Goal: Contribute content: Contribute content

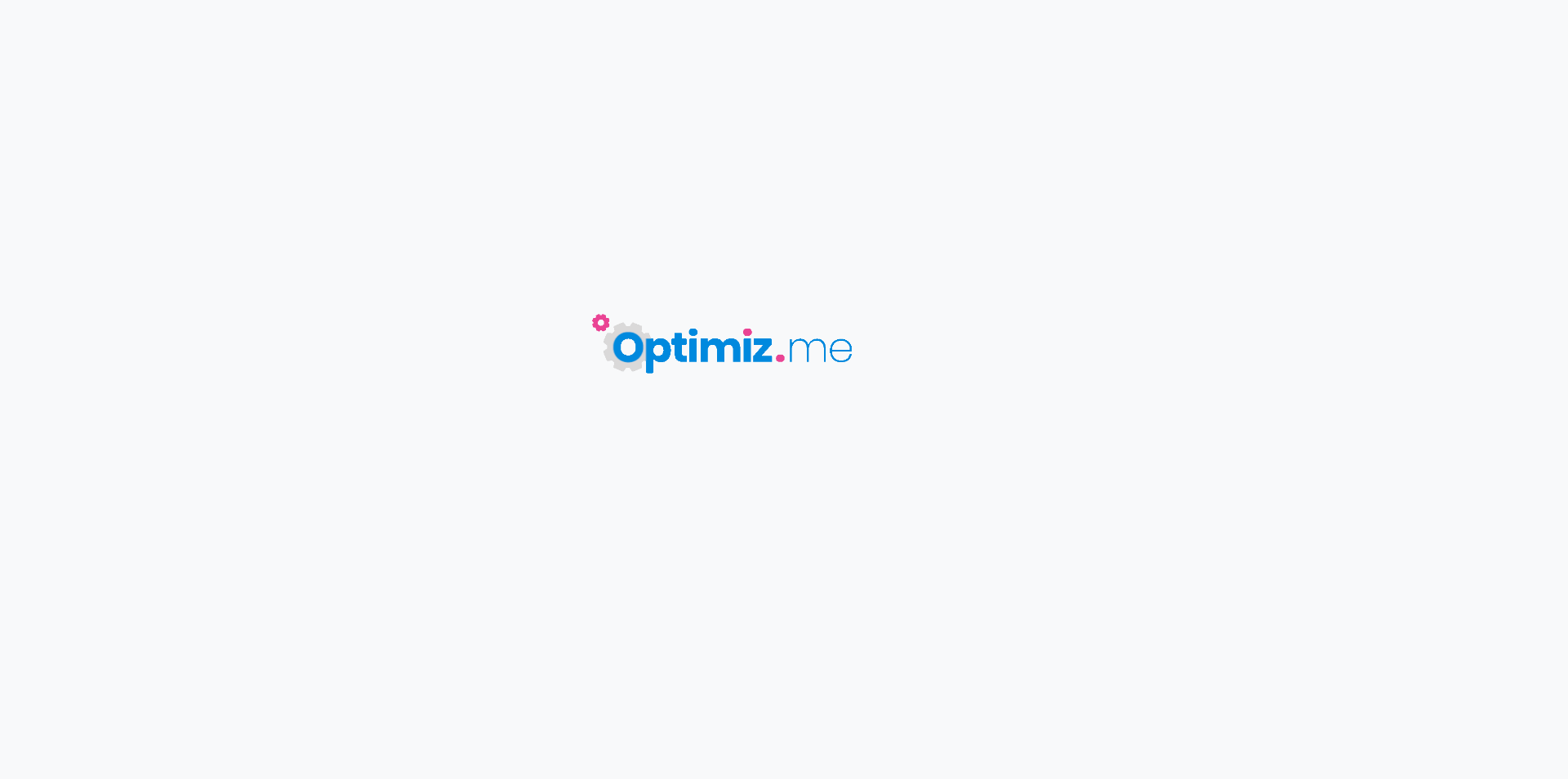
type input "Kit iStick X80 et Melo X - Eleaf"
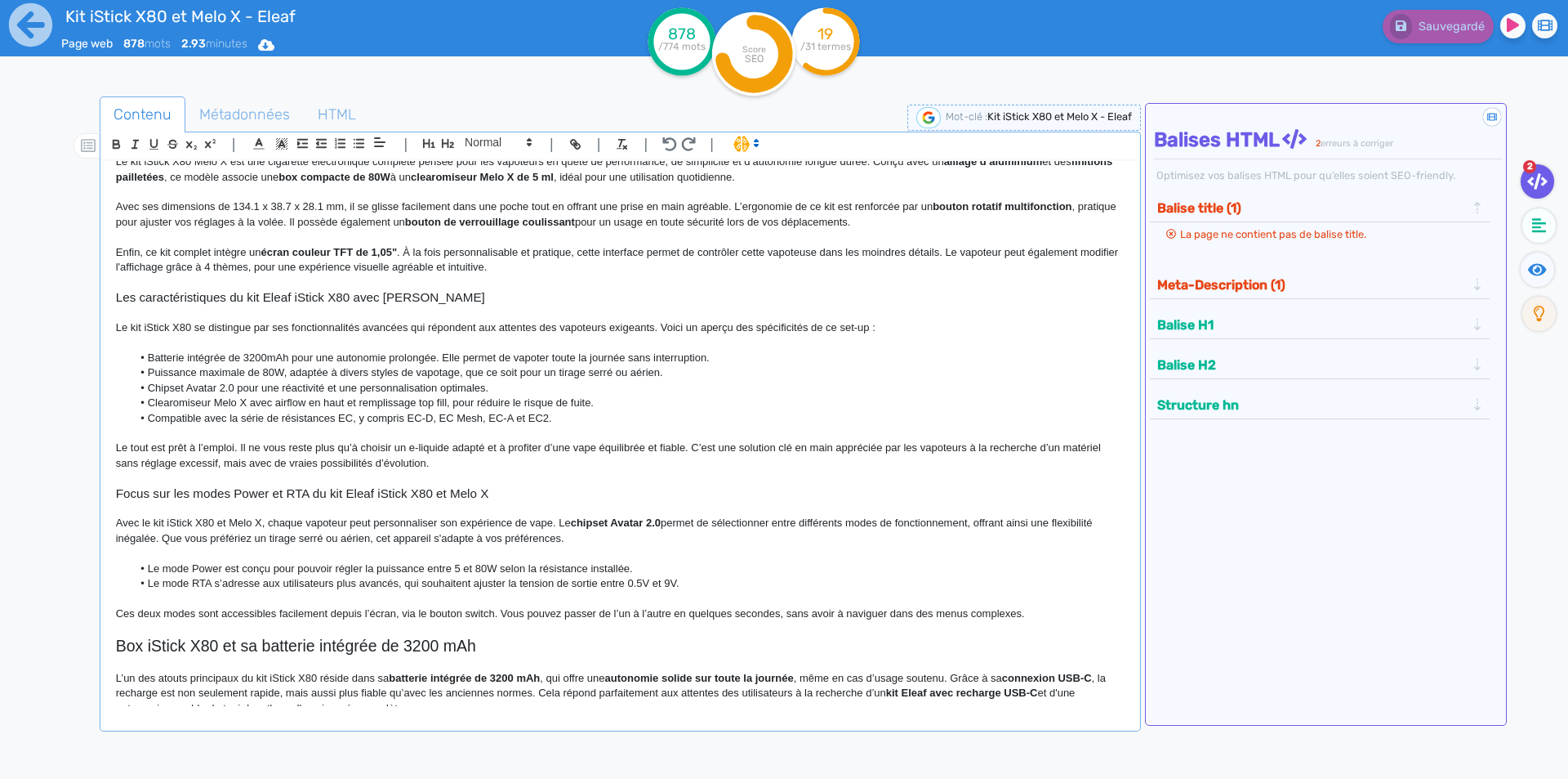
scroll to position [163, 0]
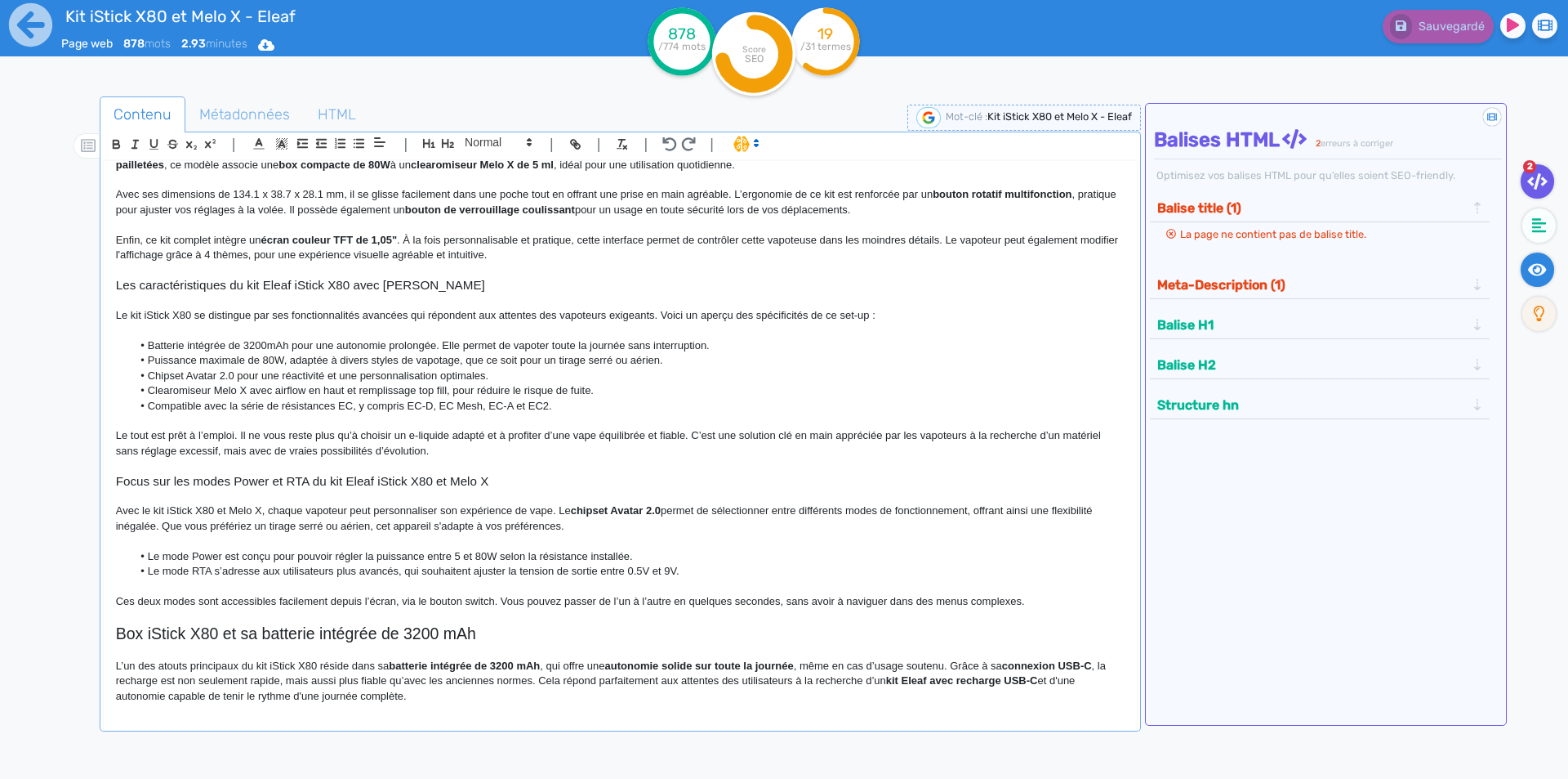
drag, startPoint x: 1516, startPoint y: 270, endPoint x: 1536, endPoint y: 271, distance: 20.0
click at [1517, 270] on ul "2" at bounding box center [1535, 252] width 57 height 176
click at [1536, 271] on icon at bounding box center [1536, 269] width 19 height 13
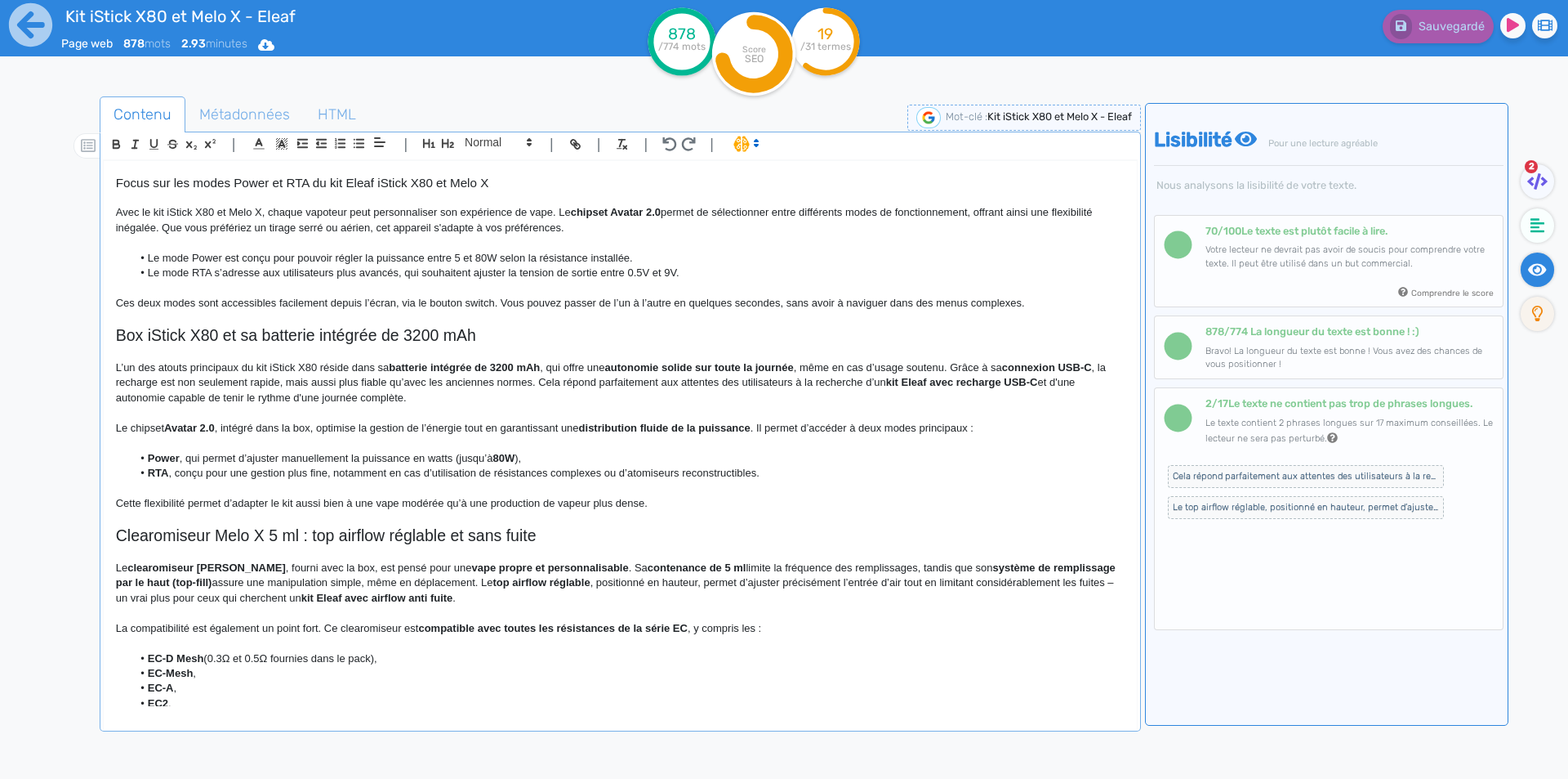
scroll to position [490, 0]
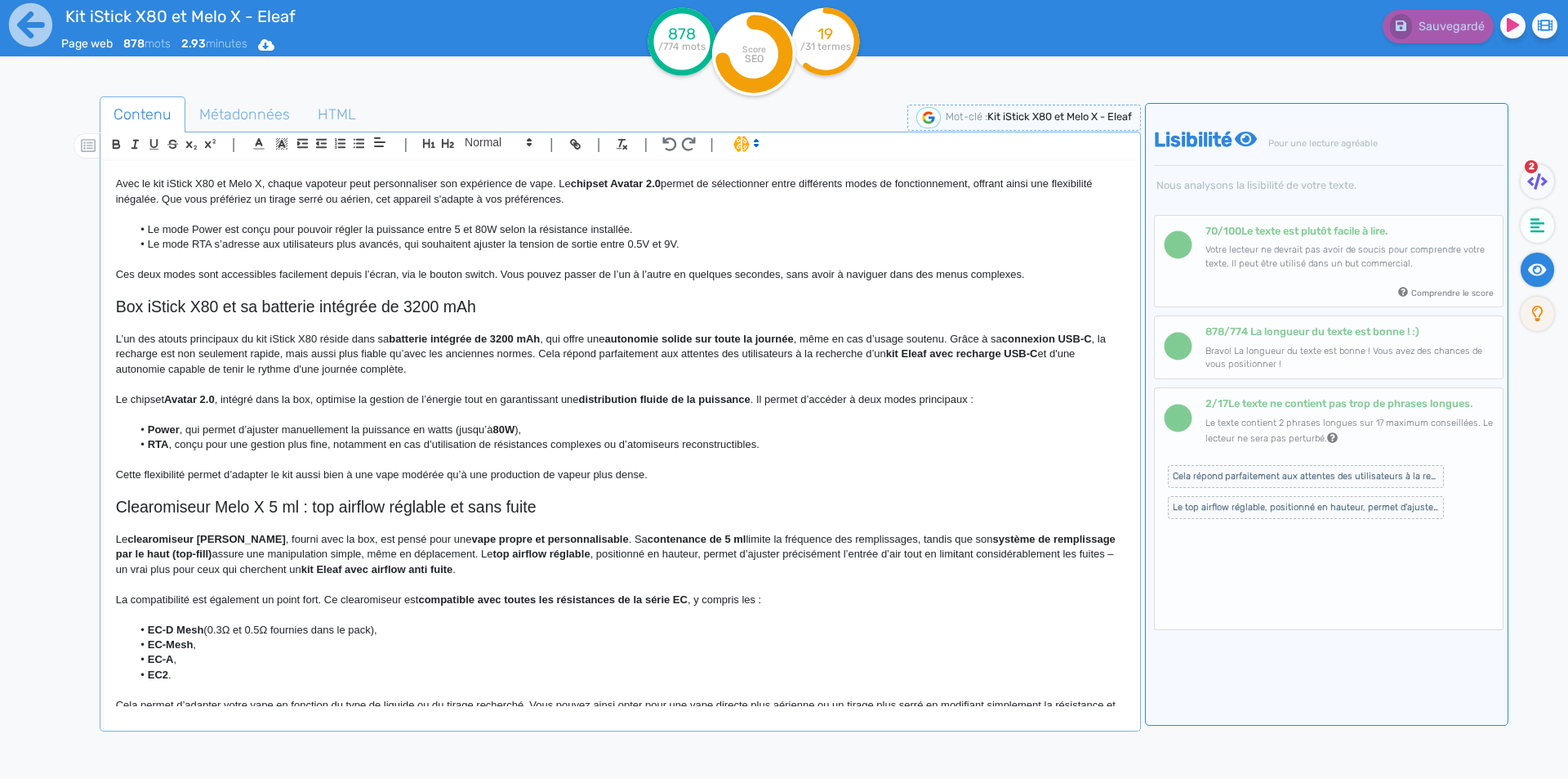
click at [640, 335] on strong "autonomie solide sur toute la journée" at bounding box center [699, 338] width 189 height 13
drag, startPoint x: 640, startPoint y: 335, endPoint x: 777, endPoint y: 334, distance: 137.0
click at [777, 334] on strong "autonomie solide sur toute la journée" at bounding box center [699, 338] width 189 height 13
click at [830, 343] on p "L’un des atouts principaux du kit iStick X80 réside dans sa batterie intégrée d…" at bounding box center [621, 354] width 1009 height 45
click at [1004, 339] on strong "connexion USB-C" at bounding box center [1035, 338] width 90 height 13
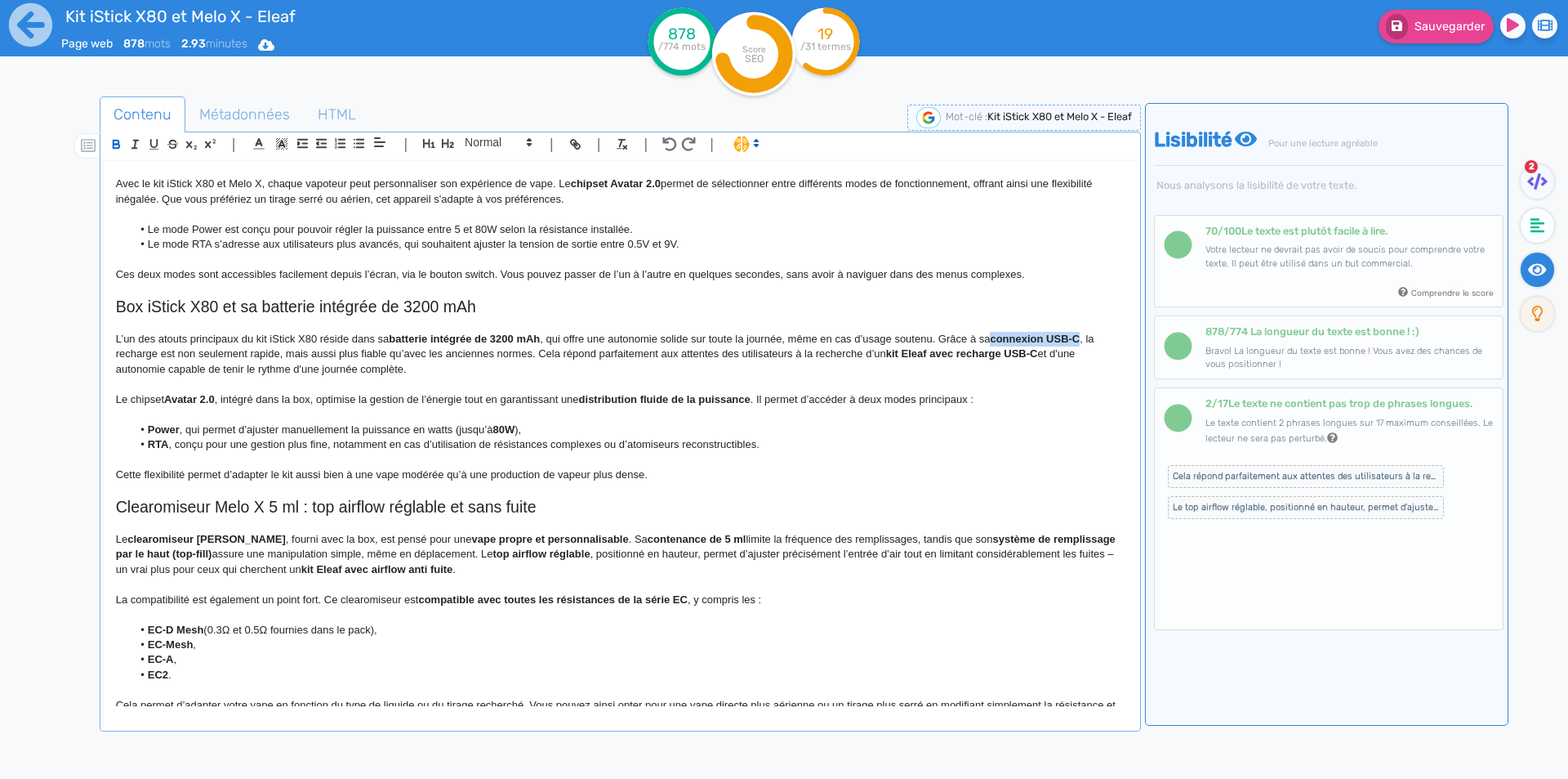
drag, startPoint x: 1004, startPoint y: 339, endPoint x: 1080, endPoint y: 336, distance: 76.1
click at [1079, 336] on strong "connexion USB-C" at bounding box center [1035, 338] width 90 height 13
click at [497, 366] on p "L’un des atouts principaux du kit iStick X80 réside dans sa batterie intégrée d…" at bounding box center [621, 354] width 1009 height 45
click at [397, 357] on p "L’un des atouts principaux du kit iStick X80 réside dans sa batterie intégrée d…" at bounding box center [621, 354] width 1009 height 45
click at [394, 355] on p "L’un des atouts principaux du kit iStick X80 réside dans sa batterie intégrée d…" at bounding box center [621, 354] width 1009 height 45
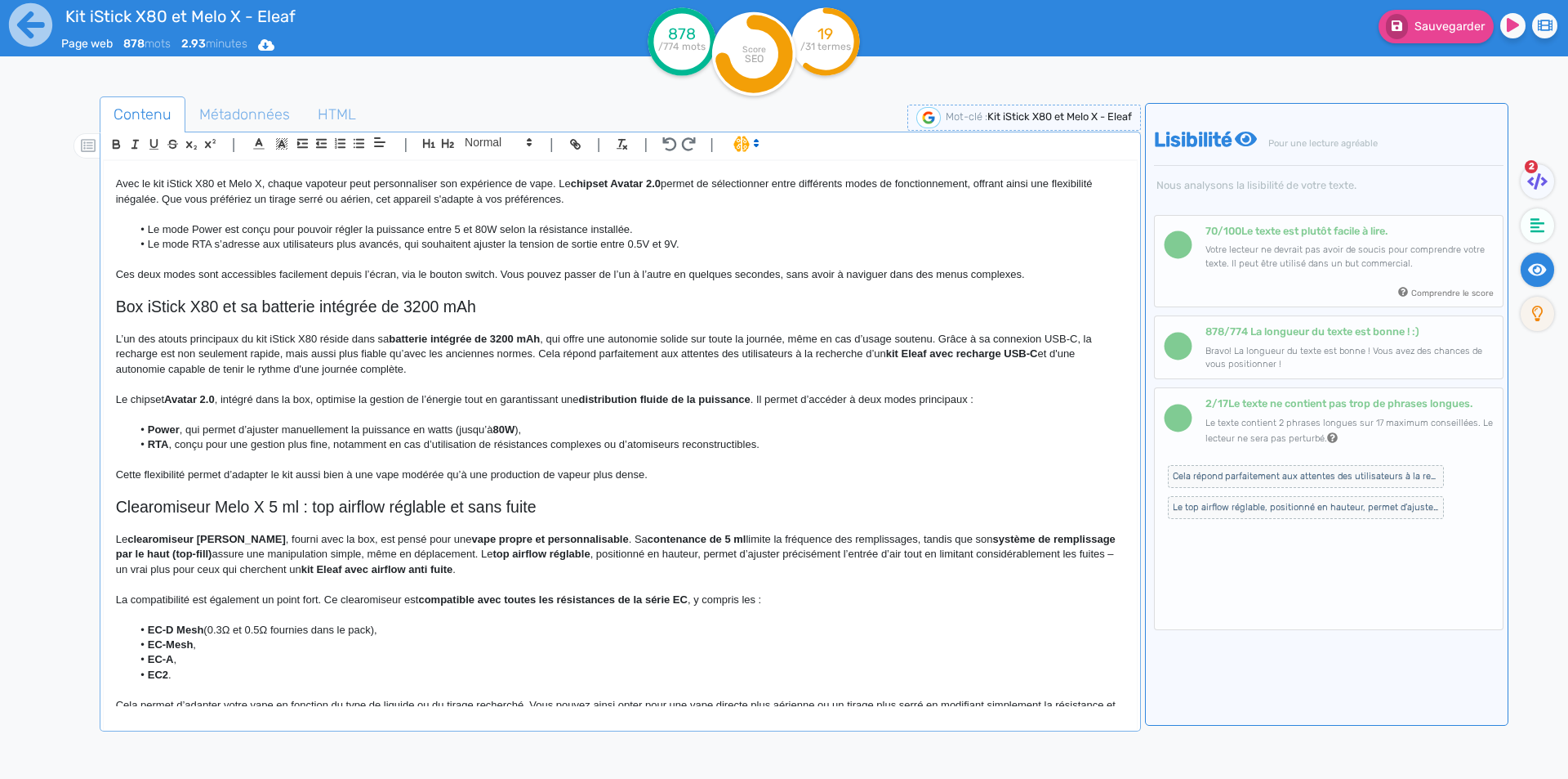
click at [410, 357] on p "L’un des atouts principaux du kit iStick X80 réside dans sa batterie intégrée d…" at bounding box center [621, 354] width 1009 height 45
drag, startPoint x: 410, startPoint y: 357, endPoint x: 497, endPoint y: 354, distance: 87.1
click at [495, 354] on p "L’un des atouts principaux du kit iStick X80 réside dans sa batterie intégrée d…" at bounding box center [621, 354] width 1009 height 45
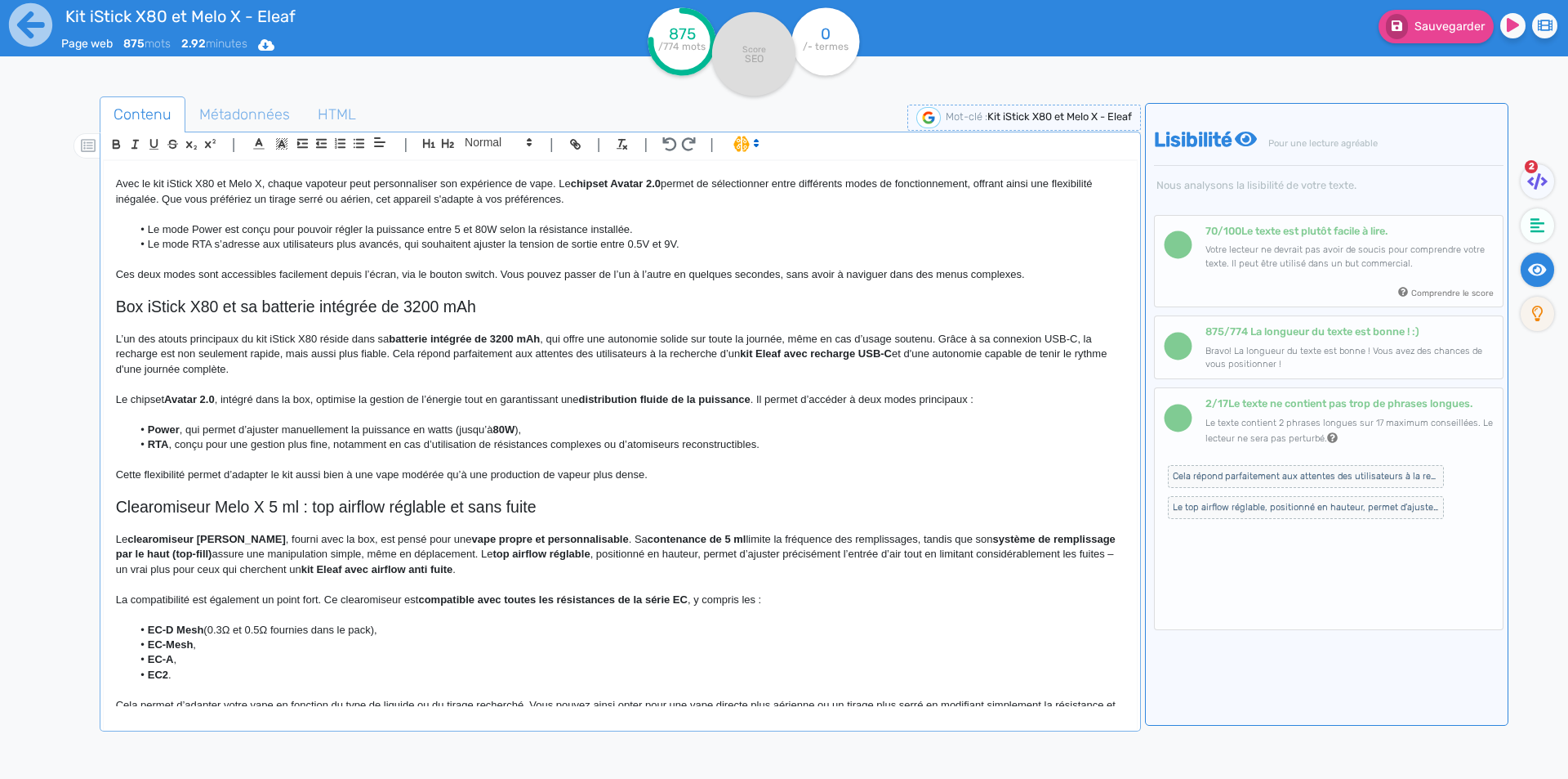
click at [477, 353] on p "L’un des atouts principaux du kit iStick X80 réside dans sa batterie intégrée d…" at bounding box center [621, 354] width 1009 height 45
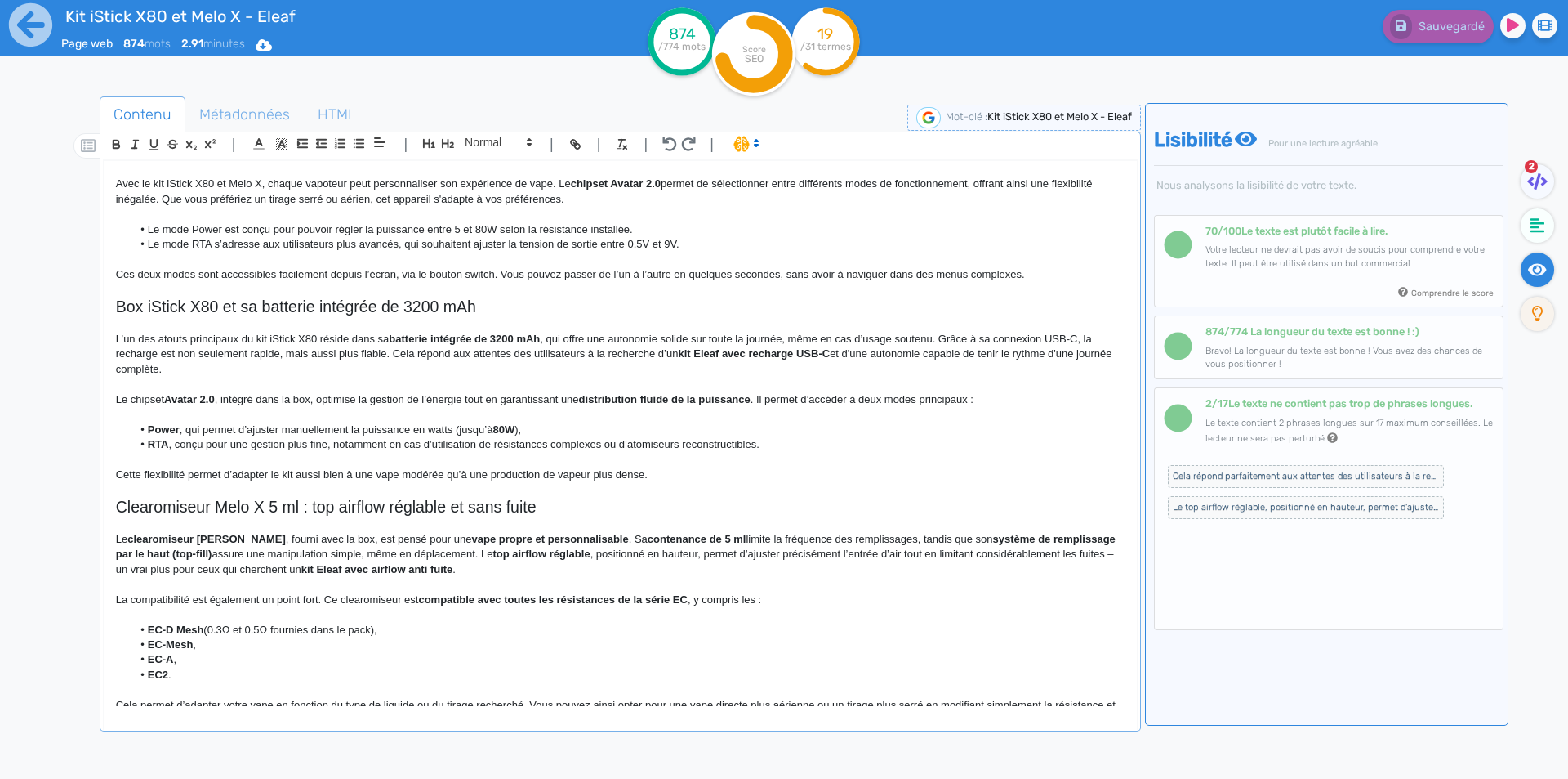
click at [683, 355] on strong "kit Eleaf avec recharge USB-C" at bounding box center [753, 354] width 152 height 13
drag, startPoint x: 683, startPoint y: 355, endPoint x: 828, endPoint y: 355, distance: 145.0
click at [828, 355] on strong "kit Eleaf avec recharge USB-C" at bounding box center [753, 354] width 152 height 13
click at [705, 357] on p "L’un des atouts principaux du kit iStick X80 réside dans sa batterie intégrée d…" at bounding box center [621, 354] width 1009 height 45
click at [695, 355] on p "L’un des atouts principaux du kit iStick X80 réside dans sa batterie intégrée d…" at bounding box center [621, 354] width 1009 height 45
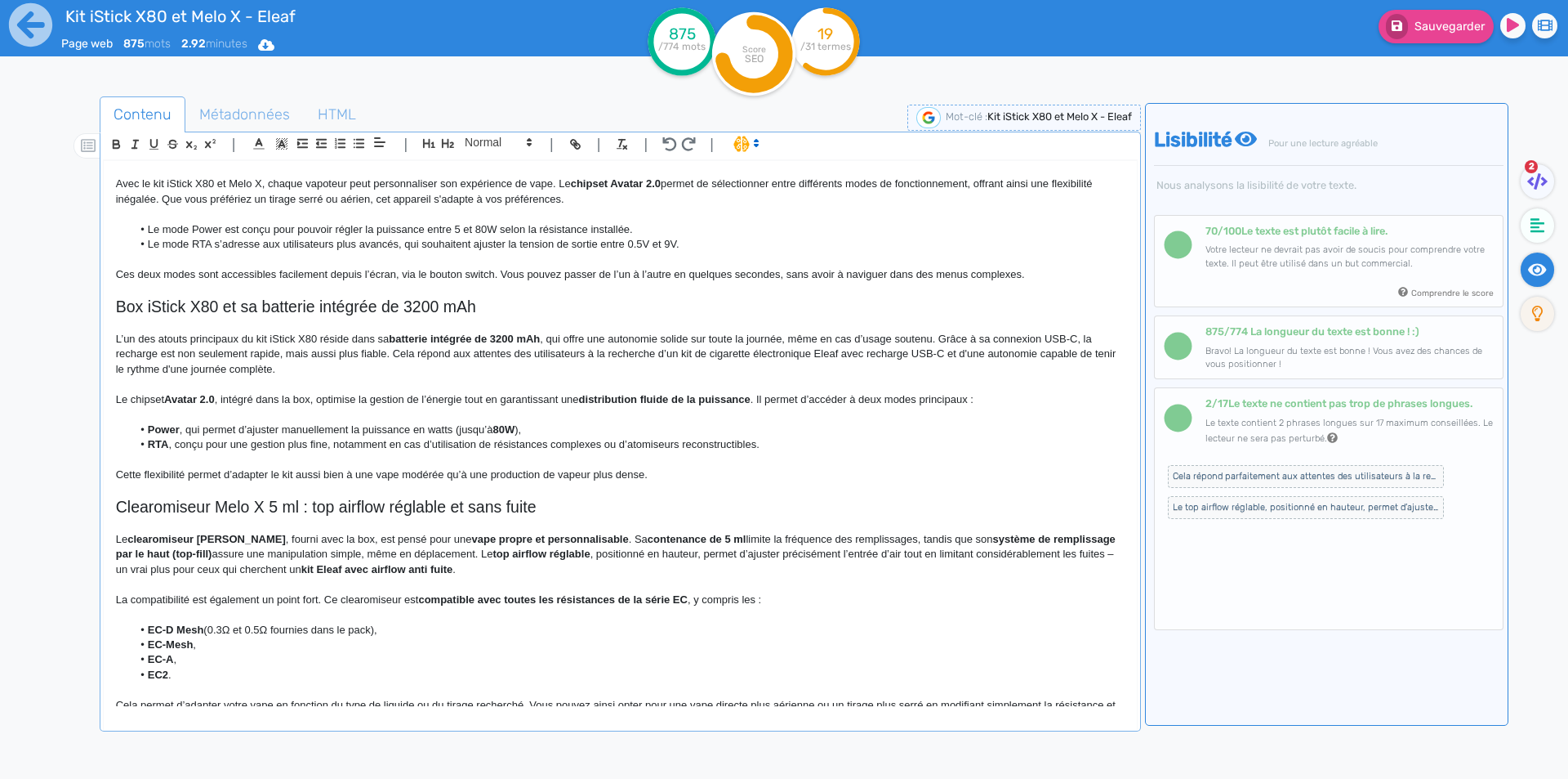
click at [868, 354] on p "L’un des atouts principaux du kit iStick X80 réside dans sa batterie intégrée d…" at bounding box center [621, 354] width 1009 height 45
click at [969, 355] on p "L’un des atouts principaux du kit iStick X80 réside dans sa batterie intégrée d…" at bounding box center [621, 354] width 1009 height 45
click at [968, 355] on p "L’un des atouts principaux du kit iStick X80 réside dans sa batterie intégrée d…" at bounding box center [621, 354] width 1009 height 45
click at [263, 368] on p "L’un des atouts principaux du kit iStick X80 réside dans sa batterie intégrée d…" at bounding box center [621, 354] width 1009 height 45
drag, startPoint x: 263, startPoint y: 368, endPoint x: 320, endPoint y: 368, distance: 57.0
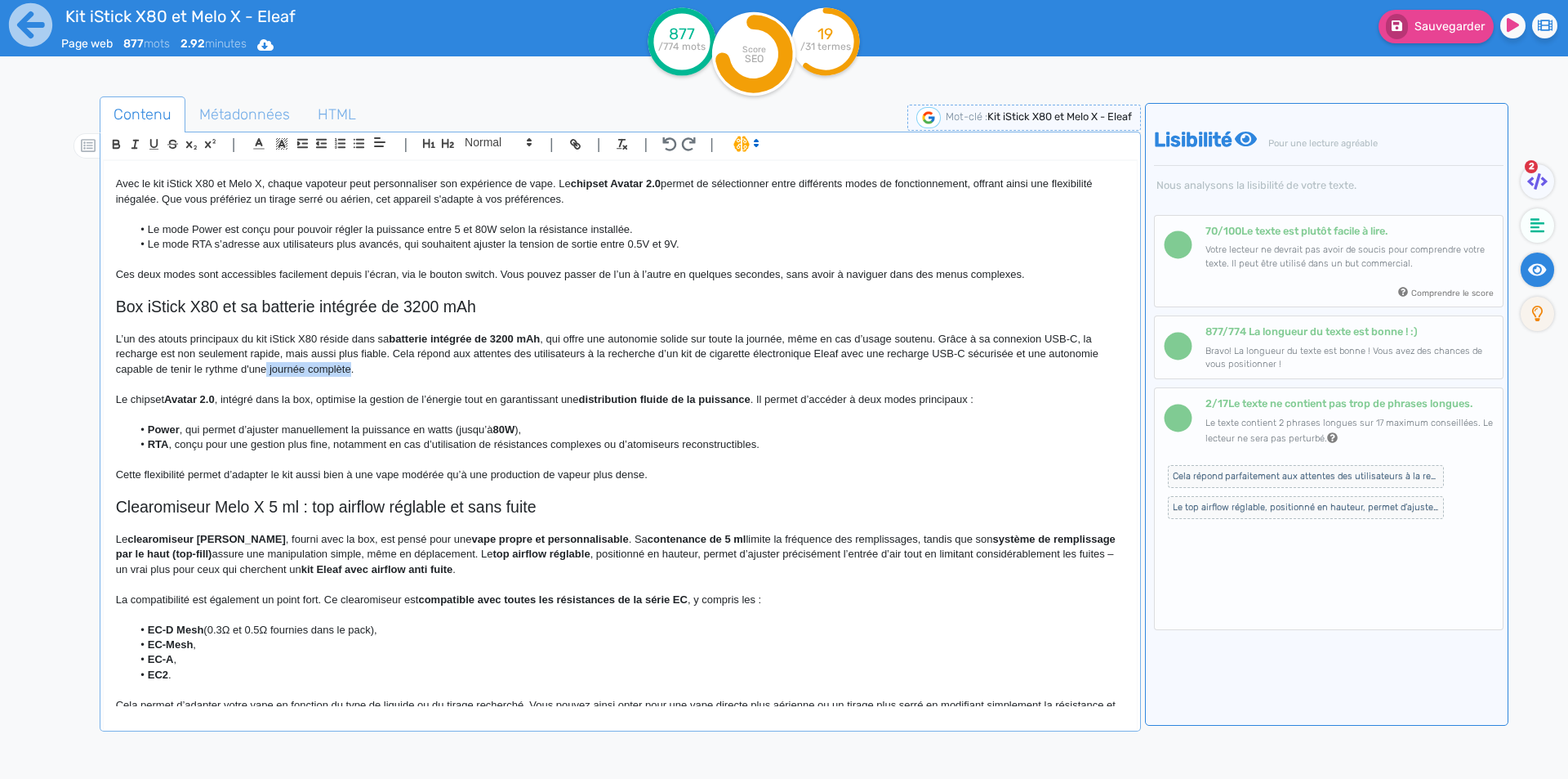
click at [320, 368] on p "L’un des atouts principaux du kit iStick X80 réside dans sa batterie intégrée d…" at bounding box center [621, 354] width 1009 height 45
click at [389, 354] on p "L’un des atouts principaux du kit iStick X80 réside dans sa batterie intégrée d…" at bounding box center [621, 354] width 1009 height 45
click at [392, 356] on p "L’un des atouts principaux du kit iStick X80 réside dans sa batterie intégrée d…" at bounding box center [621, 354] width 1009 height 45
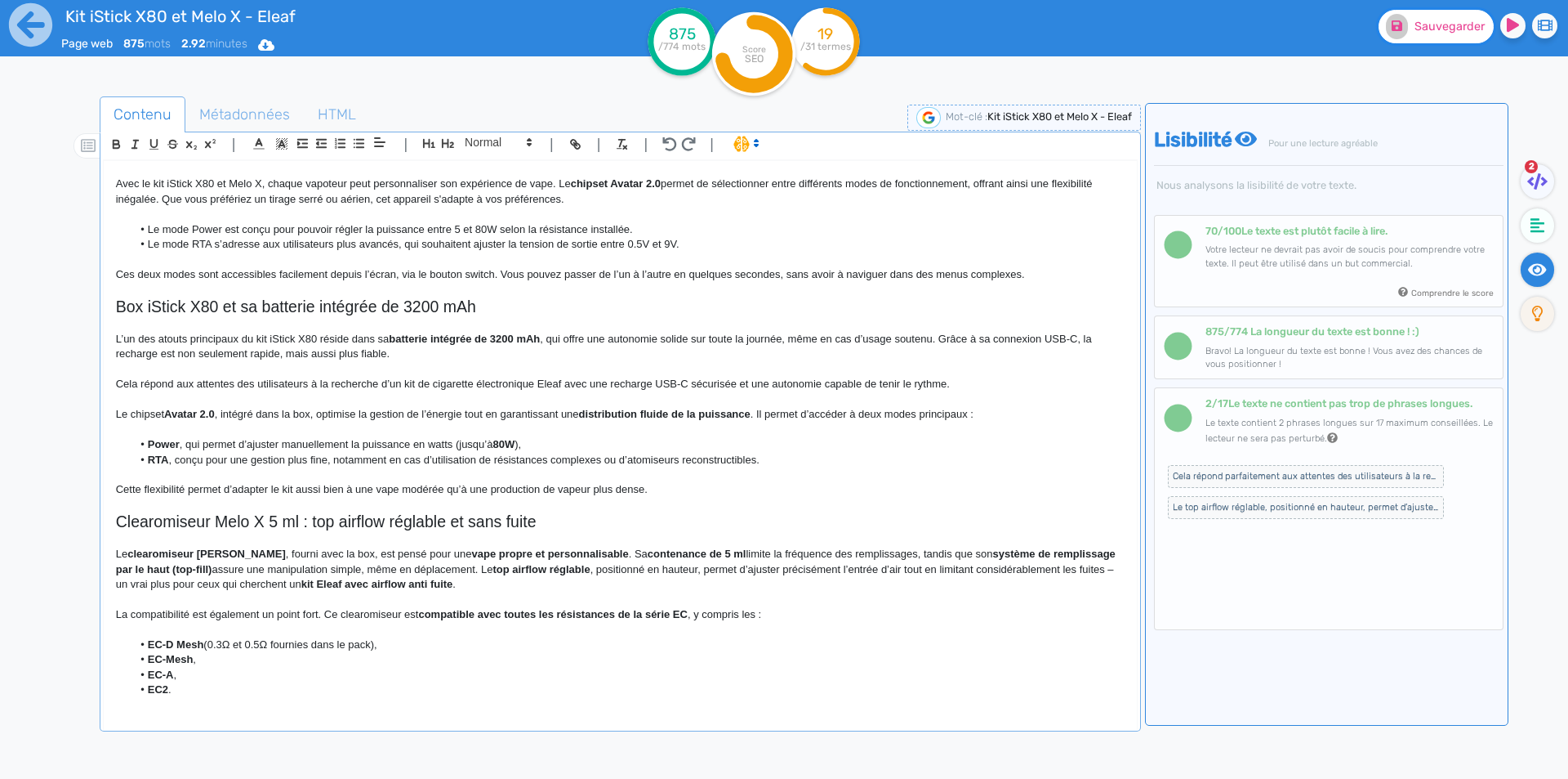
click at [1416, 29] on span "Sauvegarder" at bounding box center [1450, 26] width 70 height 14
click at [1008, 388] on div "Kit iStick X80 et Melo X - Eleaf Kit iStick X80 et Melo X Eleaf Le kit iStick X…" at bounding box center [620, 433] width 1033 height 545
click at [1008, 383] on p "Cela répond aux attentes des utilisateurs à la recherche d’un kit de cigarette …" at bounding box center [621, 384] width 1009 height 14
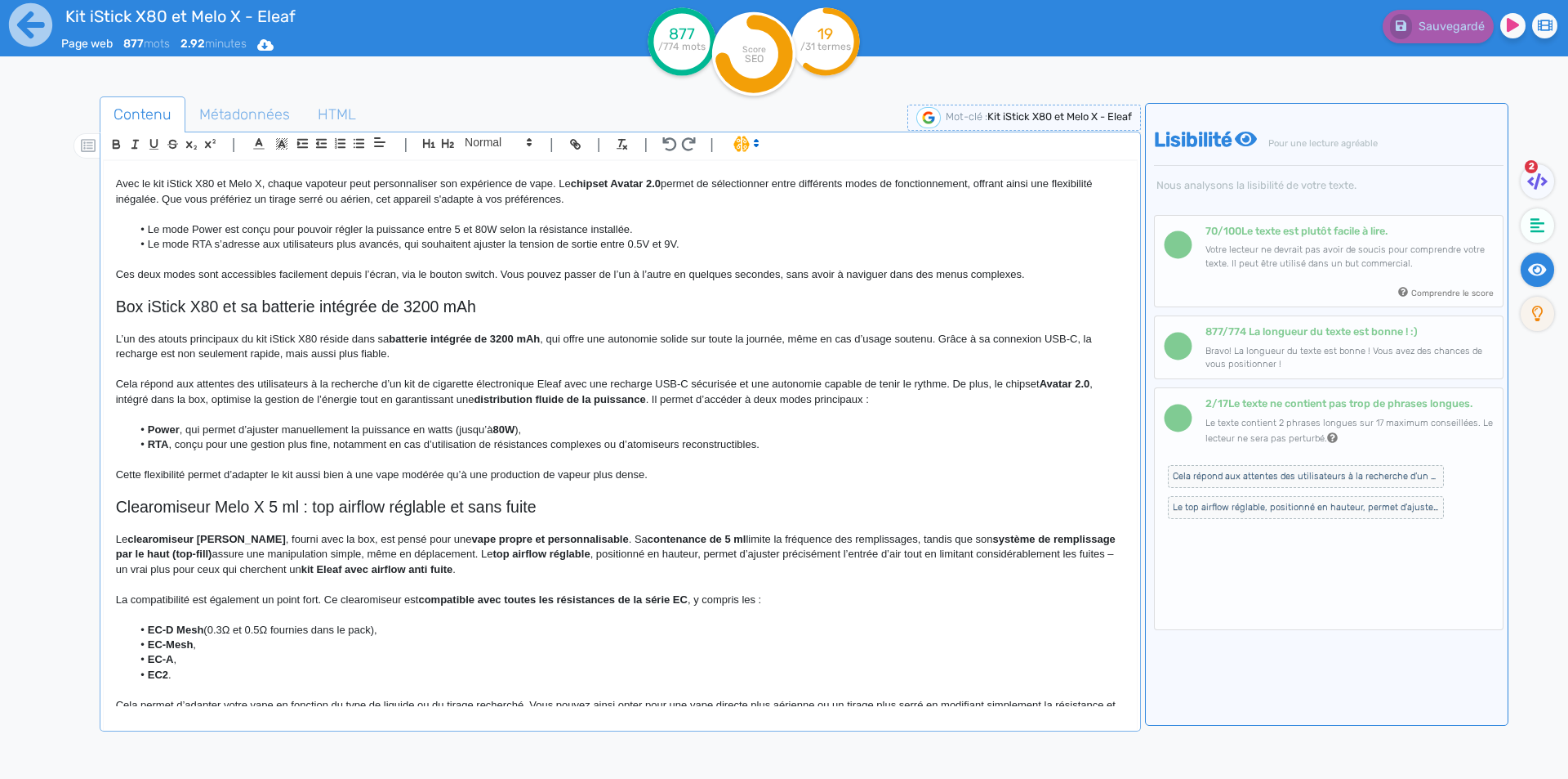
click at [1043, 379] on strong "Avatar 2.0" at bounding box center [1065, 384] width 51 height 13
click at [1022, 379] on p "Cela répond aux attentes des utilisateurs à la recherche d’un kit de cigarette …" at bounding box center [621, 391] width 1009 height 30
drag, startPoint x: 1022, startPoint y: 379, endPoint x: 1088, endPoint y: 382, distance: 66.1
click at [1088, 382] on p "Cela répond aux attentes des utilisateurs à la recherche d’un kit de cigarette …" at bounding box center [621, 391] width 1009 height 30
click at [1027, 384] on p "Cela répond aux attentes des utilisateurs à la recherche d’un kit de cigarette …" at bounding box center [621, 391] width 1009 height 30
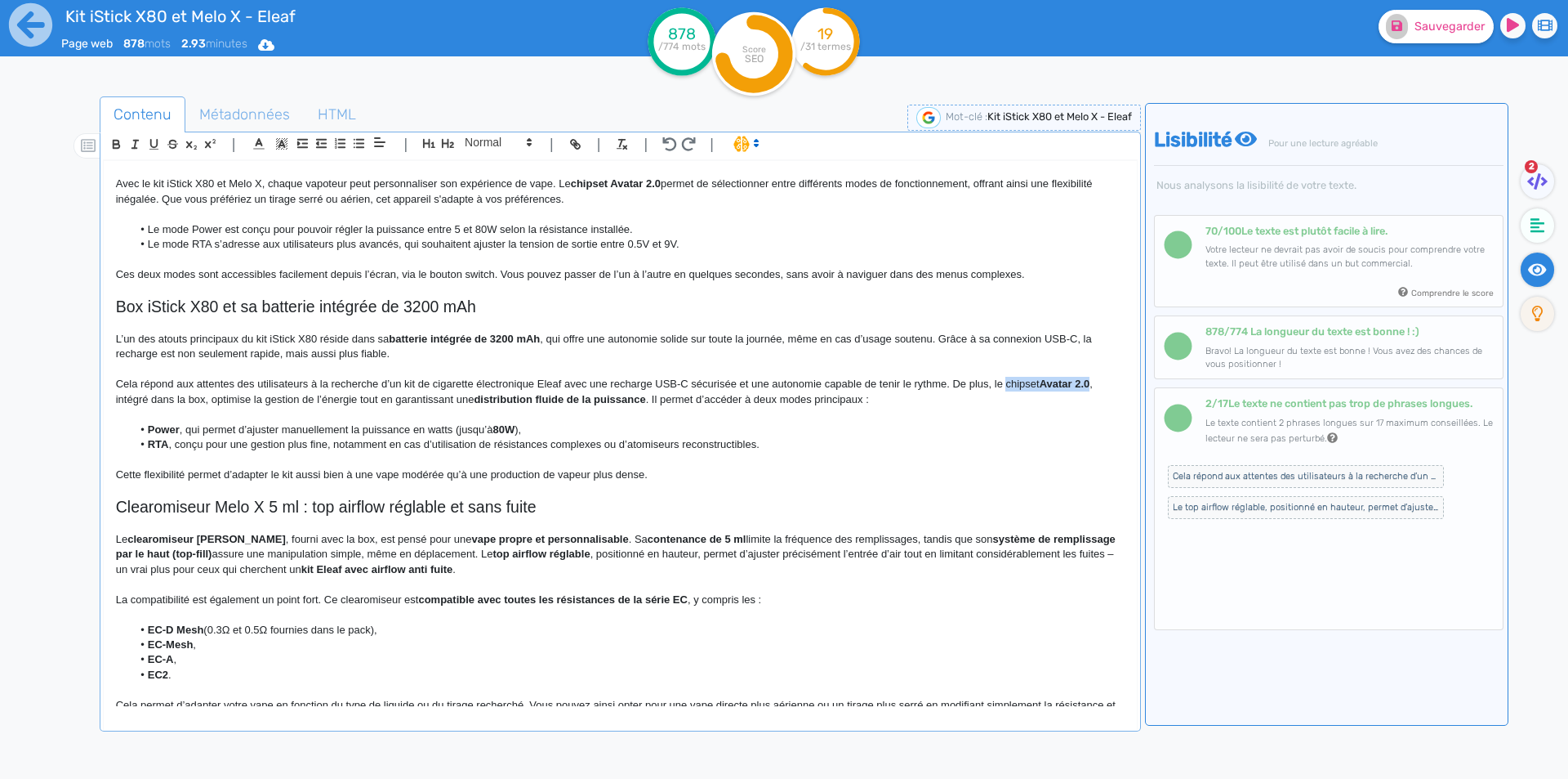
drag, startPoint x: 1027, startPoint y: 384, endPoint x: 1082, endPoint y: 383, distance: 55.0
click at [1082, 383] on p "Cela répond aux attentes des utilisateurs à la recherche d’un kit de cigarette …" at bounding box center [621, 391] width 1009 height 30
click at [1000, 389] on p "Cela répond aux attentes des utilisateurs à la recherche d’un kit de cigarette …" at bounding box center [621, 391] width 1009 height 30
click at [994, 387] on p "Cela répond aux attentes des utilisateurs à la recherche d’un kit de cigarette …" at bounding box center [621, 391] width 1009 height 30
click at [1039, 385] on p "Cela répond aux attentes des utilisateurs à la recherche d’un kit de cigarette …" at bounding box center [621, 391] width 1009 height 30
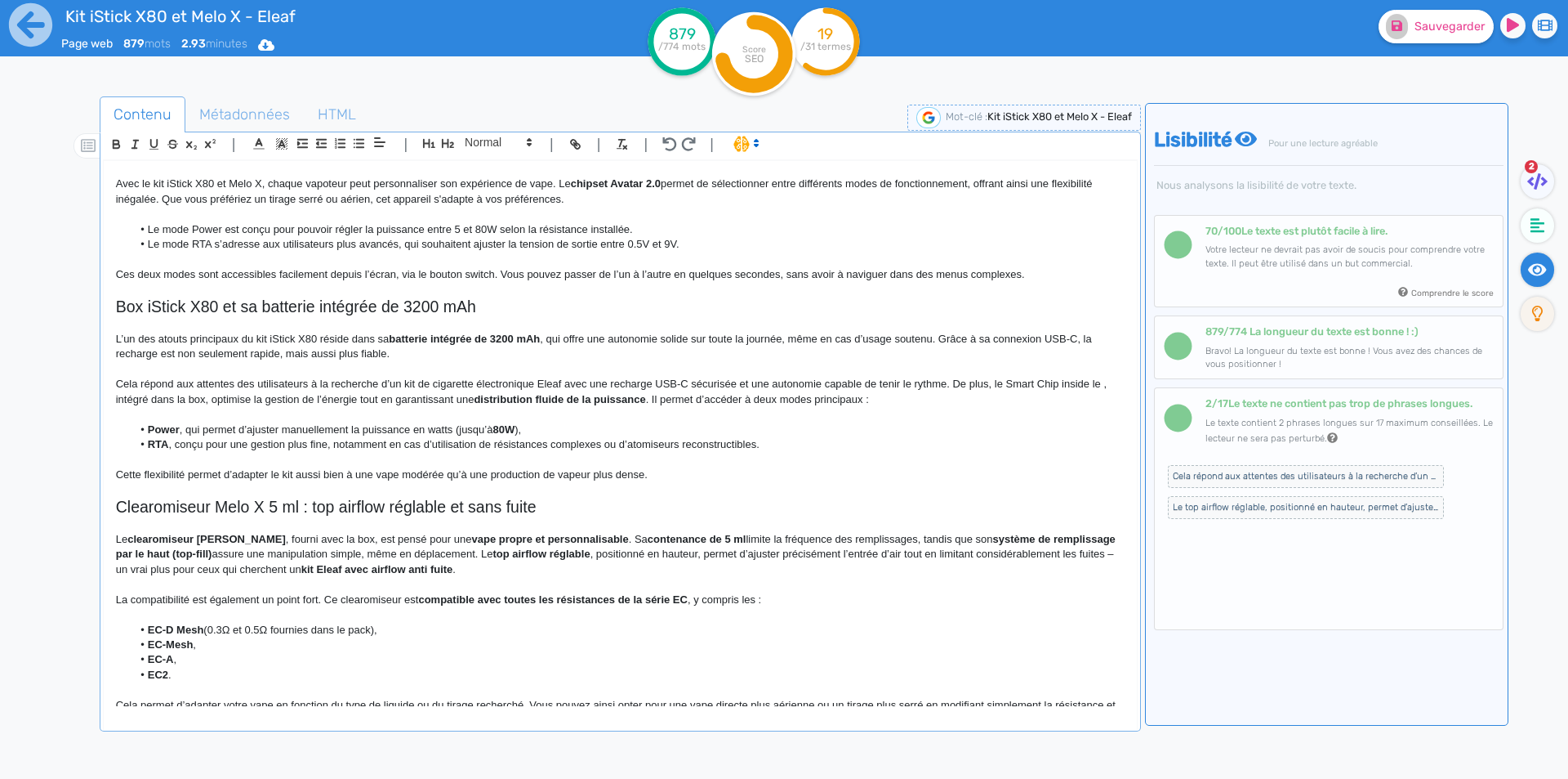
click at [1064, 381] on p "Cela répond aux attentes des utilisateurs à la recherche d’un kit de cigarette …" at bounding box center [621, 391] width 1009 height 30
click at [1086, 380] on p "Cela répond aux attentes des utilisateurs à la recherche d’un kit de cigarette …" at bounding box center [621, 391] width 1009 height 30
click at [1090, 383] on p "Cela répond aux attentes des utilisateurs à la recherche d’un kit de cigarette …" at bounding box center [621, 391] width 1009 height 30
click at [125, 402] on p "Cela répond aux attentes des utilisateurs à la recherche d’un kit de cigarette …" at bounding box center [621, 391] width 1009 height 30
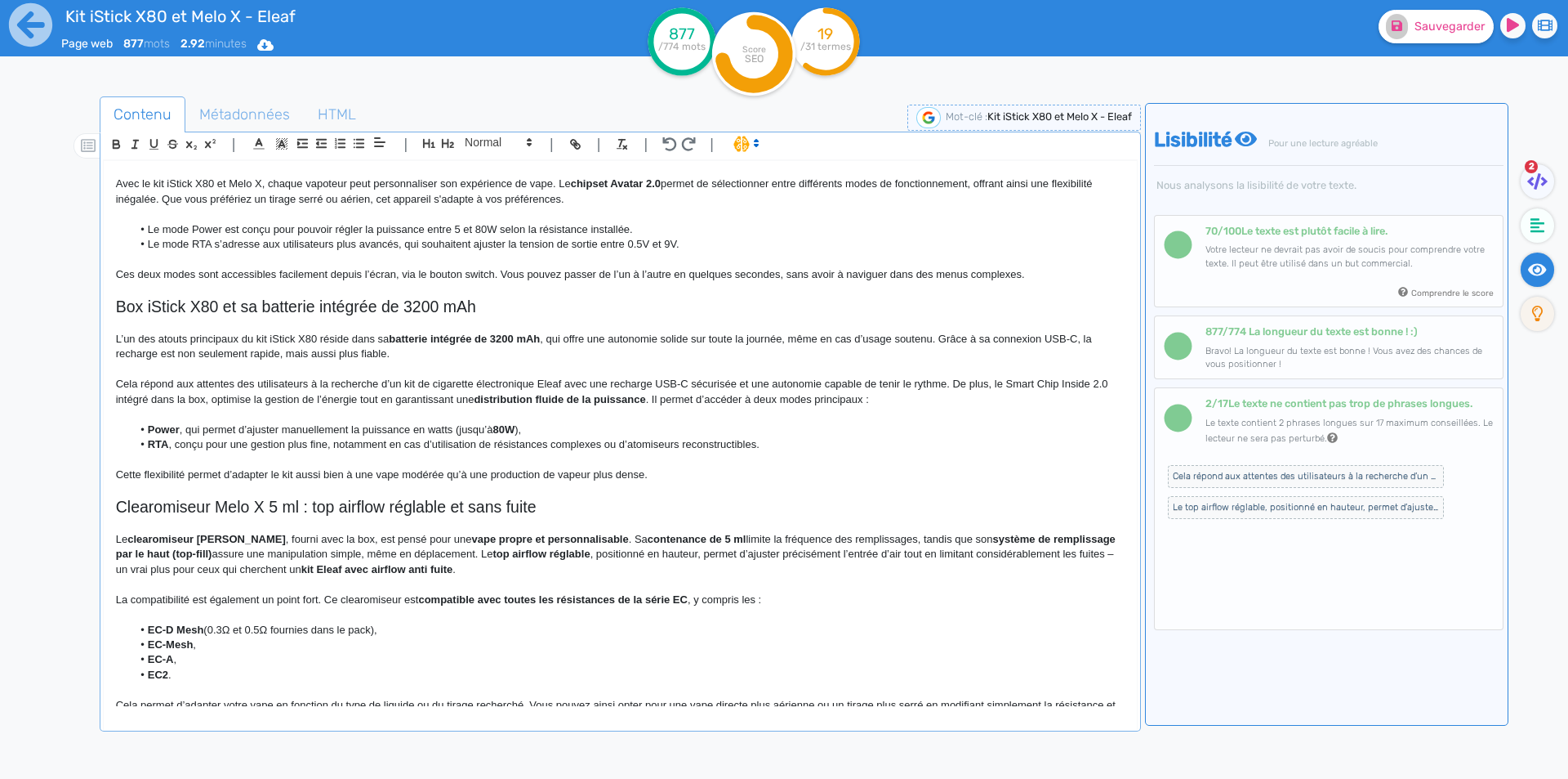
click at [204, 399] on p "Cela répond aux attentes des utilisateurs à la recherche d’un kit de cigarette …" at bounding box center [621, 391] width 1009 height 30
click at [497, 400] on strong "distribution fluide de la puissance" at bounding box center [557, 399] width 171 height 13
drag, startPoint x: 497, startPoint y: 400, endPoint x: 615, endPoint y: 400, distance: 118.0
click at [615, 400] on strong "distribution fluide de la puissance" at bounding box center [557, 399] width 171 height 13
click at [676, 383] on p "Cela répond aux attentes des utilisateurs à la recherche d’un kit de cigarette …" at bounding box center [621, 391] width 1009 height 30
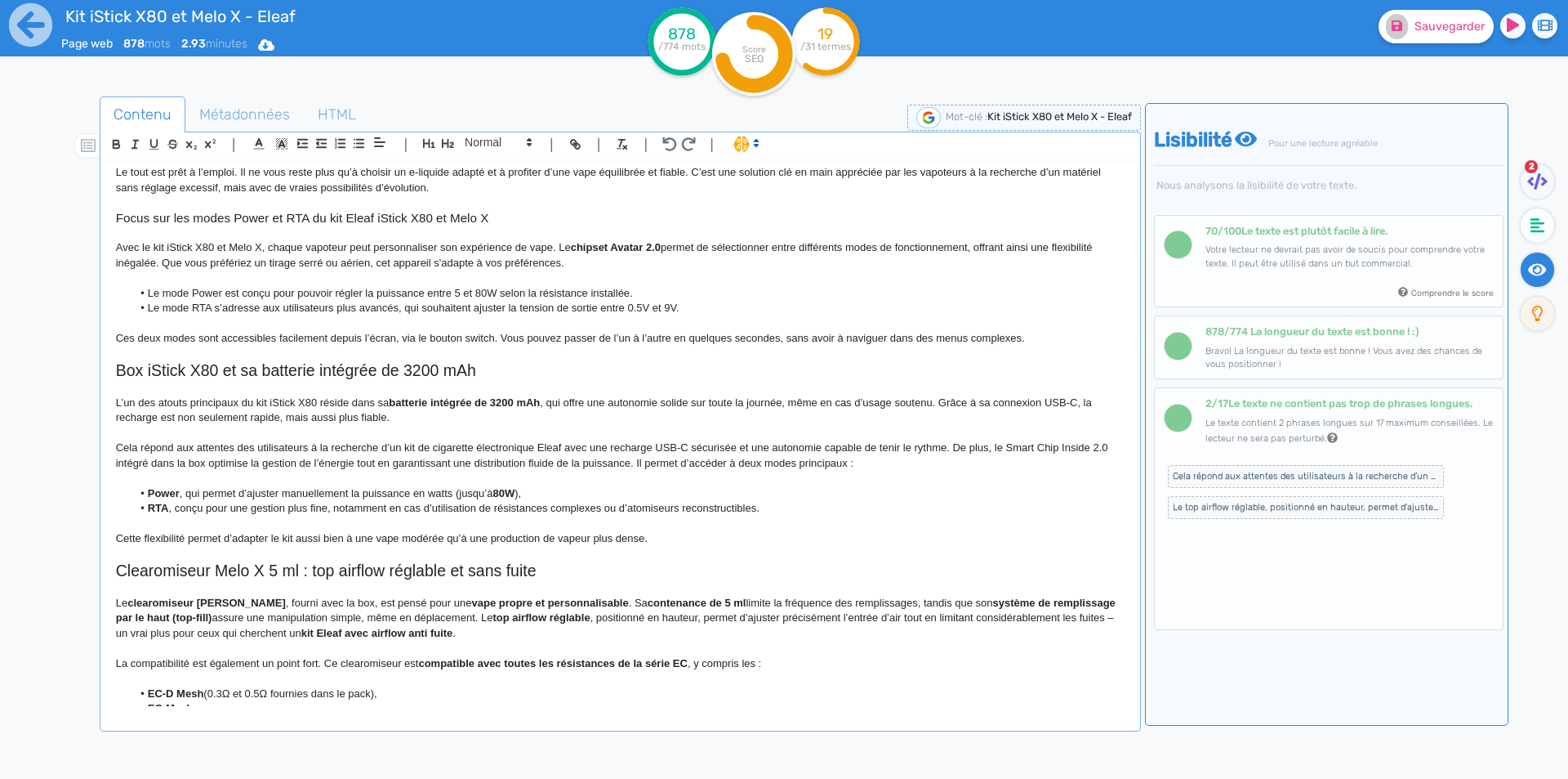
scroll to position [409, 0]
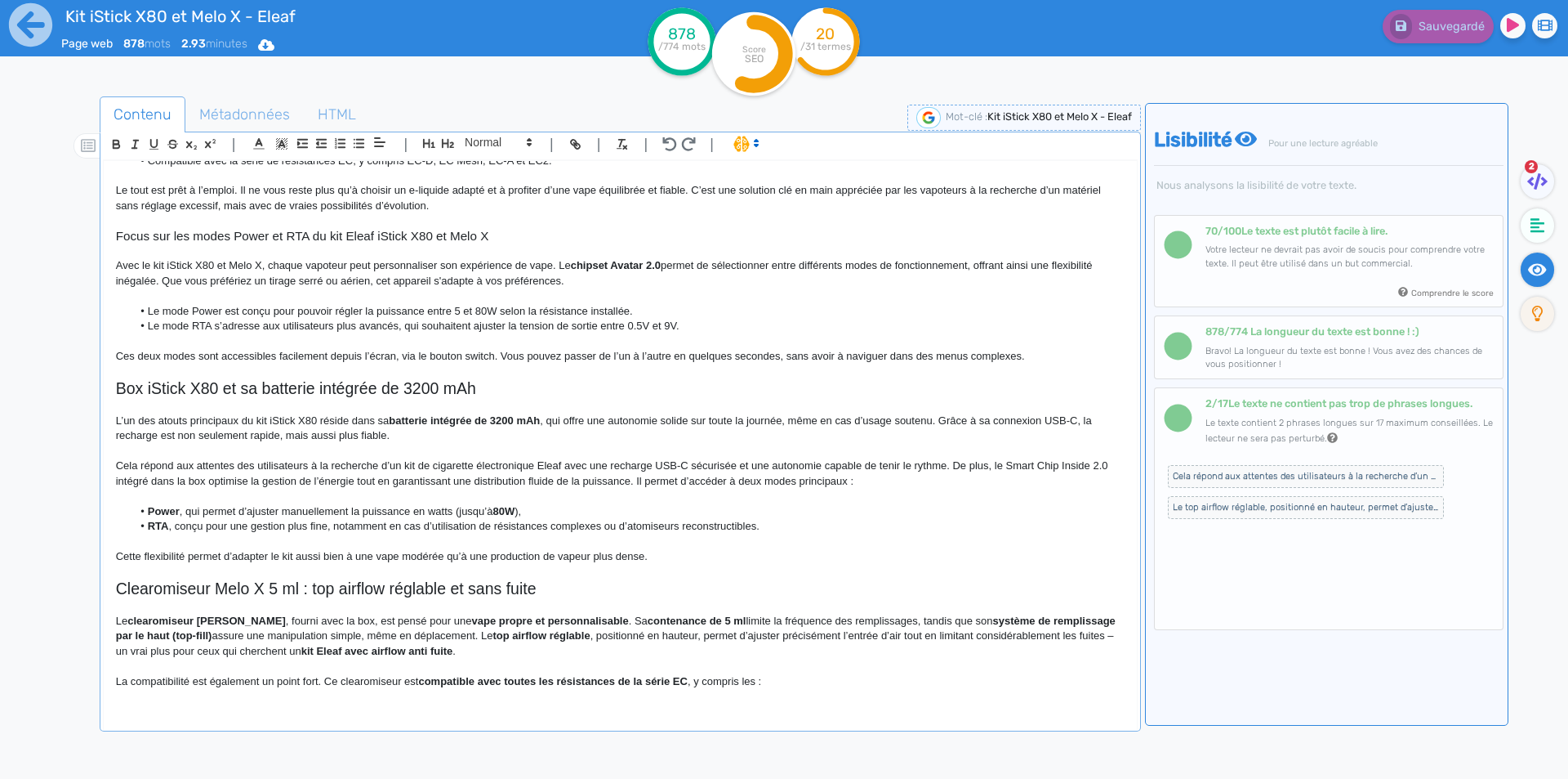
click at [152, 515] on strong "Power" at bounding box center [163, 511] width 32 height 13
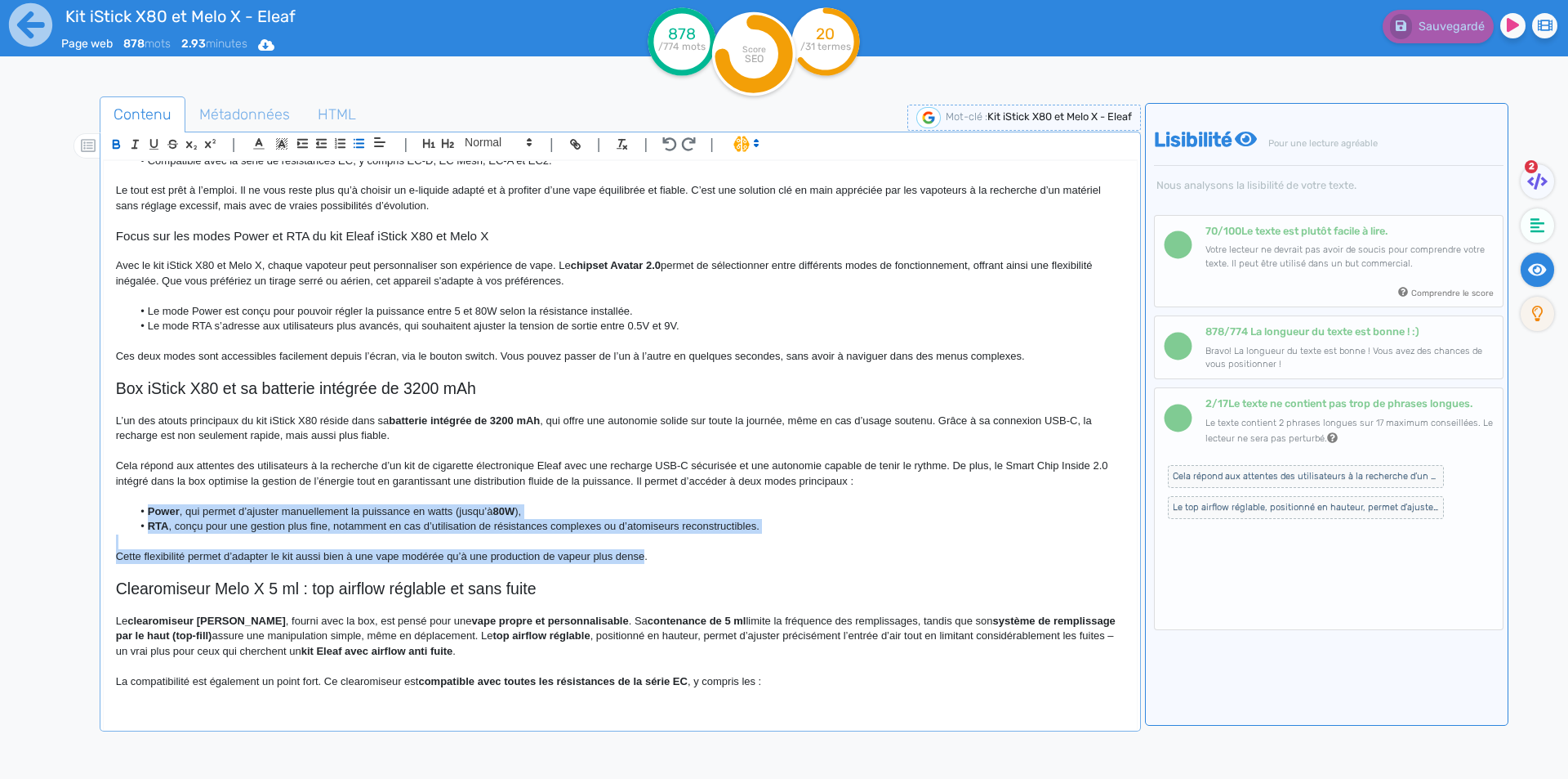
drag, startPoint x: 152, startPoint y: 515, endPoint x: 629, endPoint y: 553, distance: 478.5
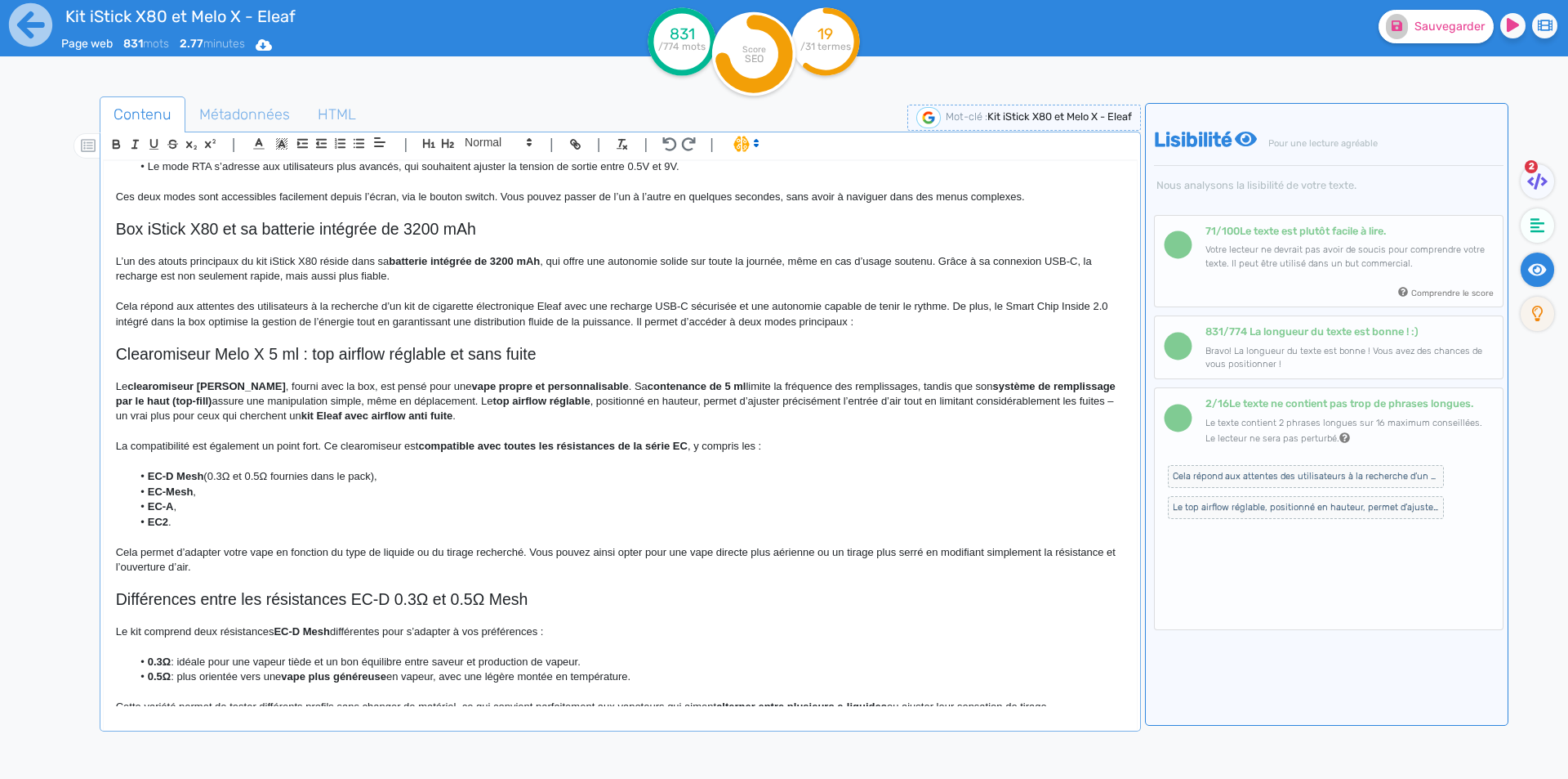
scroll to position [572, 0]
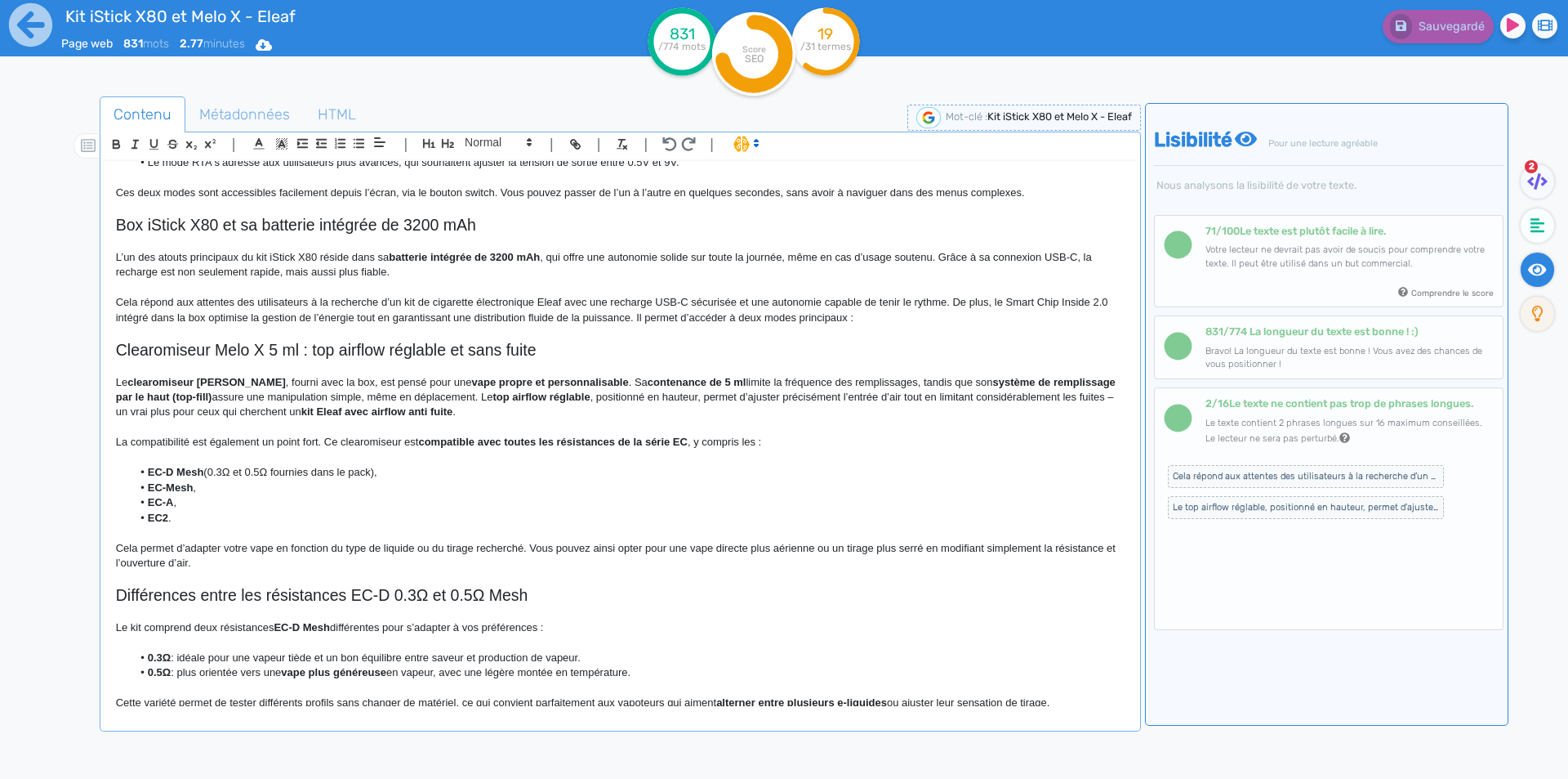
click at [288, 348] on h2 "Clearomiseur Melo X 5 ml : top airflow réglable et sans fuite" at bounding box center [621, 349] width 1009 height 19
click at [601, 352] on h2 "Clearomiseur Melo X 5ml Eleaf sans fuite et son top airflow réglable et sans fu…" at bounding box center [621, 349] width 1009 height 19
drag, startPoint x: 601, startPoint y: 352, endPoint x: 665, endPoint y: 348, distance: 64.1
click at [665, 348] on h2 "Clearomiseur Melo X 5ml Eleaf sans fuite et son top airflow réglable et sans fu…" at bounding box center [621, 349] width 1009 height 19
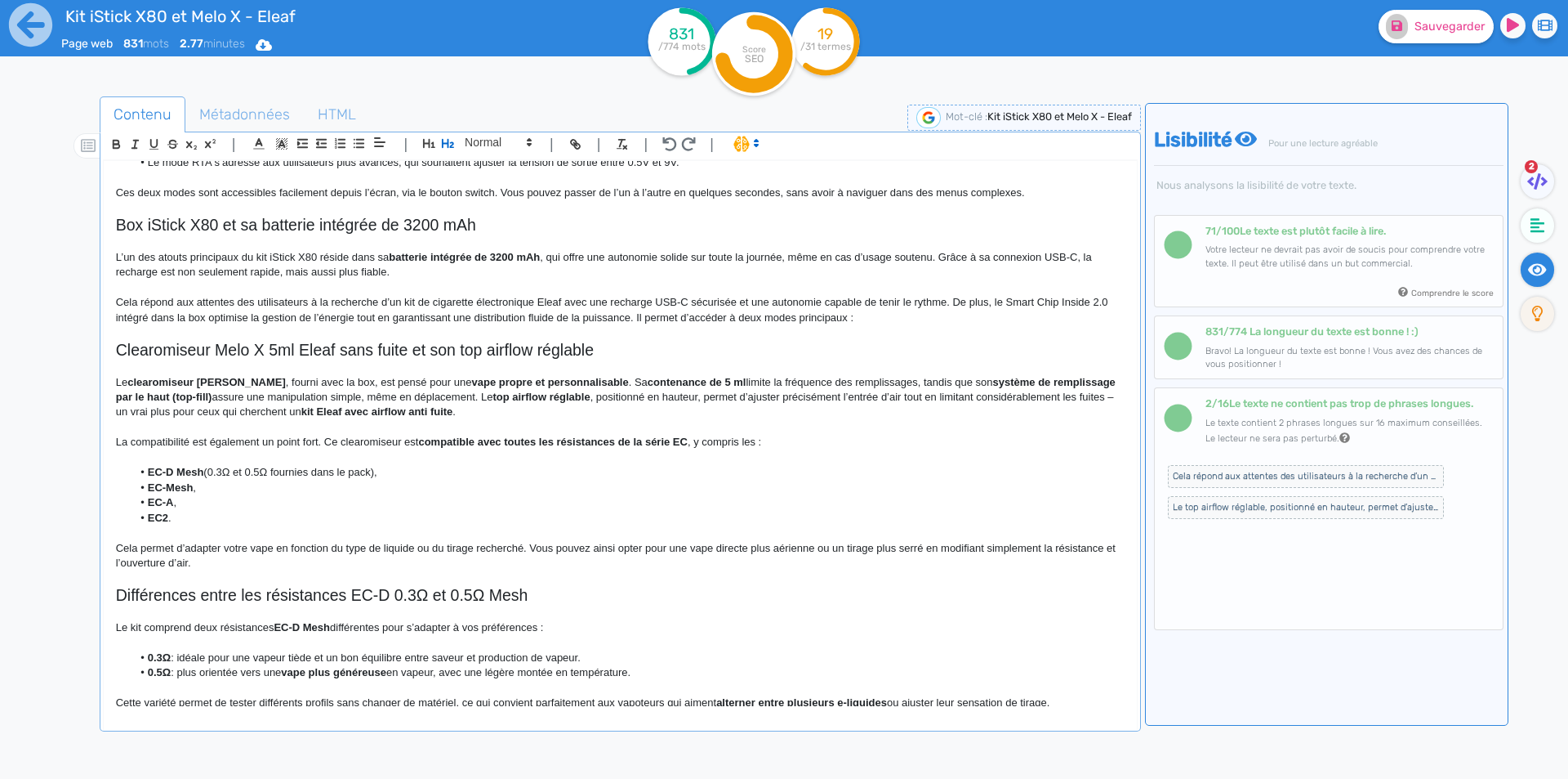
click at [560, 342] on h2 "Clearomiseur Melo X 5ml Eleaf sans fuite et son top airflow réglable" at bounding box center [621, 349] width 1009 height 19
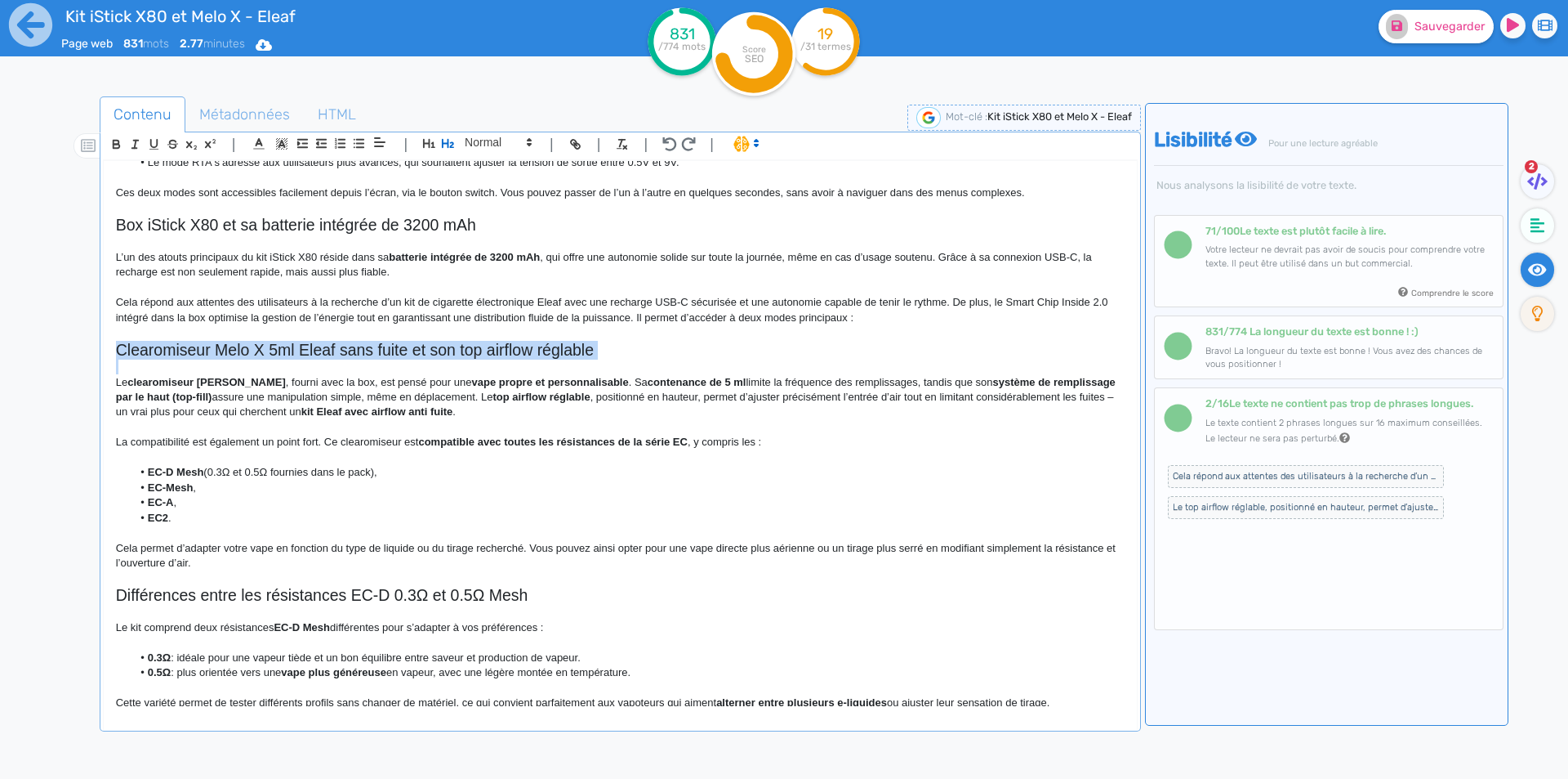
click at [560, 342] on h2 "Clearomiseur Melo X 5ml Eleaf sans fuite et son top airflow réglable" at bounding box center [621, 349] width 1009 height 19
copy h2 "Clearomiseur Melo X 5ml Eleaf sans fuite et son top airflow réglable"
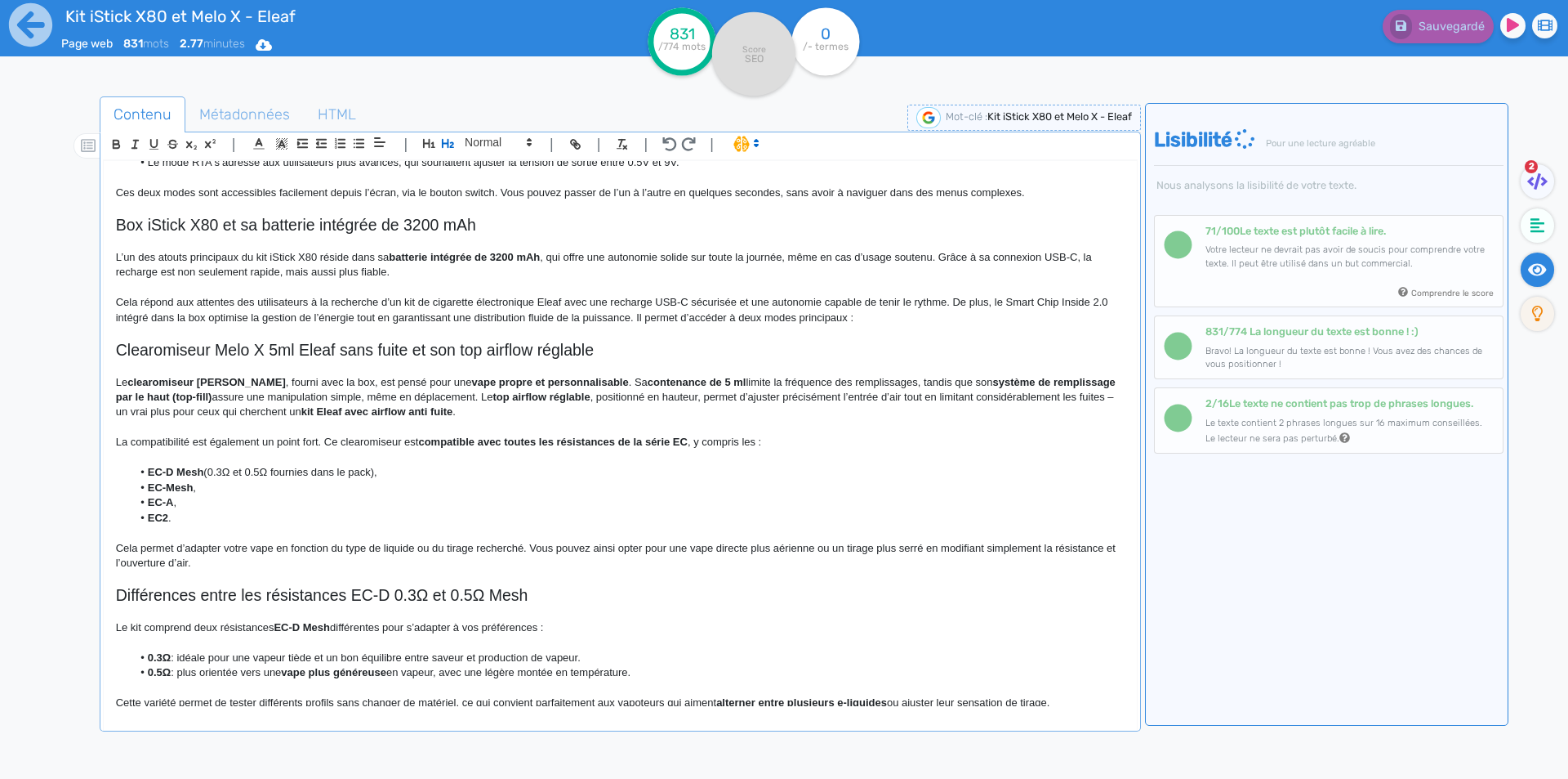
click at [402, 465] on li "EC-D Mesh (0.3Ω et 0.5Ω fournies dans le pack)," at bounding box center [628, 472] width 992 height 14
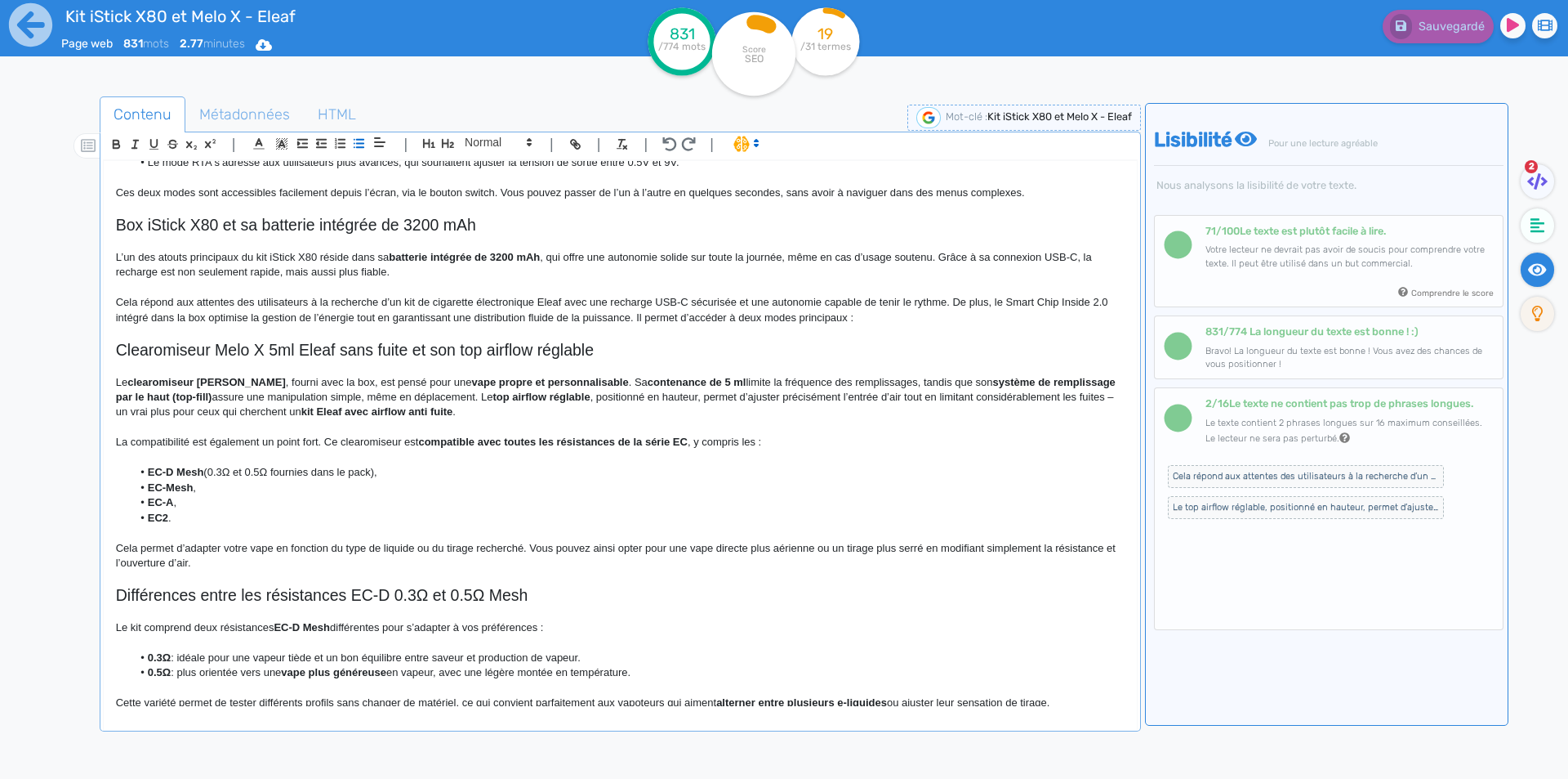
click at [178, 386] on strong "clearomiseur [PERSON_NAME]" at bounding box center [207, 382] width 159 height 13
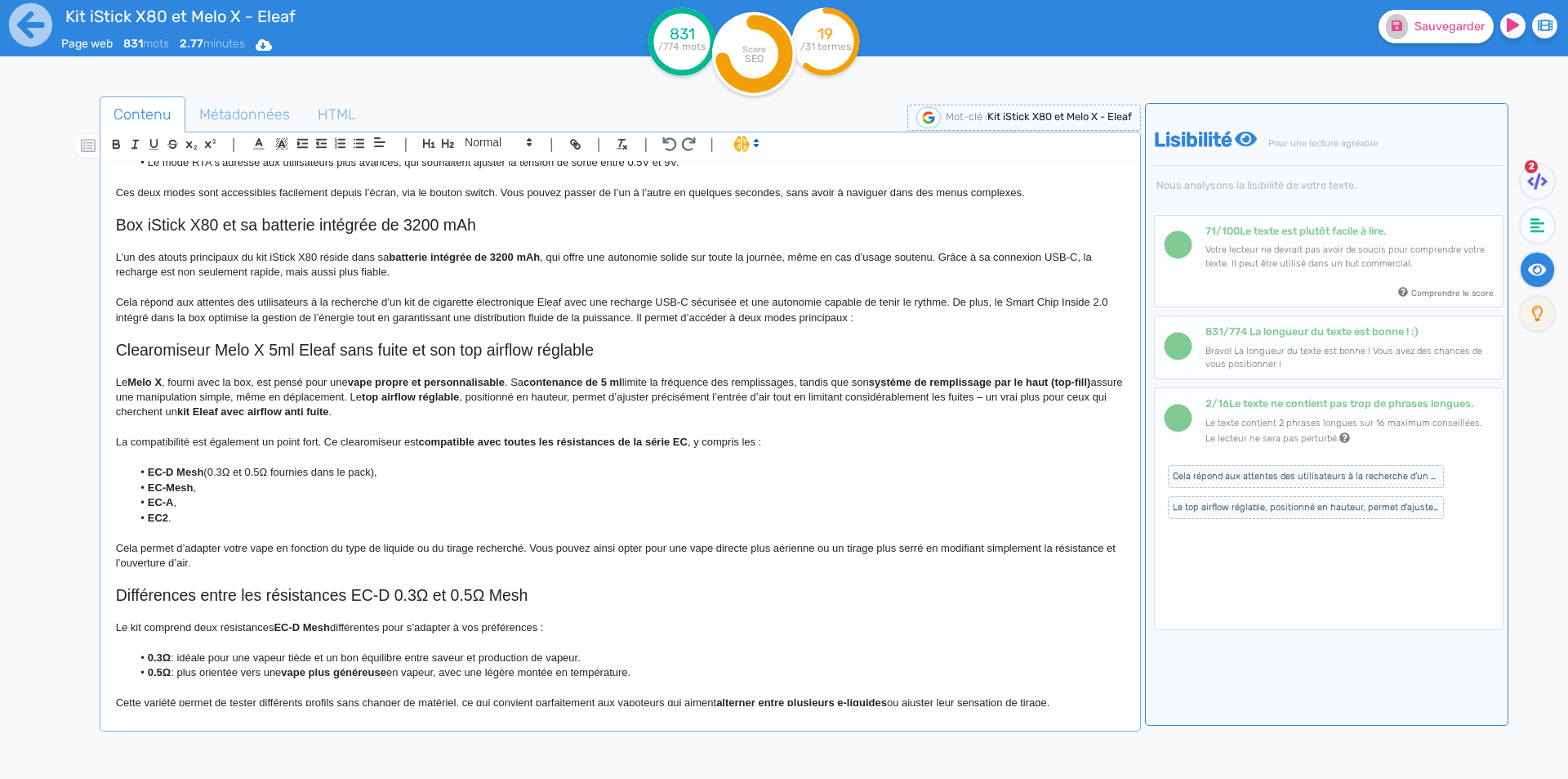
click at [167, 379] on p "Le Melo X , fourni avec la box, est pensé pour une vape propre et personnalisab…" at bounding box center [621, 397] width 1009 height 45
click at [346, 383] on p "Le Melo X est un clearomiseur fourni avec la box, est pensé pour une vape propr…" at bounding box center [621, 397] width 1009 height 45
click at [755, 376] on strong "vape propre et personnalisable" at bounding box center [780, 382] width 157 height 13
click at [616, 381] on p "Le Melo X est un clearomiseur fourni avec la box iStick X80 pour former un kit …" at bounding box center [621, 397] width 1009 height 45
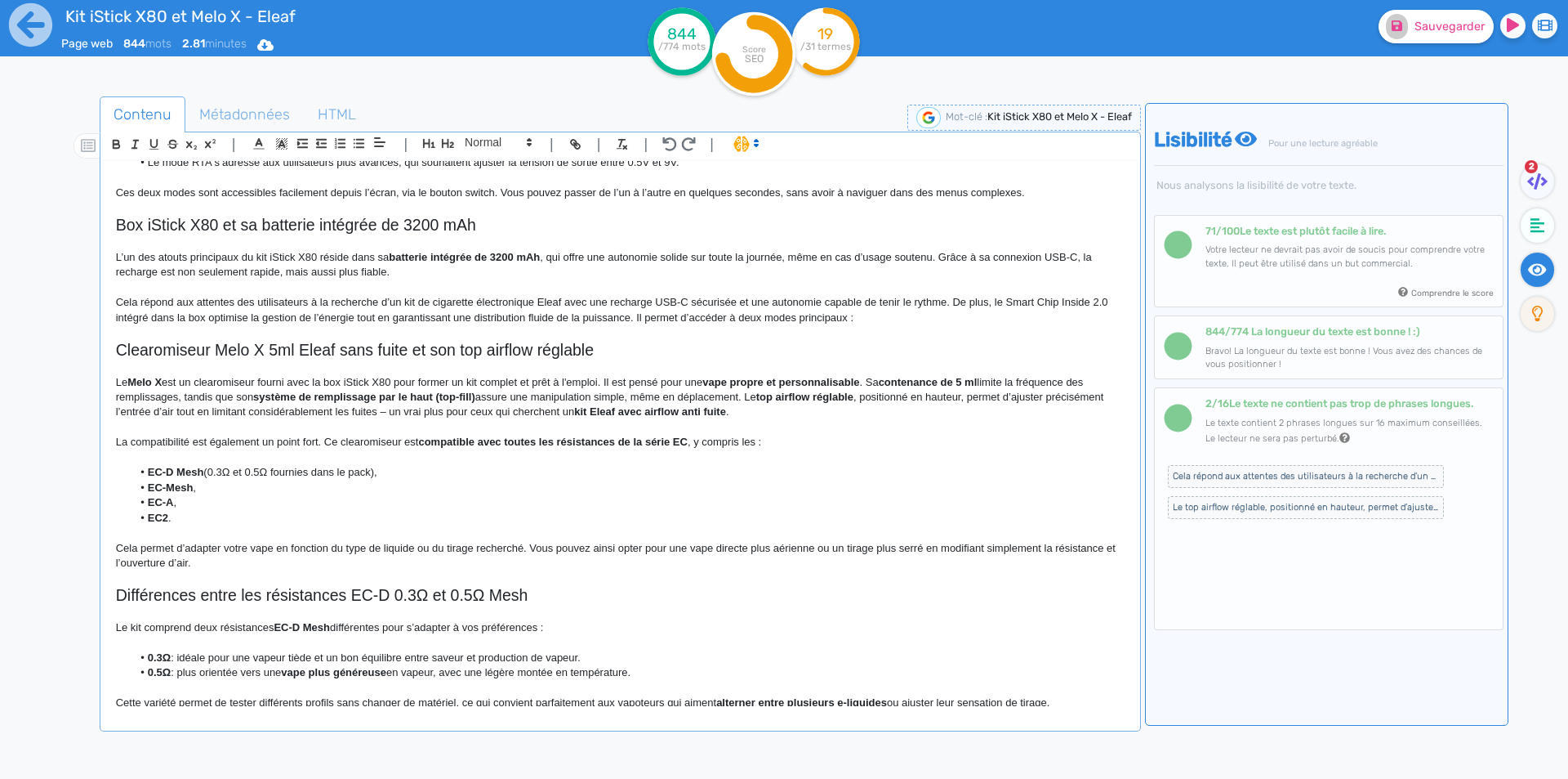
click at [613, 380] on p "Le Melo X est un clearomiseur fourni avec la box iStick X80 pour former un kit …" at bounding box center [621, 397] width 1009 height 45
drag, startPoint x: 613, startPoint y: 380, endPoint x: 848, endPoint y: 385, distance: 235.1
click at [848, 385] on p "Le Melo X est un clearomiseur fourni avec la box iStick X80 pour former un kit …" at bounding box center [621, 397] width 1009 height 45
click at [184, 392] on strong "système de remplissage par le haut (top-fill)" at bounding box center [617, 389] width 1002 height 27
drag, startPoint x: 184, startPoint y: 392, endPoint x: 197, endPoint y: 392, distance: 13.0
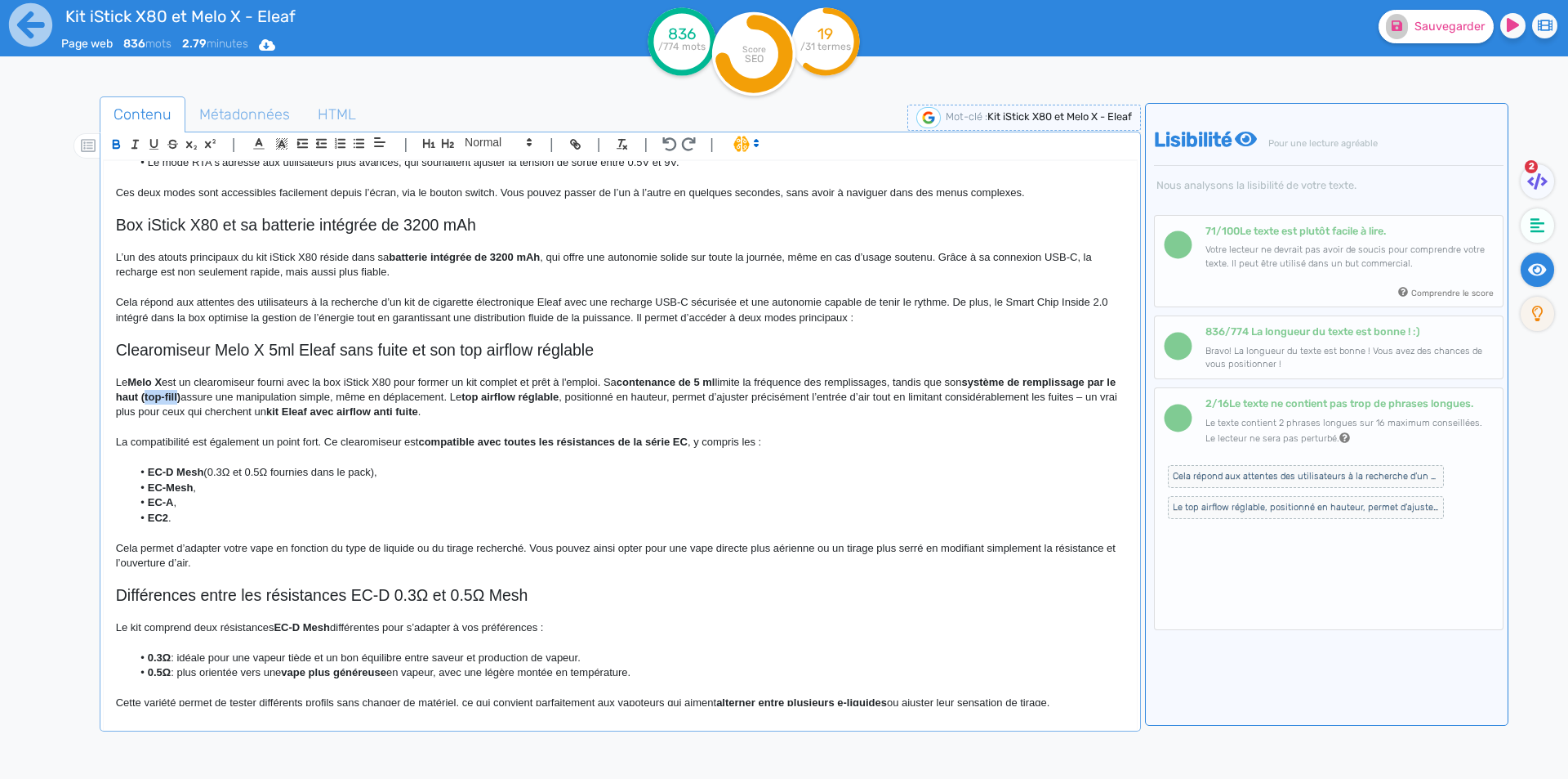
click at [197, 392] on strong "système de remplissage par le haut (top-fill)" at bounding box center [617, 389] width 1002 height 27
click at [443, 396] on p "Le Melo X est un clearomiseur fourni avec la box iStick X80 pour former un kit …" at bounding box center [621, 397] width 1009 height 45
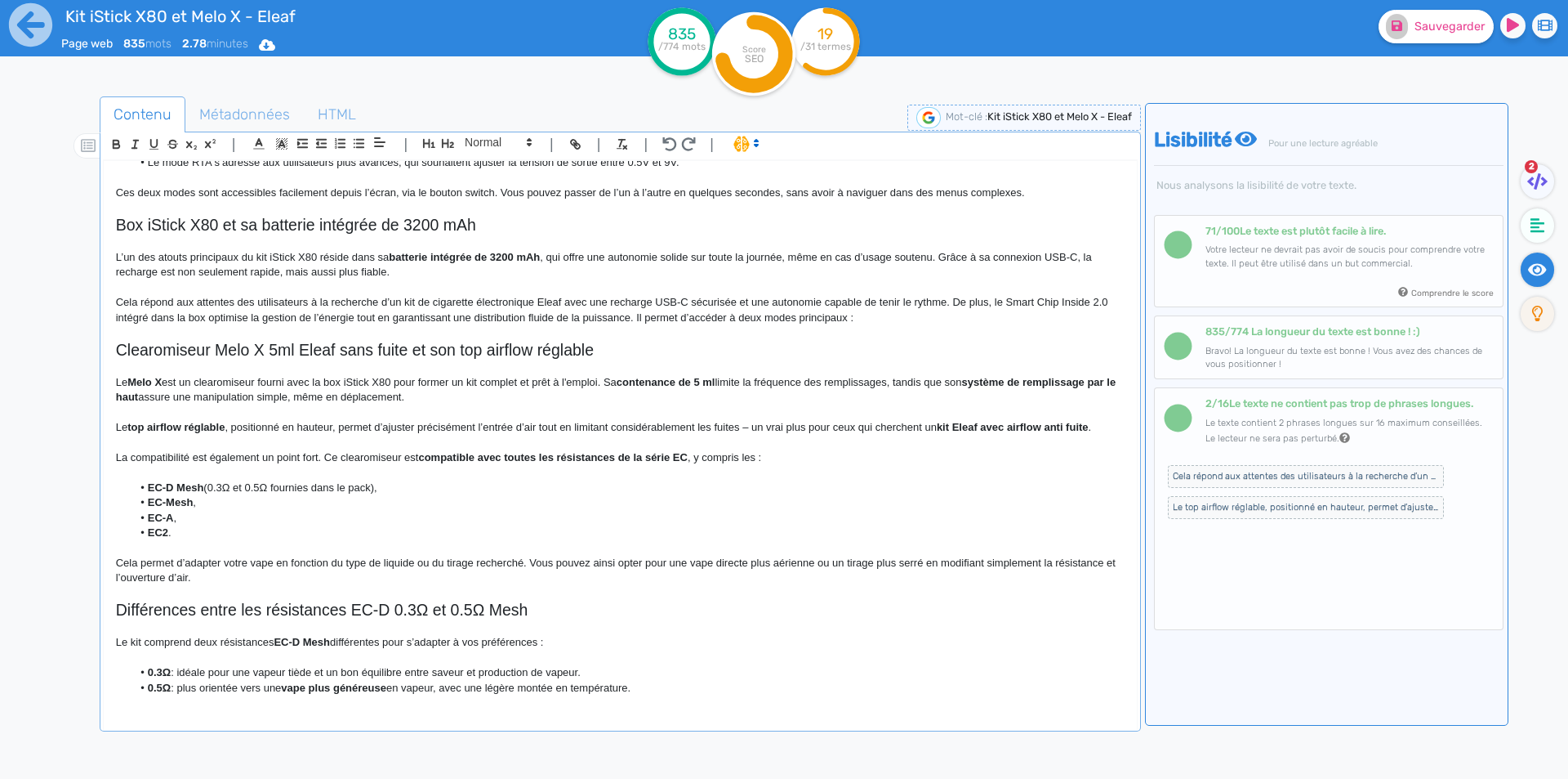
click at [138, 429] on strong "top airflow réglable" at bounding box center [176, 427] width 97 height 13
drag, startPoint x: 138, startPoint y: 429, endPoint x: 199, endPoint y: 428, distance: 61.0
click at [544, 357] on h2 "Clearomiseur Melo X 5ml Eleaf sans fuite et son top airflow réglable" at bounding box center [621, 349] width 1009 height 19
click at [140, 428] on p "Le top airflow réglable, positionné en hauteur, permet d’ajuster précisément l’…" at bounding box center [621, 427] width 1009 height 14
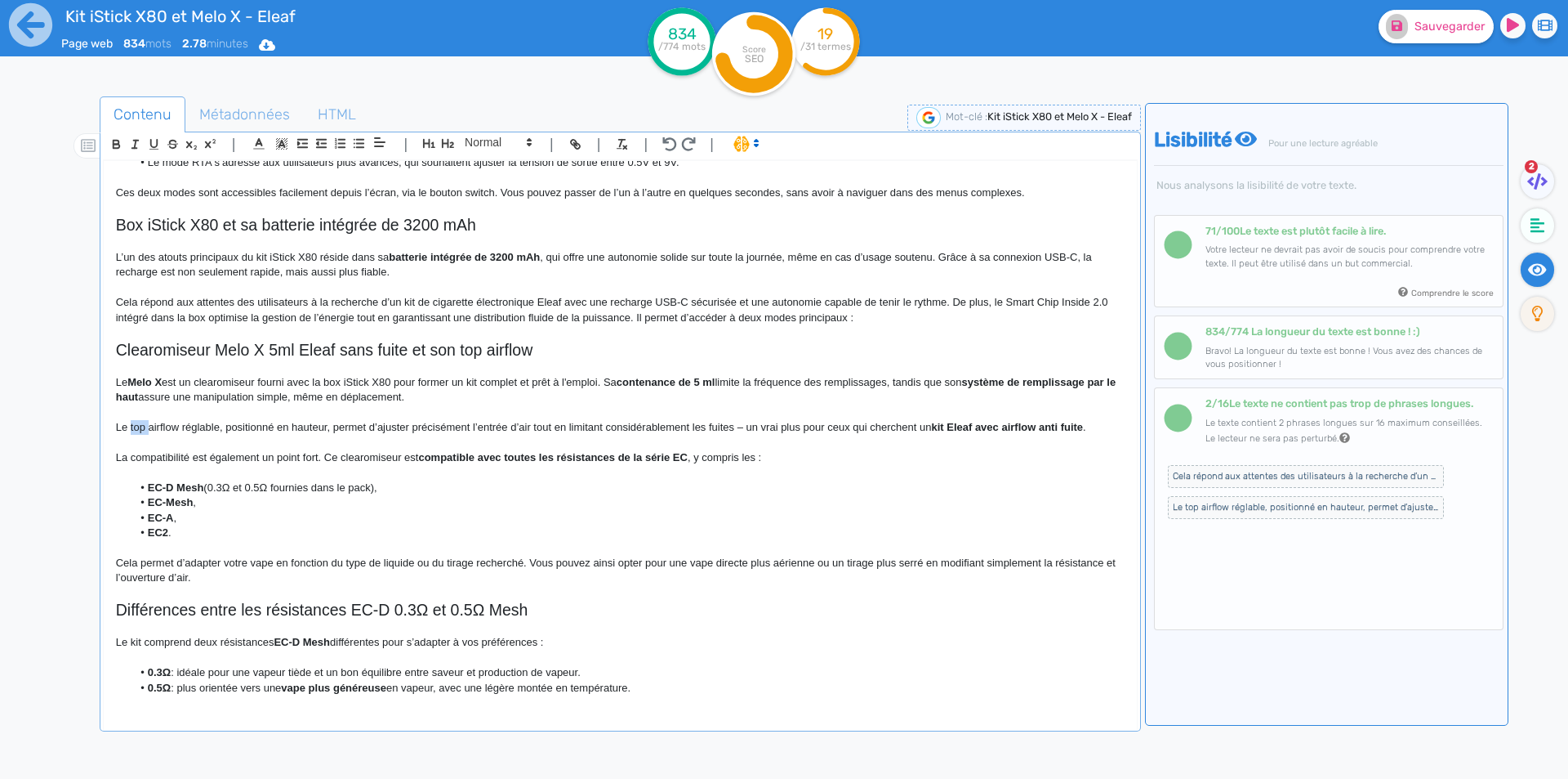
click at [140, 428] on p "Le top airflow réglable, positionné en hauteur, permet d’ajuster précisément l’…" at bounding box center [621, 427] width 1009 height 14
click at [198, 427] on p "Le airflow réglable, positionné en hauteur, permet d’ajuster précisément l’entr…" at bounding box center [621, 427] width 1009 height 14
click at [161, 400] on strong "système de remplissage par le haut" at bounding box center [617, 389] width 1002 height 27
drag, startPoint x: 161, startPoint y: 400, endPoint x: 115, endPoint y: 400, distance: 46.0
click at [115, 400] on div "Kit iStick X80 et Melo X - Eleaf Kit iStick X80 et Melo X Eleaf Le kit iStick X…" at bounding box center [620, 433] width 1033 height 545
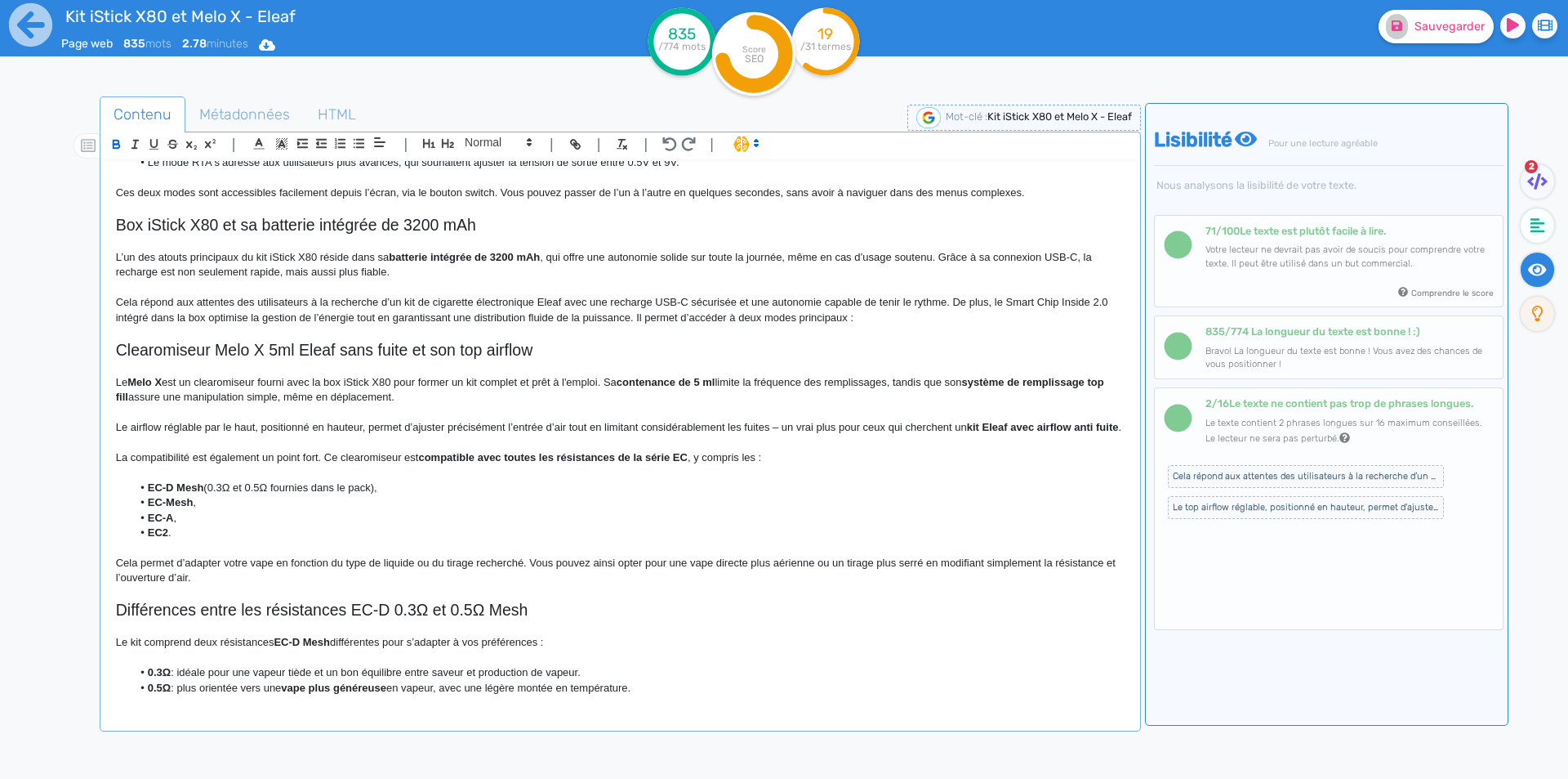
click at [280, 428] on p "Le airflow réglable par le haut, positionné en hauteur, permet d’ajuster précis…" at bounding box center [621, 427] width 1009 height 14
click at [341, 426] on p "Le airflow réglable par le haut, positionné en hauteur, permet d’ajuster précis…" at bounding box center [621, 427] width 1009 height 14
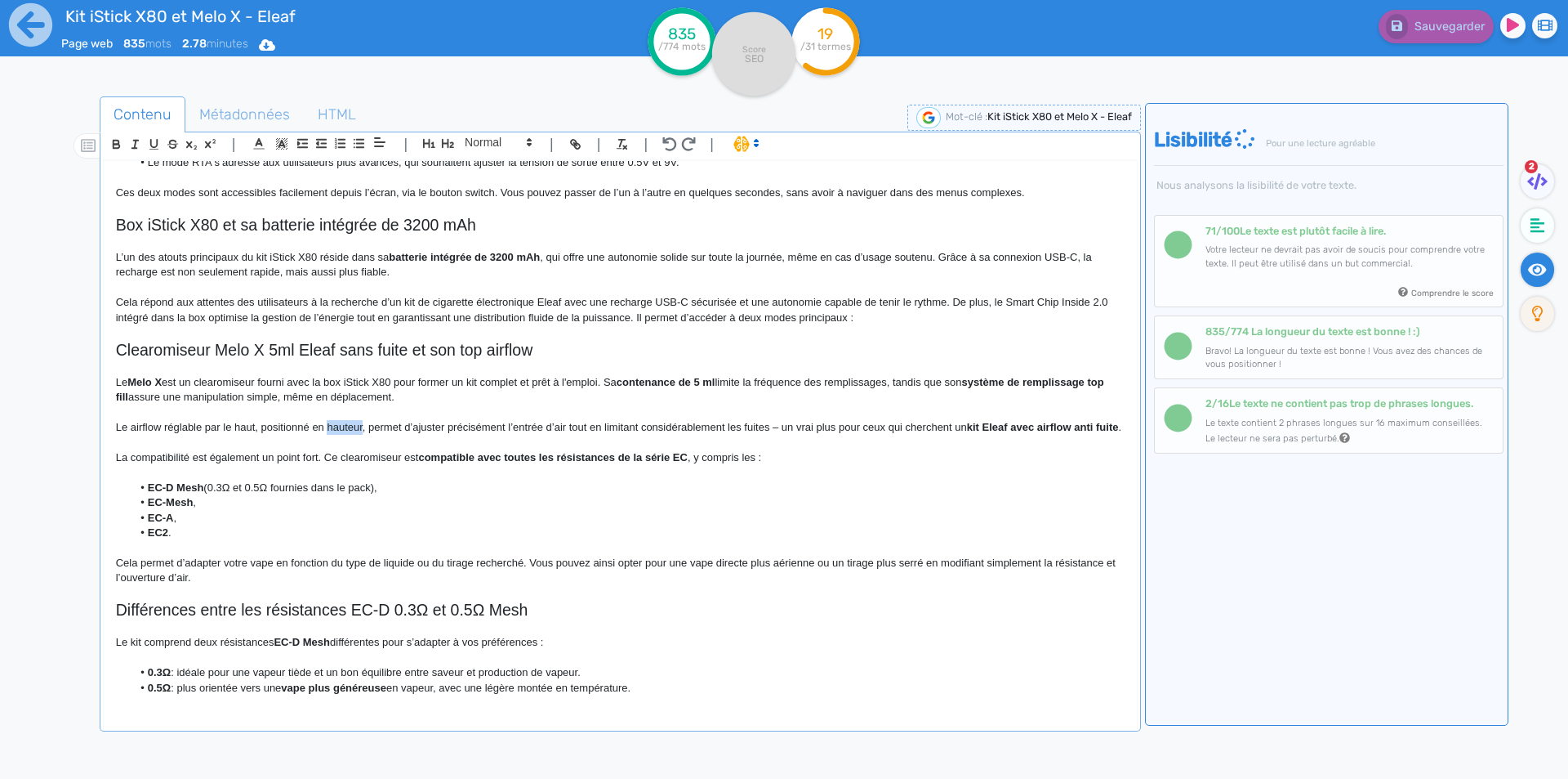
click at [341, 426] on p "Le airflow réglable par le haut, positionné en hauteur, permet d’ajuster précis…" at bounding box center [621, 427] width 1009 height 14
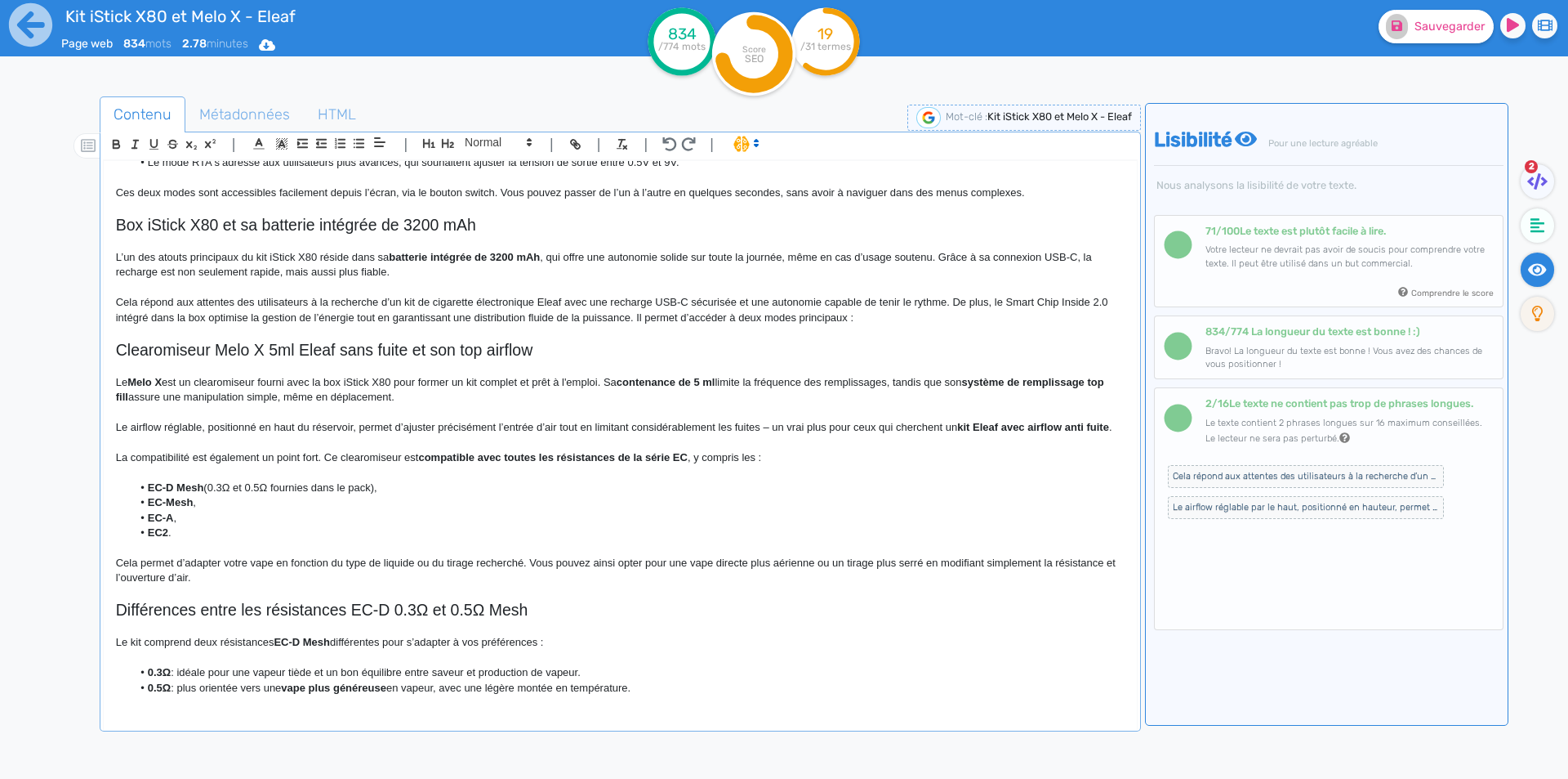
click at [467, 422] on p "Le airflow réglable, positionné en haut du réservoir, permet d’ajuster précisém…" at bounding box center [621, 427] width 1009 height 14
click at [615, 431] on p "Le airflow réglable, positionné en haut du réservoir, permet d’ajuster l’entrée…" at bounding box center [621, 427] width 1009 height 14
click at [629, 422] on p "Le airflow réglable, positionné en haut du réservoir, permet d’ajuster l’entrée…" at bounding box center [621, 427] width 1009 height 14
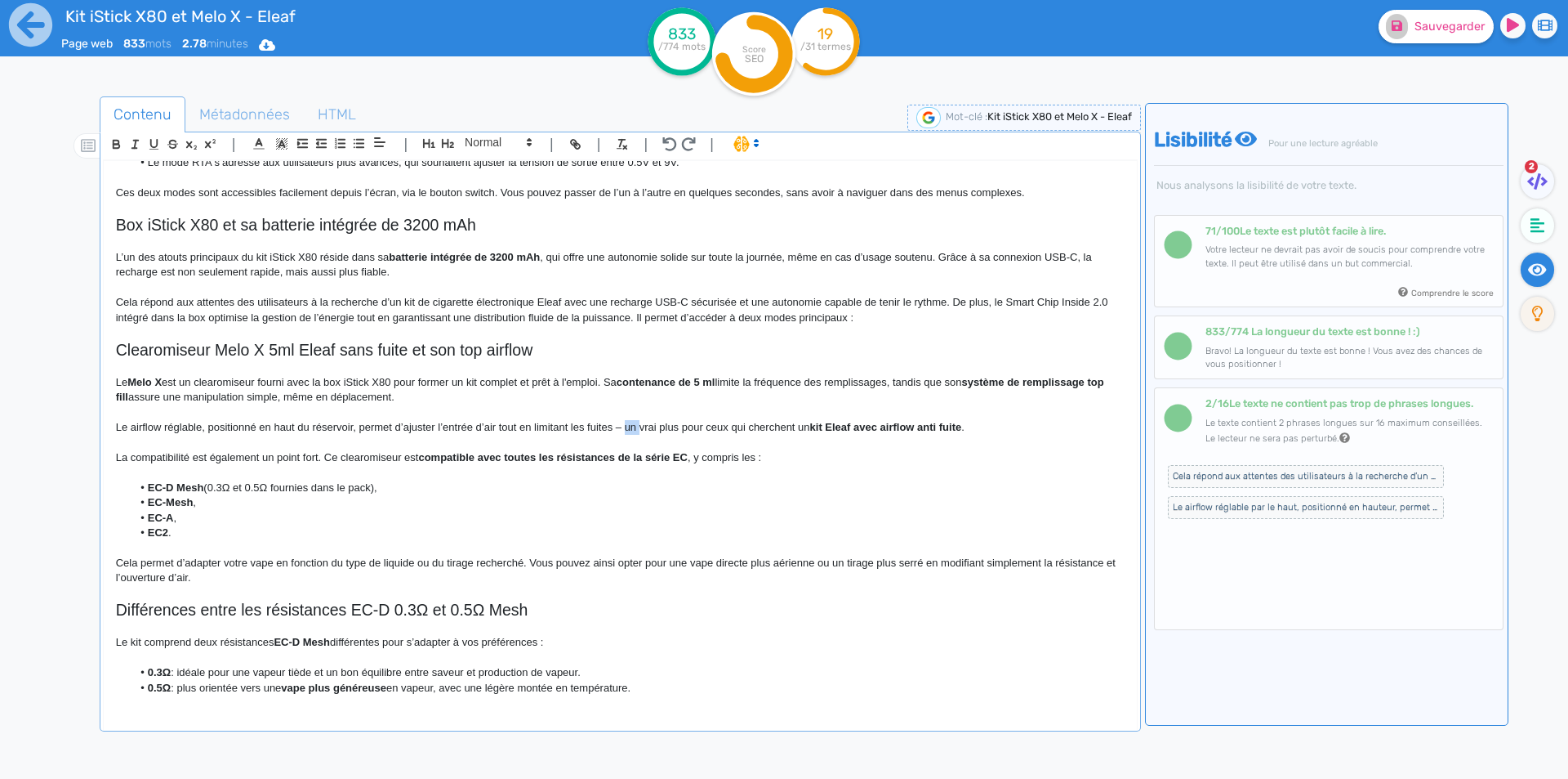
click at [629, 422] on p "Le airflow réglable, positionné en haut du réservoir, permet d’ajuster l’entrée…" at bounding box center [621, 427] width 1009 height 14
click at [887, 427] on strong "kit Eleaf avec airflow anti fuite" at bounding box center [957, 427] width 152 height 13
click at [888, 427] on strong "kit Eleaf avec airflow anti fuite" at bounding box center [957, 427] width 152 height 13
click at [949, 426] on strong "anti fuite" at bounding box center [964, 427] width 44 height 13
drag, startPoint x: 949, startPoint y: 426, endPoint x: 973, endPoint y: 426, distance: 24.0
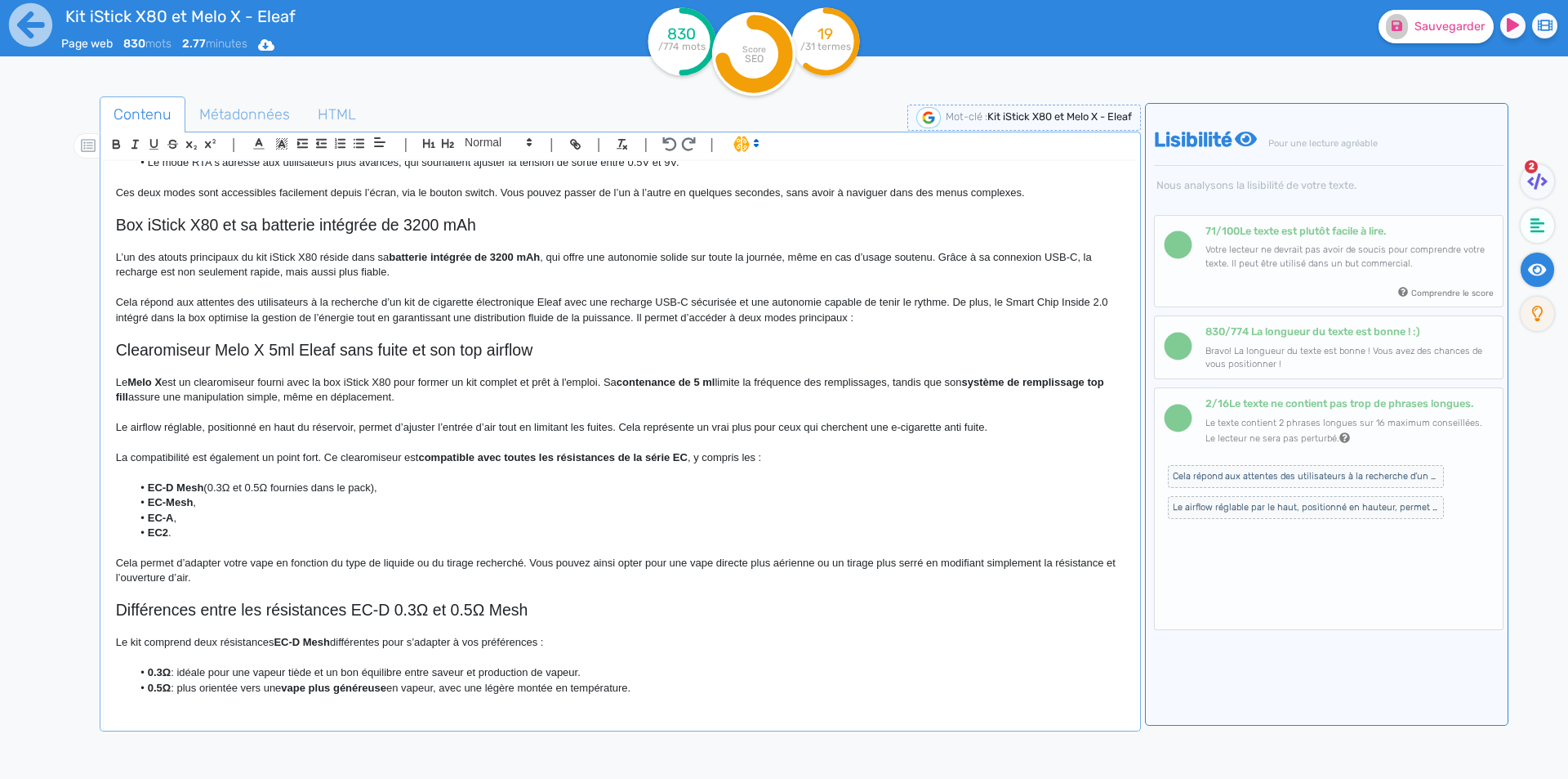
click at [918, 424] on p "Le airflow réglable, positionné en haut du réservoir, permet d’ajuster l’entrée…" at bounding box center [621, 427] width 1009 height 14
click at [995, 426] on p "Le airflow réglable, positionné en haut du réservoir, permet d’ajuster l’entrée…" at bounding box center [621, 427] width 1009 height 14
click at [897, 422] on p "Le airflow réglable, positionné en haut du réservoir, permet d’ajuster l’entrée…" at bounding box center [621, 427] width 1009 height 14
click at [905, 422] on p "Le airflow réglable, positionné en haut du réservoir, permet d’ajuster l’entrée…" at bounding box center [621, 427] width 1009 height 14
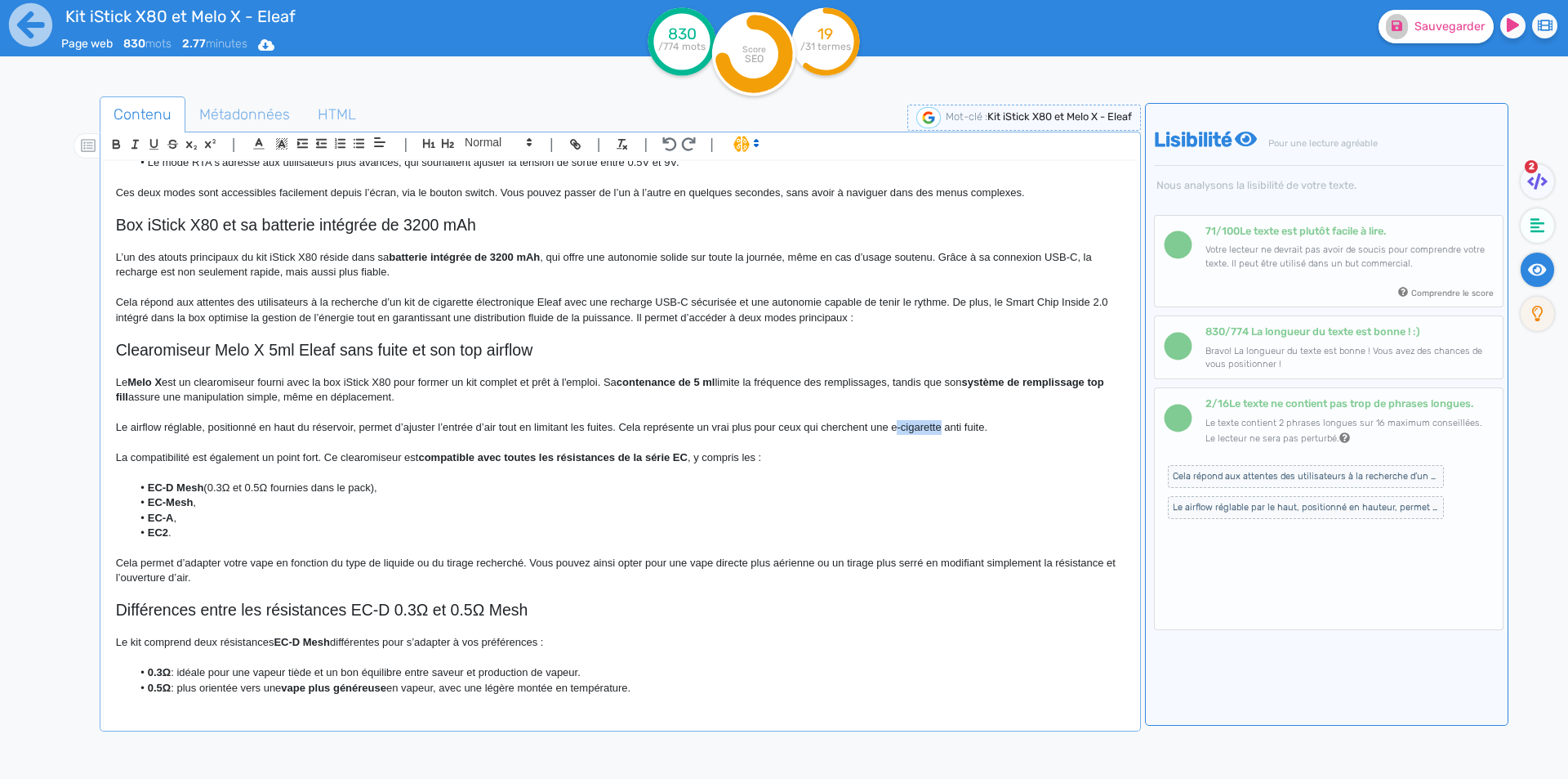
click at [909, 427] on p "Le airflow réglable, positionné en haut du réservoir, permet d’ajuster l’entrée…" at bounding box center [621, 427] width 1009 height 14
click at [898, 422] on p "Le airflow réglable, positionné en haut du réservoir, permet d’ajuster l’entrée…" at bounding box center [621, 427] width 1009 height 14
drag, startPoint x: 898, startPoint y: 422, endPoint x: 1018, endPoint y: 425, distance: 120.0
click at [1018, 425] on p "Le airflow réglable, positionné en haut du réservoir, permet d’ajuster l’entrée…" at bounding box center [621, 427] width 1009 height 14
copy p "cigarette électronique anti fuite"
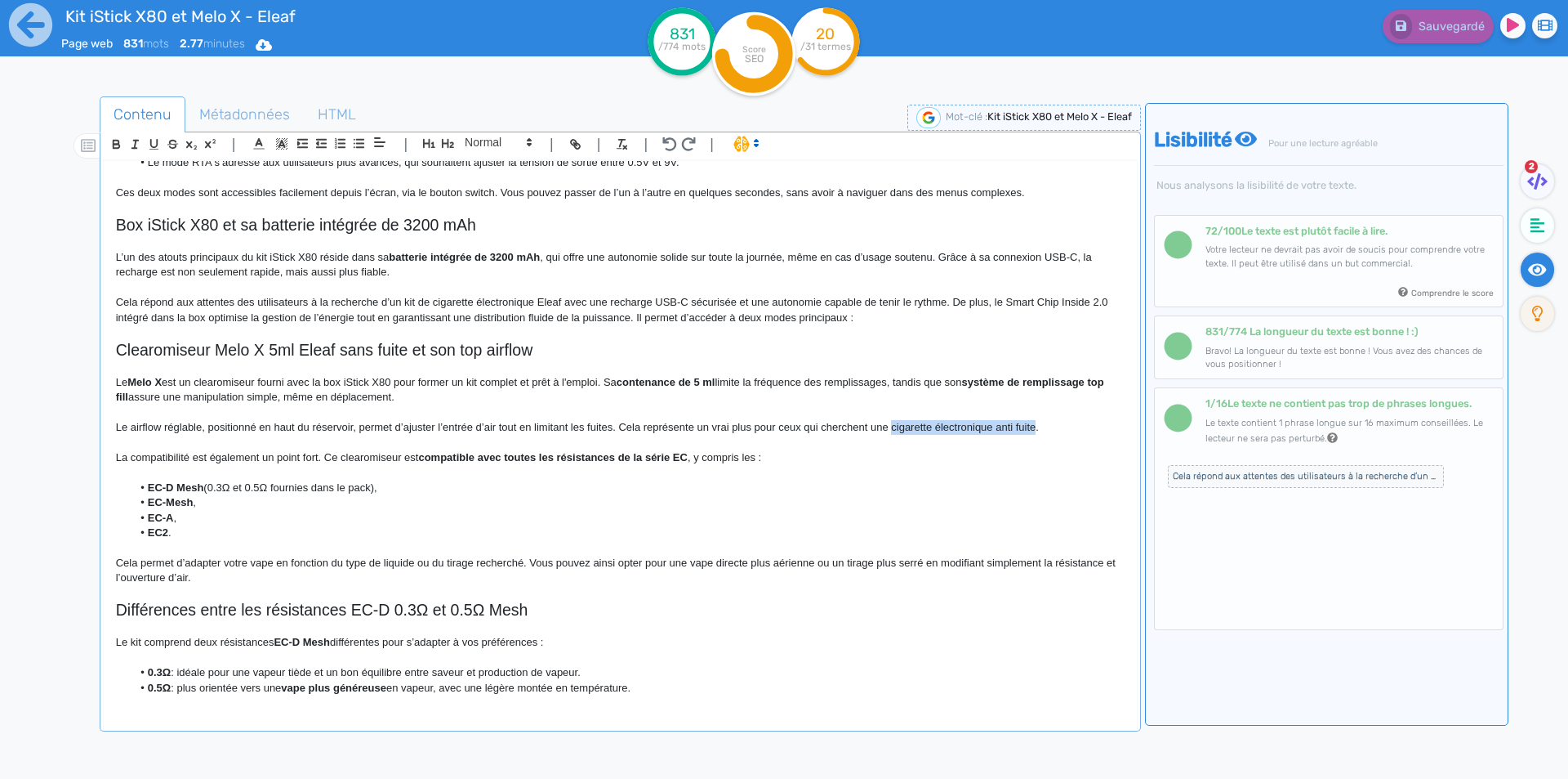
click at [995, 430] on p "Le airflow réglable, positionné en haut du réservoir, permet d’ajuster l’entrée…" at bounding box center [621, 427] width 1009 height 14
click at [117, 458] on p "La compatibilité est également un point fort. Ce clearomiseur est compatible av…" at bounding box center [621, 458] width 1009 height 14
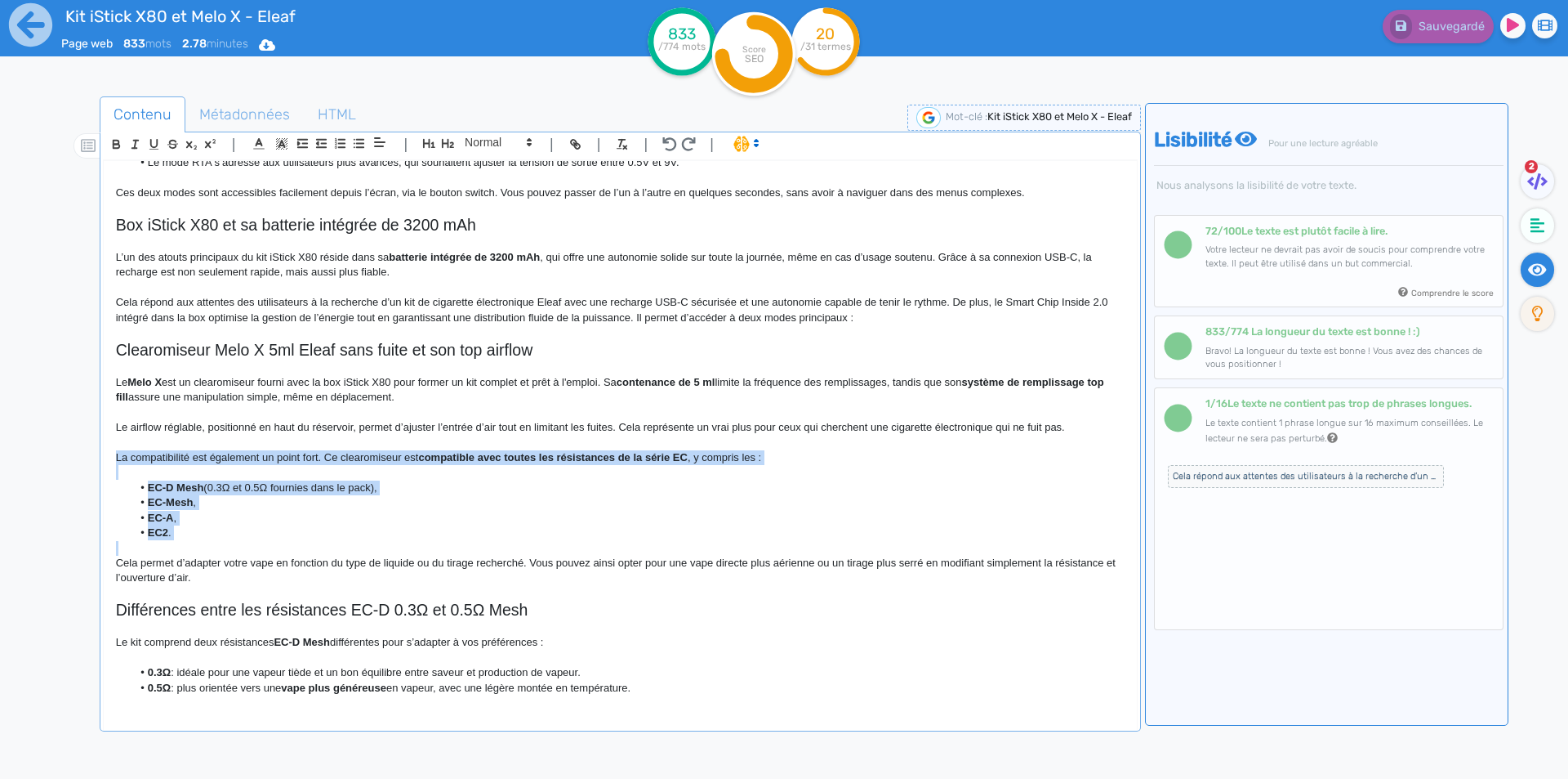
drag, startPoint x: 117, startPoint y: 458, endPoint x: 202, endPoint y: 535, distance: 114.7
click at [202, 535] on div "Kit iStick X80 et Melo X - Eleaf Kit iStick X80 et Melo X Eleaf Le kit iStick X…" at bounding box center [620, 433] width 1033 height 545
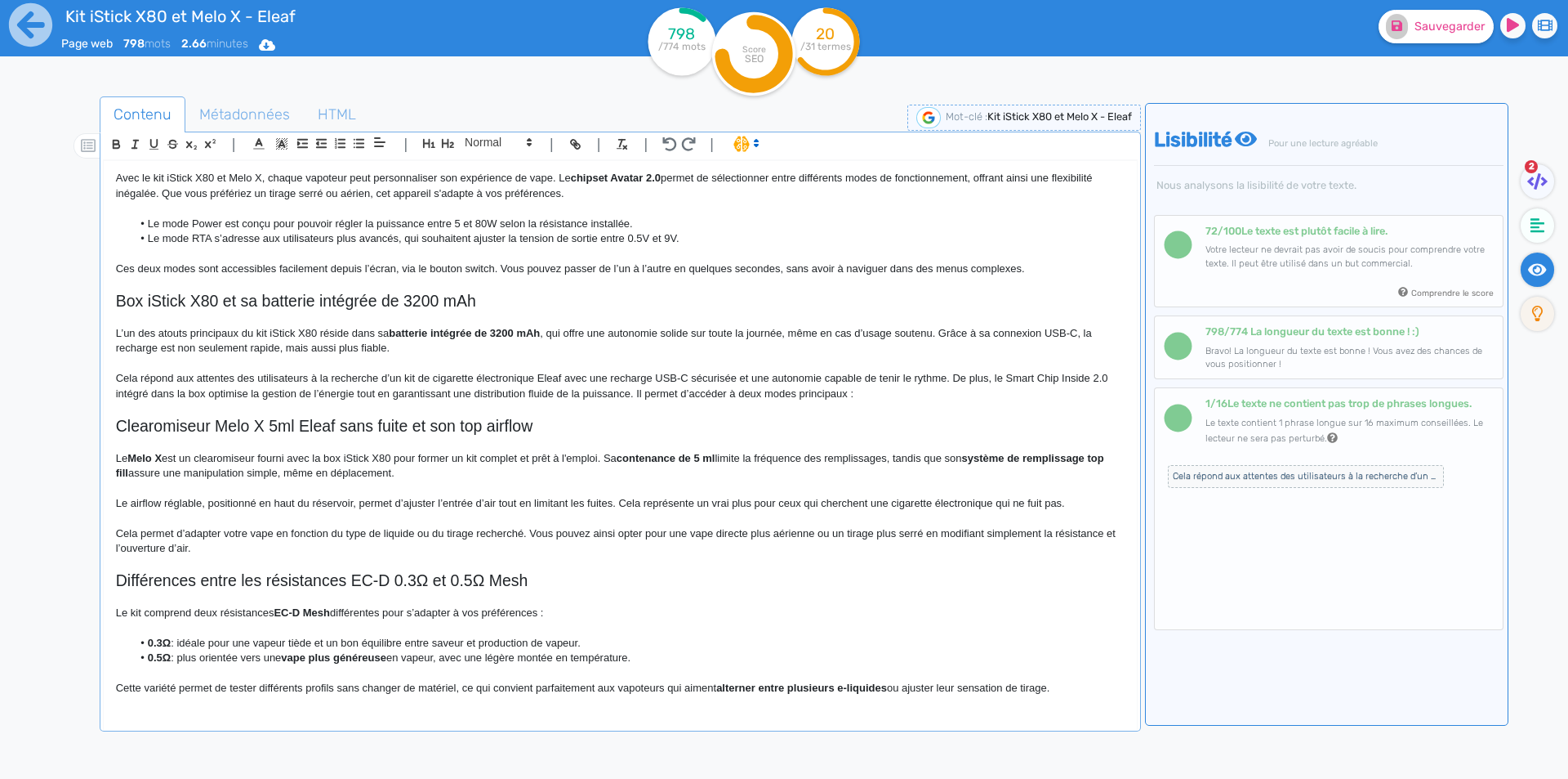
scroll to position [496, 0]
click at [435, 473] on p "Le Melo X est un clearomiseur fourni avec la box iStick X80 pour former un kit …" at bounding box center [621, 466] width 1009 height 30
click at [1458, 17] on button "Sauvegarder" at bounding box center [1436, 26] width 115 height 33
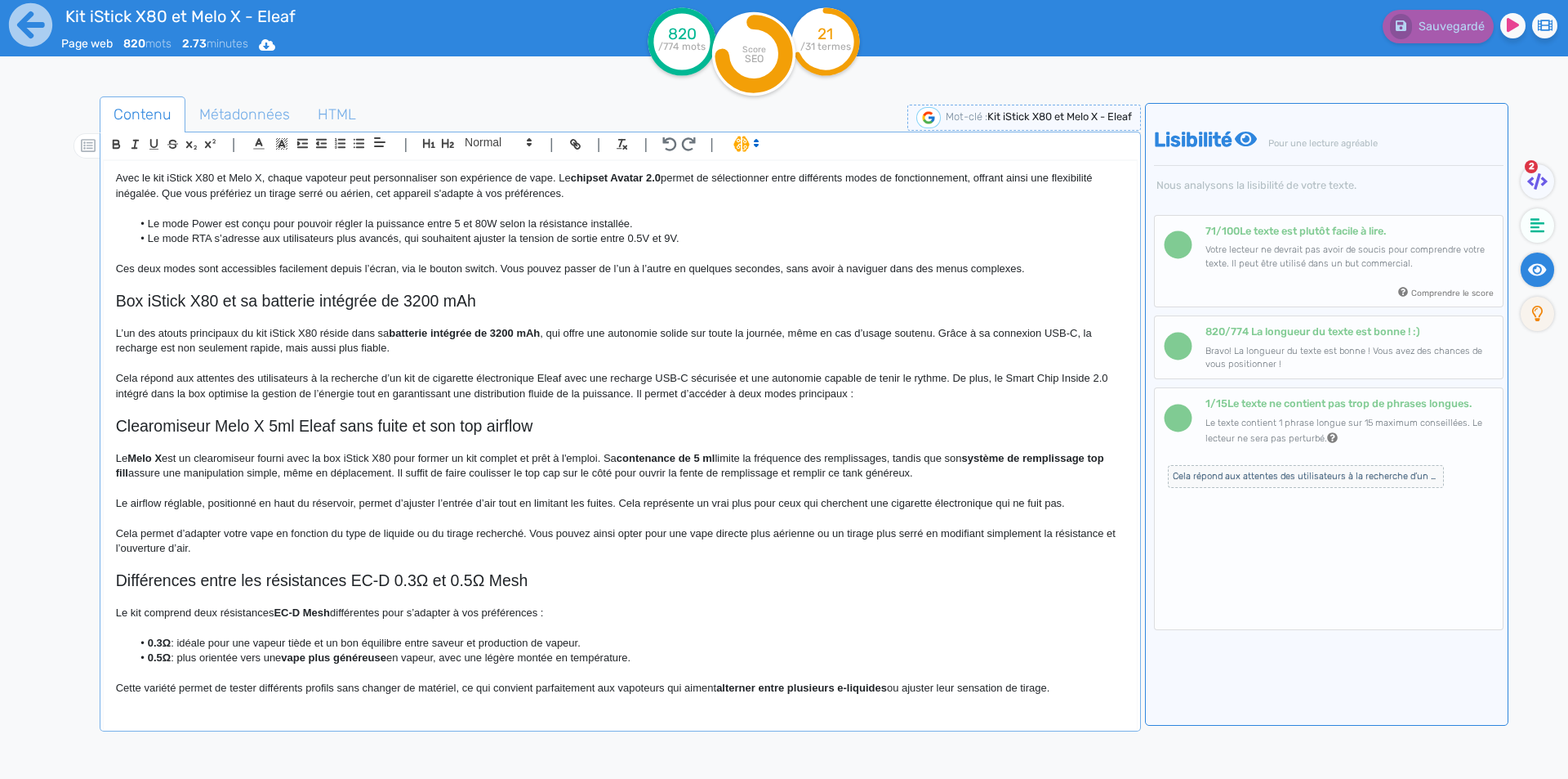
click at [120, 505] on p "Le airflow réglable, positionné en haut du réservoir, permet d’ajuster l’entrée…" at bounding box center [621, 503] width 1009 height 14
click at [390, 496] on p "Doté d'un airflow réglable, positionné en haut du réservoir, permet d’ajuster l…" at bounding box center [621, 503] width 1009 height 14
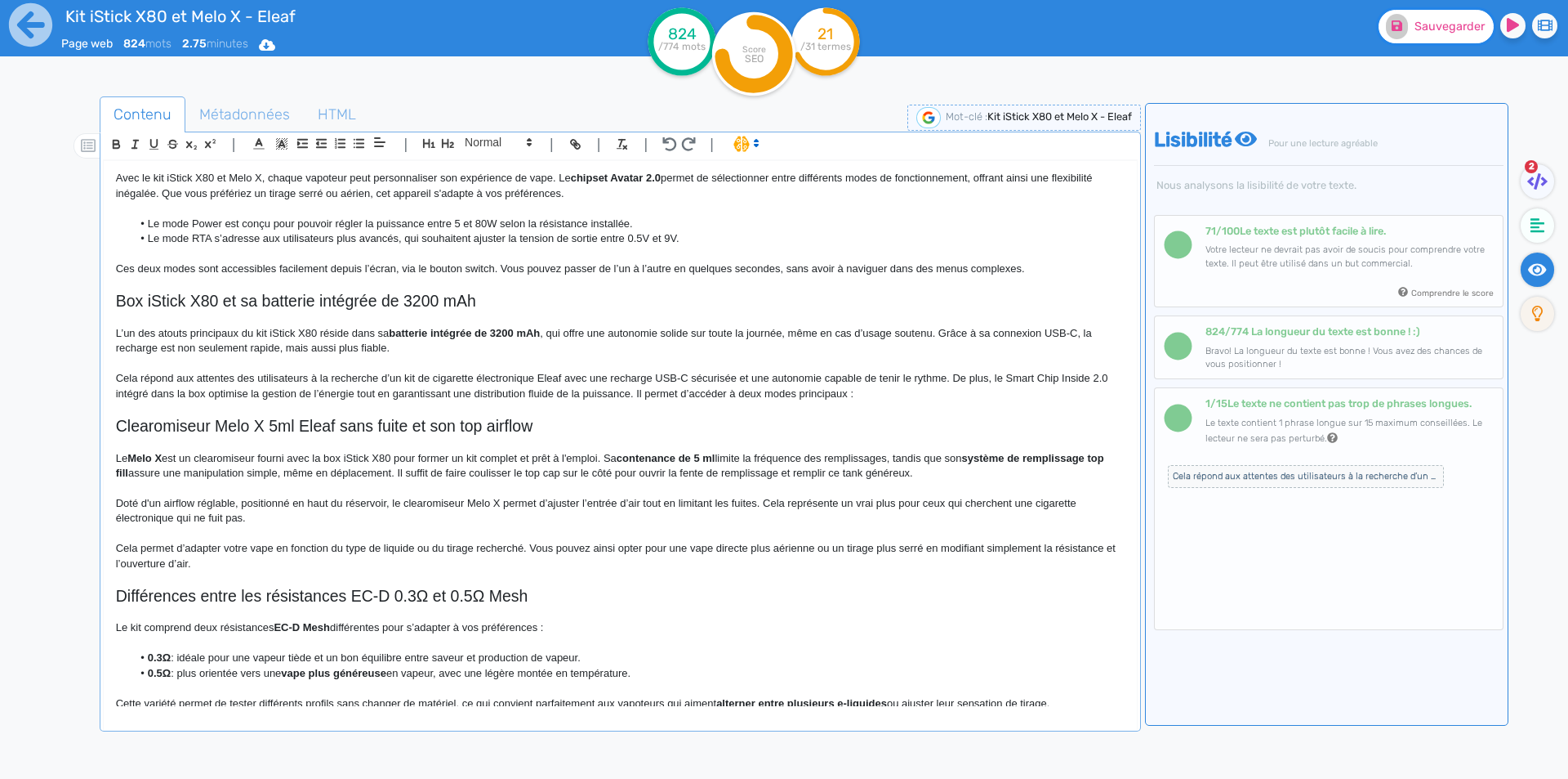
click at [1421, 35] on button "Sauvegarder" at bounding box center [1436, 26] width 115 height 33
click at [125, 546] on p "Cela permet d’adapter votre vape en fonction du type de liquide ou du tirage re…" at bounding box center [621, 555] width 1009 height 30
click at [274, 543] on p "Le vapoteur peut dès lors adapter votre vape en fonction du type de liquide ou …" at bounding box center [621, 555] width 1009 height 30
click at [283, 543] on p "Le vapoteur peut dès lors adapter votre vape en fonction du type de liquide ou …" at bounding box center [621, 555] width 1009 height 30
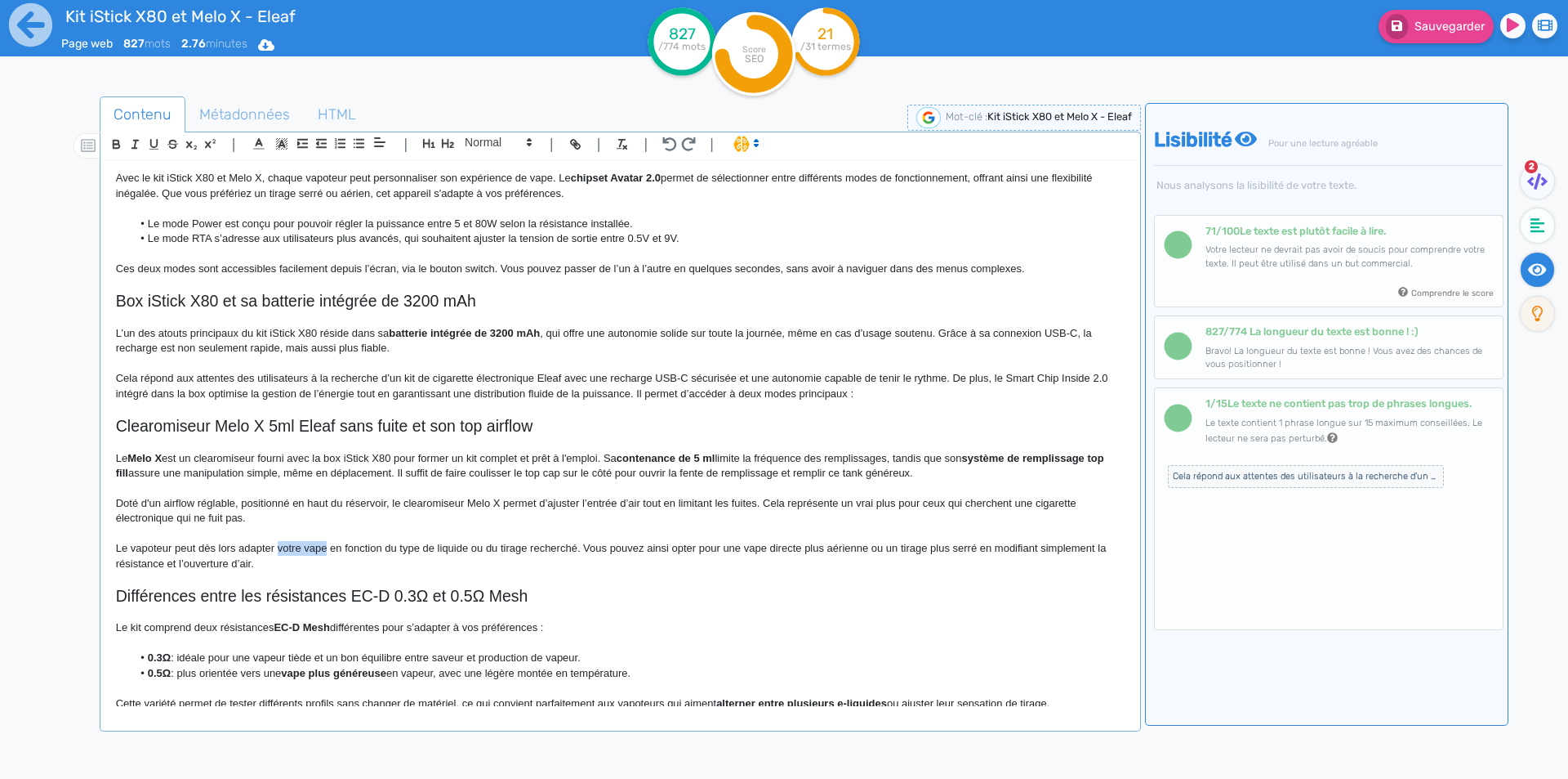
drag, startPoint x: 283, startPoint y: 543, endPoint x: 314, endPoint y: 547, distance: 31.3
click at [314, 547] on p "Le vapoteur peut dès lors adapter votre vape en fonction du type de liquide ou …" at bounding box center [621, 555] width 1009 height 30
click at [435, 551] on p "Le vapoteur peut dès lors adapter son tirage en fonction du type de liquide ou …" at bounding box center [621, 555] width 1009 height 30
click at [479, 543] on p "Le vapoteur peut dès lors adapter son tirage en fonction du type de e-liquide o…" at bounding box center [621, 555] width 1009 height 30
click at [299, 549] on p "Le vapoteur peut dès lors adapter son tirage en fonction du type de e-liquide u…" at bounding box center [621, 555] width 1009 height 30
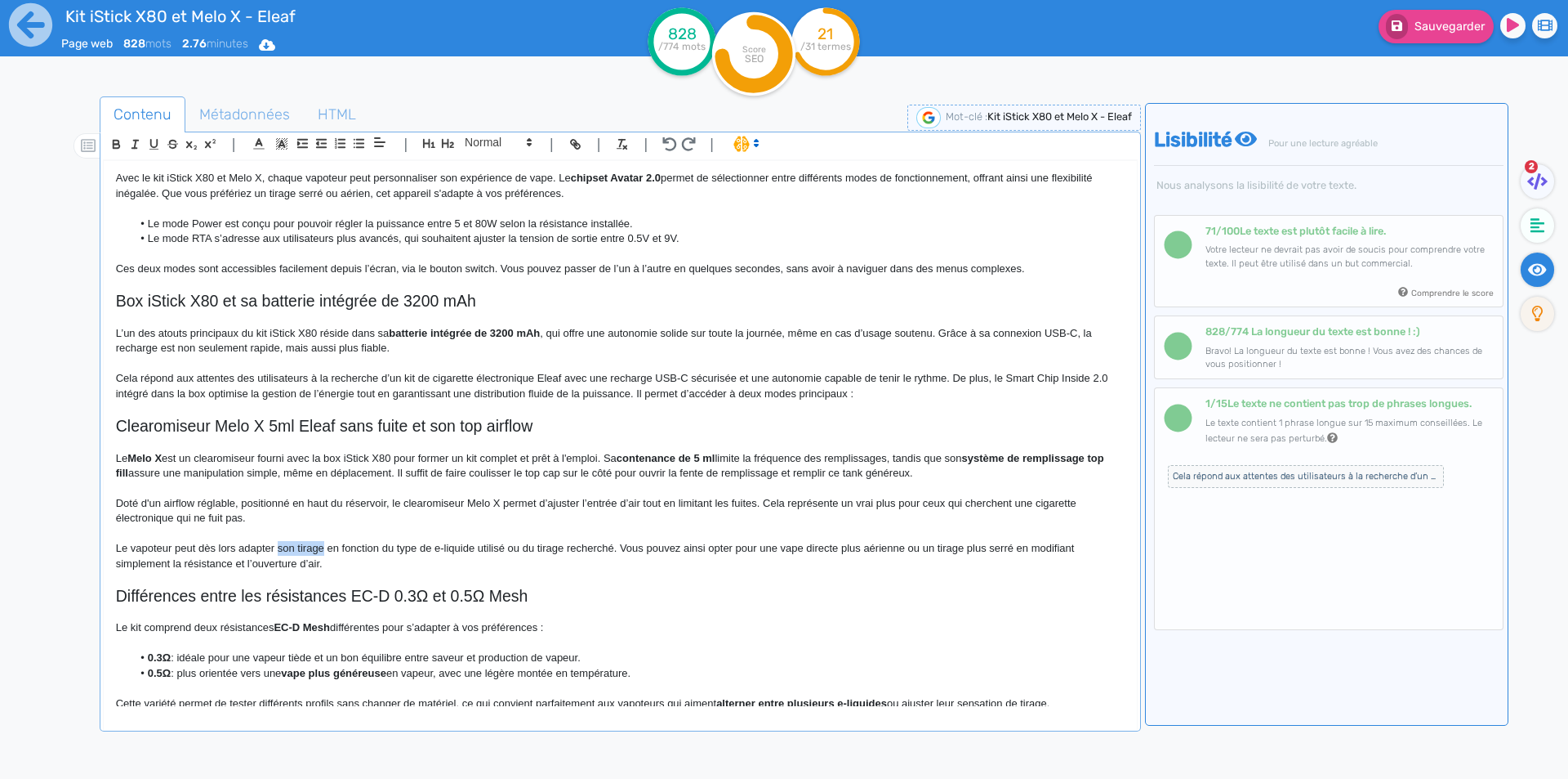
drag, startPoint x: 299, startPoint y: 549, endPoint x: 285, endPoint y: 546, distance: 14.3
click at [285, 546] on p "Le vapoteur peut dès lors adapter son tirage en fonction du type de e-liquide u…" at bounding box center [621, 555] width 1009 height 30
click at [590, 548] on p "Le vapoteur peut dès lors adapter sa vape en fonction du type de e-liquide util…" at bounding box center [621, 555] width 1009 height 30
click at [144, 563] on p "Le vapoteur peut dès lors adapter sa vape en fonction du type de e-liquide util…" at bounding box center [621, 555] width 1009 height 30
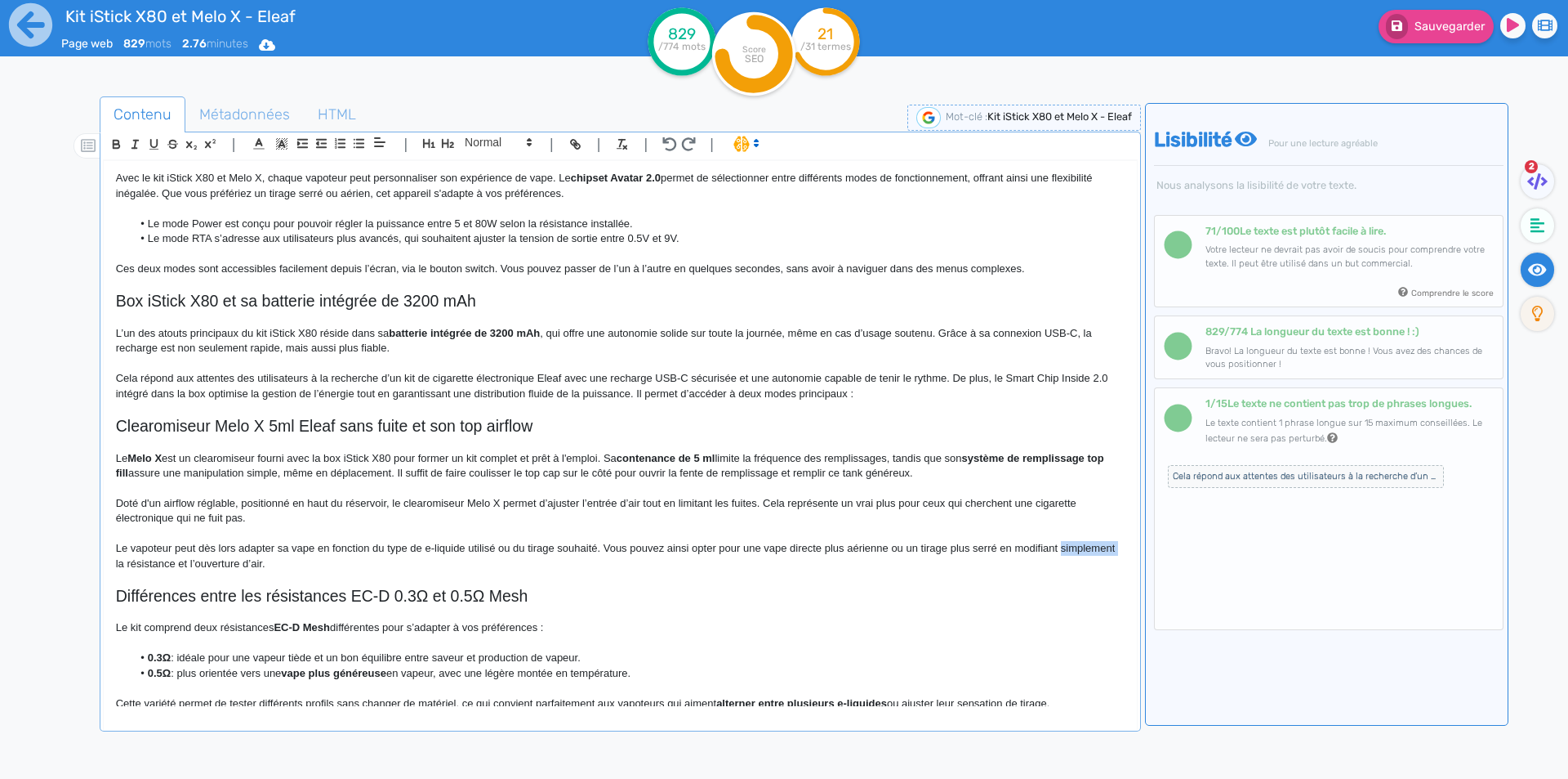
click at [144, 563] on p "Le vapoteur peut dès lors adapter sa vape en fonction du type de e-liquide util…" at bounding box center [621, 555] width 1009 height 30
click at [150, 561] on p "Le vapoteur peut dès lors adapter sa vape en fonction du type de e-liquide util…" at bounding box center [621, 555] width 1009 height 30
drag, startPoint x: 150, startPoint y: 561, endPoint x: 226, endPoint y: 558, distance: 76.1
click at [226, 558] on p "Le vapoteur peut dès lors adapter sa vape en fonction du type de e-liquide util…" at bounding box center [621, 555] width 1009 height 30
click at [151, 561] on p "Le vapoteur peut dès lors adapter sa vape en fonction du type de e-liquide util…" at bounding box center [621, 555] width 1009 height 30
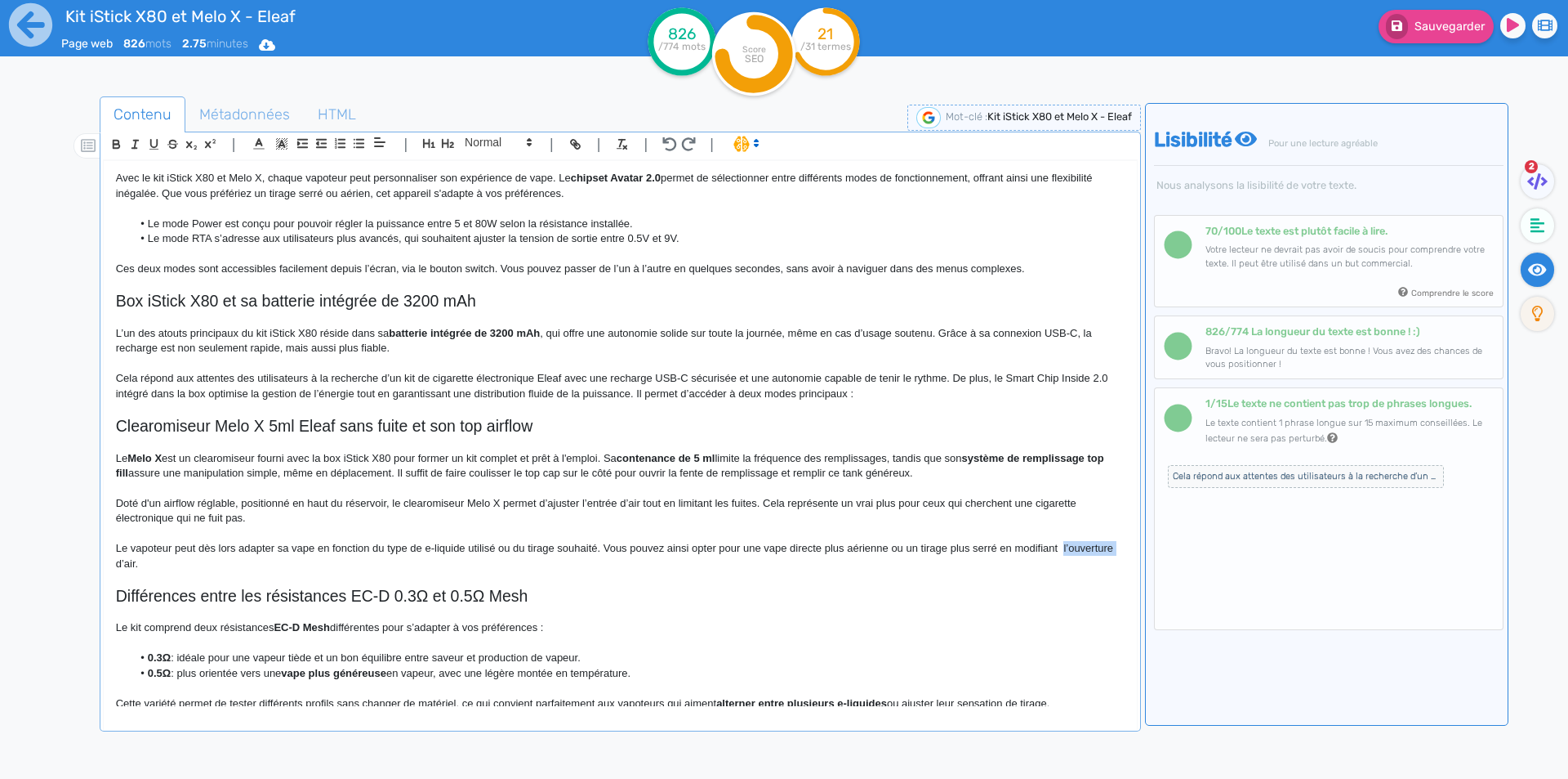
click at [151, 561] on p "Le vapoteur peut dès lors adapter sa vape en fonction du type de e-liquide util…" at bounding box center [621, 555] width 1009 height 30
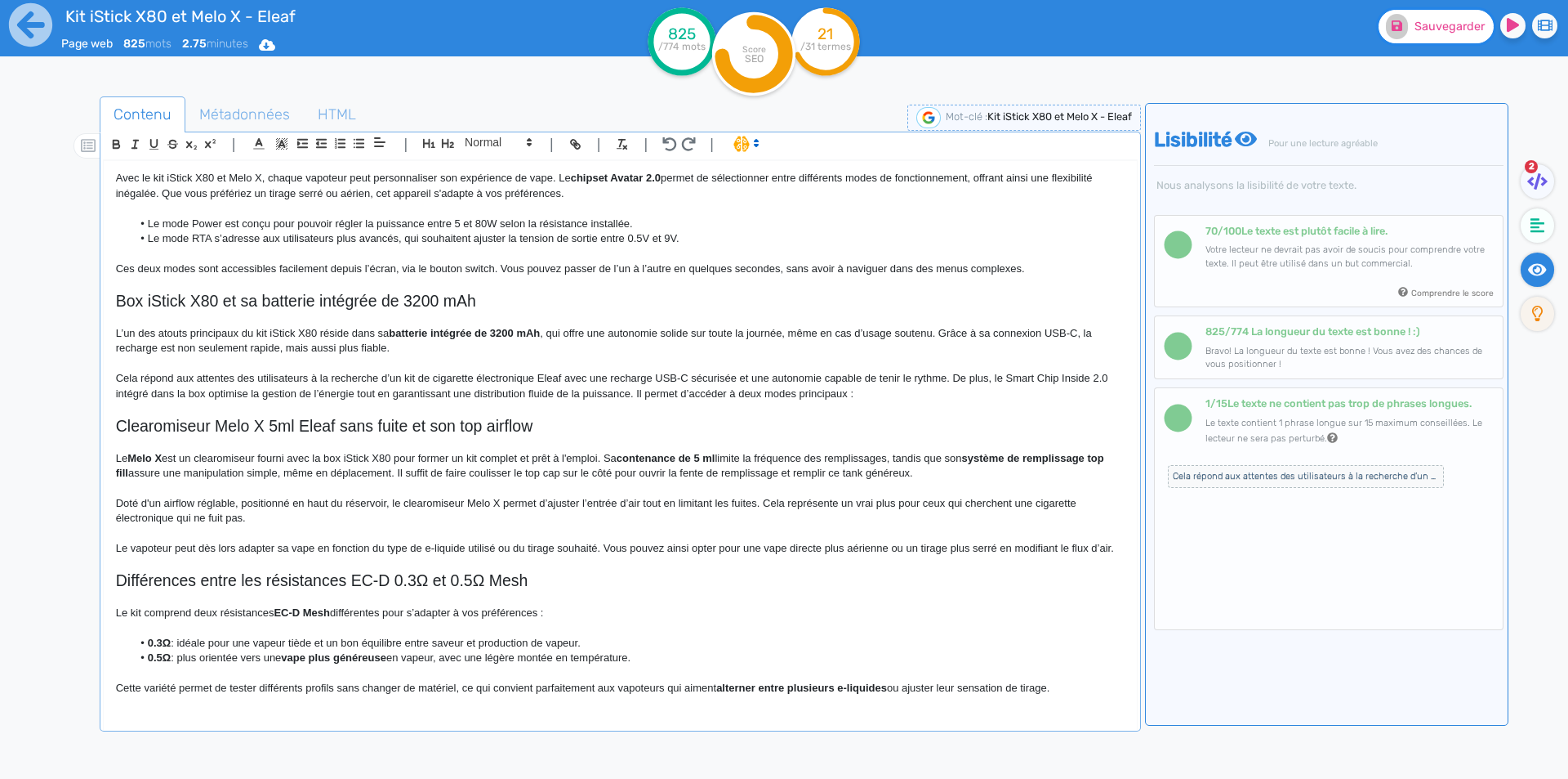
click at [1395, 29] on icon at bounding box center [1397, 26] width 11 height 11
click at [143, 587] on h2 "Différences entre les résistances EC-D 0.3Ω et 0.5Ω Mesh" at bounding box center [621, 580] width 1009 height 19
click at [123, 573] on h2 "Différences entre les résistances EC-D 0.3Ω et 0.5Ω Mesh" at bounding box center [621, 580] width 1009 height 19
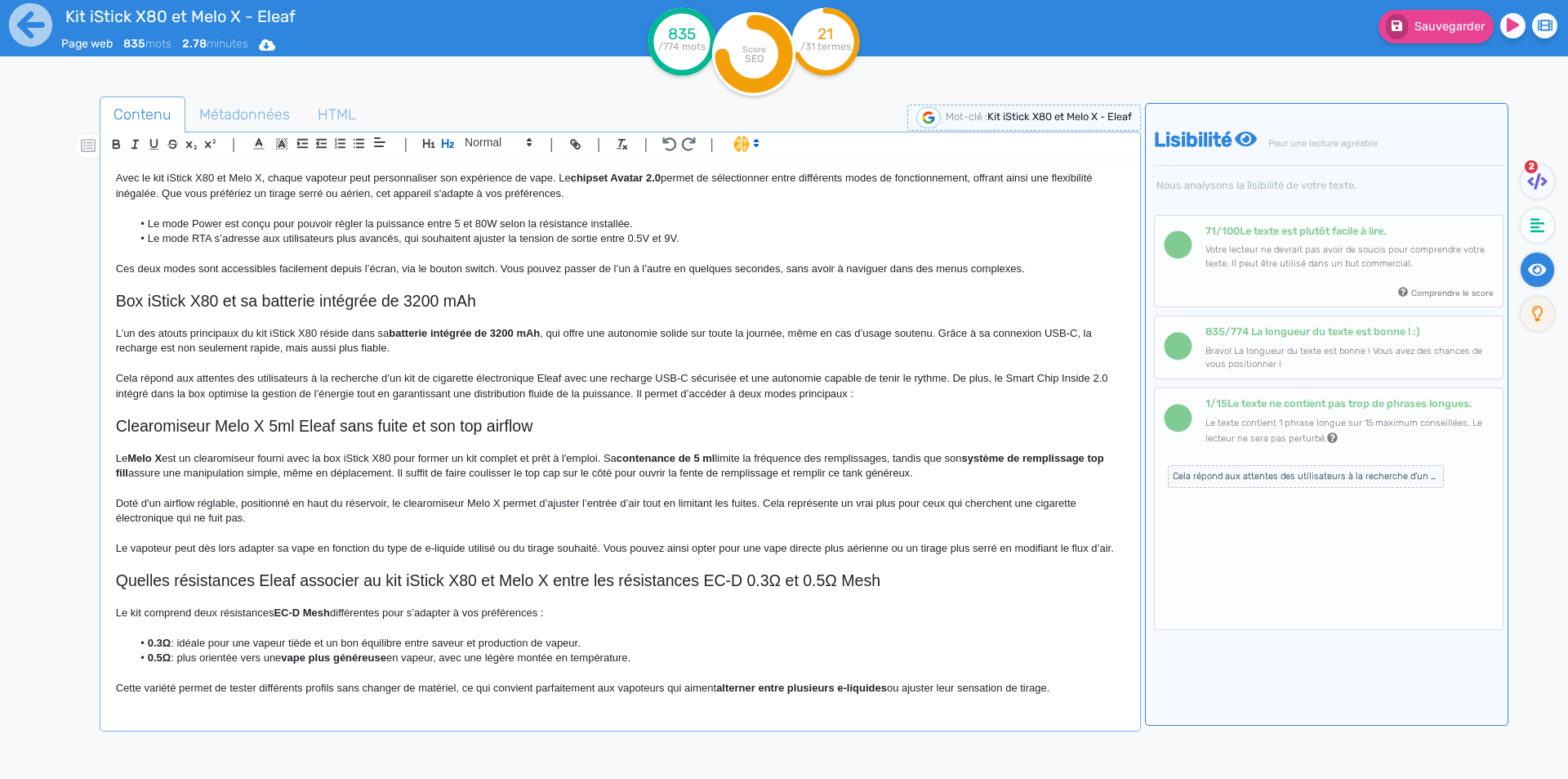
click at [574, 582] on h2 "Quelles résistances Eleaf associer au kit iStick X80 et Melo X entre les résist…" at bounding box center [621, 580] width 1009 height 19
drag, startPoint x: 574, startPoint y: 582, endPoint x: 860, endPoint y: 575, distance: 286.1
click at [860, 575] on h2 "Quelles résistances Eleaf associer au kit iStick X80 et Melo X entre les résist…" at bounding box center [621, 580] width 1009 height 19
click at [568, 591] on p at bounding box center [621, 598] width 1009 height 14
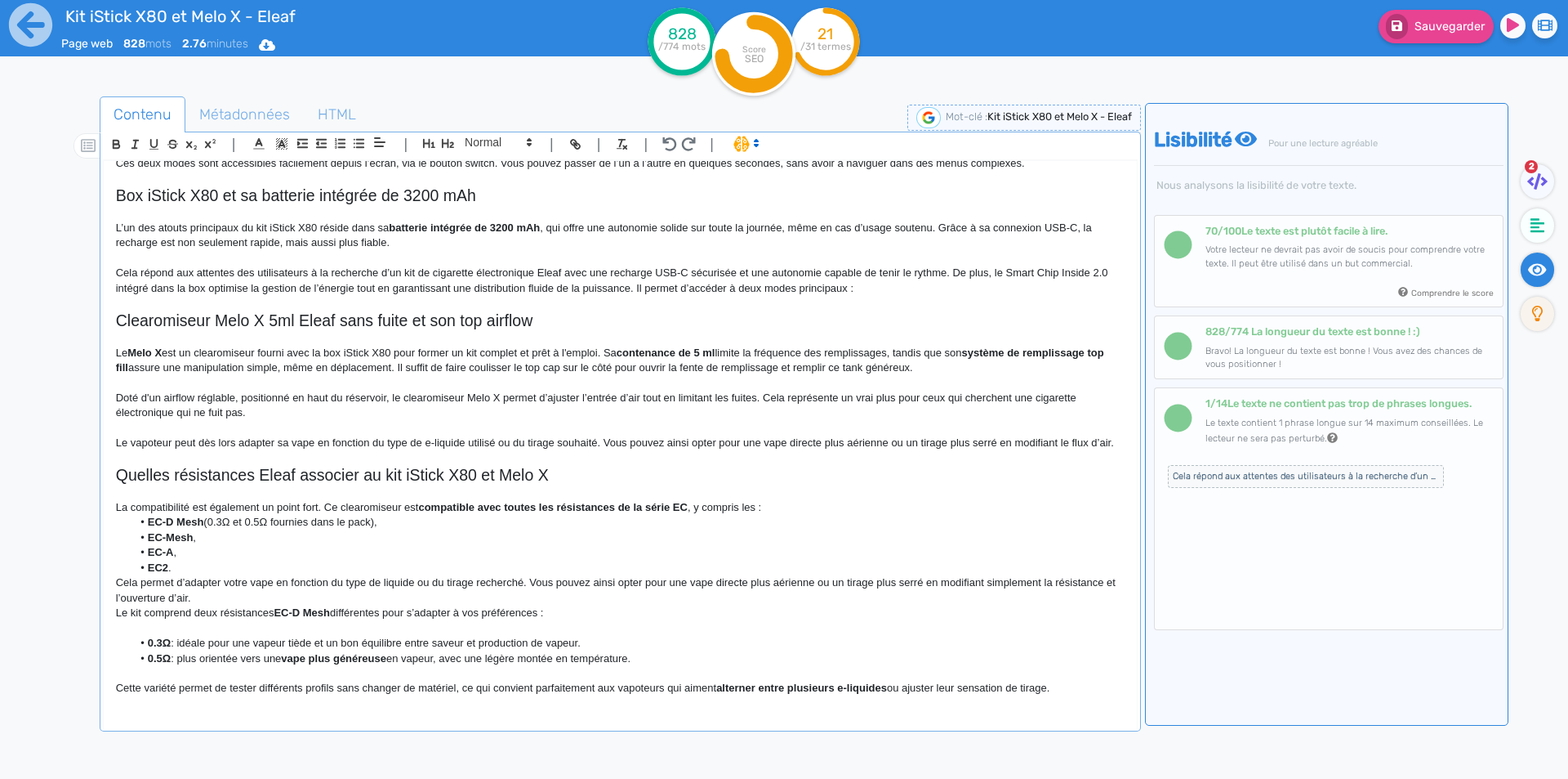
scroll to position [616, 0]
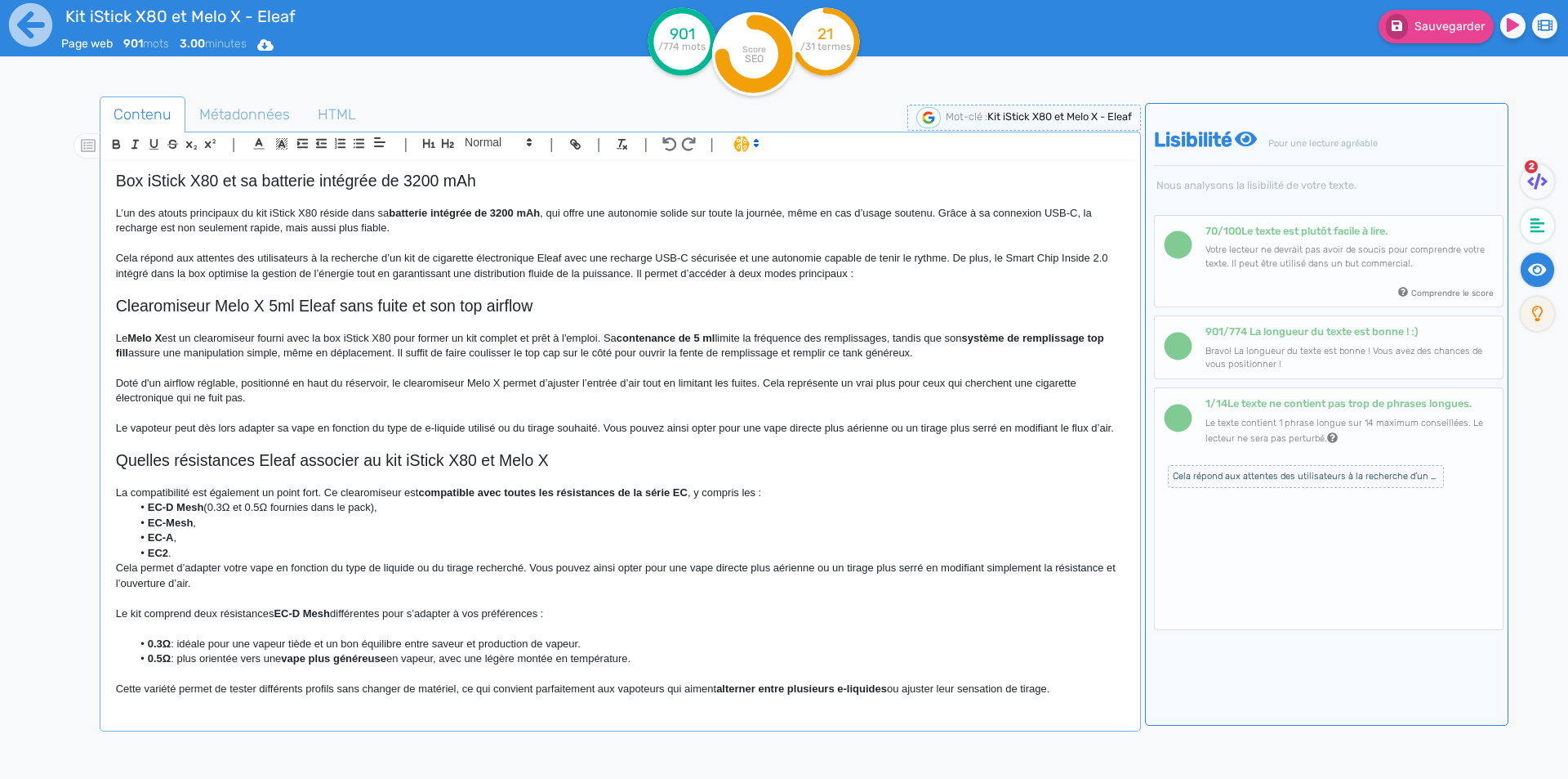
click at [815, 500] on p "La compatibilité est également un point fort. Ce clearomiseur est compatible av…" at bounding box center [621, 493] width 1009 height 14
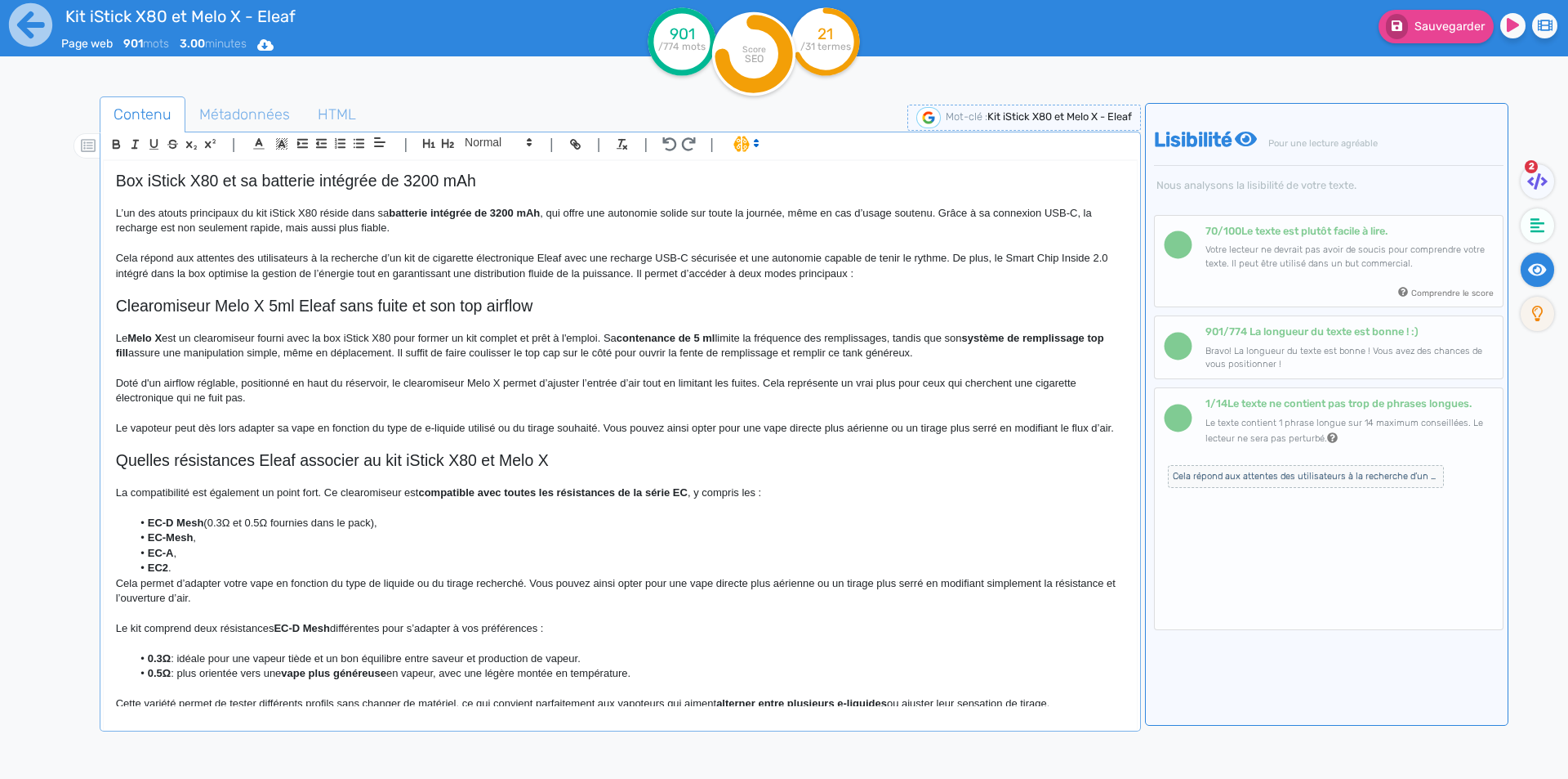
click at [198, 500] on p "La compatibilité est également un point fort. Ce clearomiseur est compatible av…" at bounding box center [621, 493] width 1009 height 14
drag, startPoint x: 198, startPoint y: 506, endPoint x: 314, endPoint y: 505, distance: 116.0
click at [314, 500] on p "La compatibilité est également un point fort. Ce clearomiseur est compatible av…" at bounding box center [621, 493] width 1009 height 14
click at [156, 529] on strong "EC-D Mesh" at bounding box center [176, 523] width 56 height 13
click at [143, 530] on li "EC-D Mesh (0.3Ω et 0.5Ω fournies dans le pack)," at bounding box center [628, 523] width 992 height 14
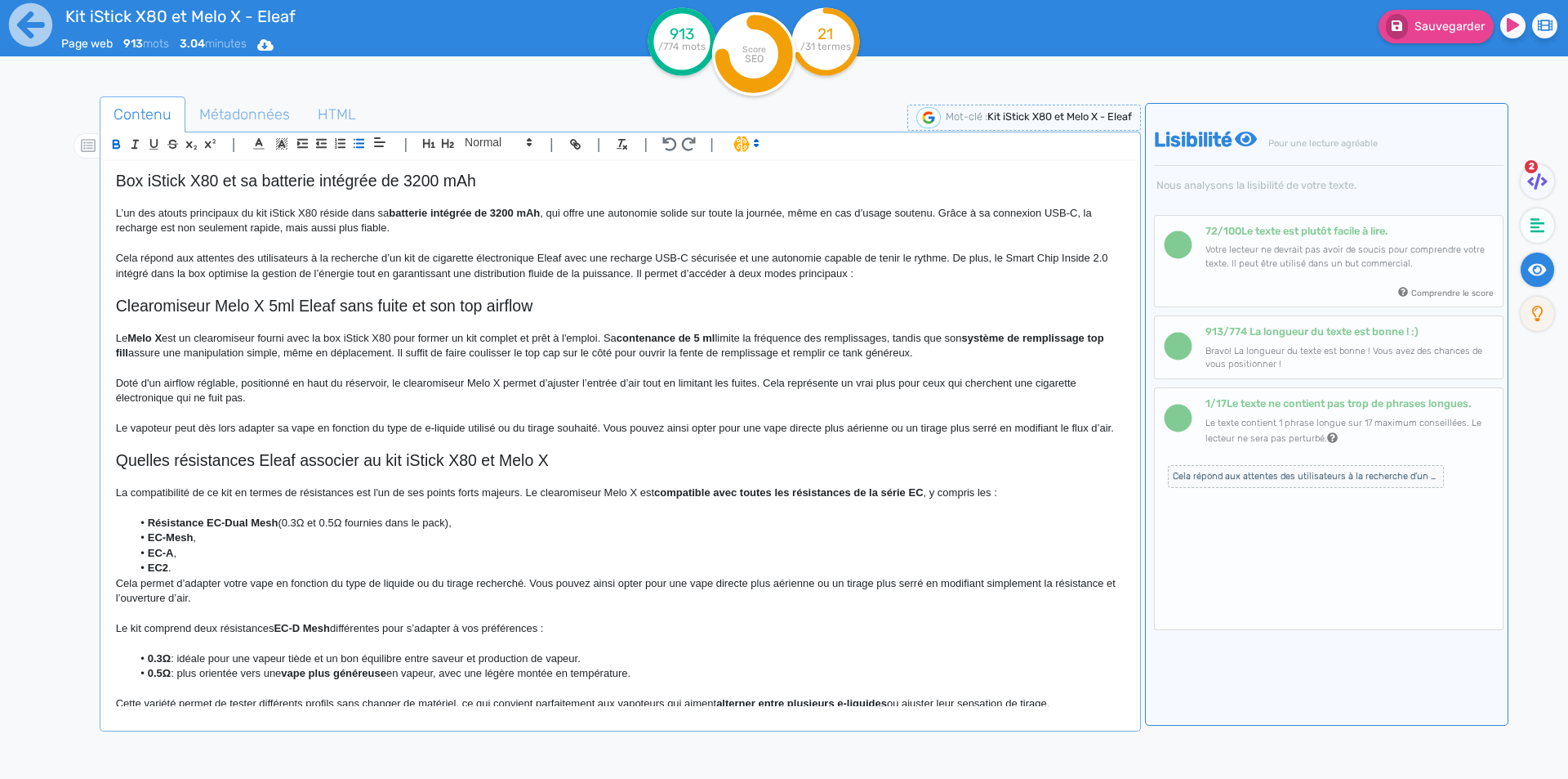
click at [168, 529] on strong "Résistance EC-Dual Mesh" at bounding box center [213, 523] width 131 height 13
drag, startPoint x: 168, startPoint y: 534, endPoint x: 263, endPoint y: 538, distance: 95.1
click at [263, 529] on strong "Résistance EC-Dual Mesh" at bounding box center [213, 523] width 131 height 13
copy strong "Résistance EC-Dual Mesh"
click at [226, 529] on strong "Résistance EC-Dual Mesh" at bounding box center [213, 523] width 131 height 13
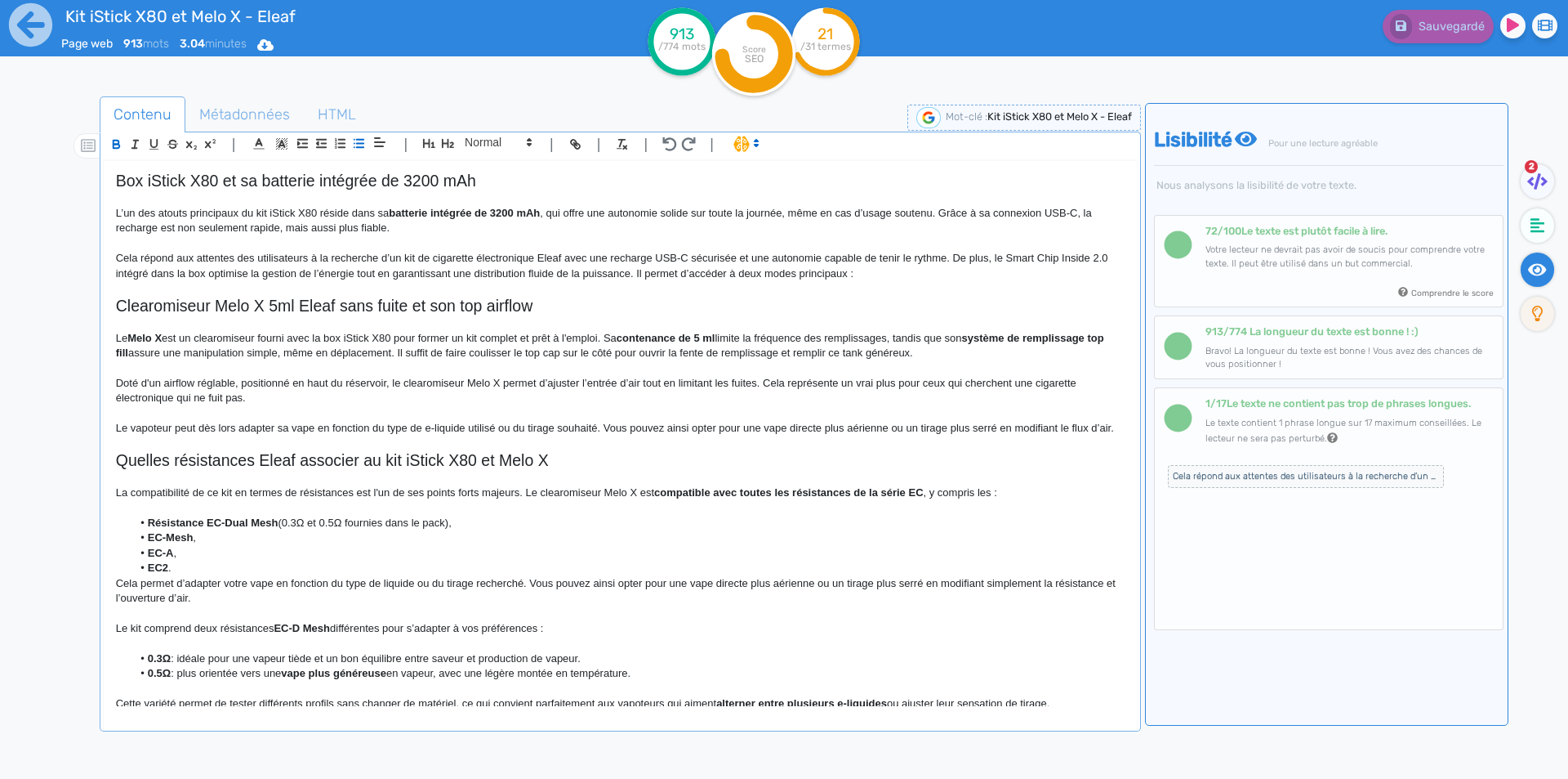
click at [230, 515] on p at bounding box center [621, 507] width 1009 height 14
click at [233, 529] on strong "Résistance EC-Dual Mesh" at bounding box center [213, 523] width 131 height 13
click at [295, 530] on li "Résistance EC-D Dual Mesh (0.3Ω et 0.5Ω fournies dans le pack)," at bounding box center [628, 523] width 992 height 14
drag, startPoint x: 295, startPoint y: 534, endPoint x: 452, endPoint y: 534, distance: 157.0
click at [452, 530] on li "Résistance EC-D Dual Mesh (0.3Ω et 0.5Ω fournies dans le pack)," at bounding box center [628, 523] width 992 height 14
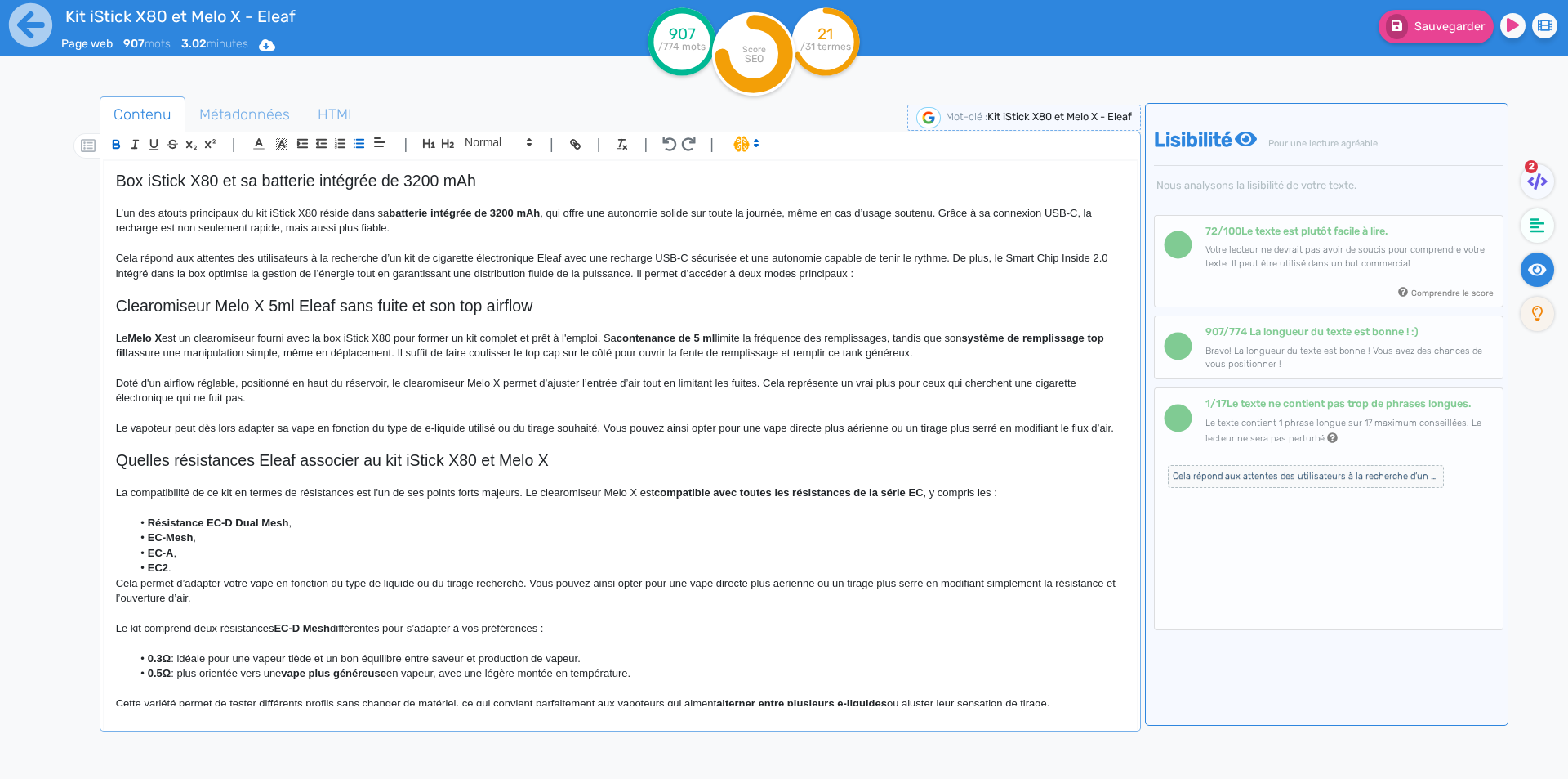
click at [148, 529] on strong "Résistance EC-D Dual Mesh" at bounding box center [218, 523] width 142 height 13
drag, startPoint x: 148, startPoint y: 541, endPoint x: 173, endPoint y: 584, distance: 49.7
click at [173, 576] on ul "Résistance EC-D Dual Mesh , EC-Mesh , EC-A , EC2 ." at bounding box center [621, 545] width 1009 height 60
click at [141, 545] on li "EC-Mesh," at bounding box center [628, 537] width 992 height 14
click at [233, 545] on li "Résistance EC-Mesh," at bounding box center [628, 537] width 992 height 14
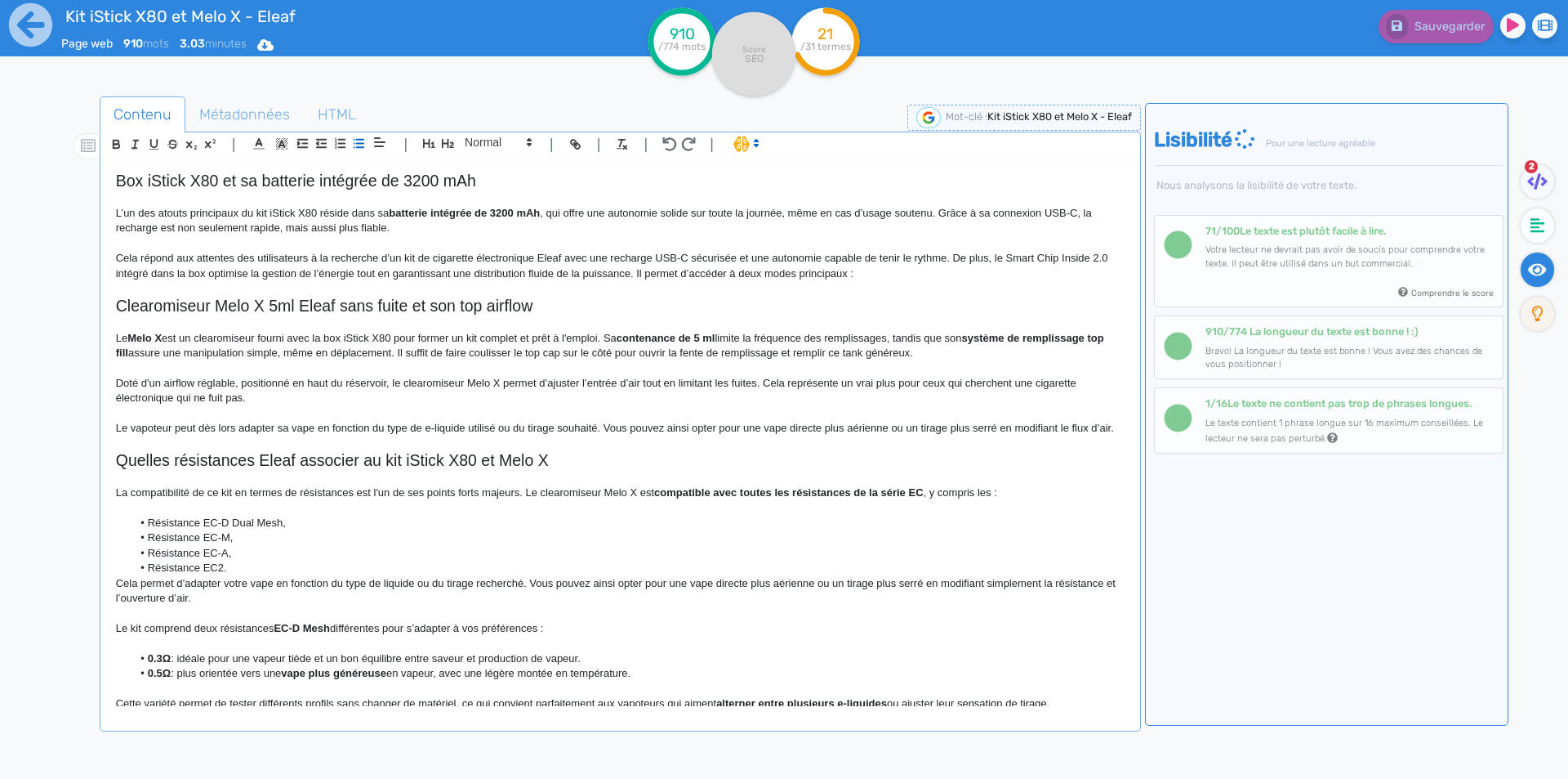
click at [190, 545] on li "Résistance EC-M," at bounding box center [628, 537] width 992 height 14
click at [174, 545] on li "Résistance EC-M," at bounding box center [628, 537] width 992 height 14
drag, startPoint x: 174, startPoint y: 551, endPoint x: 220, endPoint y: 552, distance: 46.0
click at [220, 545] on li "Résistance EC-M," at bounding box center [628, 537] width 992 height 14
copy li "Résistance EC-M"
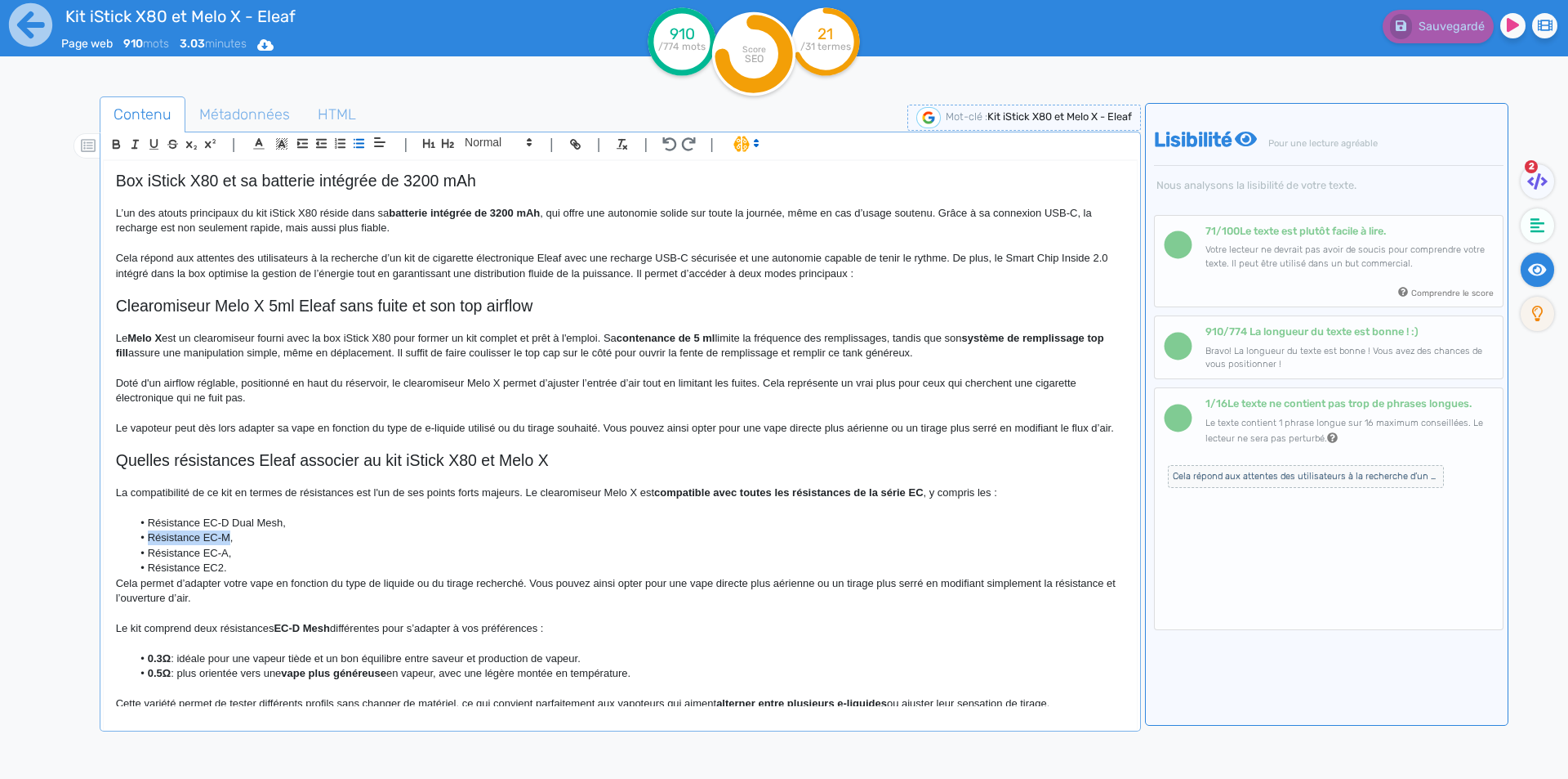
copy li "Résistance EC-M"
click at [236, 545] on li "Résistance EC-M," at bounding box center [628, 537] width 992 height 14
click at [225, 561] on li "Résistance EC-A," at bounding box center [628, 553] width 992 height 14
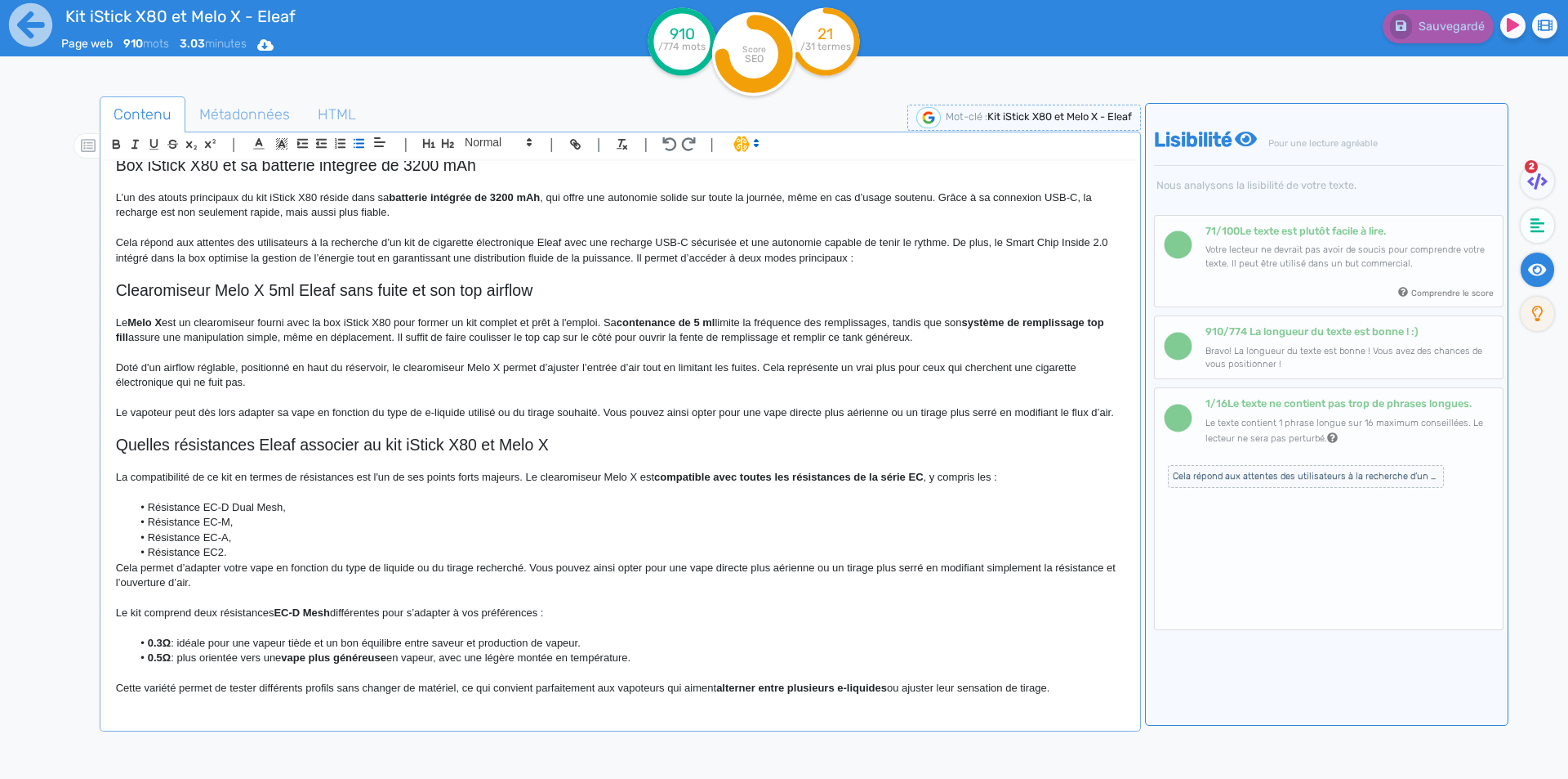
click at [249, 553] on li "Résistance EC2." at bounding box center [628, 552] width 992 height 14
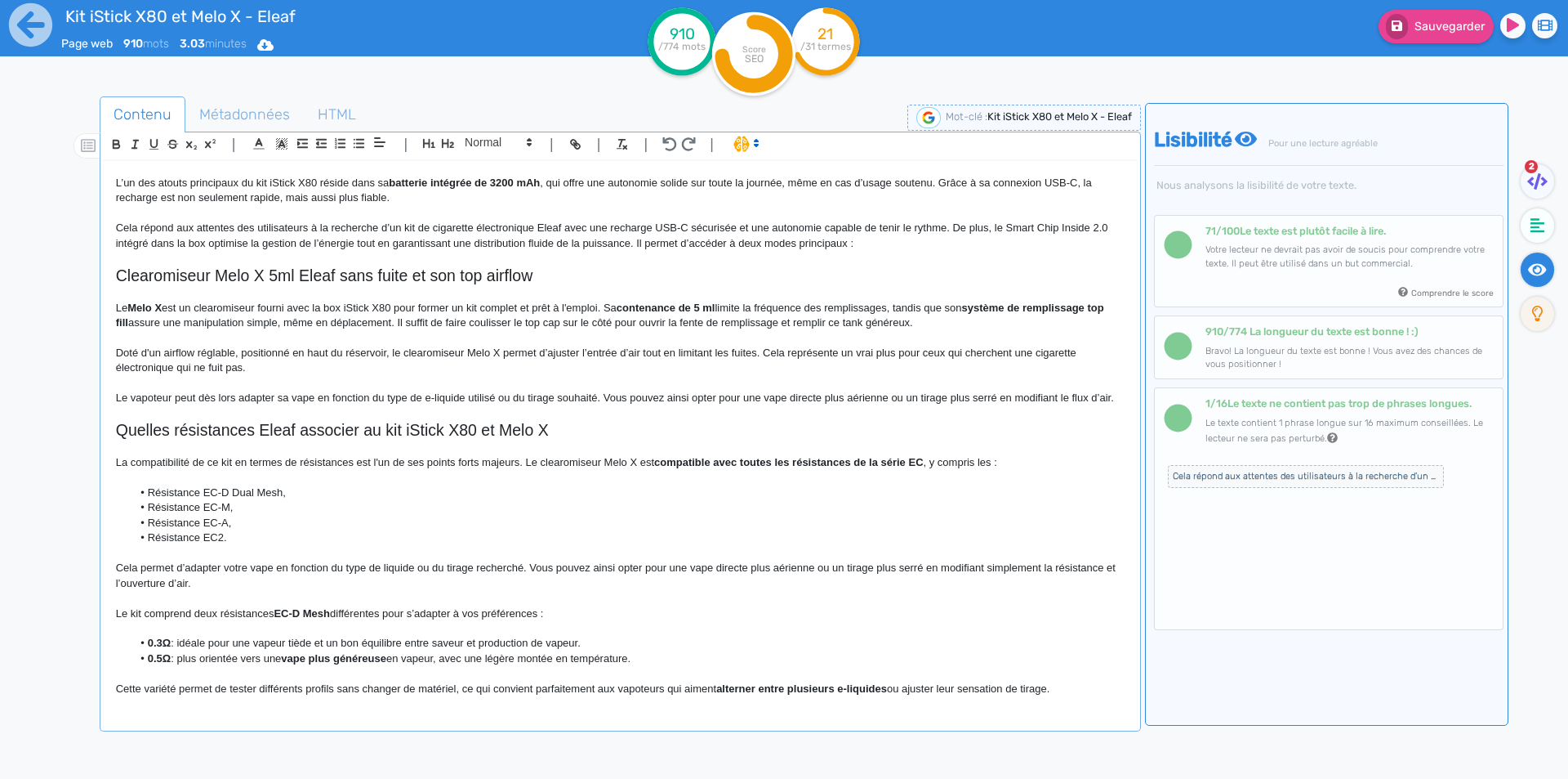
scroll to position [662, 0]
click at [514, 569] on p "Cela permet d’adapter votre vape en fonction du type de liquide ou du tirage re…" at bounding box center [621, 575] width 1009 height 30
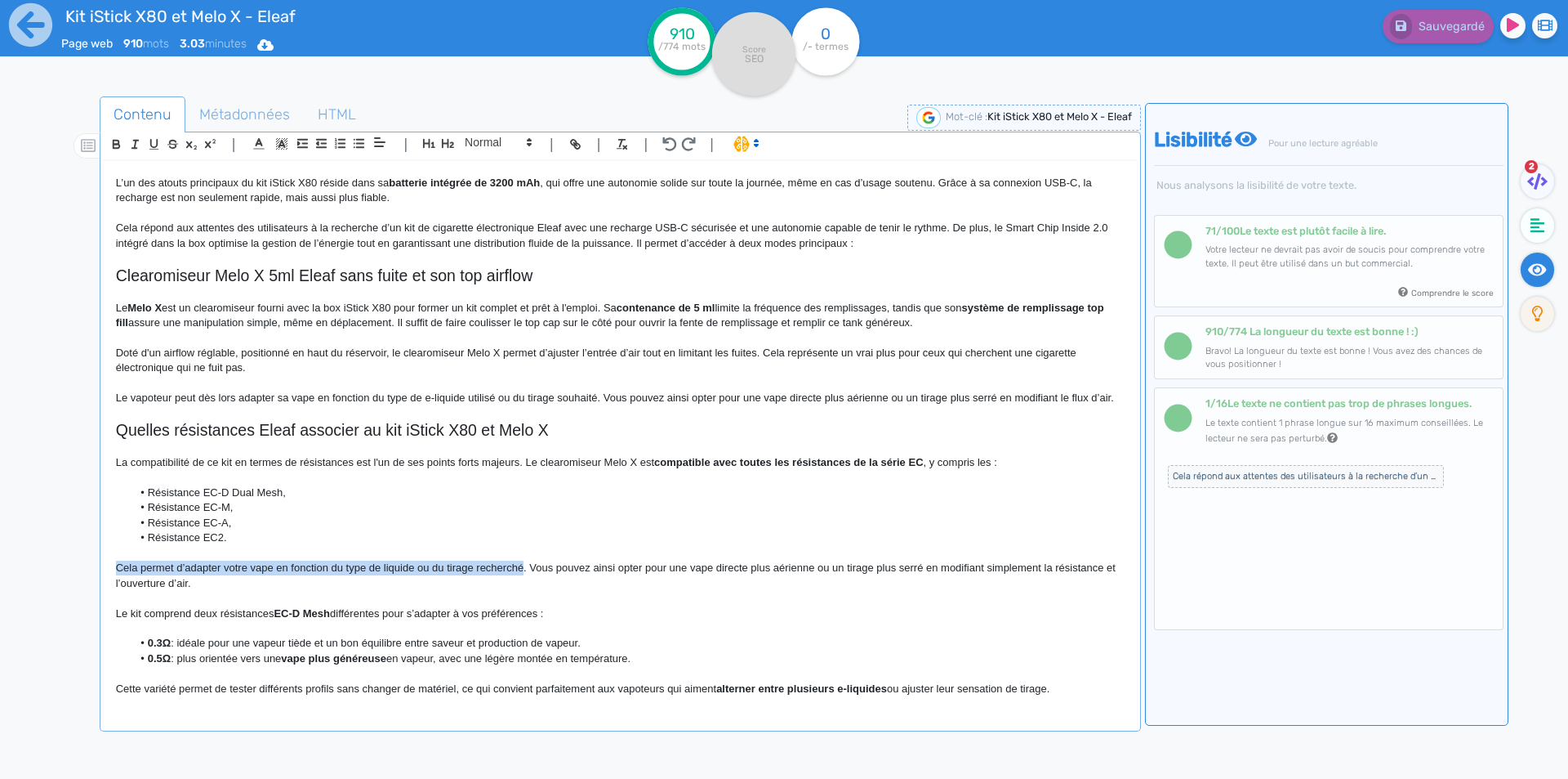
drag, startPoint x: 514, startPoint y: 569, endPoint x: 124, endPoint y: 570, distance: 390.0
click at [124, 570] on p "Cela permet d’adapter votre vape en fonction du type de liquide ou du tirage re…" at bounding box center [621, 575] width 1009 height 30
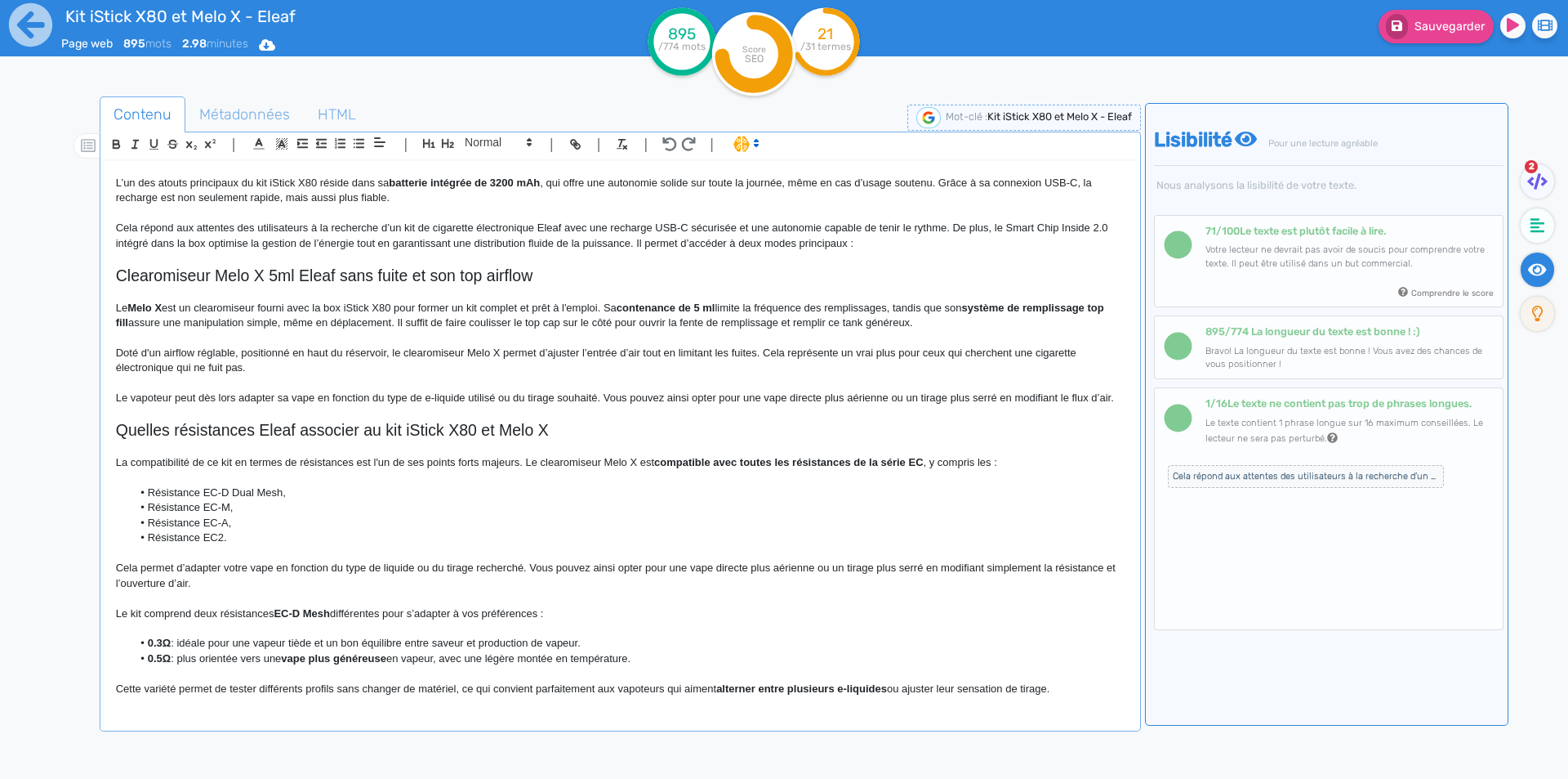
click at [209, 570] on p "Cela permet d’adapter votre vape en fonction du type de liquide ou du tirage re…" at bounding box center [621, 575] width 1009 height 30
drag, startPoint x: 209, startPoint y: 570, endPoint x: 263, endPoint y: 570, distance: 54.0
click at [263, 570] on p "Cela permet d’adapter votre vape en fonction du type de liquide ou du tirage re…" at bounding box center [621, 575] width 1009 height 30
click at [639, 572] on p "Cela permet d’adapter votre vape en fonction du type de liquide ou du tirage re…" at bounding box center [621, 575] width 1009 height 30
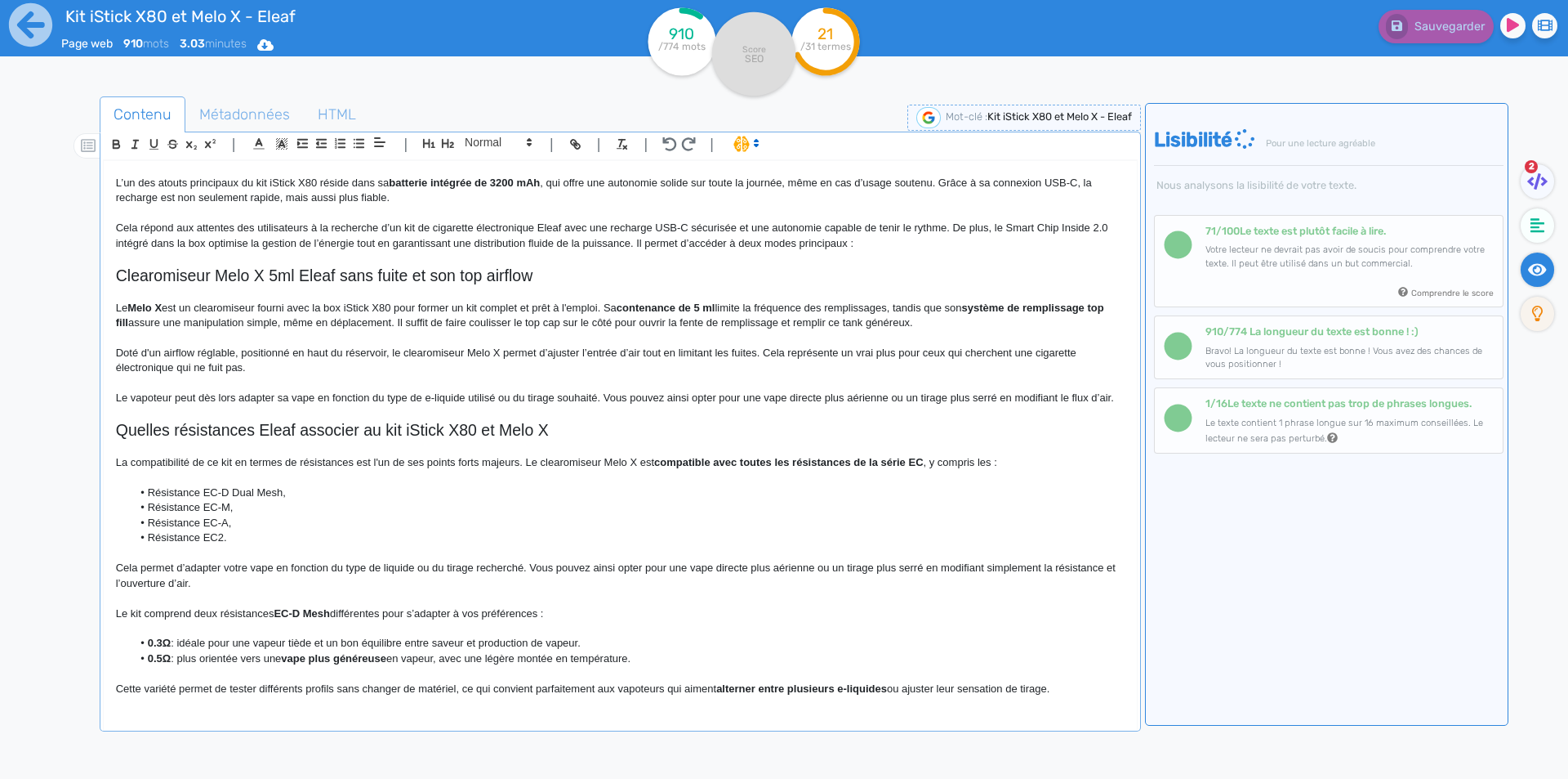
click at [715, 588] on p "Cela permet d’adapter votre vape en fonction du type de liquide ou du tirage re…" at bounding box center [621, 575] width 1009 height 30
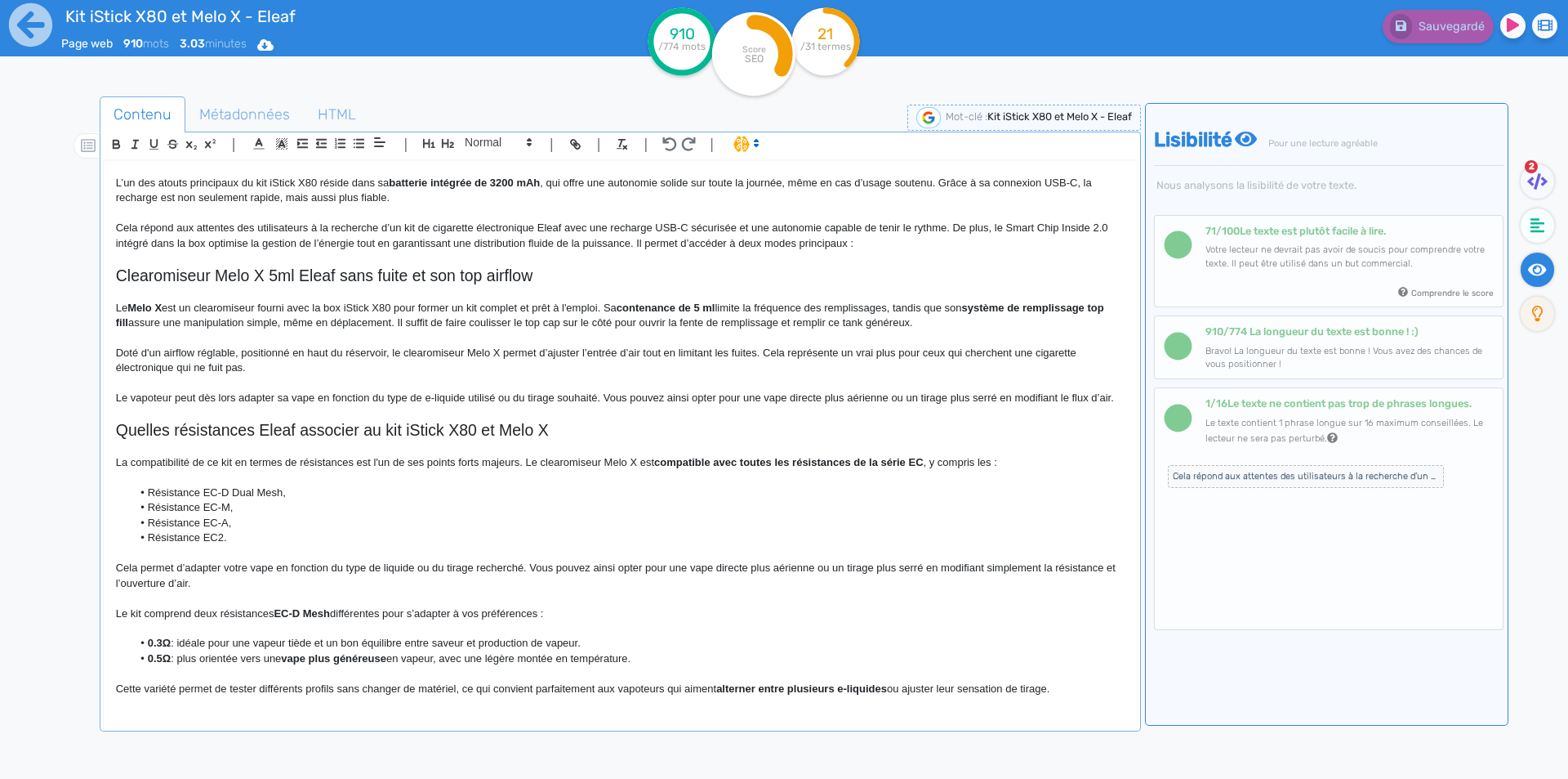
click at [190, 583] on p "Cela permet d’adapter votre vape en fonction du type de liquide ou du tirage re…" at bounding box center [621, 575] width 1009 height 30
drag, startPoint x: 190, startPoint y: 583, endPoint x: 112, endPoint y: 584, distance: 78.0
click at [112, 584] on div "Kit iStick X80 et Melo X - Eleaf Kit iStick X80 et Melo X Eleaf Le kit iStick X…" at bounding box center [620, 433] width 1033 height 545
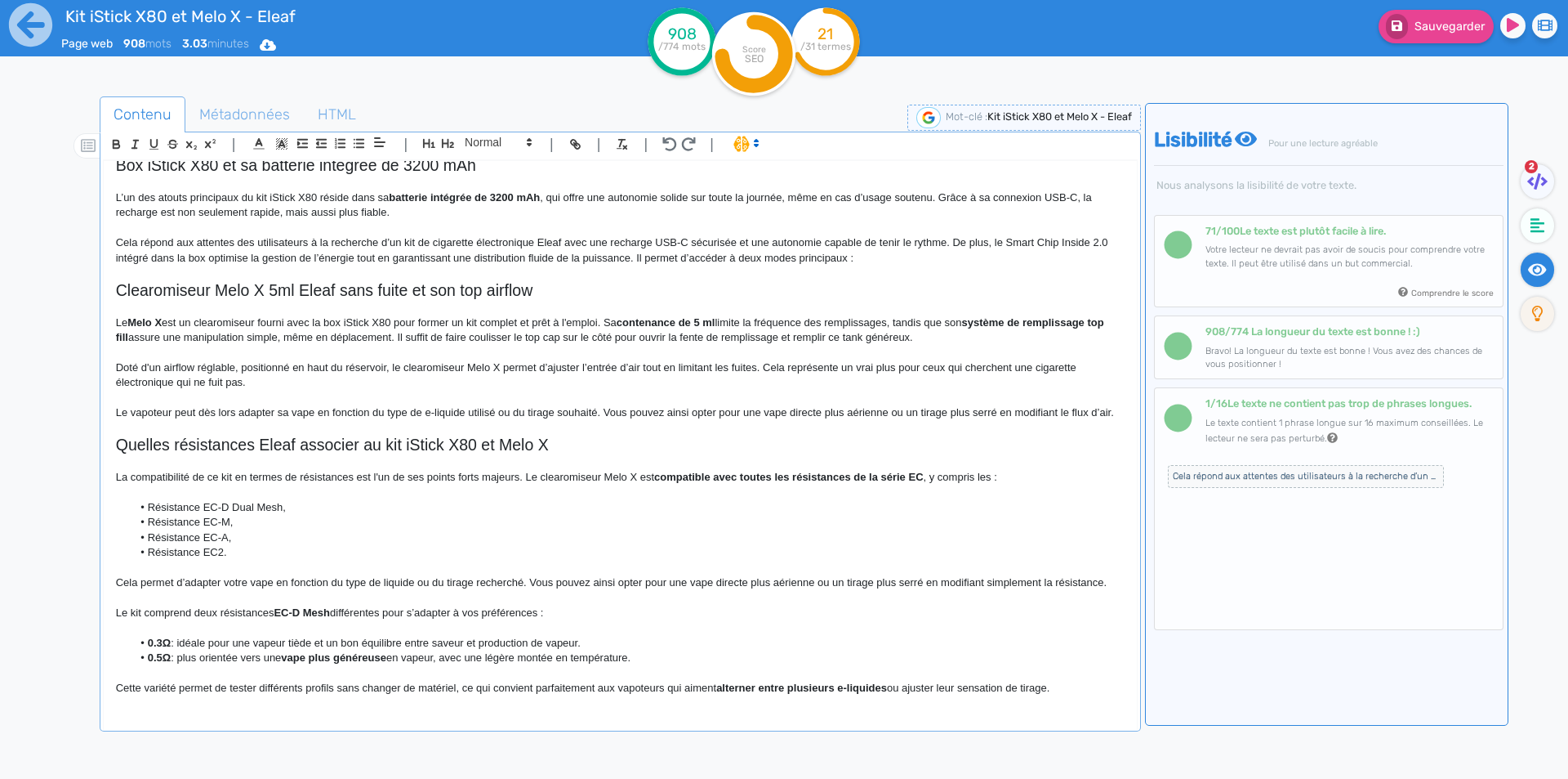
click at [965, 585] on p "Cela permet d’adapter votre vape en fonction du type de liquide ou du tirage re…" at bounding box center [621, 582] width 1009 height 14
click at [221, 598] on p at bounding box center [621, 598] width 1009 height 14
click at [116, 619] on p "Ce kit comprend deux résistances EC-D Mesh différentes pour s’adapter à vos pré…" at bounding box center [621, 613] width 1009 height 14
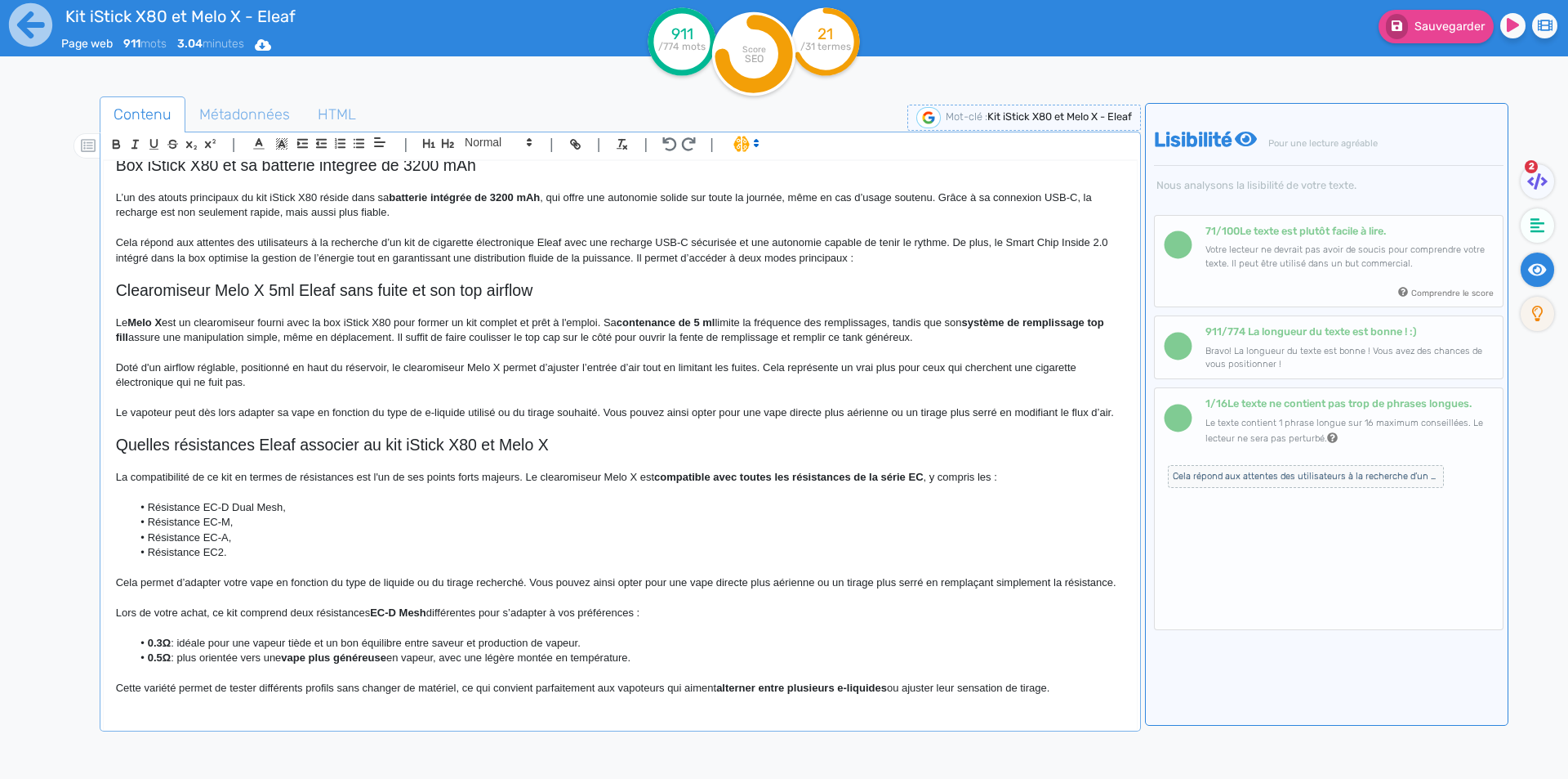
click at [376, 610] on strong "EC-D Mesh" at bounding box center [398, 613] width 56 height 13
drag, startPoint x: 401, startPoint y: 611, endPoint x: 417, endPoint y: 615, distance: 16.5
click at [417, 615] on strong "EC-D Mesh" at bounding box center [398, 613] width 56 height 13
click at [453, 610] on p "Lors de votre achat, ce kit comprend deux résistances EC-D Mesh différentes pou…" at bounding box center [621, 613] width 1009 height 14
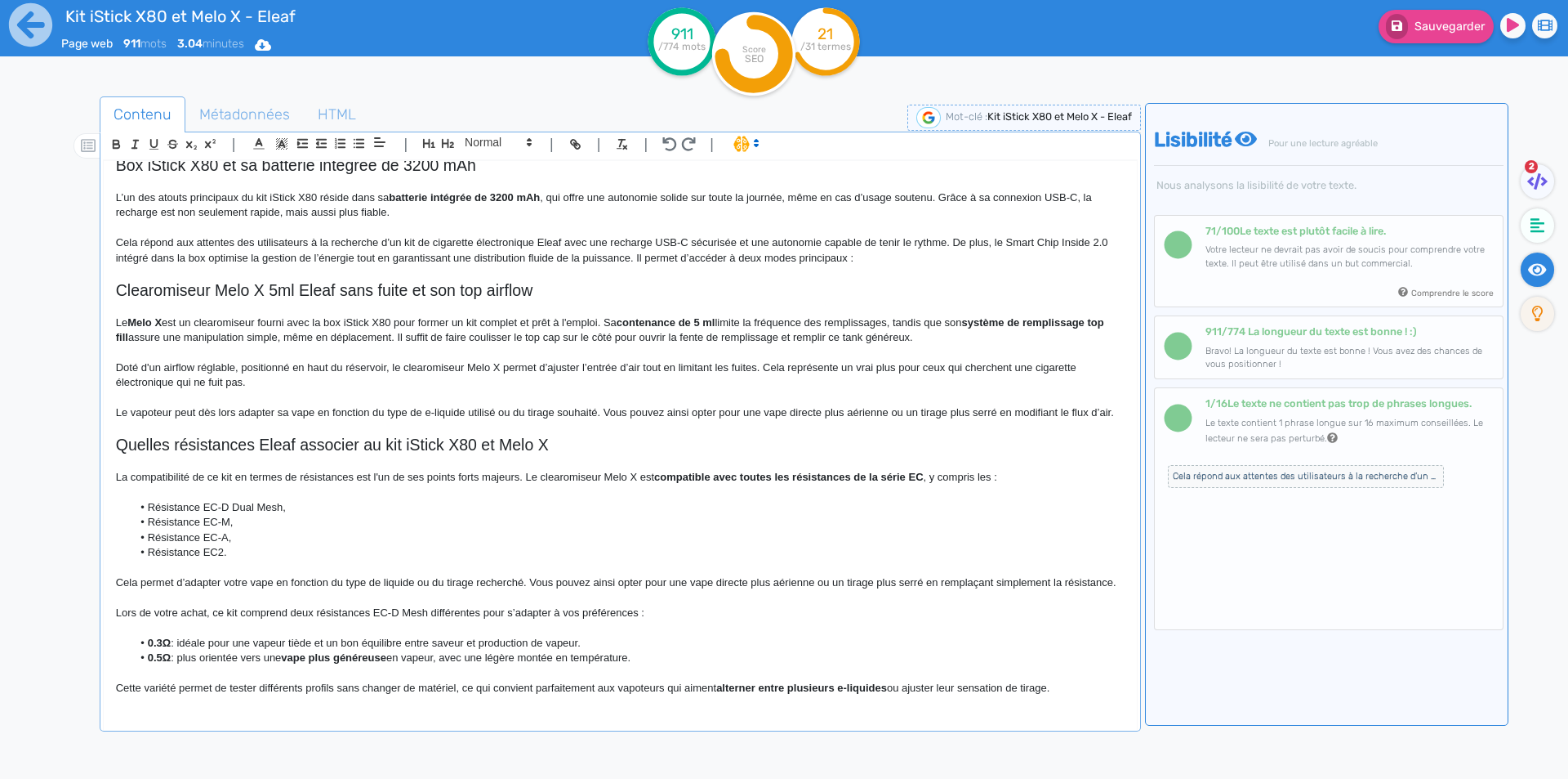
click at [551, 619] on p "Lors de votre achat, ce kit comprend deux résistances EC-D Mesh différentes pou…" at bounding box center [621, 613] width 1009 height 14
click at [726, 607] on p "Lors de votre achat, ce kit comprend deux résistances EC-D Mesh différentes pou…" at bounding box center [621, 613] width 1009 height 14
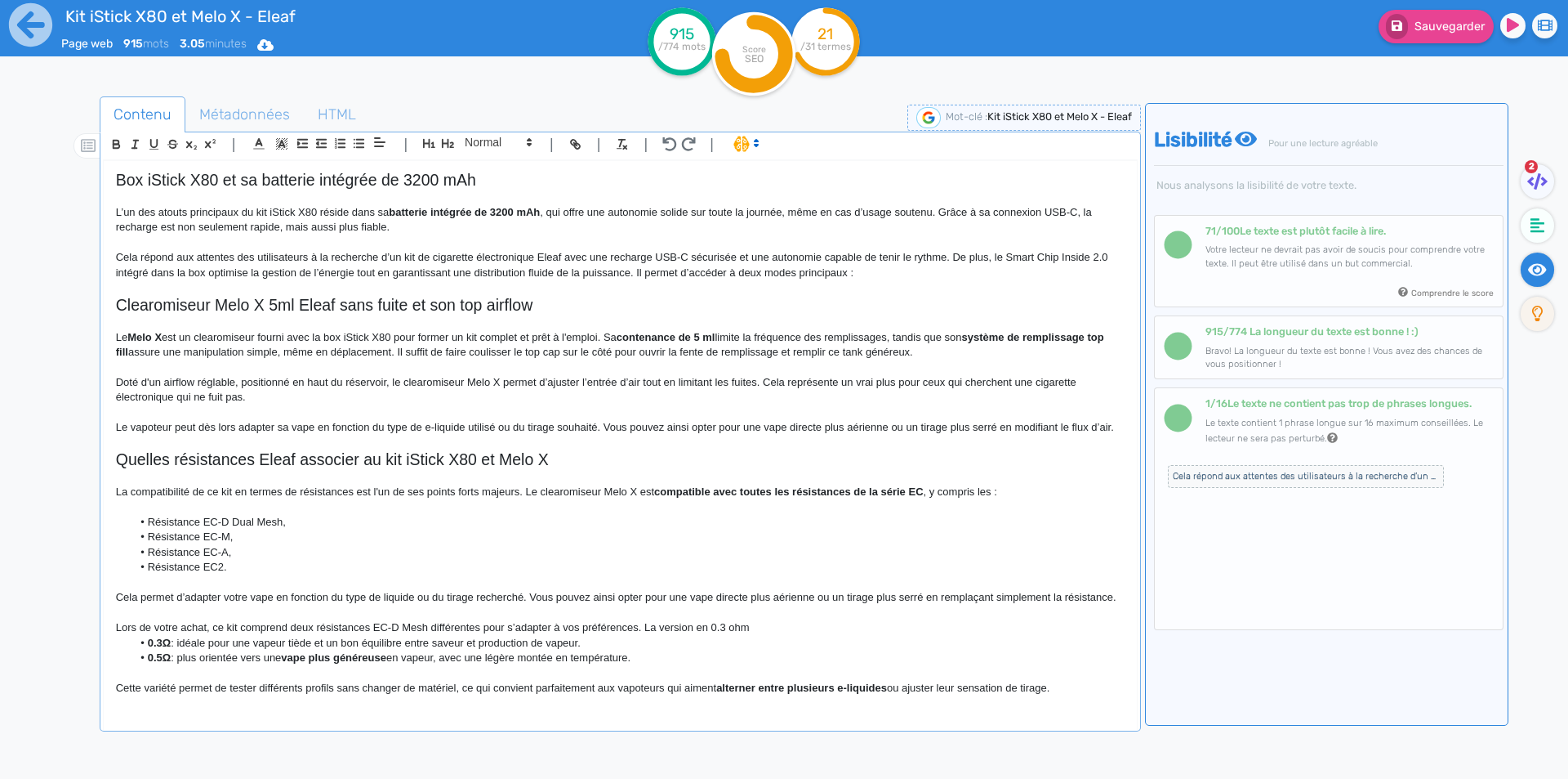
scroll to position [646, 0]
click at [921, 629] on li "Lors de votre achat, ce kit comprend deux résistances EC-D Mesh différentes pou…" at bounding box center [628, 635] width 992 height 30
click at [352, 143] on icon "button" at bounding box center [358, 143] width 14 height 14
click at [955, 626] on p "Lors de votre achat, ce kit comprend deux résistances EC-D Mesh différentes pou…" at bounding box center [621, 635] width 1009 height 30
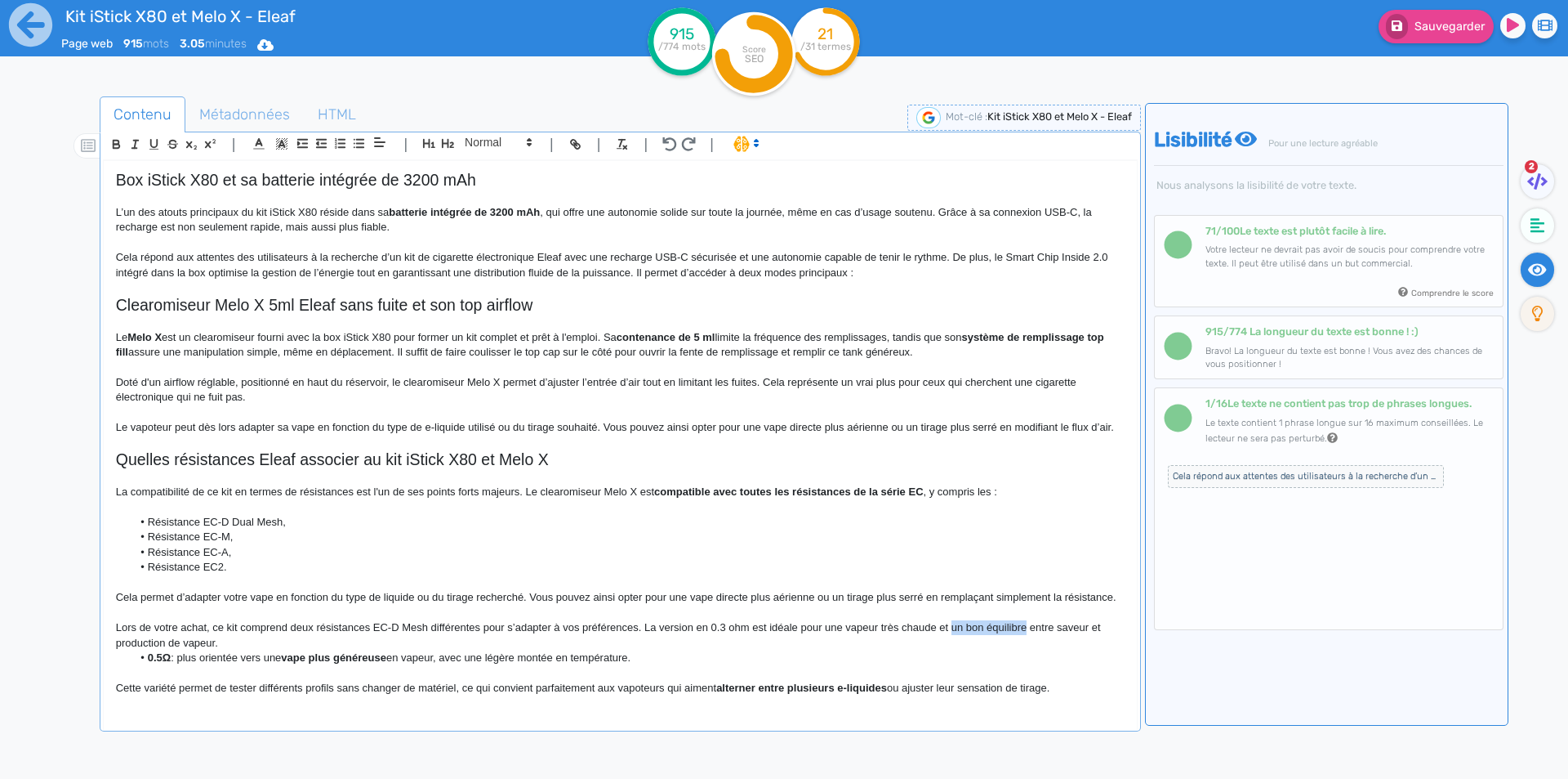
drag, startPoint x: 955, startPoint y: 626, endPoint x: 1001, endPoint y: 622, distance: 46.2
click at [1001, 622] on p "Lors de votre achat, ce kit comprend deux résistances EC-D Mesh différentes pou…" at bounding box center [621, 635] width 1009 height 30
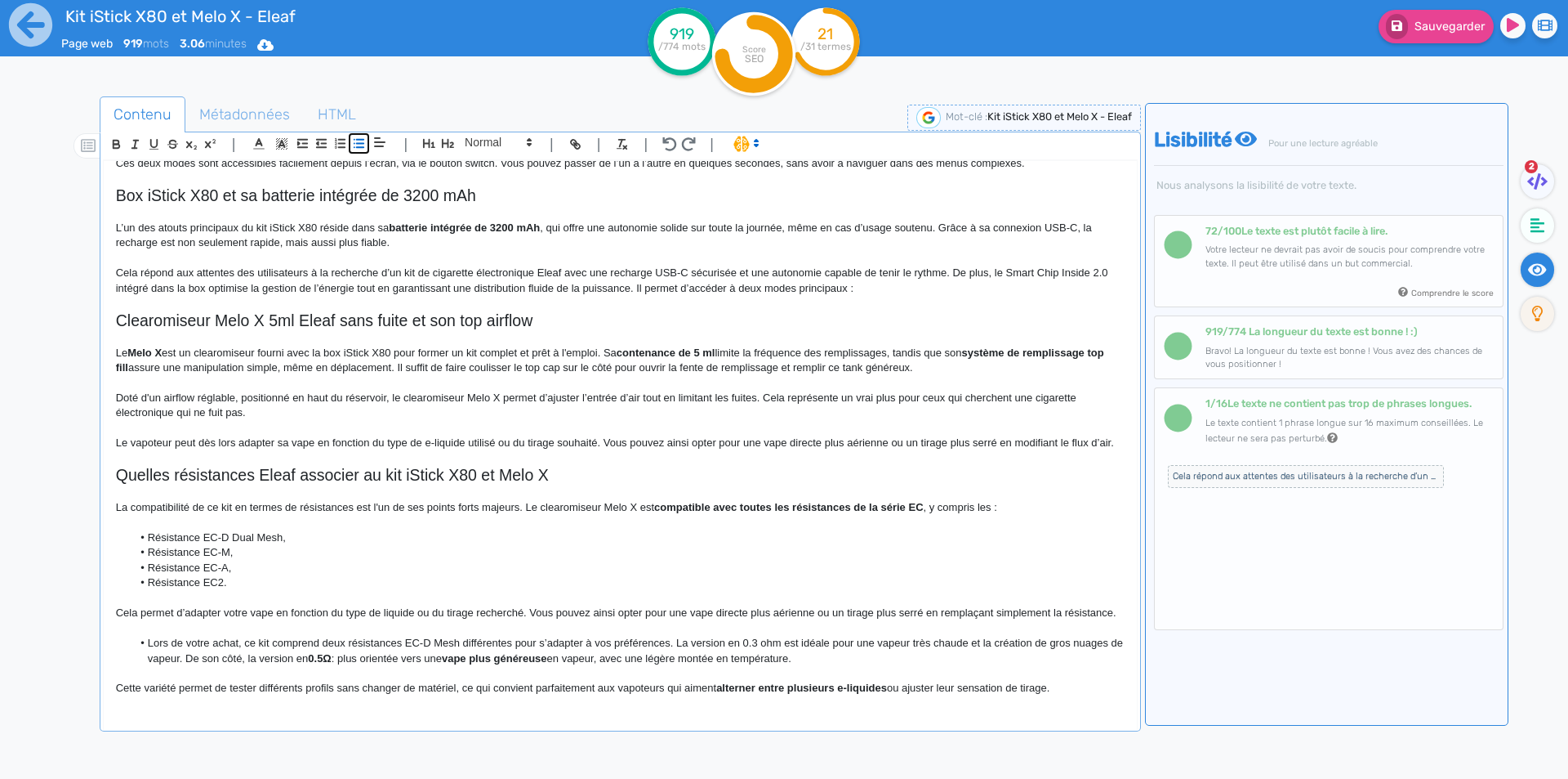
click at [357, 142] on icon "button" at bounding box center [358, 143] width 14 height 14
click at [289, 656] on strong "0.5Ω" at bounding box center [288, 658] width 23 height 13
click at [281, 658] on strong "0.5 ohm" at bounding box center [296, 658] width 40 height 13
drag, startPoint x: 281, startPoint y: 658, endPoint x: 539, endPoint y: 655, distance: 258.0
click at [316, 655] on strong "0.5 ohm" at bounding box center [296, 658] width 40 height 13
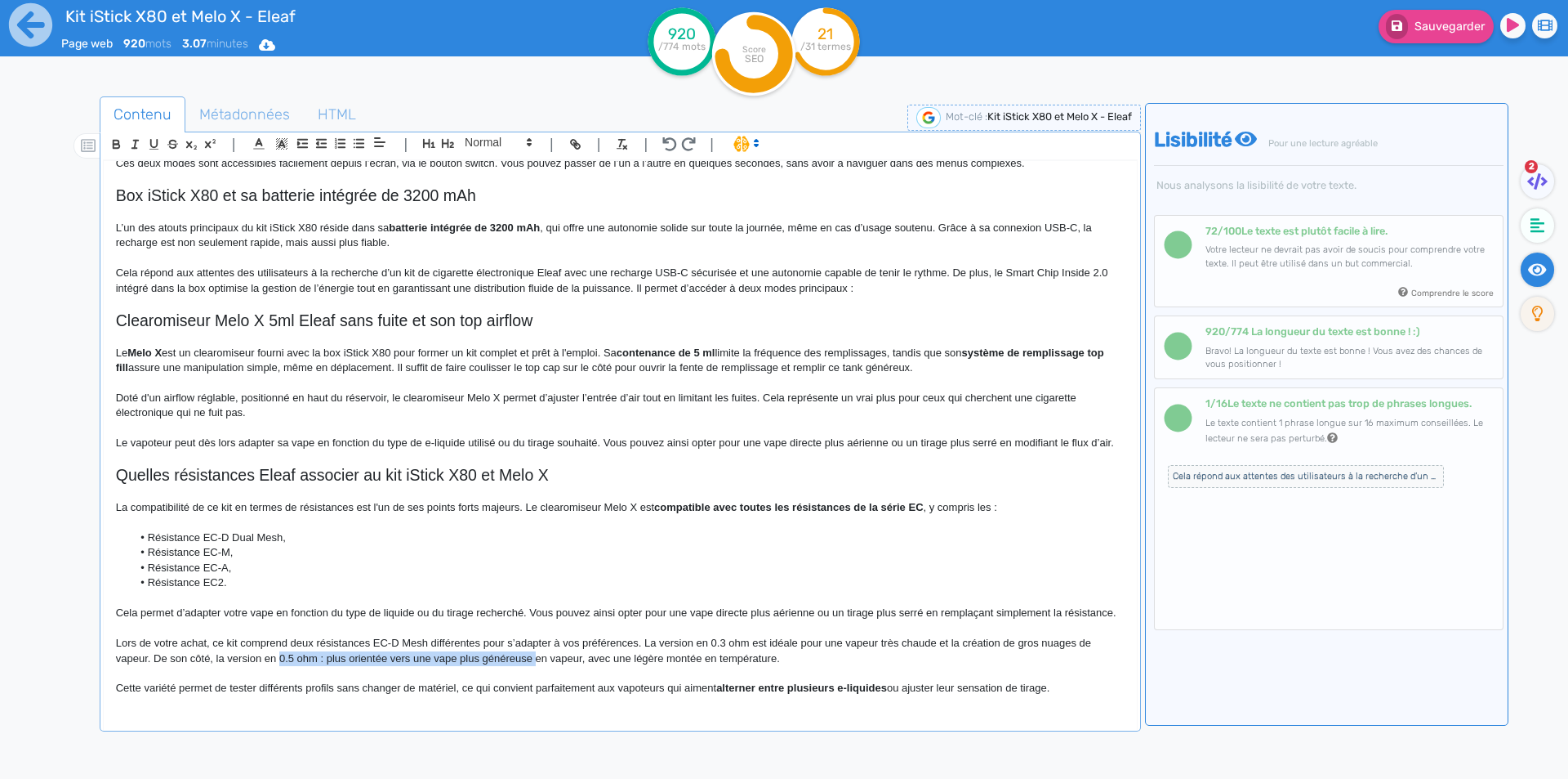
click at [371, 658] on p "Lors de votre achat, ce kit comprend deux résistances EC-D Mesh différentes pou…" at bounding box center [621, 650] width 1009 height 30
click at [320, 662] on p "Lors de votre achat, ce kit comprend deux résistances EC-D Mesh différentes pou…" at bounding box center [621, 650] width 1009 height 30
click at [471, 658] on p "Lors de votre achat, ce kit comprend deux résistances EC-D Mesh différentes pou…" at bounding box center [621, 650] width 1009 height 30
drag, startPoint x: 471, startPoint y: 658, endPoint x: 772, endPoint y: 657, distance: 301.0
click at [772, 657] on p "Lors de votre achat, ce kit comprend deux résistances EC-D Mesh différentes pou…" at bounding box center [621, 650] width 1009 height 30
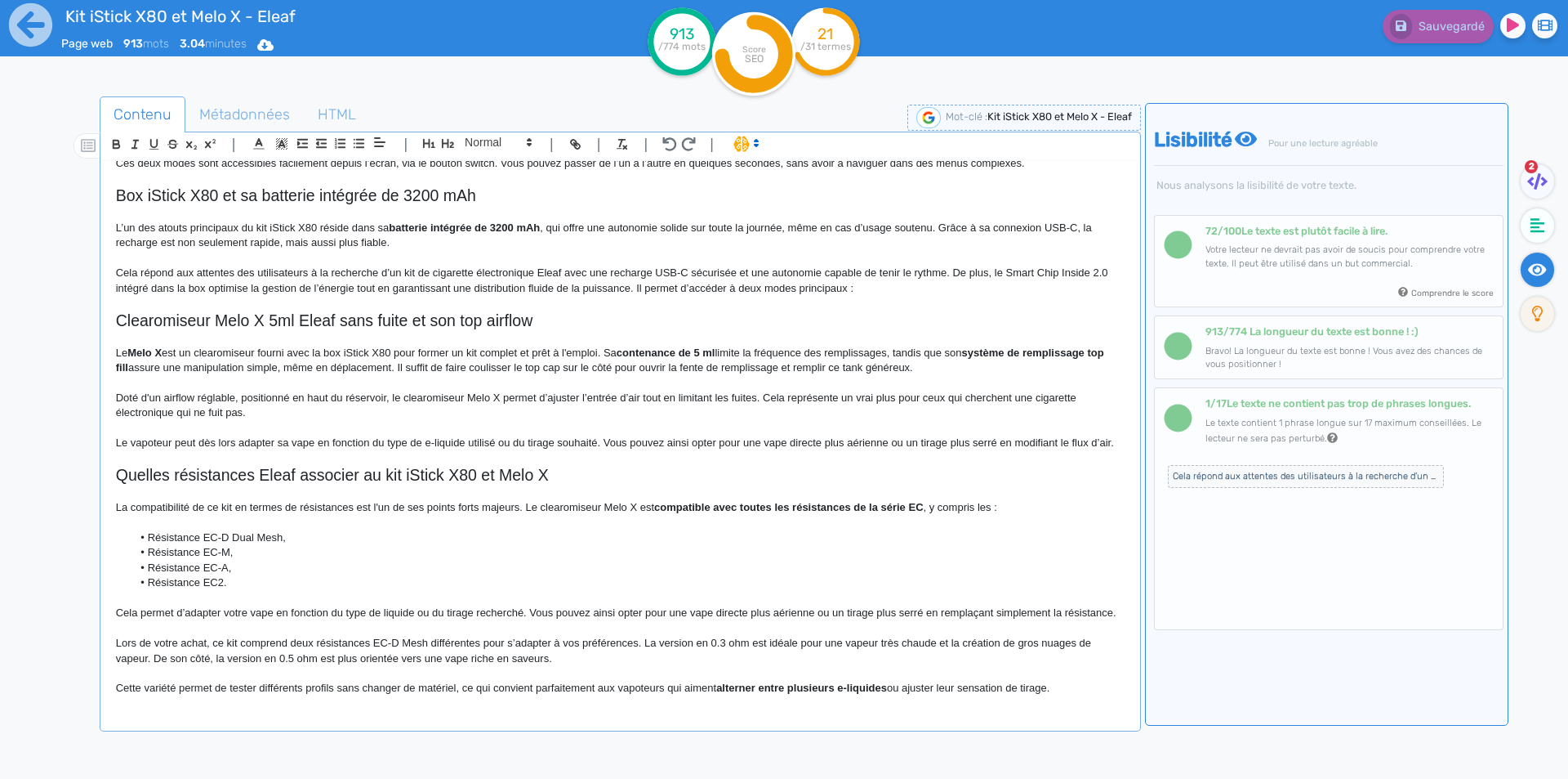
click at [327, 688] on p "Cette variété permet de tester différents profils sans changer de matériel, ce …" at bounding box center [621, 688] width 1009 height 14
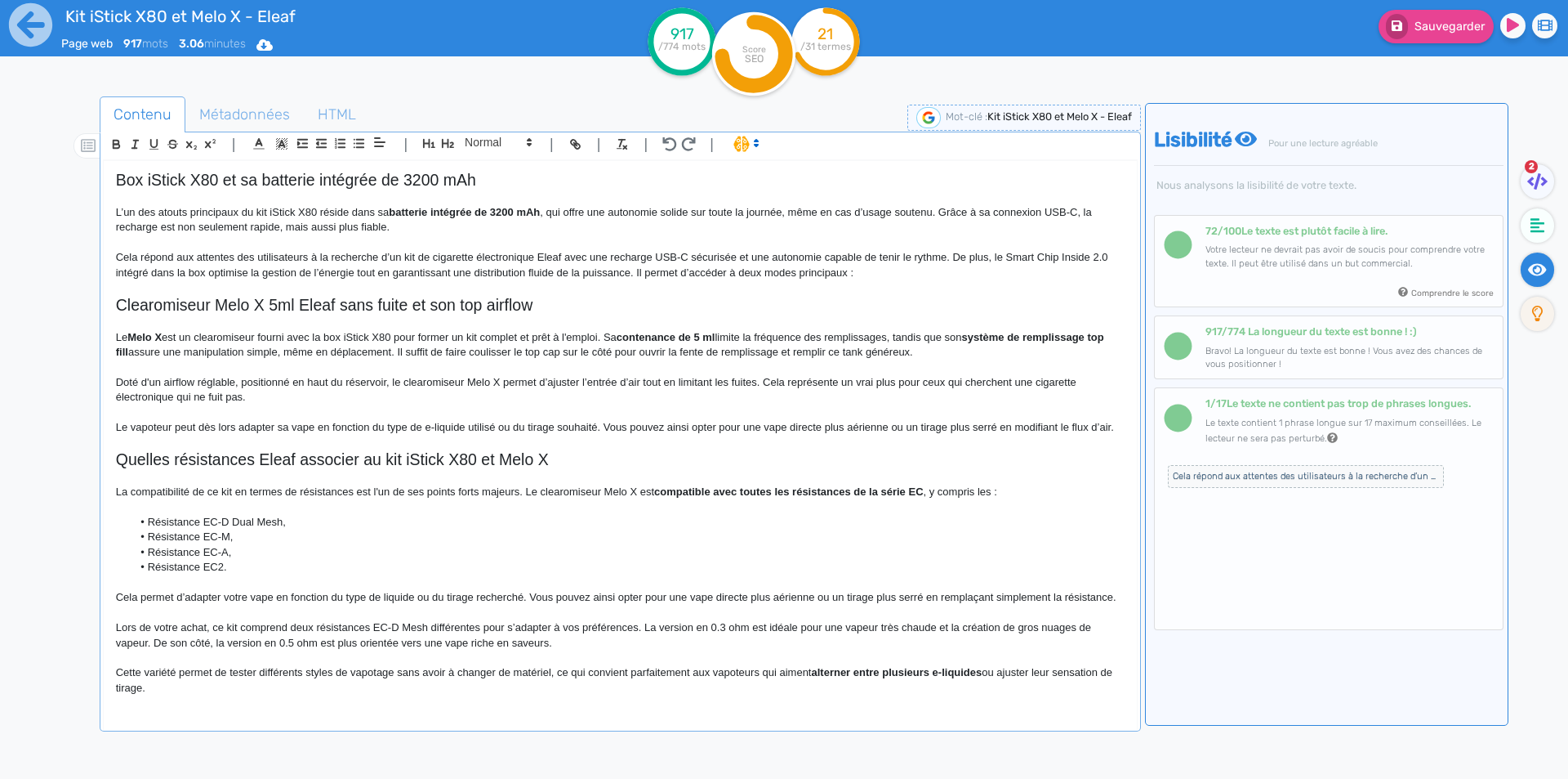
click at [562, 675] on p "Cette variété permet de tester différents styles de vapotage sans avoir à chang…" at bounding box center [621, 680] width 1009 height 30
click at [572, 675] on p "Cette variété permet de tester différents styles de vapotage sans avoir à chang…" at bounding box center [621, 680] width 1009 height 30
drag, startPoint x: 572, startPoint y: 675, endPoint x: 572, endPoint y: 695, distance: 20.0
click at [572, 695] on p "Cette variété permet de tester différents styles de vapotage sans avoir à chang…" at bounding box center [621, 680] width 1009 height 30
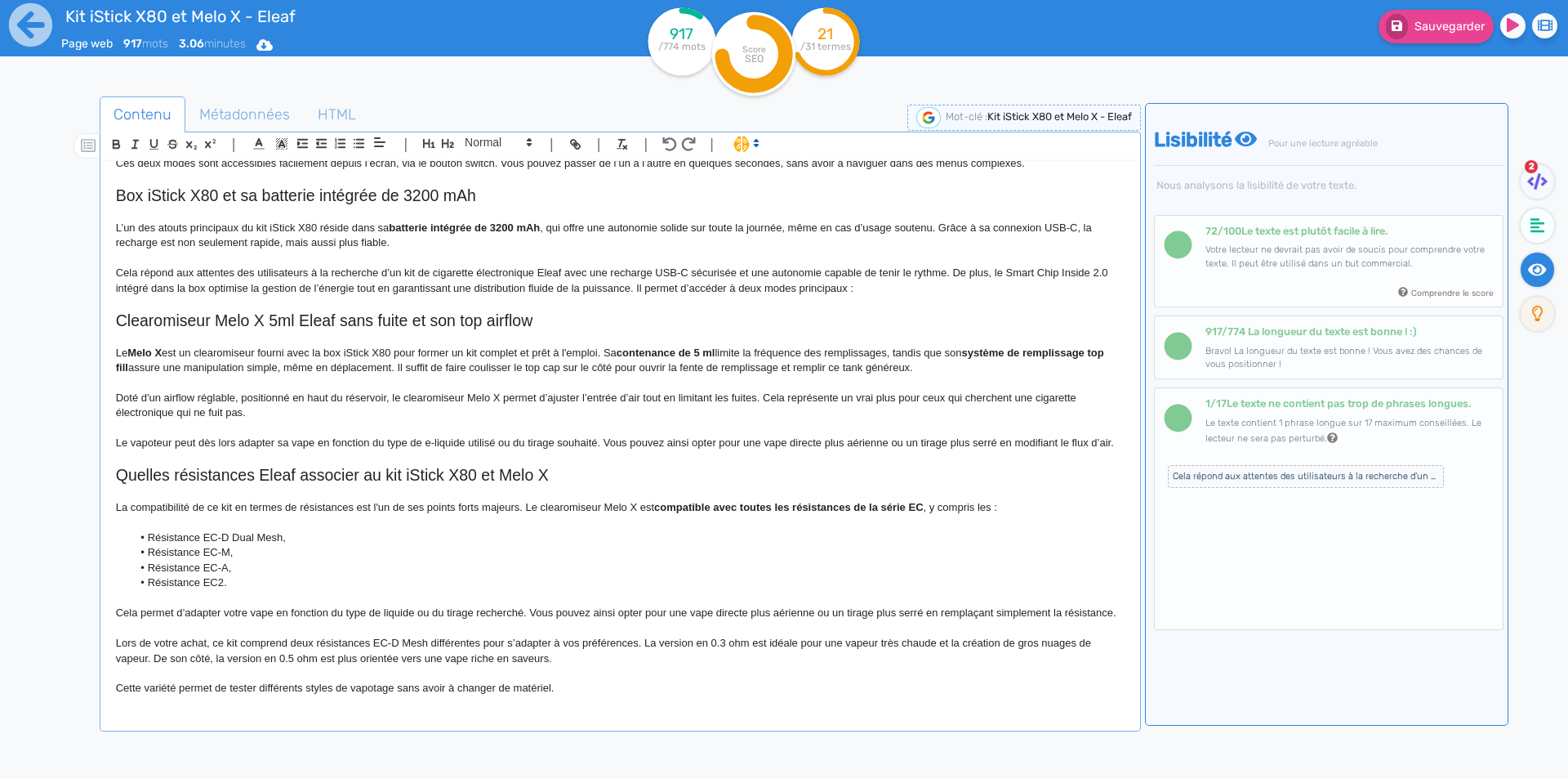
scroll to position [632, 0]
click at [595, 658] on p "Lors de votre achat, ce kit comprend deux résistances EC-D Mesh différentes pou…" at bounding box center [621, 650] width 1009 height 30
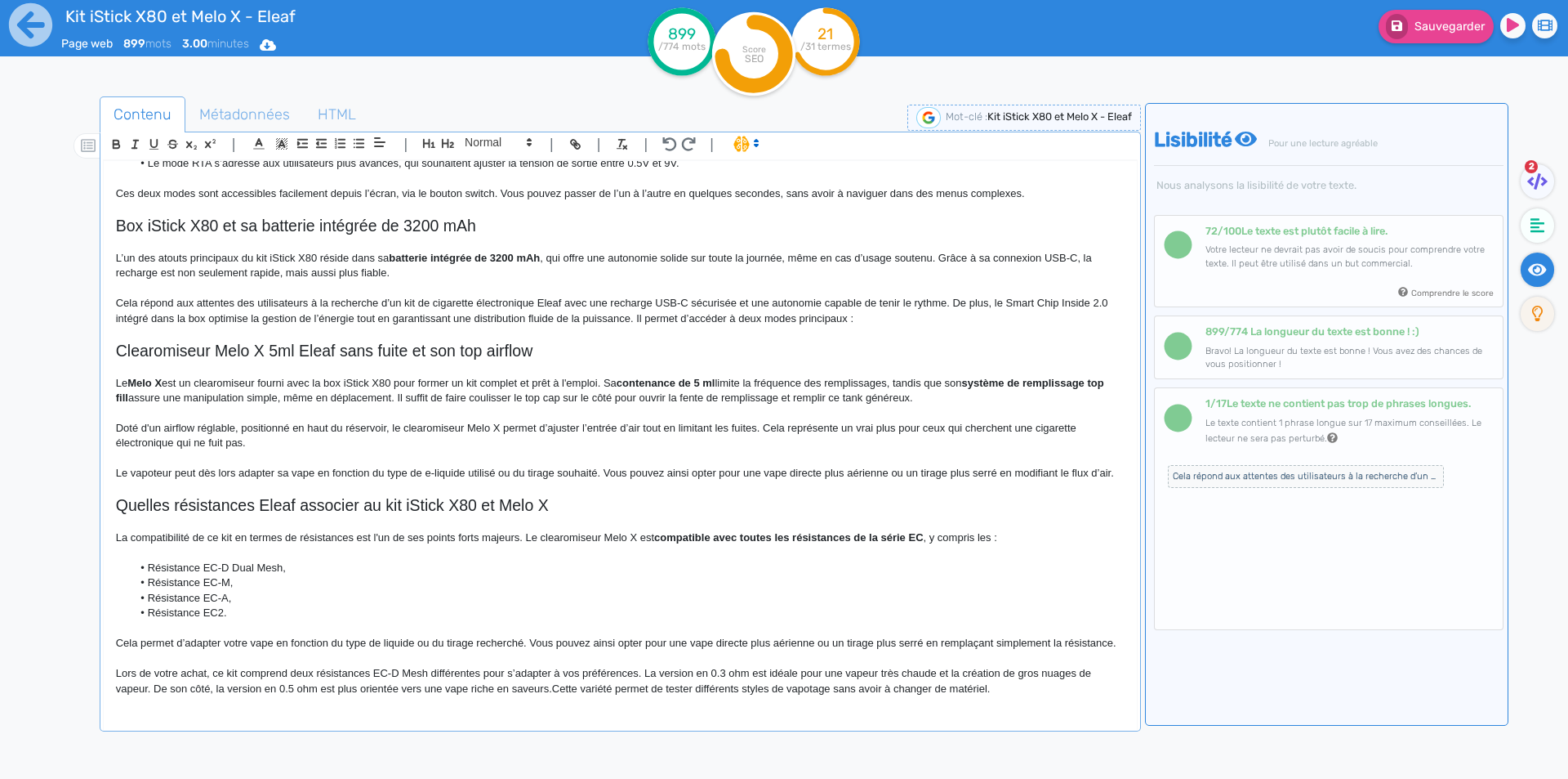
scroll to position [601, 0]
click at [1016, 684] on p "Lors de votre achat, ce kit comprend deux résistances EC-D Mesh différentes pou…" at bounding box center [621, 681] width 1009 height 30
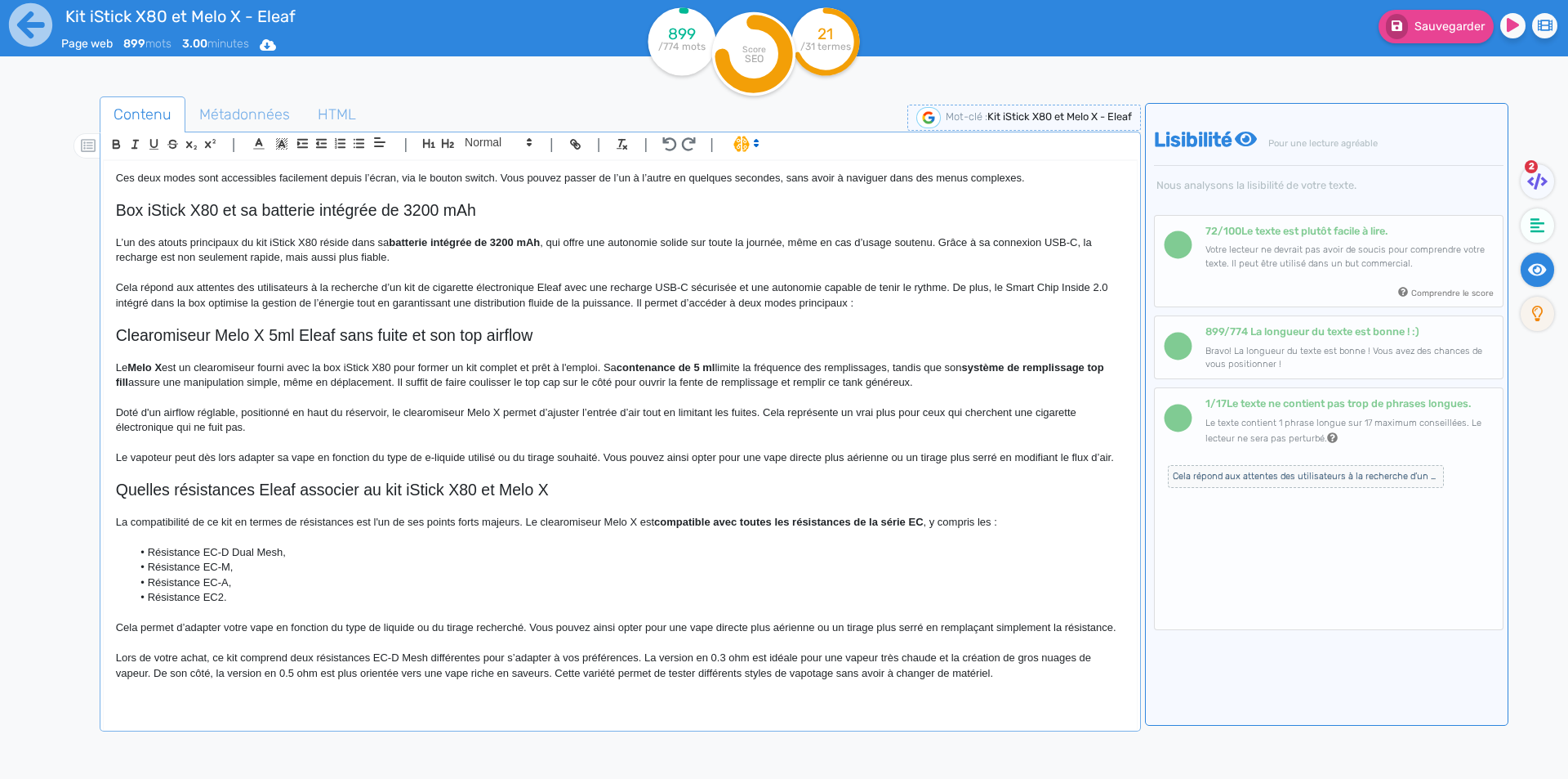
scroll to position [632, 0]
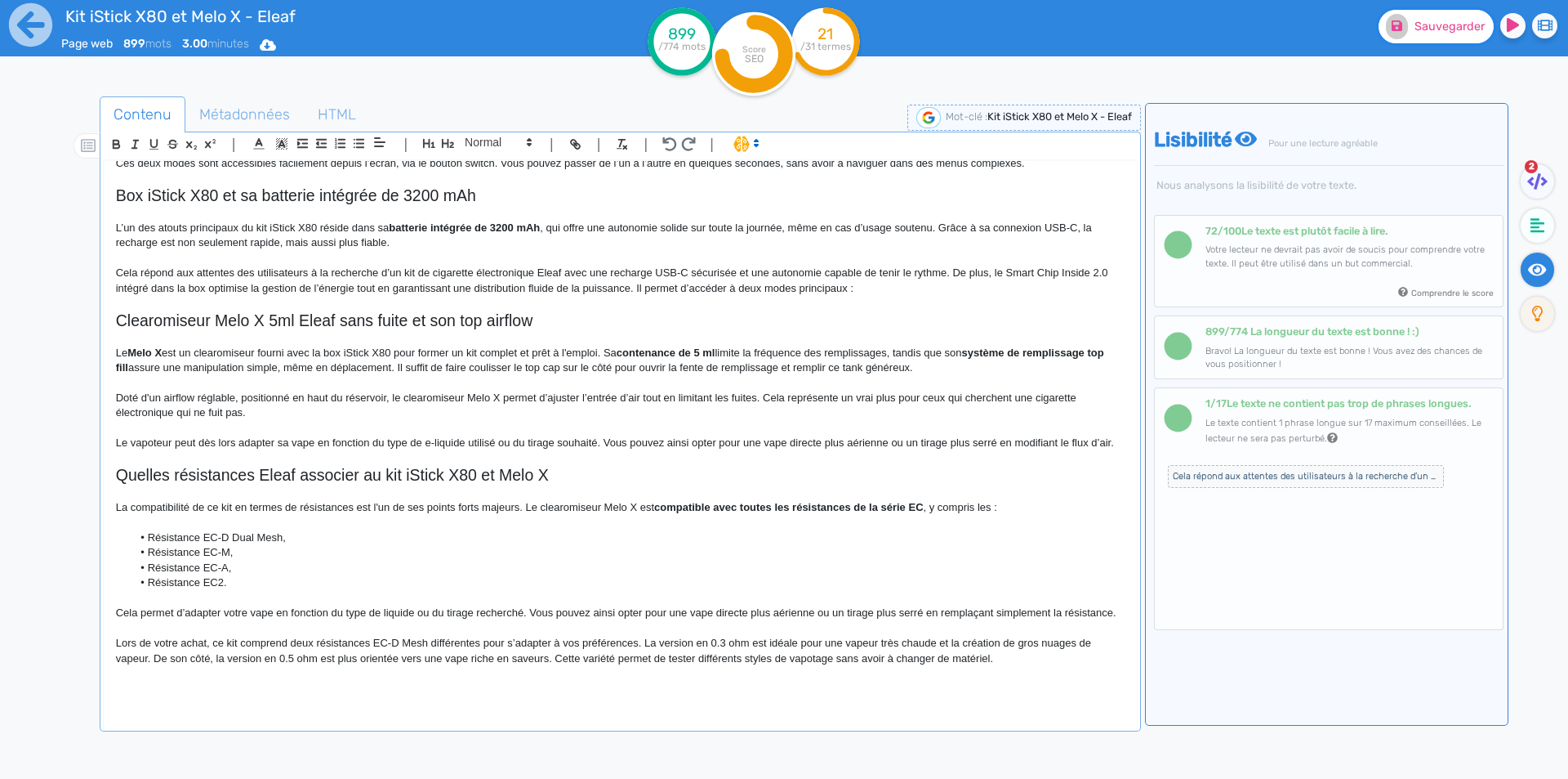
click at [1412, 22] on button "Sauvegarder" at bounding box center [1436, 26] width 115 height 33
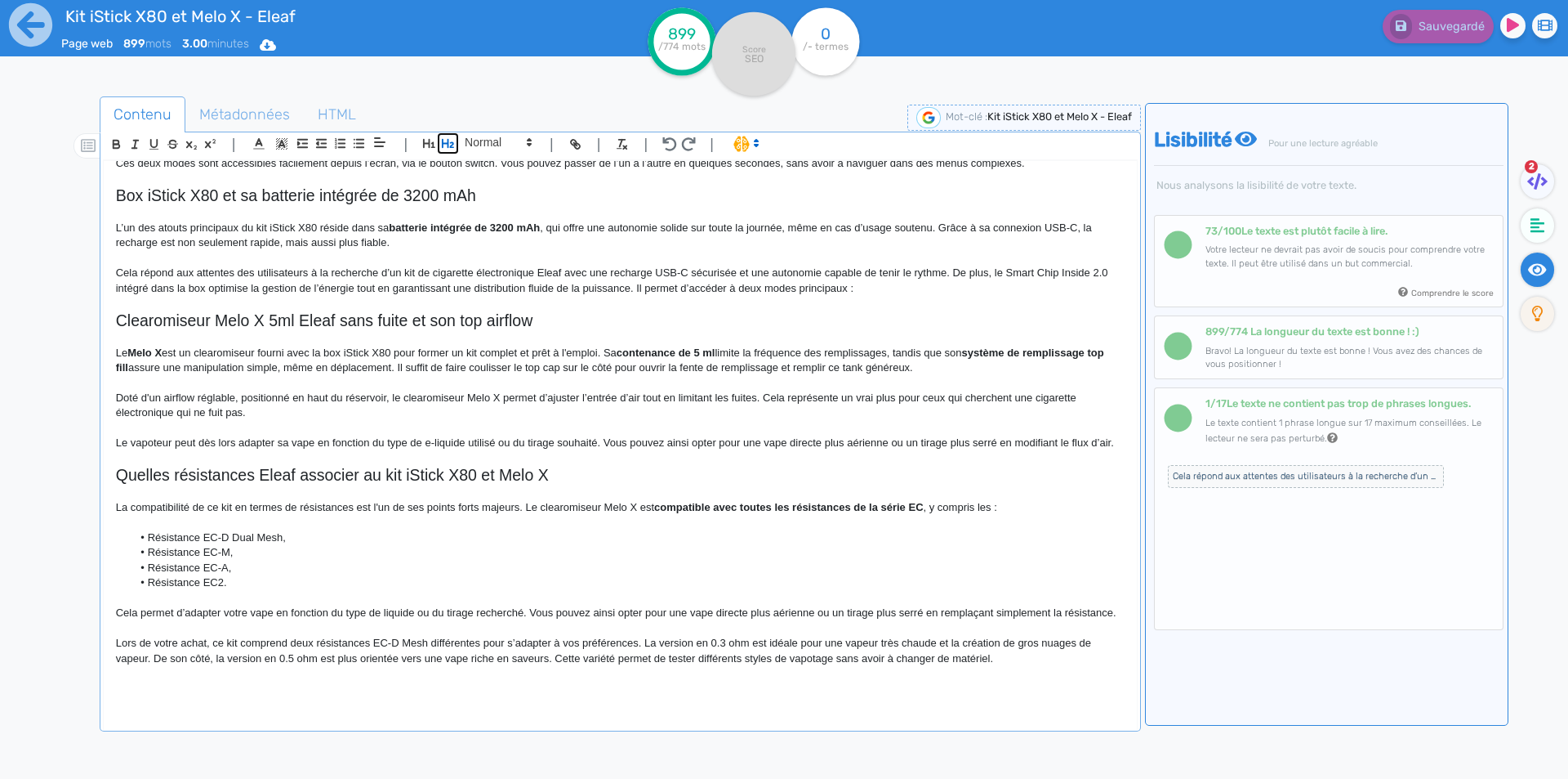
click at [441, 139] on icon "button" at bounding box center [447, 143] width 14 height 14
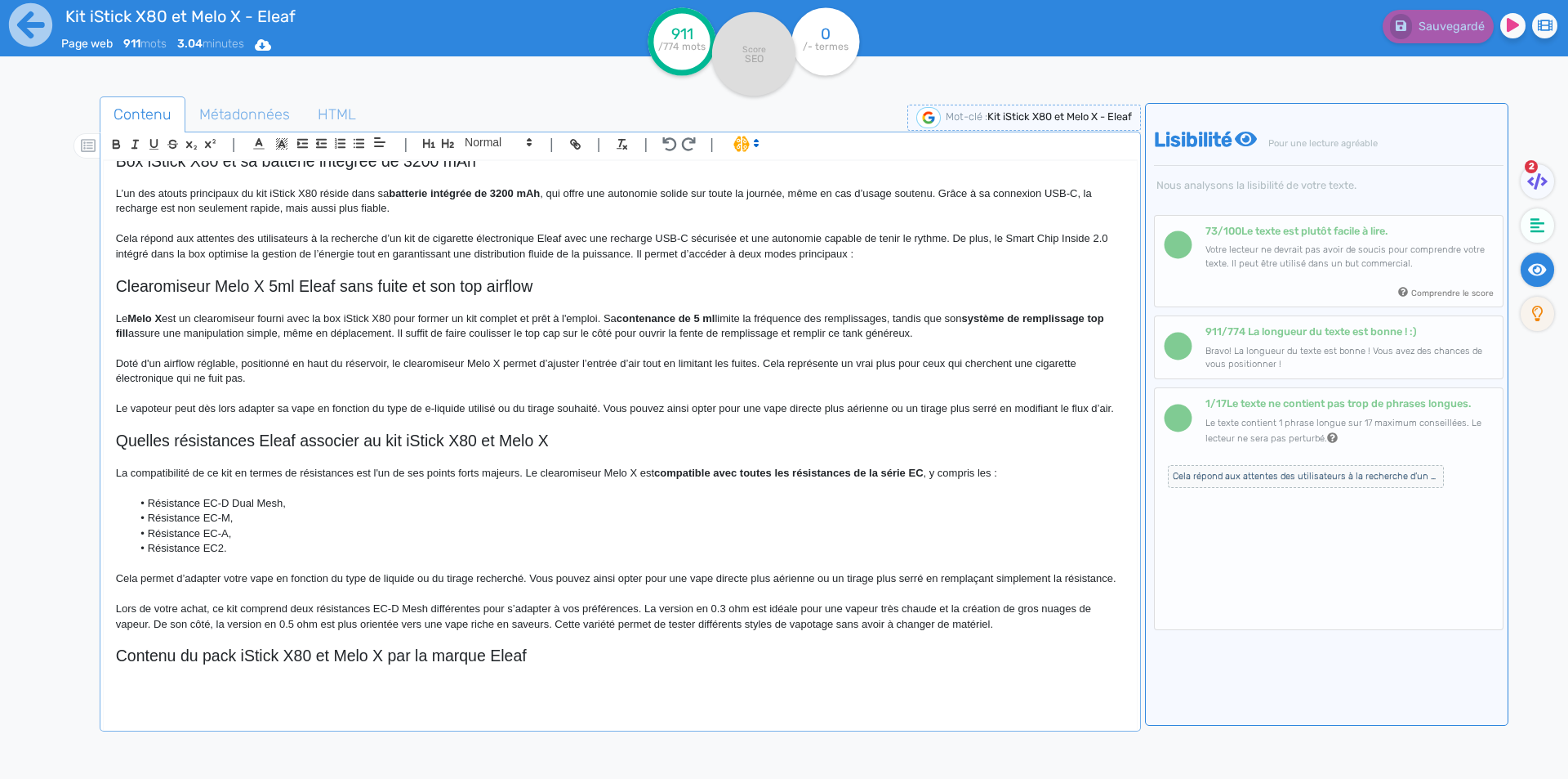
scroll to position [760, 0]
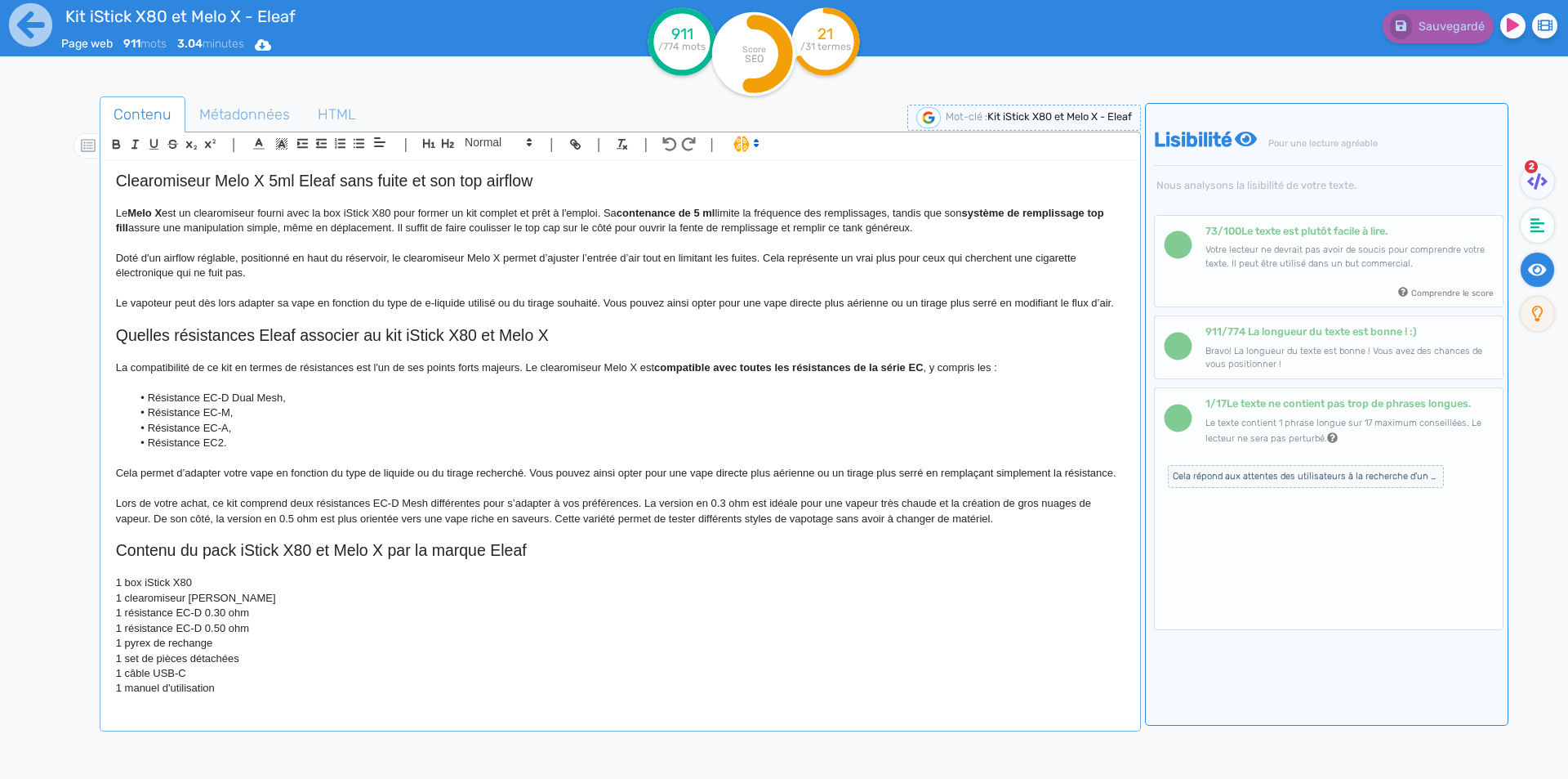
click at [125, 589] on p "1 box iStick X80" at bounding box center [621, 582] width 1009 height 14
click at [125, 606] on p "1 clearomiseur [PERSON_NAME]" at bounding box center [621, 598] width 1009 height 14
click at [125, 620] on p "1 résistance EC-D 0.30 ohm" at bounding box center [621, 613] width 1009 height 14
click at [130, 635] on p "1 résistance EC-D 0.50 ohm" at bounding box center [621, 628] width 1009 height 14
click at [130, 650] on p "1 pyrex de rechange" at bounding box center [621, 643] width 1009 height 14
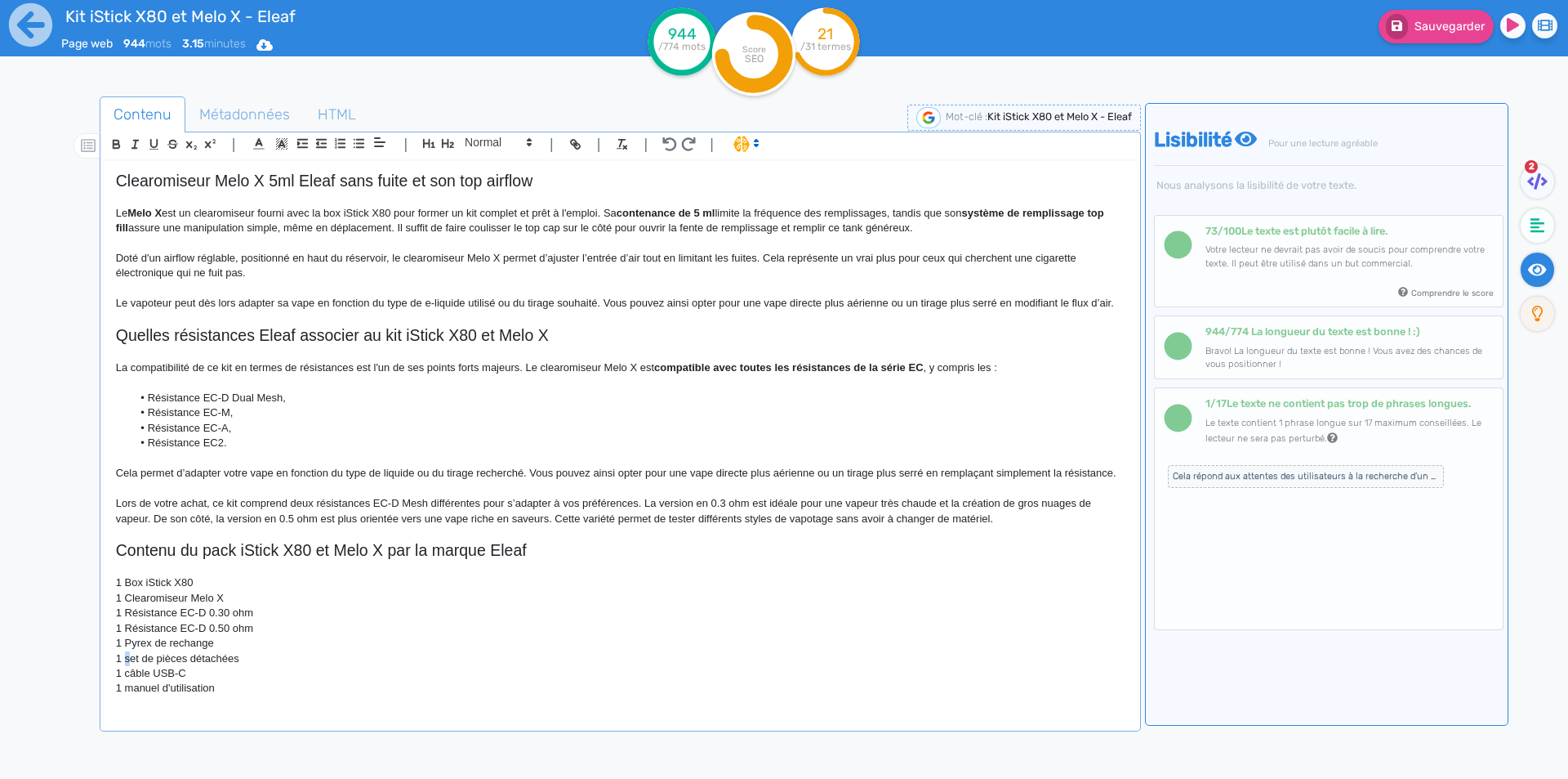
click at [125, 666] on p "1 set de pièces détachées" at bounding box center [621, 658] width 1009 height 14
click at [128, 681] on p "1 câble USB-C" at bounding box center [621, 673] width 1009 height 14
click at [130, 698] on div "Kit iStick X80 et Melo X - Eleaf Kit iStick X80 et Melo X Eleaf Le kit iStick X…" at bounding box center [620, 433] width 1033 height 545
click at [195, 695] on p "1 Manuel d'utilisation" at bounding box center [621, 688] width 1009 height 14
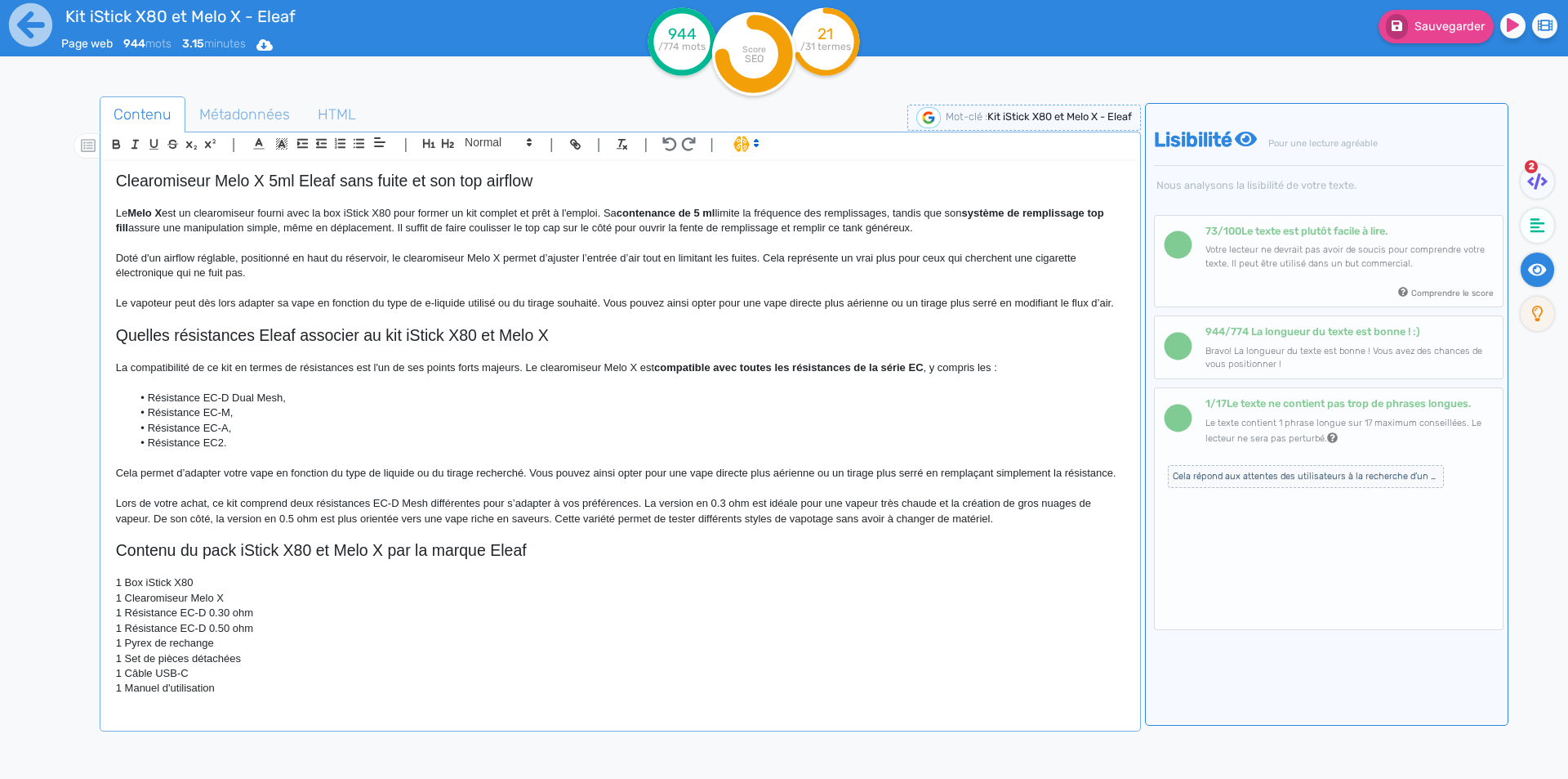
click at [223, 686] on p "1 Manuel d'utilisation" at bounding box center [621, 688] width 1009 height 14
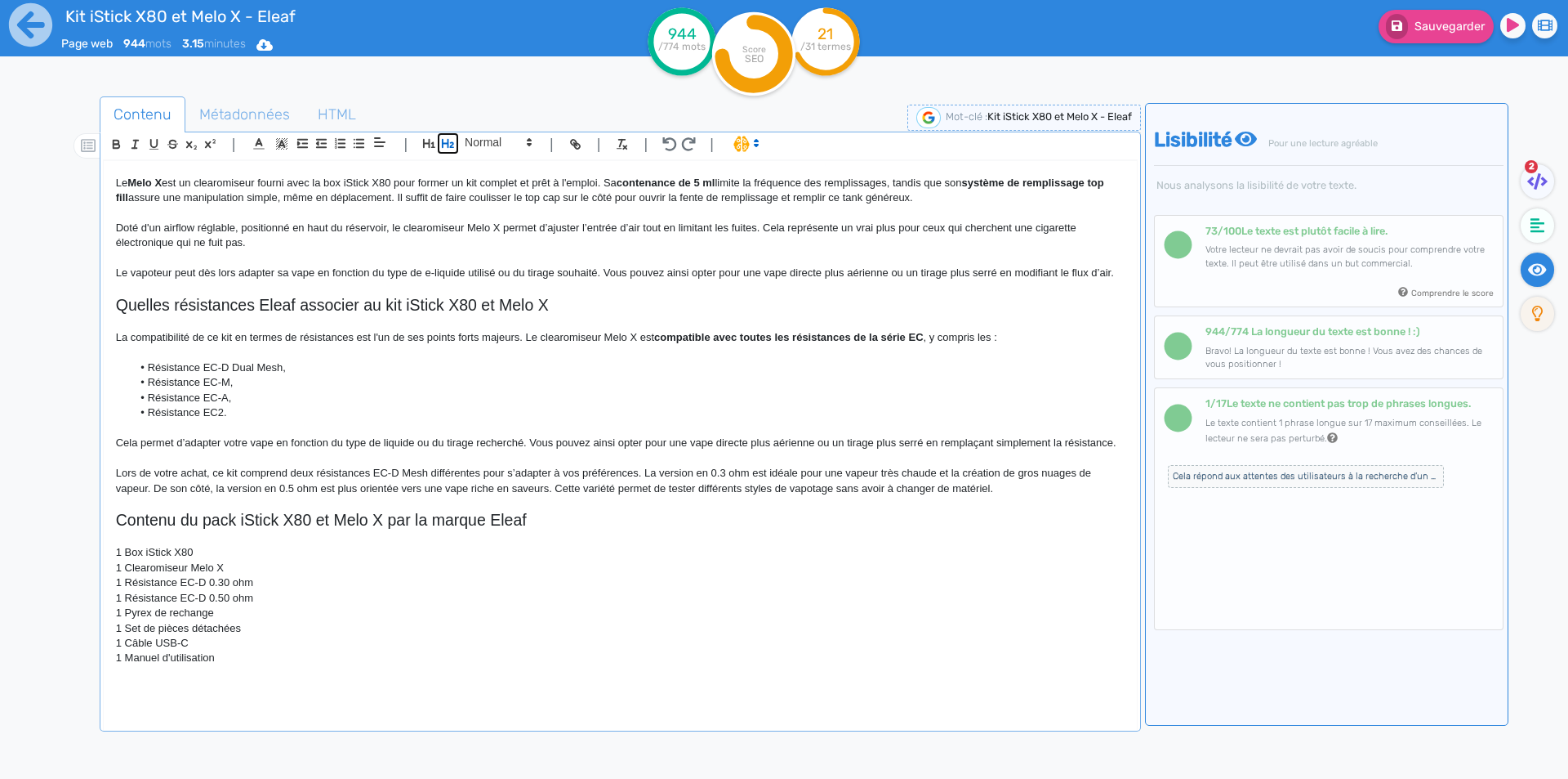
click at [447, 144] on icon "button" at bounding box center [448, 144] width 13 height 9
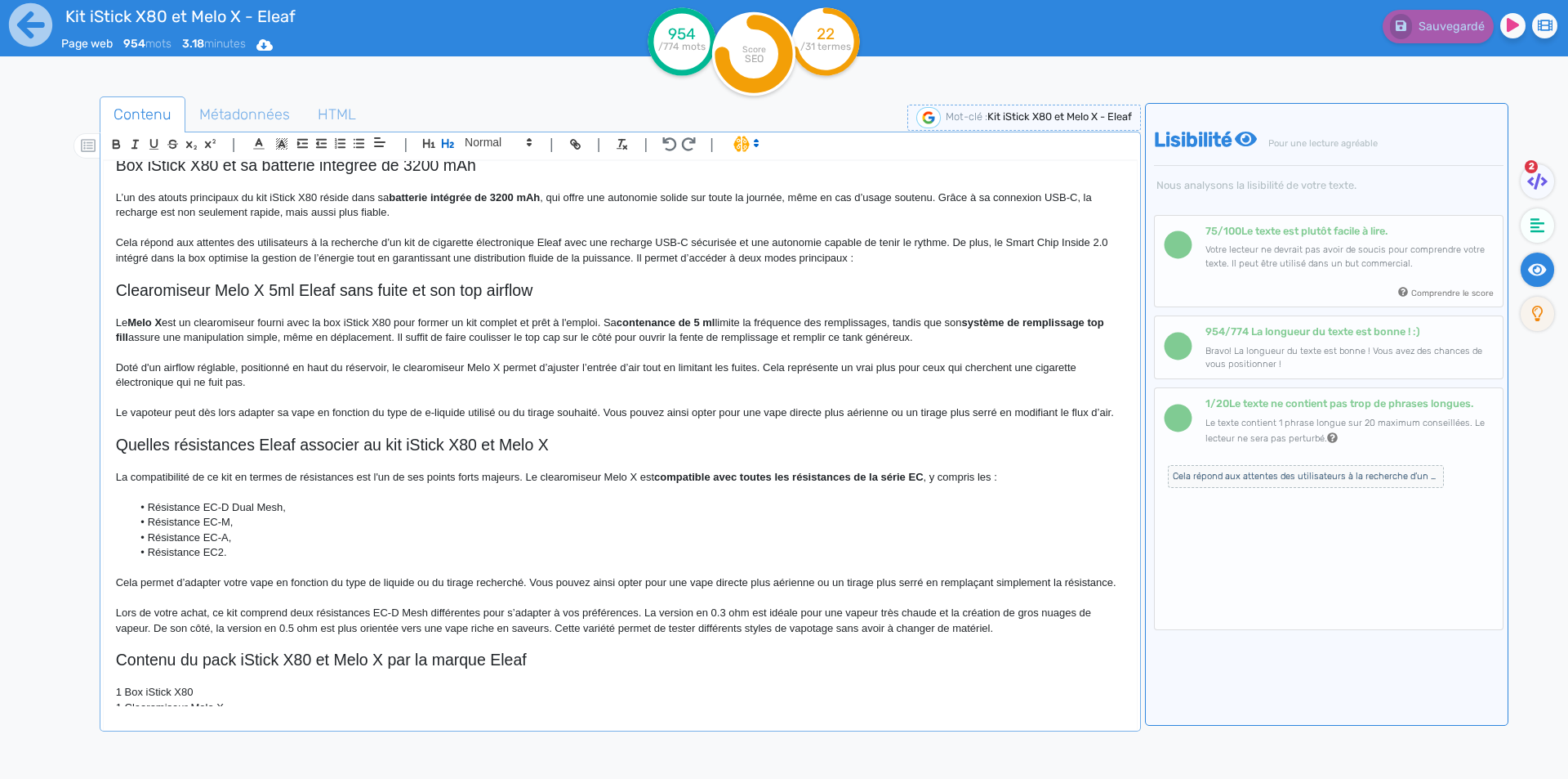
scroll to position [805, 0]
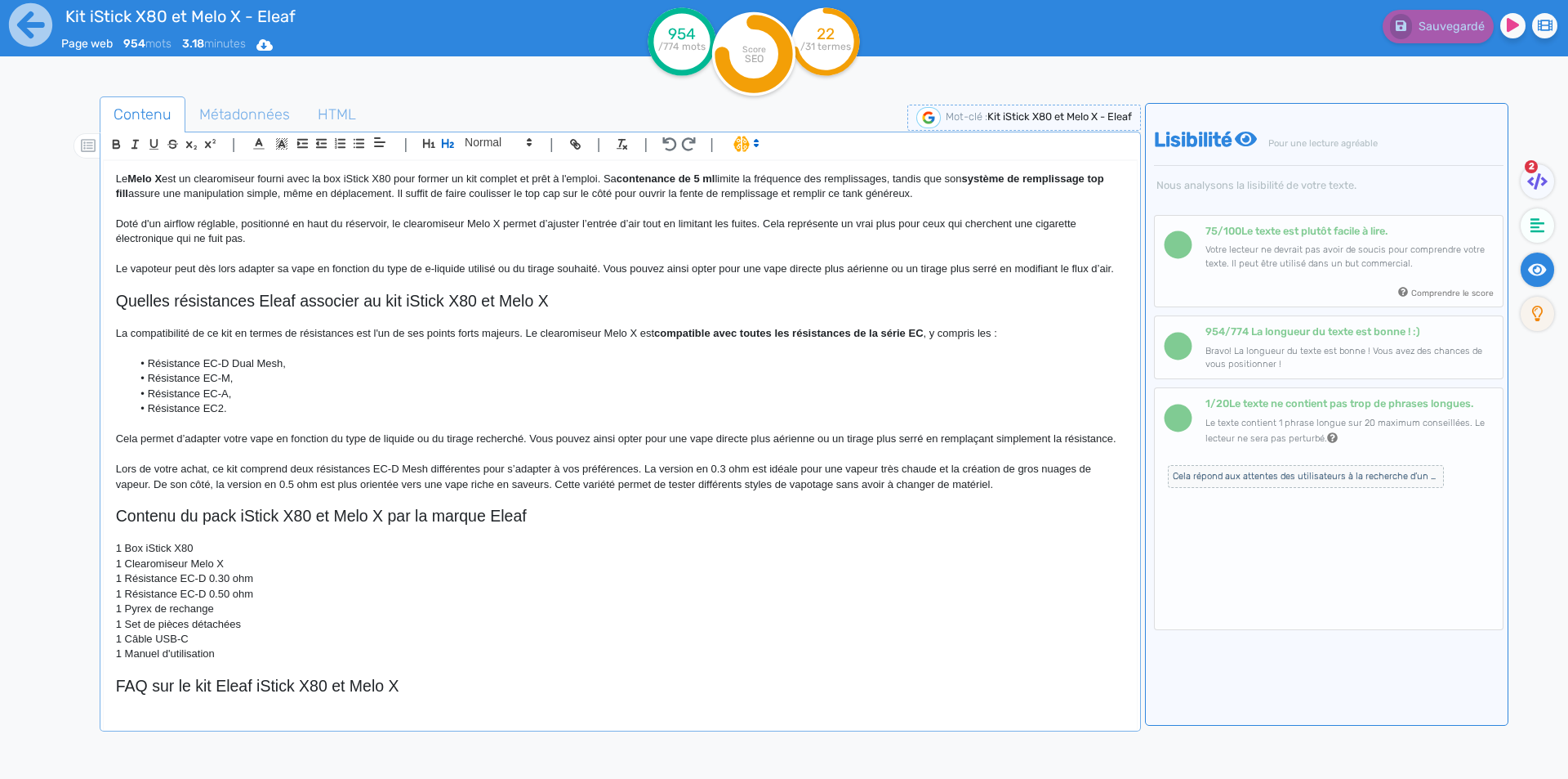
click at [343, 684] on h2 "FAQ sur le kit Eleaf iStick X80 et Melo X" at bounding box center [621, 685] width 1009 height 19
click at [332, 684] on h2 "FAQ sur le kit Eleaf iStick X80 et Melo X" at bounding box center [621, 685] width 1009 height 19
click at [258, 688] on h2 "FAQ sur le kit Eleaf iStick X80 avec le clearomiseur [PERSON_NAME] Eleaf" at bounding box center [621, 685] width 1009 height 19
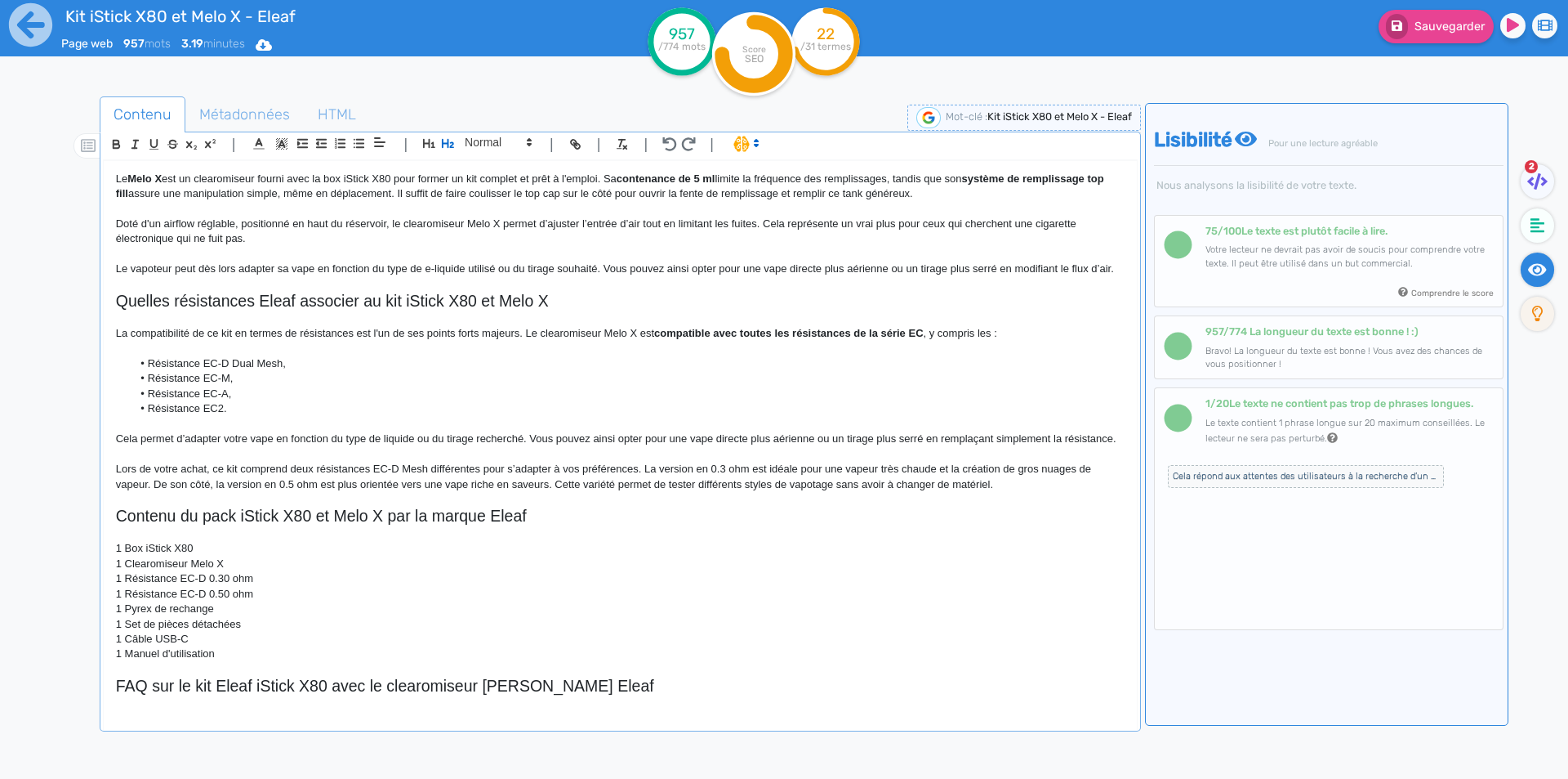
click at [248, 688] on h2 "FAQ sur le kit Eleaf iStick X80 avec le clearomiseur [PERSON_NAME] Eleaf" at bounding box center [621, 685] width 1009 height 19
click at [511, 685] on h2 "FAQ sur le kit iStick X80 avec le clearomiseur Melo X Eleaf" at bounding box center [621, 685] width 1009 height 19
click at [271, 684] on h2 "FAQ sur le kit iStick X80 avec le clearomiseur [PERSON_NAME]" at bounding box center [621, 685] width 1009 height 19
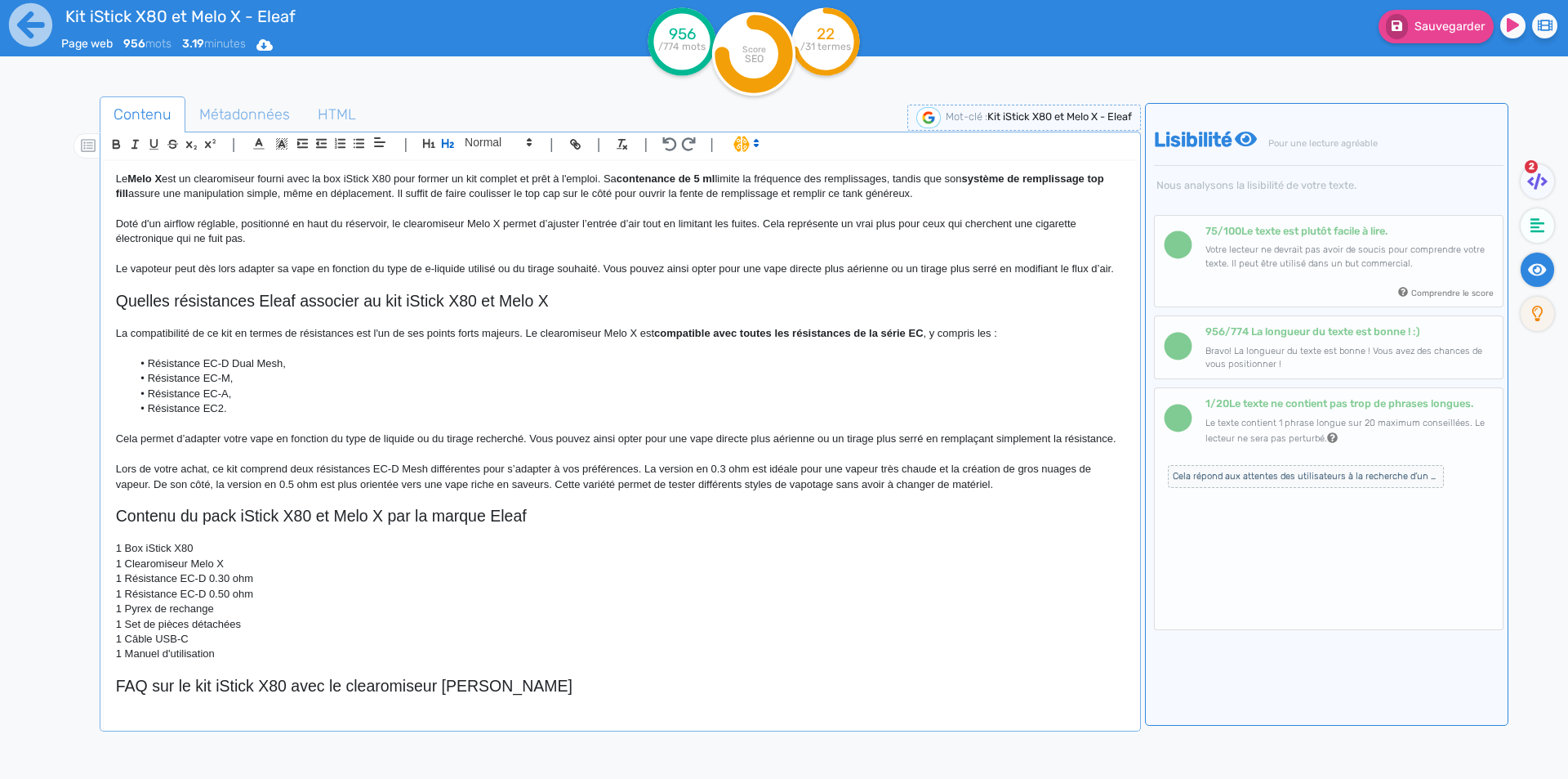
click at [289, 684] on h2 "FAQ sur le kit iStick X80 avec le clearomiseur [PERSON_NAME]" at bounding box center [621, 685] width 1009 height 19
click at [293, 686] on h2 "FAQ sur le kit iStick X80 avec le clearomiseur [PERSON_NAME]" at bounding box center [621, 685] width 1009 height 19
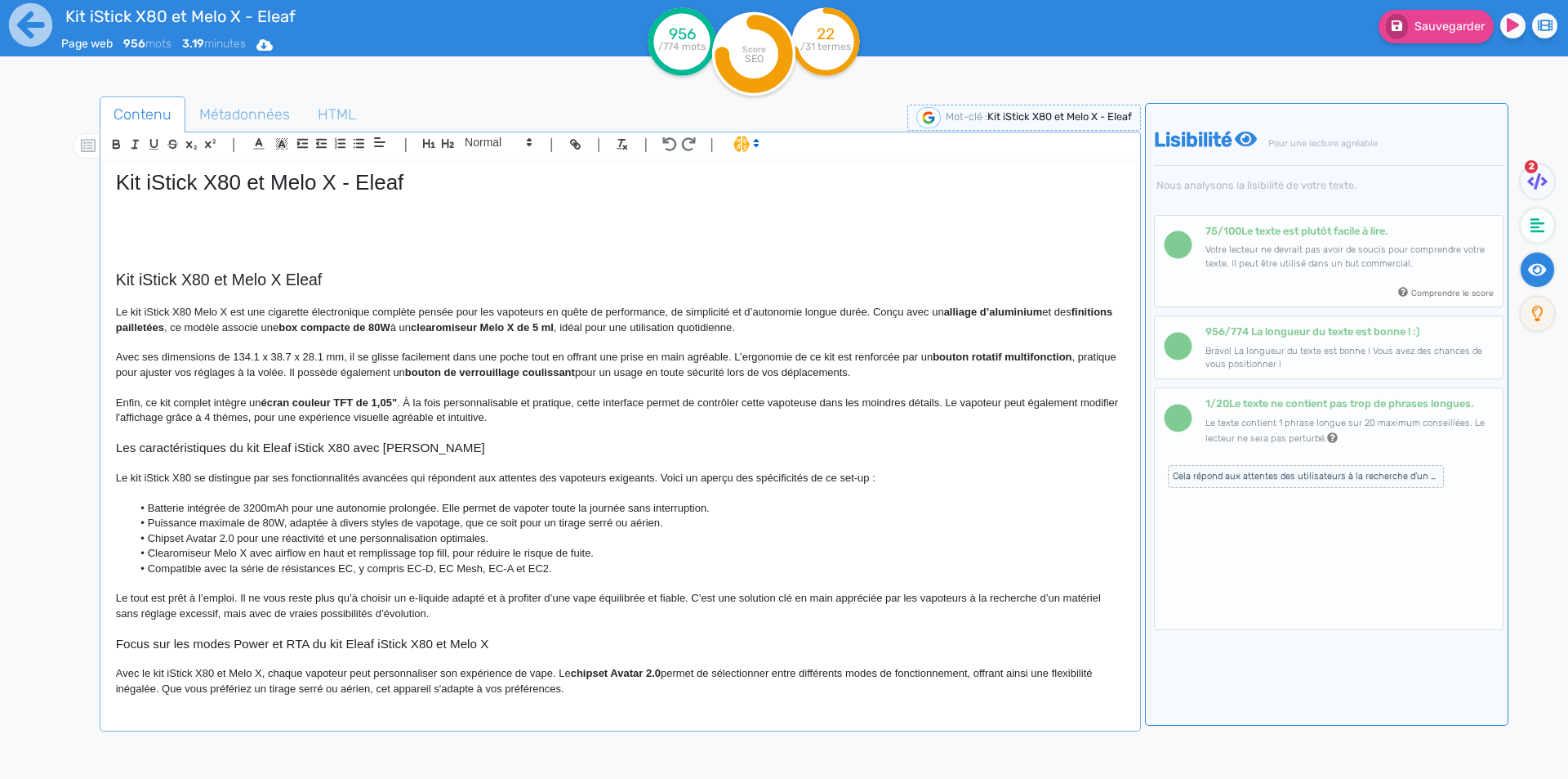
scroll to position [0, 0]
click at [325, 176] on h1 "Kit iStick X80 et Melo X - Eleaf" at bounding box center [621, 183] width 1009 height 25
copy h1 "Kit iStick X80 et Melo X - Eleaf"
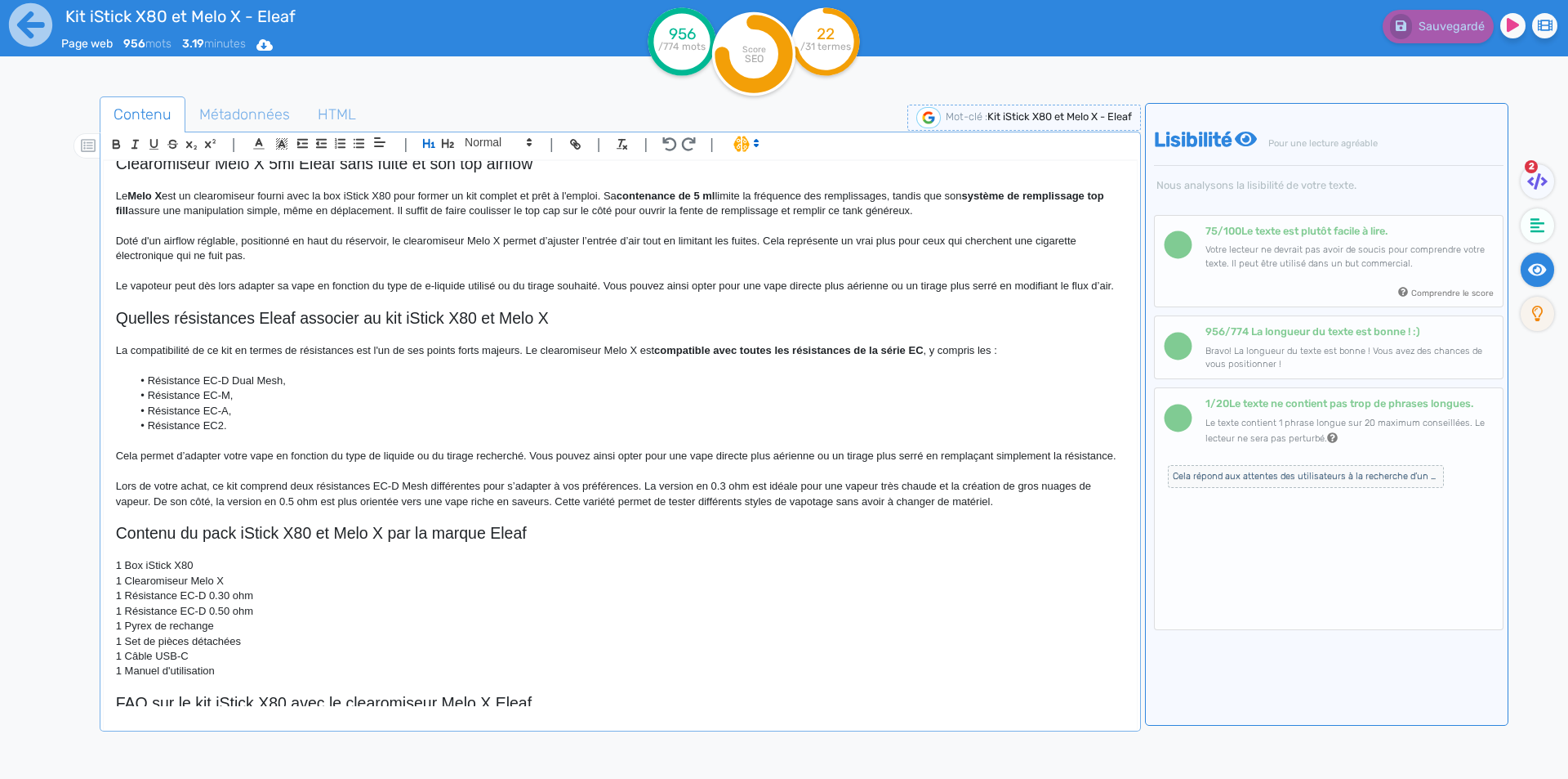
scroll to position [836, 0]
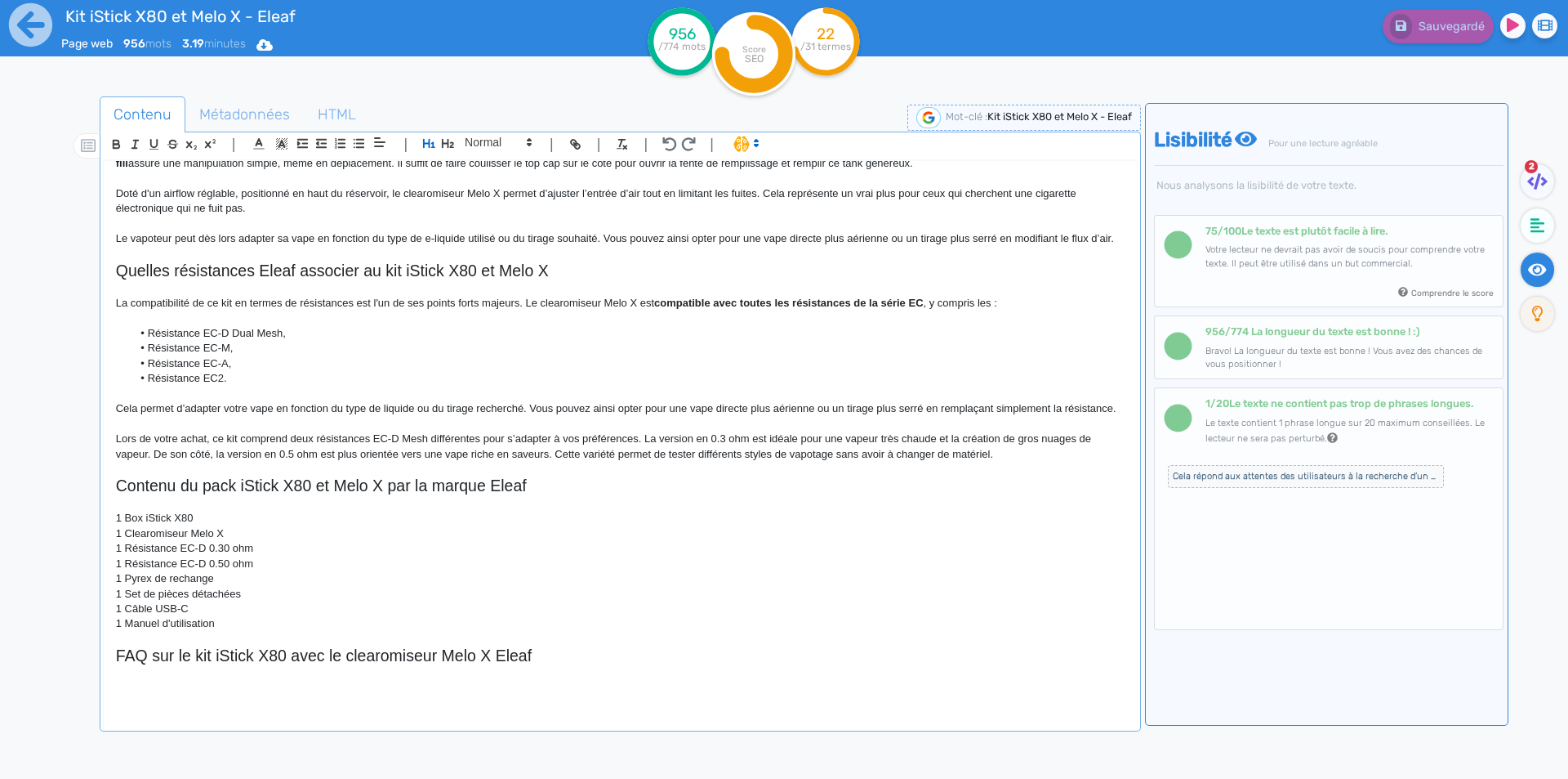
click at [176, 692] on p at bounding box center [621, 688] width 1009 height 14
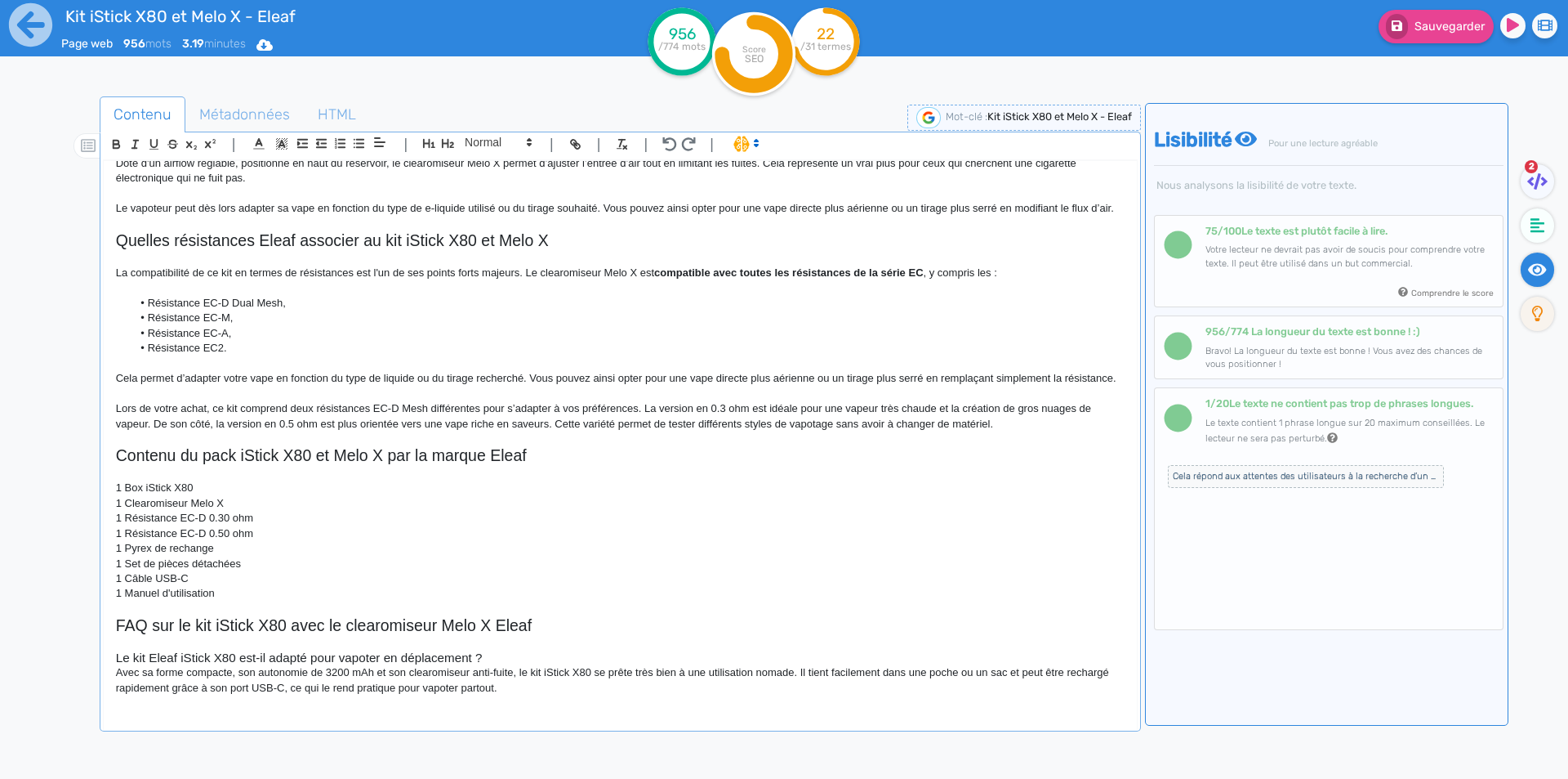
scroll to position [854, 0]
click at [508, 665] on h3 "Le kit Eleaf iStick X80 est-il adapté pour vapoter en déplacement ?" at bounding box center [621, 657] width 1009 height 14
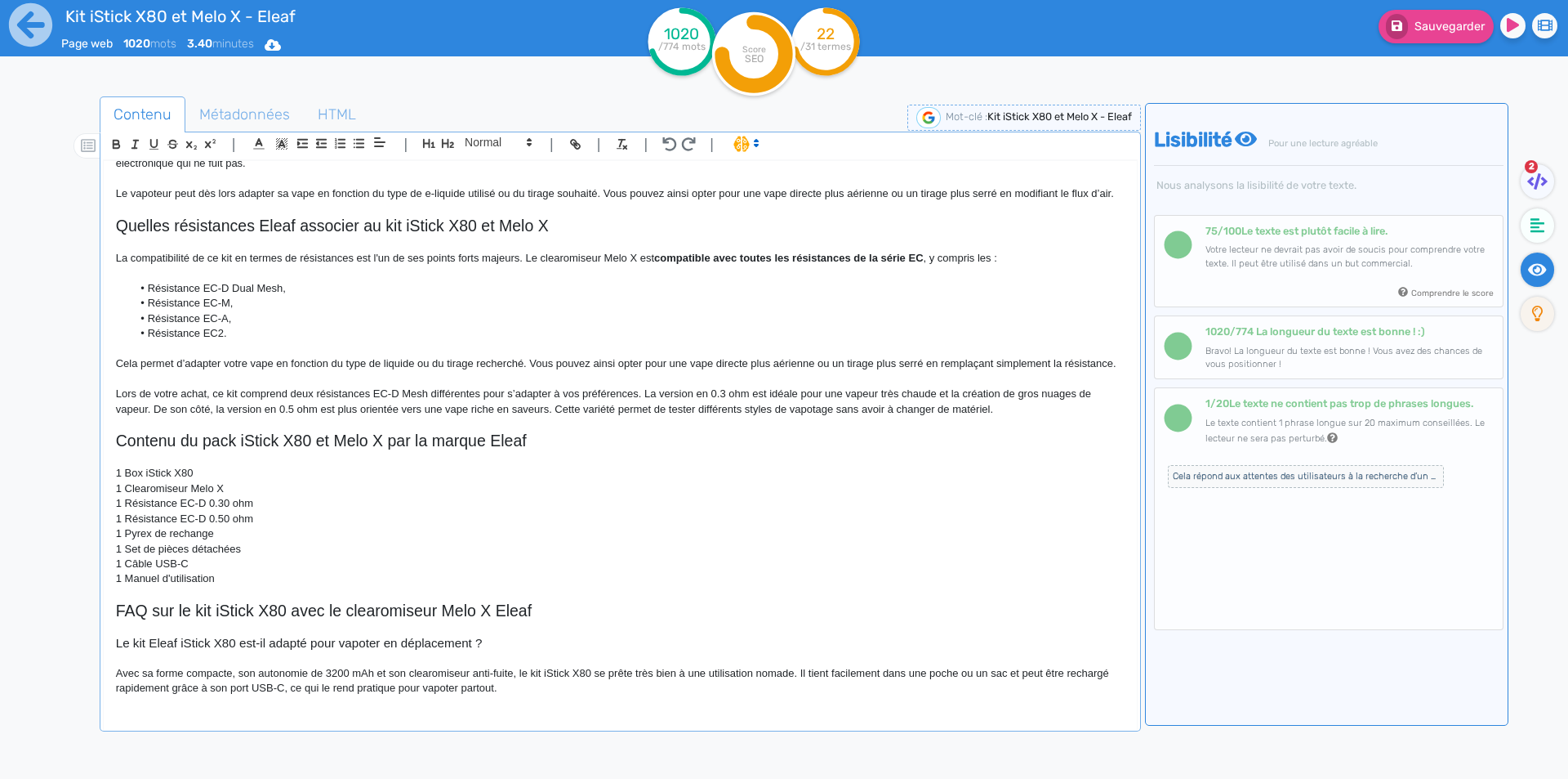
scroll to position [881, 0]
click at [858, 668] on p "Avec sa forme compacte, son autonomie de 3200 mAh et son clearomiseur anti-fuit…" at bounding box center [621, 681] width 1009 height 30
click at [134, 682] on p "Avec sa forme compacte, son autonomie de 3200 mAh et son clearomiseur anti-fuit…" at bounding box center [621, 681] width 1009 height 30
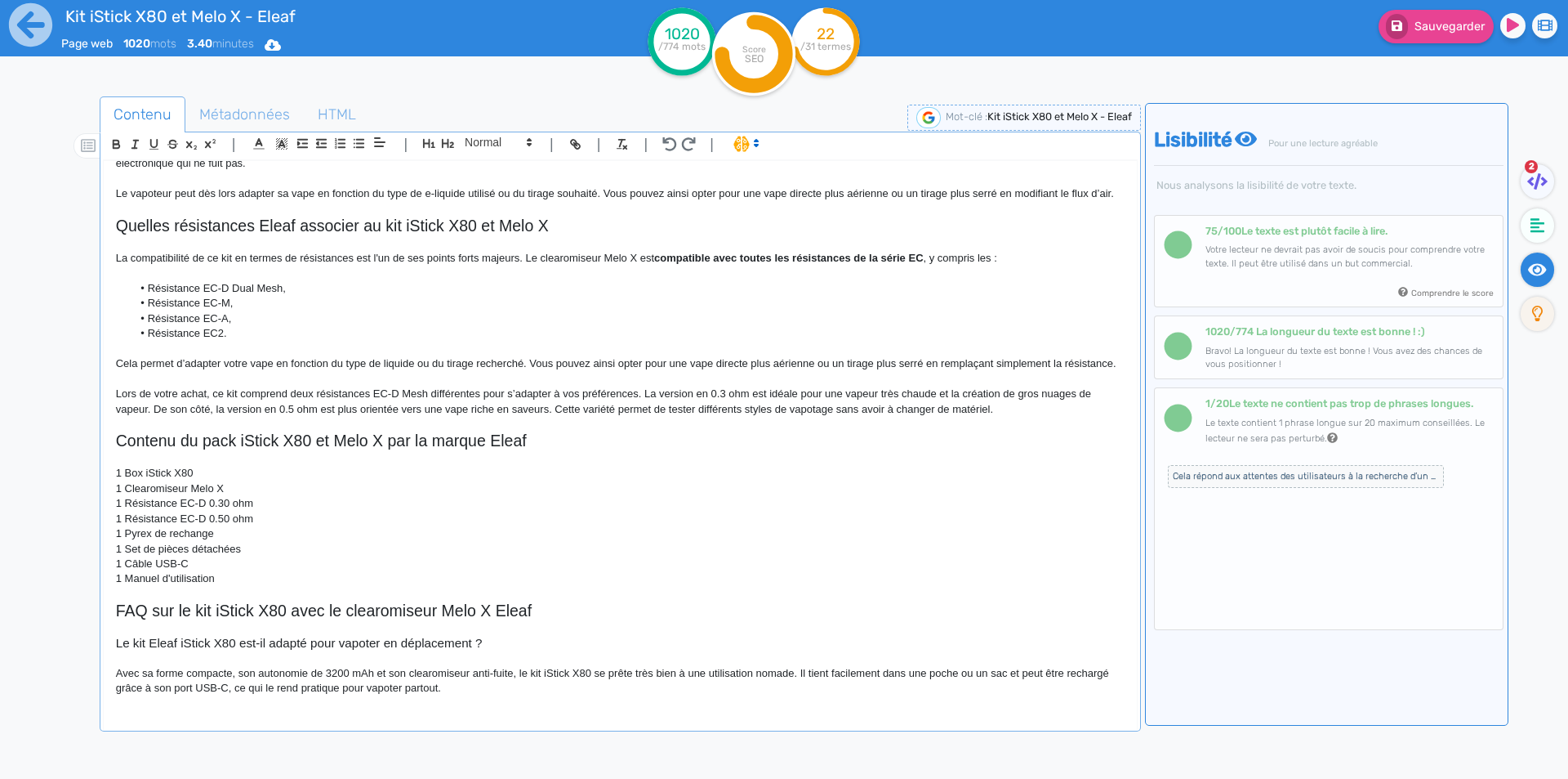
click at [477, 689] on p "Avec sa forme compacte, son autonomie de 3200 mAh et son clearomiseur anti-fuit…" at bounding box center [621, 681] width 1009 height 30
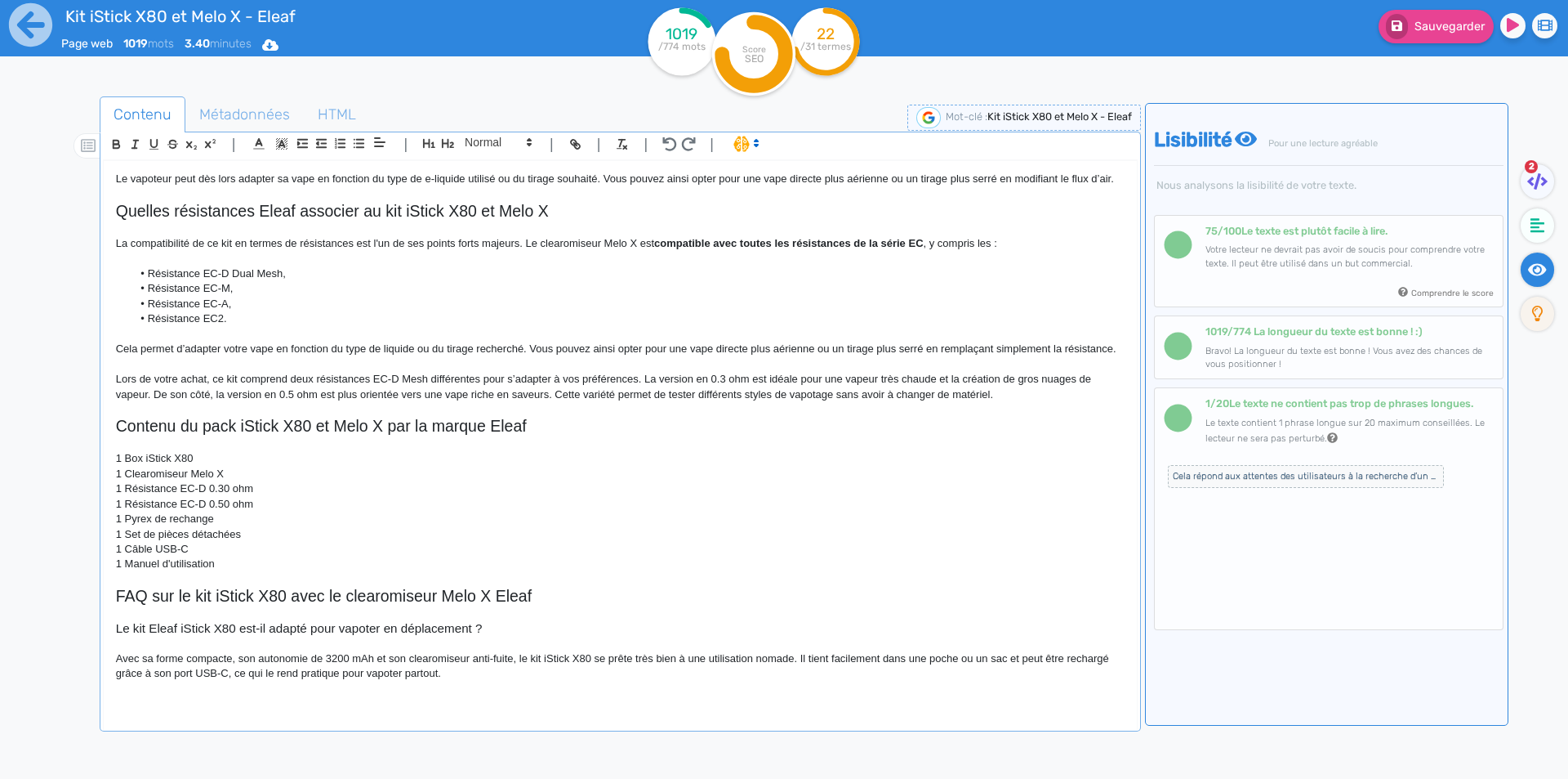
scroll to position [899, 0]
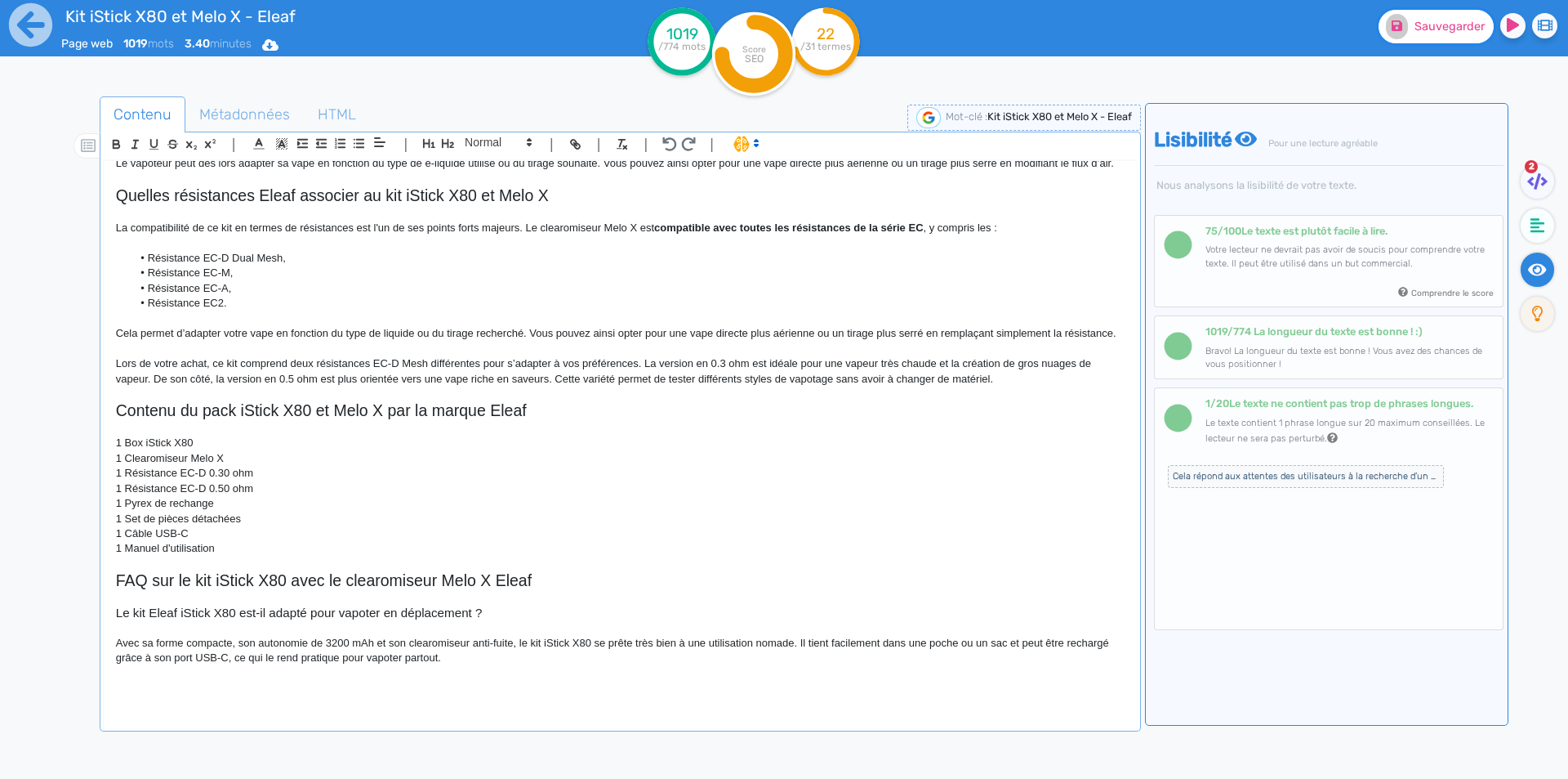
click at [1432, 28] on span "Sauvegarder" at bounding box center [1450, 26] width 70 height 14
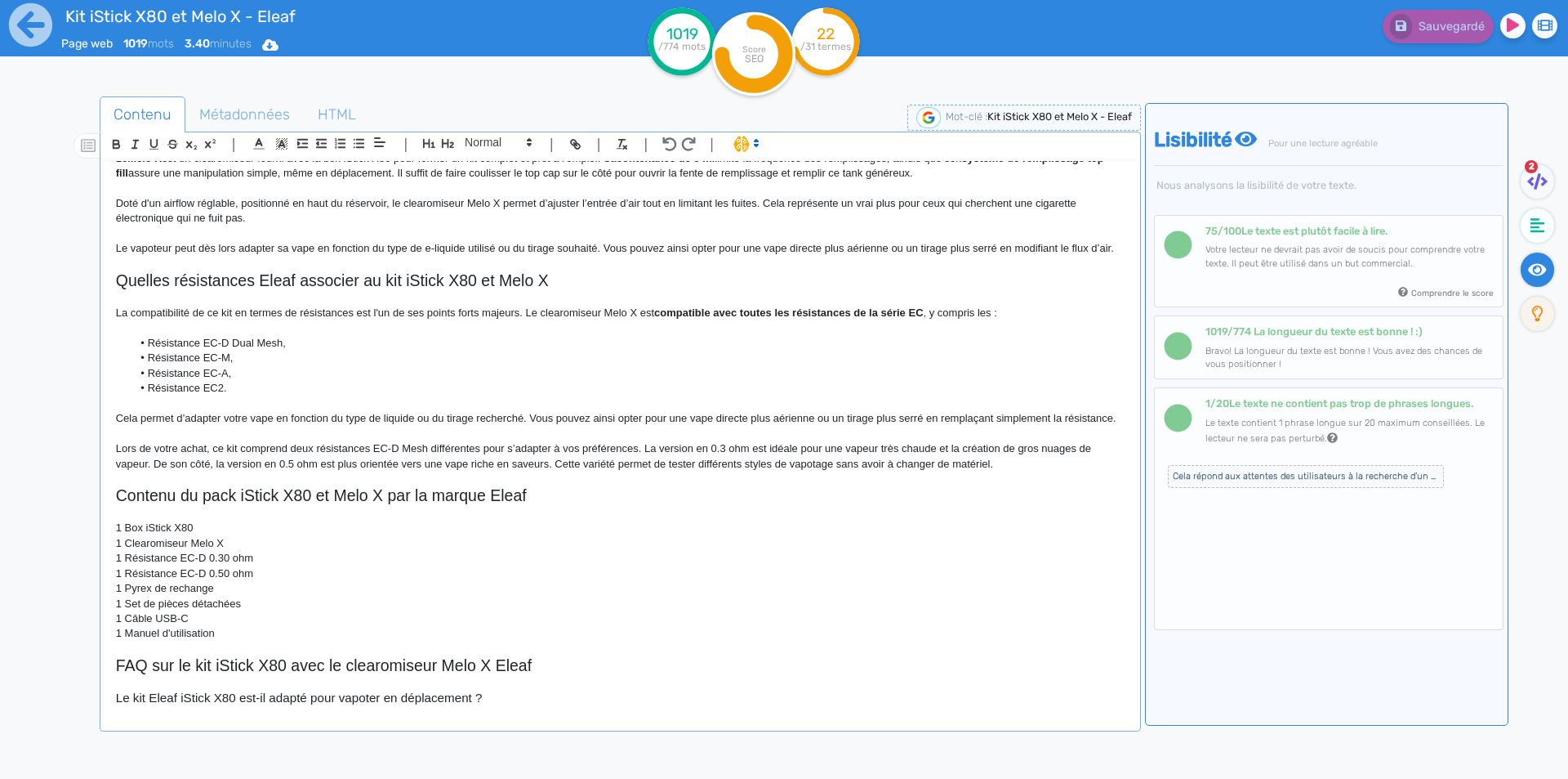
scroll to position [911, 0]
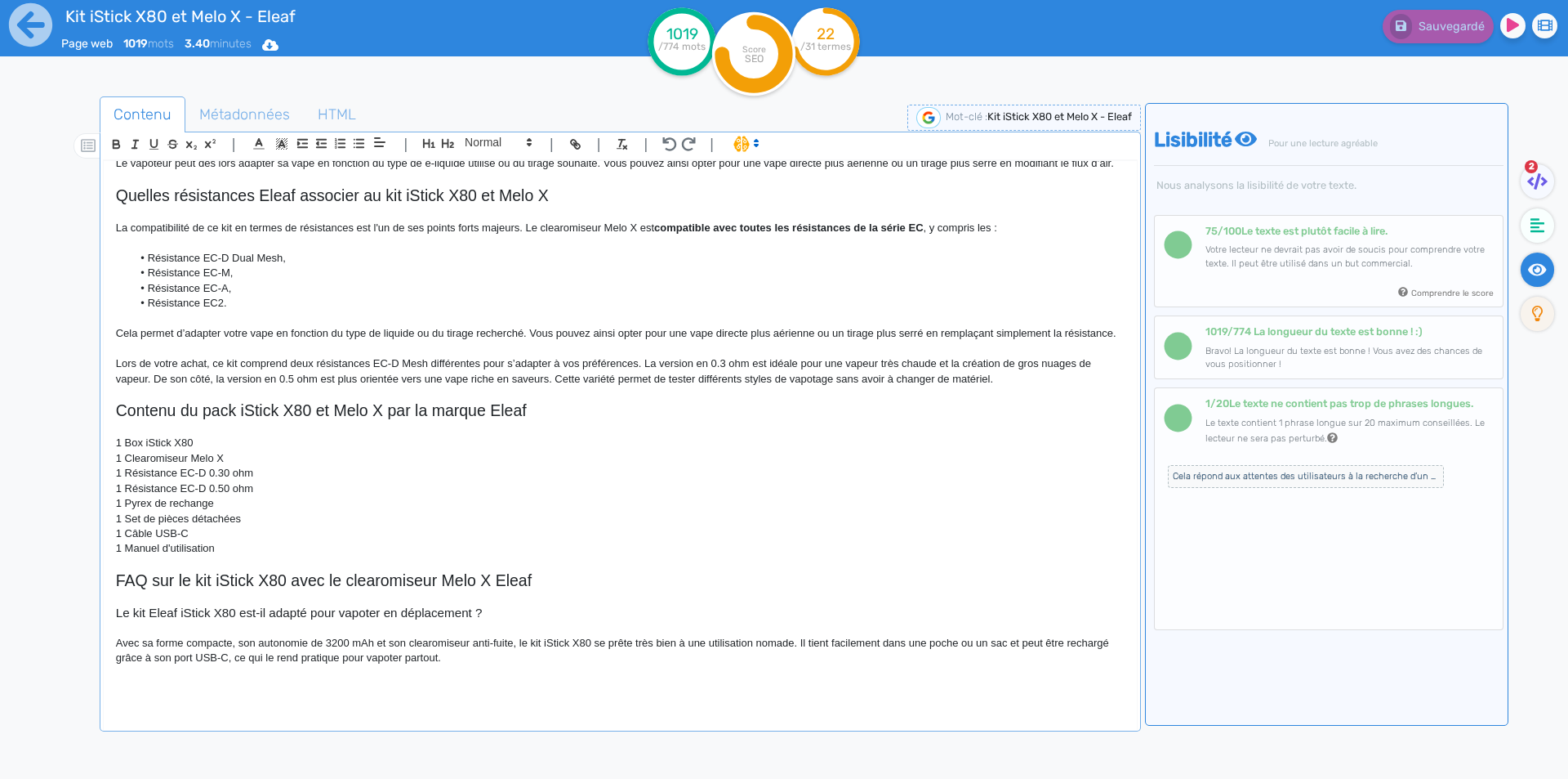
click at [348, 692] on p at bounding box center [621, 688] width 1009 height 14
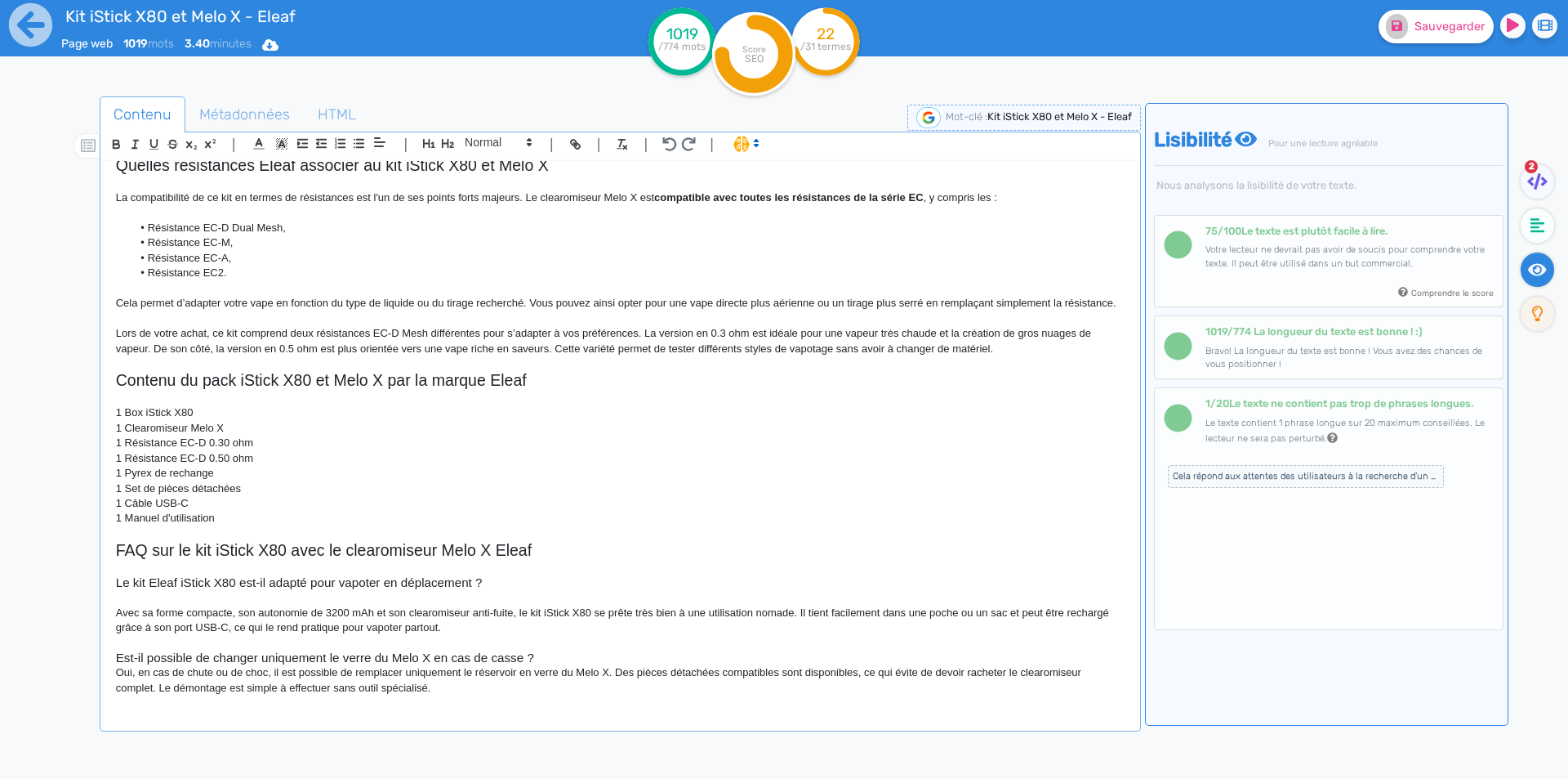
click at [591, 665] on h3 "Est-il possible de changer uniquement le verre du Melo X en cas de casse ?" at bounding box center [621, 657] width 1009 height 14
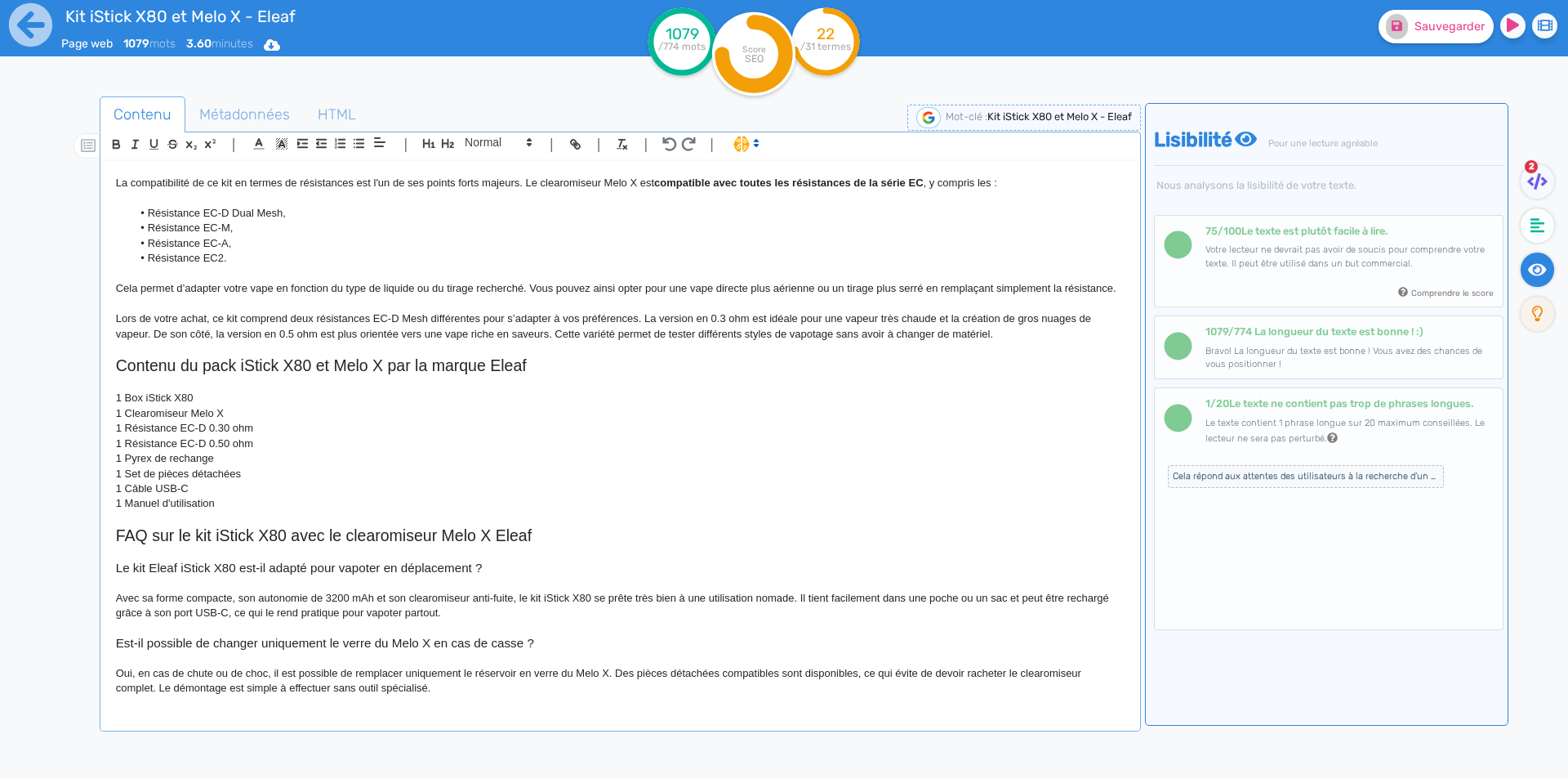
scroll to position [956, 0]
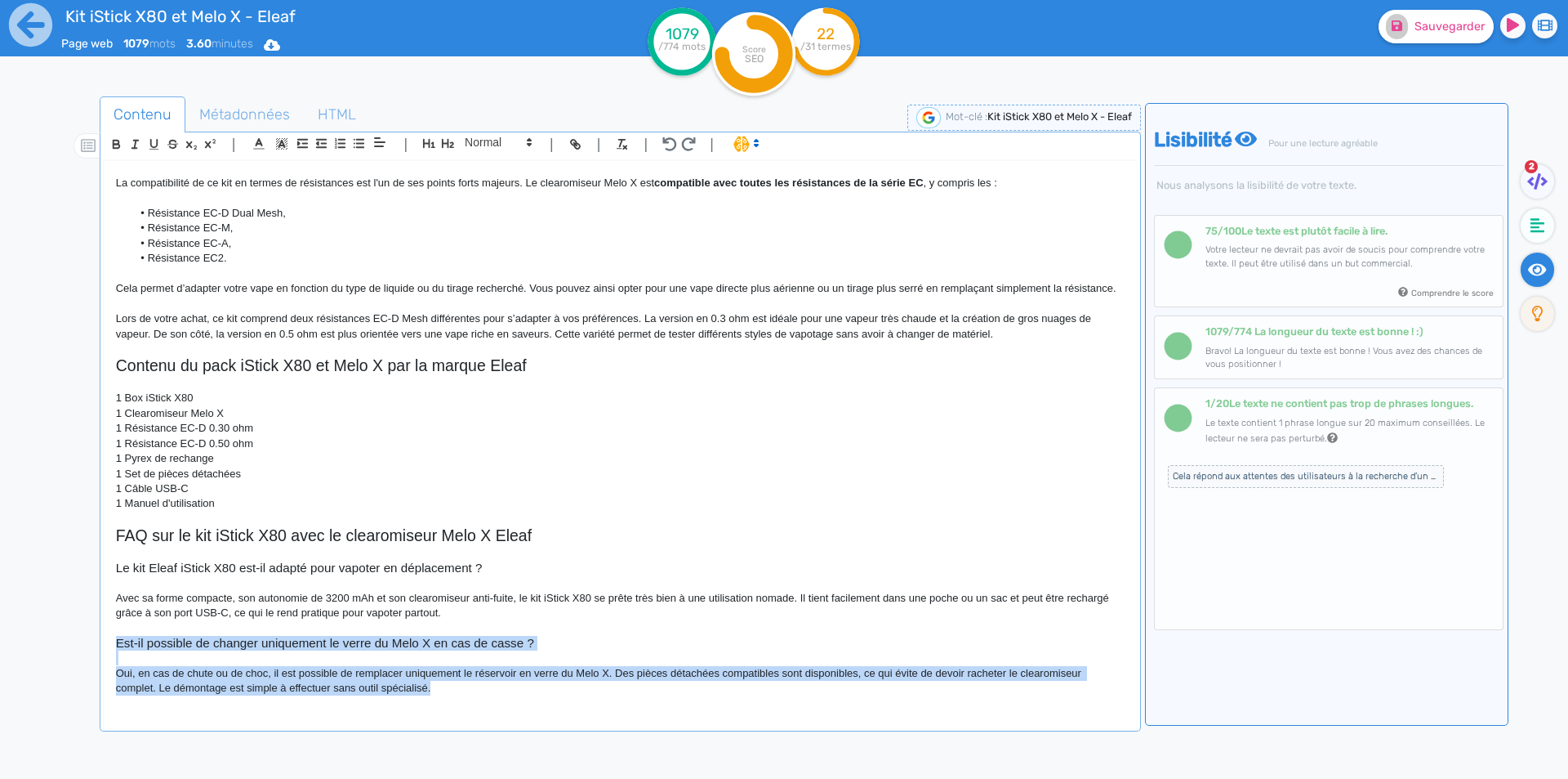
drag, startPoint x: 463, startPoint y: 684, endPoint x: 48, endPoint y: 636, distance: 417.8
click at [20, 646] on div "Kit iStick X80 et Melo X - Eleaf Page web 1079 mots 3.60 minutes Html Pdf Word …" at bounding box center [784, 441] width 1568 height 882
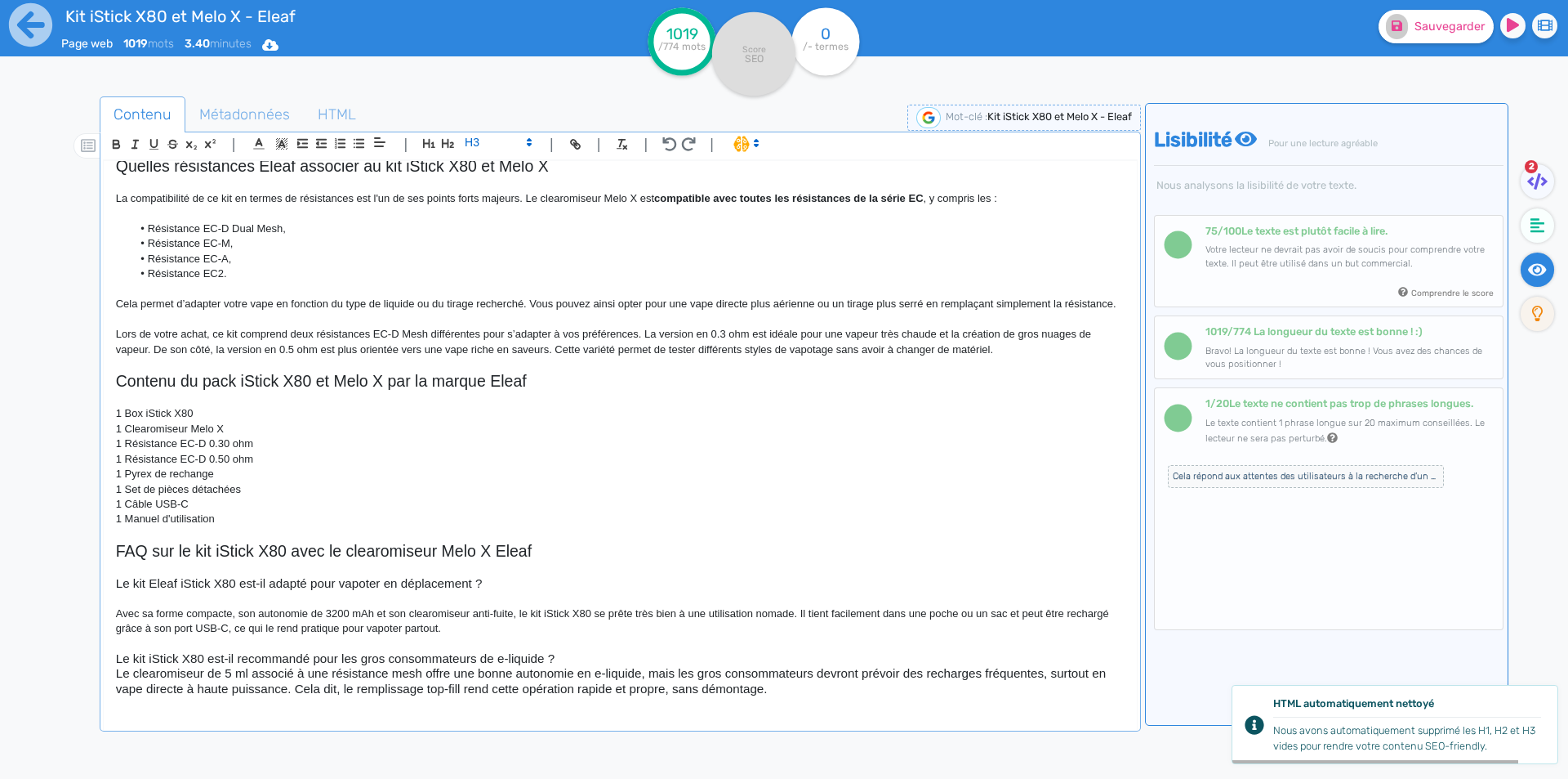
scroll to position [930, 0]
click at [555, 680] on h3 "Le clearomiseur de 5 ml associé à une résistance mesh offre une bonne autonomie…" at bounding box center [621, 681] width 1009 height 30
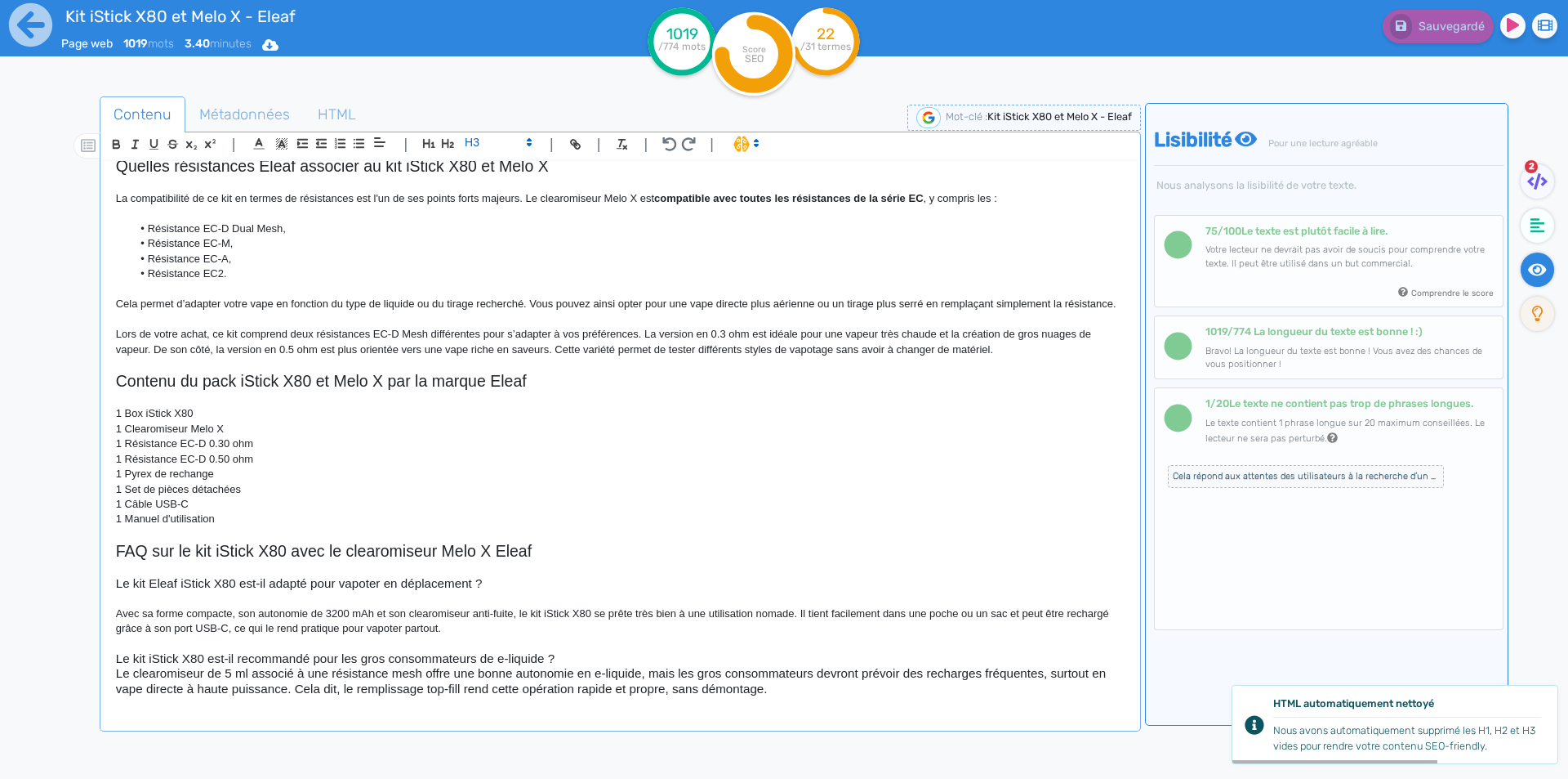
click at [566, 666] on h3 "Le kit iStick X80 est-il recommandé pour les gros consommateurs de e-liquide ?" at bounding box center [621, 658] width 1009 height 14
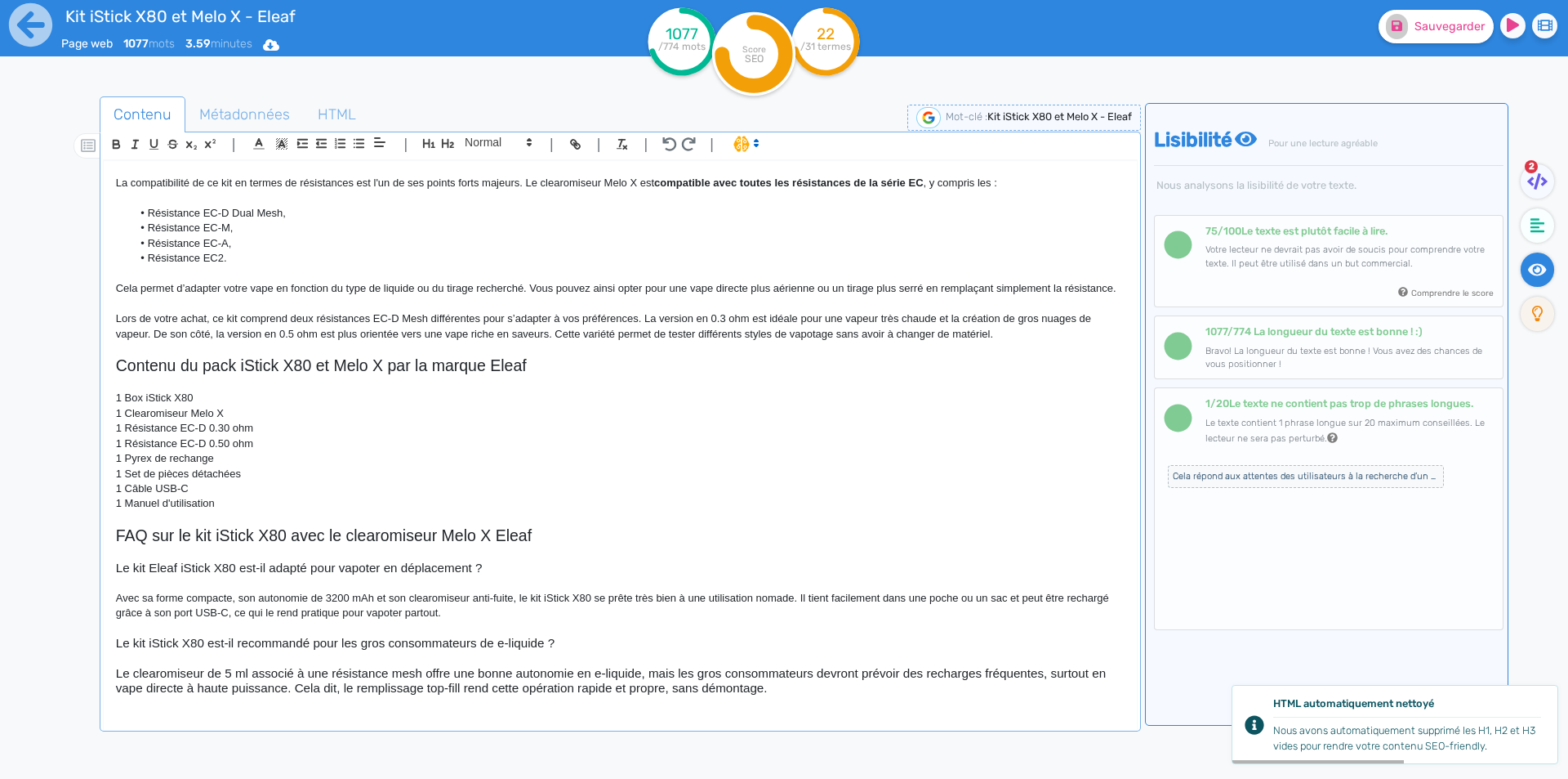
click at [540, 695] on h3 "Le clearomiseur de 5 ml associé à une résistance mesh offre une bonne autonomie…" at bounding box center [621, 681] width 1009 height 30
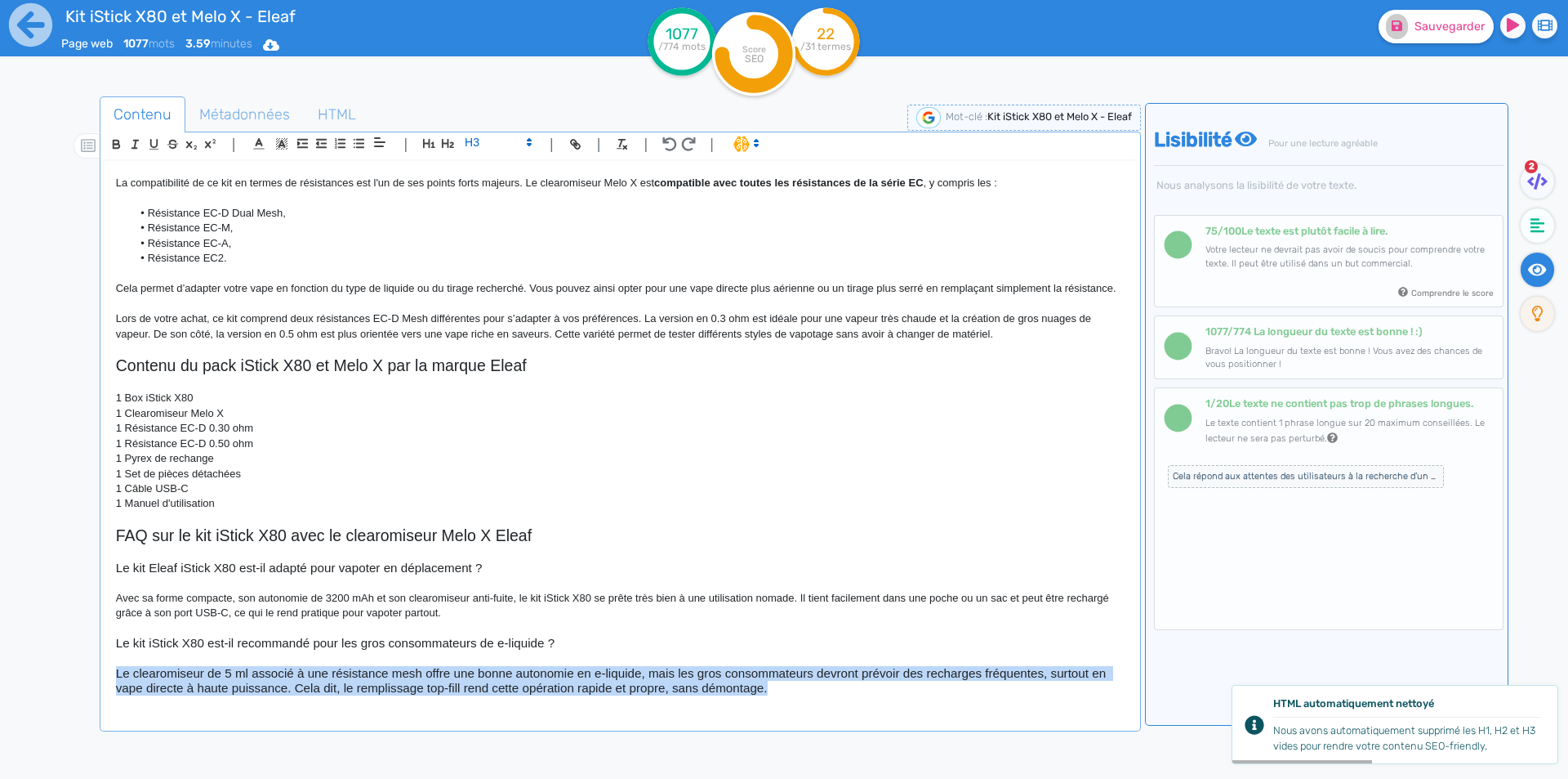
click at [540, 695] on h3 "Le clearomiseur de 5 ml associé à une résistance mesh offre une bonne autonomie…" at bounding box center [621, 681] width 1009 height 30
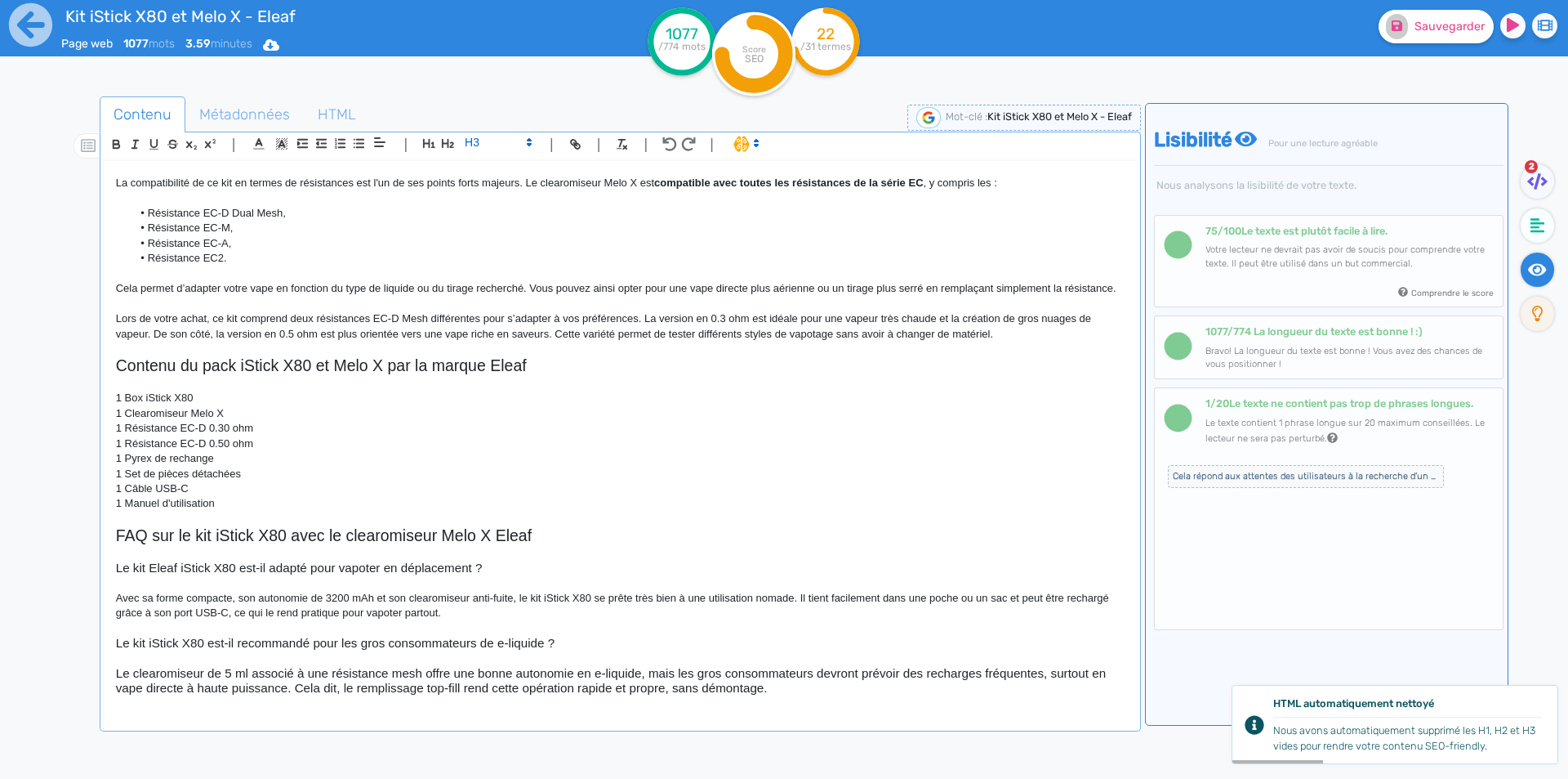
click at [498, 141] on span at bounding box center [497, 143] width 80 height 20
click at [489, 280] on span at bounding box center [497, 274] width 65 height 25
click at [248, 682] on p "Le clearomiseur de 5 ml associé à une résistance mesh offre une bonne autonomie…" at bounding box center [621, 681] width 1009 height 30
click at [118, 673] on p "Le clearomiseur de 5 ml associé à une résistance mesh offre une bonne autonomie…" at bounding box center [621, 681] width 1009 height 30
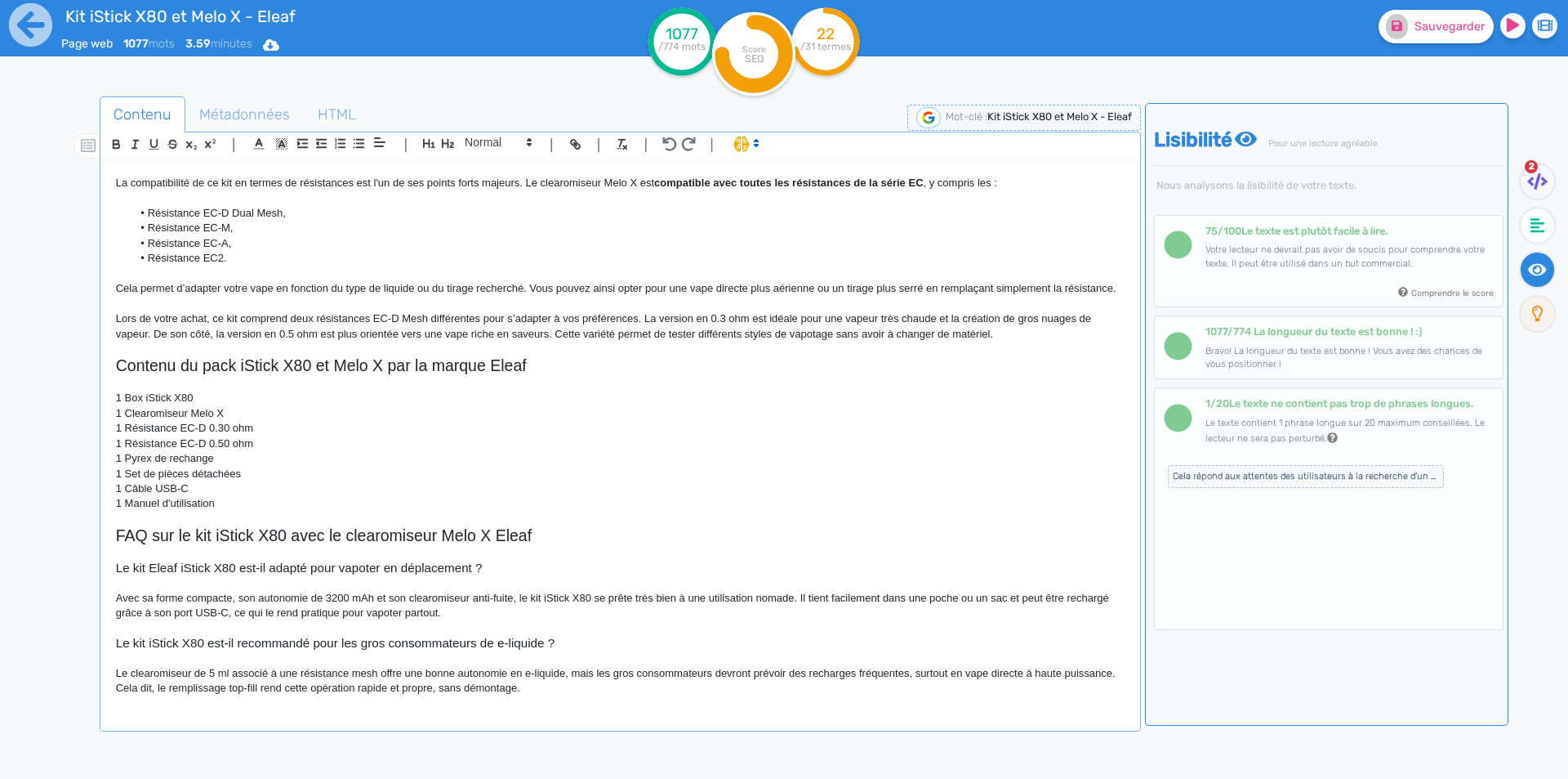
click at [188, 672] on p "Le clearomiseur de 5 ml associé à une résistance mesh offre une bonne autonomie…" at bounding box center [621, 681] width 1009 height 30
click at [275, 670] on p "Le clearomiseur [PERSON_NAME] de 5 ml associé à une résistance mesh offre une b…" at bounding box center [621, 681] width 1009 height 30
drag, startPoint x: 275, startPoint y: 670, endPoint x: 397, endPoint y: 668, distance: 122.0
click at [397, 668] on p "Le clearomiseur [PERSON_NAME] de 5 ml associé à une résistance mesh offre une b…" at bounding box center [621, 681] width 1009 height 30
click at [464, 674] on p "Le clearomiseur Melo X de 5 ml offre une bonne autonomie en e-liquide, mais les…" at bounding box center [621, 681] width 1009 height 30
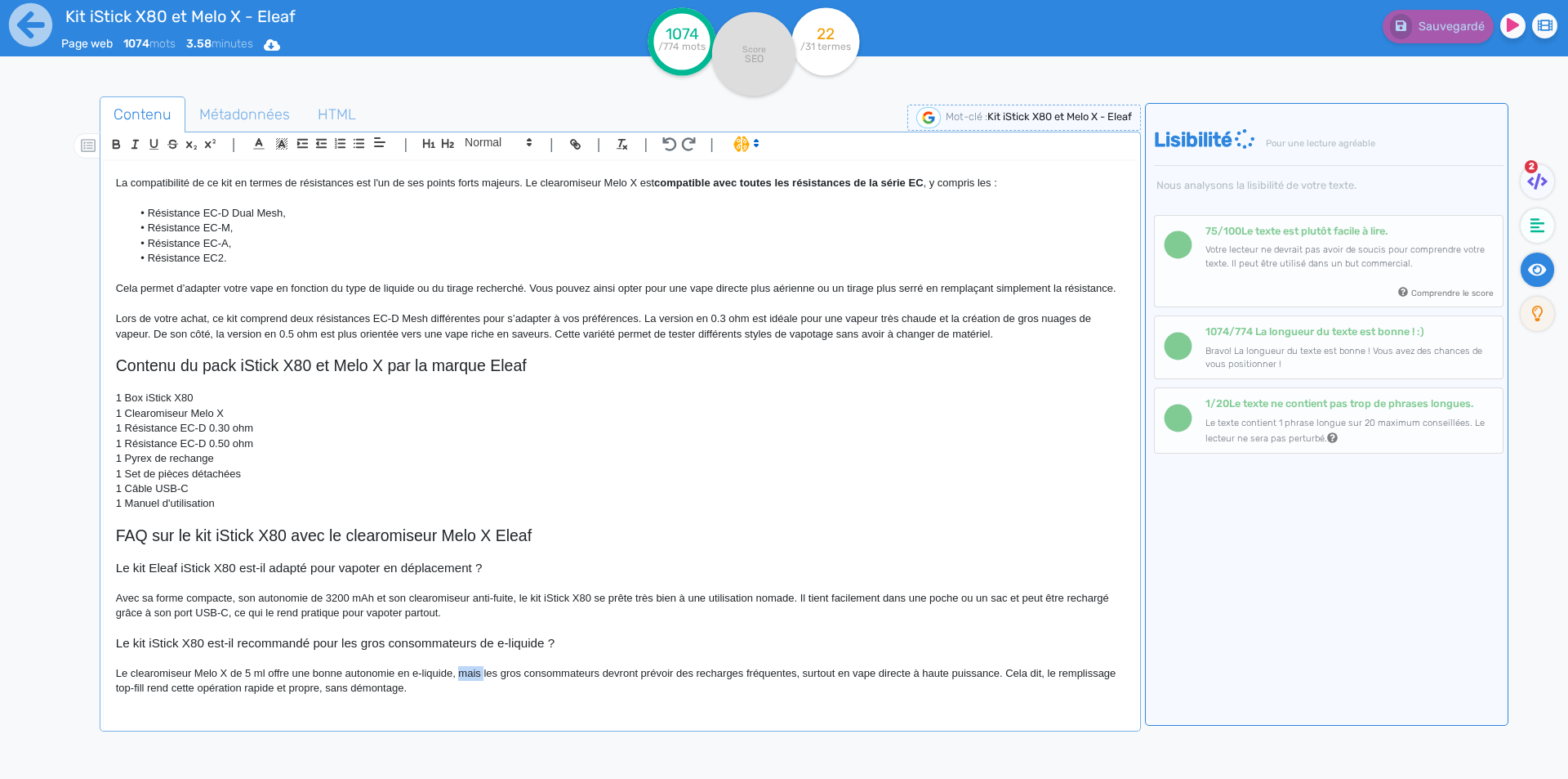
click at [464, 674] on p "Le clearomiseur Melo X de 5 ml offre une bonne autonomie en e-liquide, mais les…" at bounding box center [621, 681] width 1009 height 30
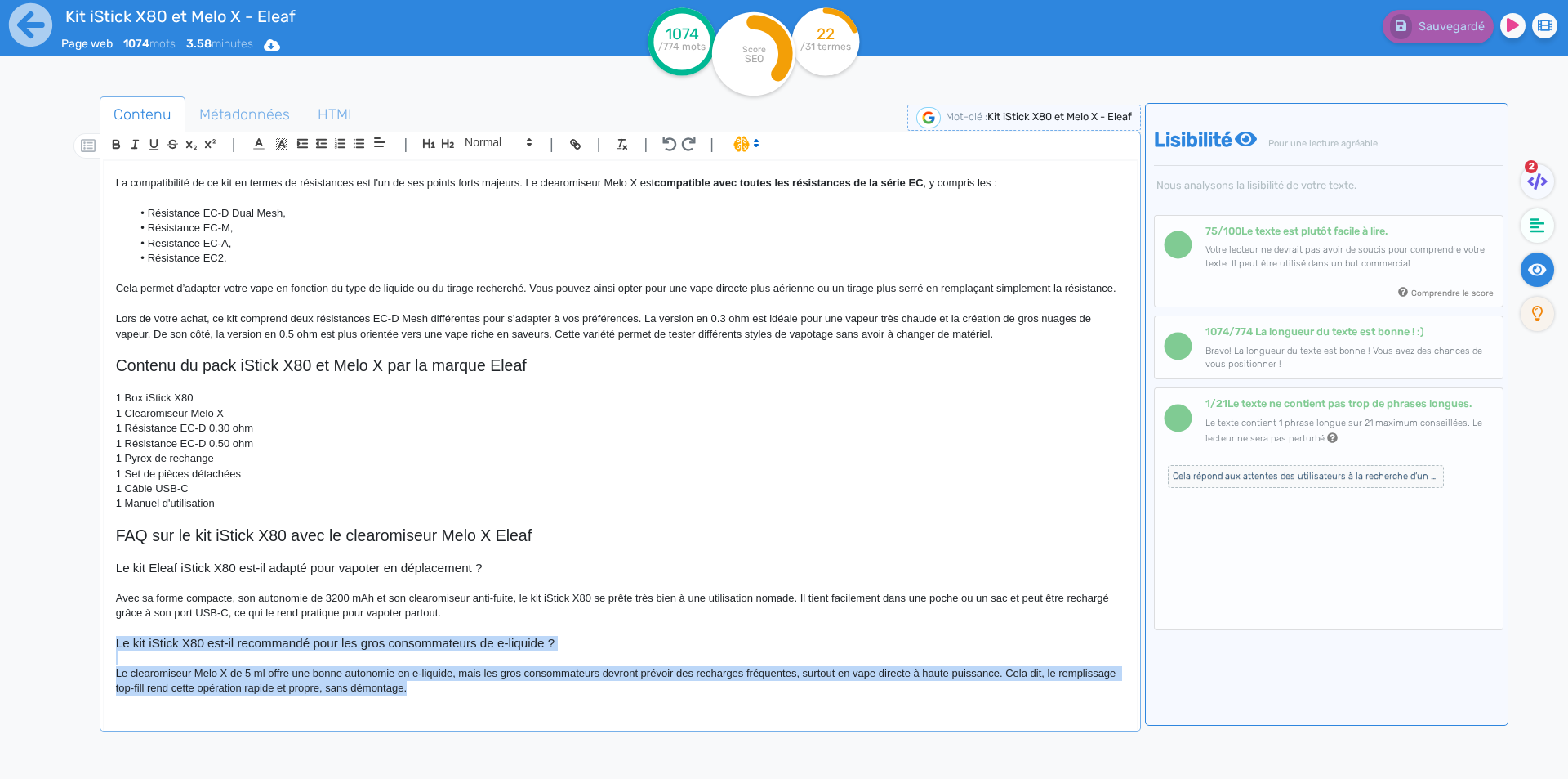
drag, startPoint x: 471, startPoint y: 686, endPoint x: 99, endPoint y: 639, distance: 375.0
click at [99, 639] on div "| | H3 H4 H5 H6 Normal | | | | Kit iStick X80 et Melo X - Eleaf Kit iStick X80 …" at bounding box center [620, 431] width 1041 height 599
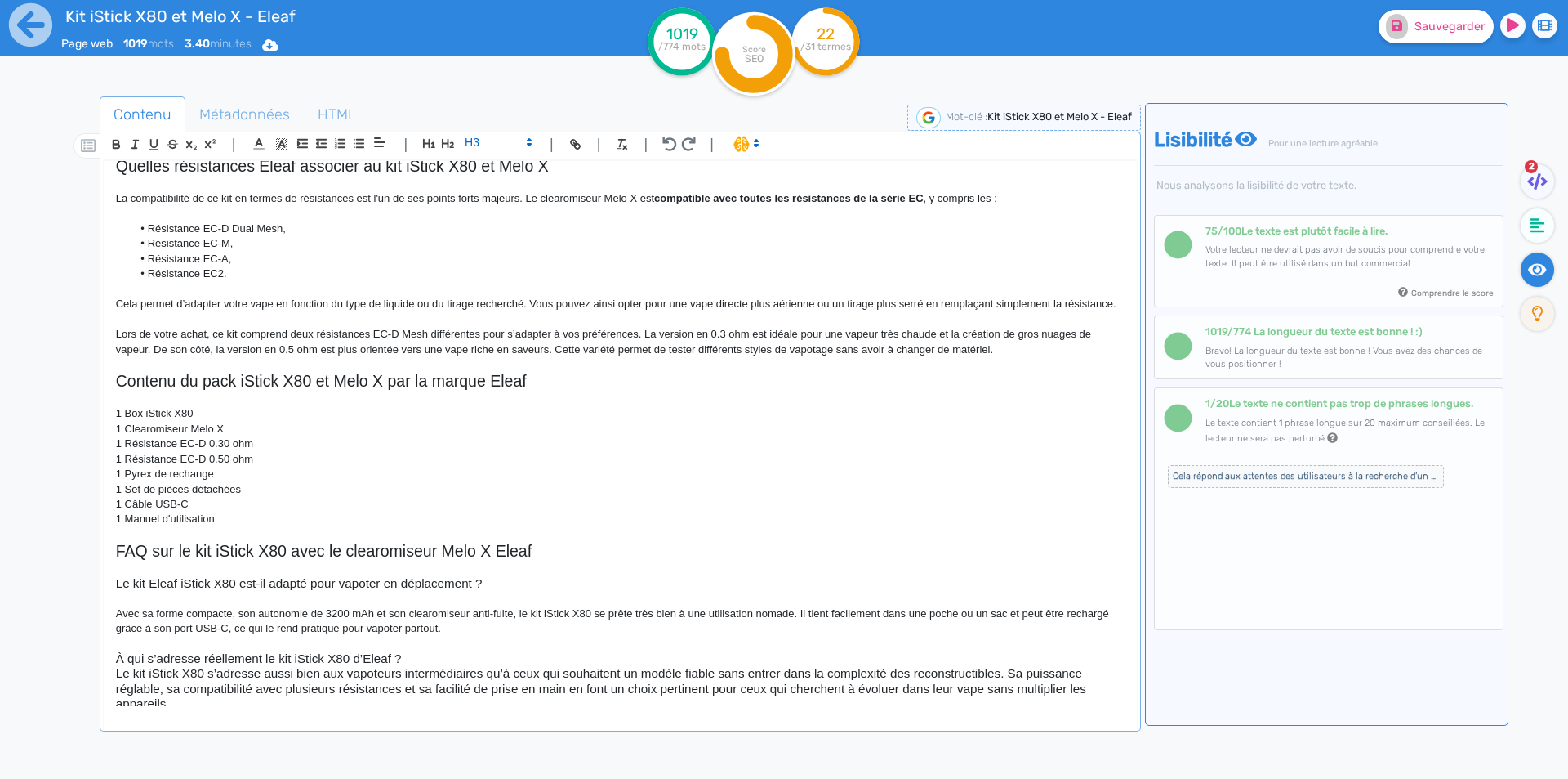
scroll to position [944, 0]
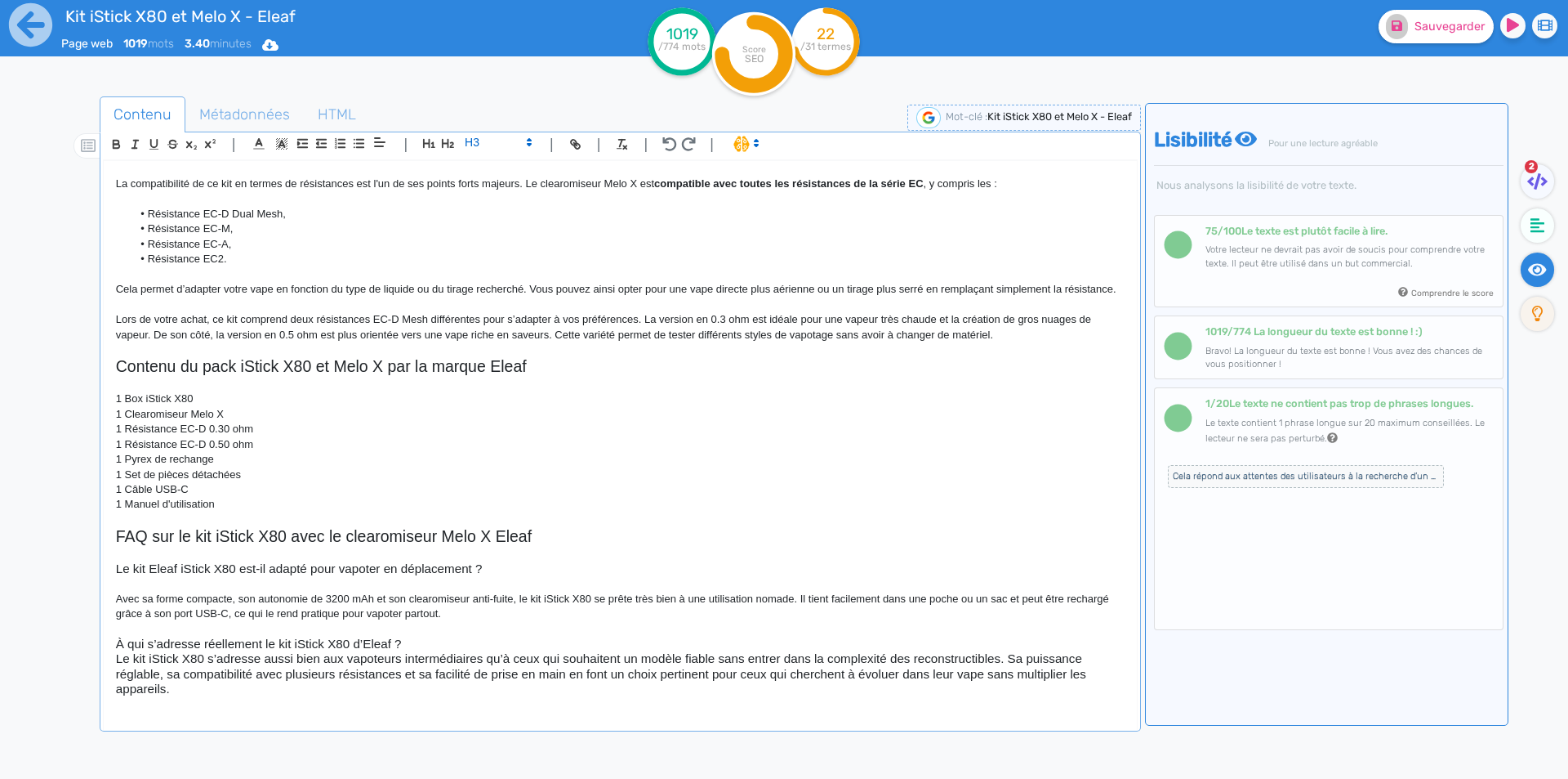
click at [243, 651] on h3 "À qui s’adresse réellement le kit iStick X80 d’Eleaf ?" at bounding box center [621, 644] width 1009 height 14
click at [365, 651] on h3 "À qui s’adresse le kit iStick X80 d’Eleaf ?" at bounding box center [621, 644] width 1009 height 14
click at [300, 650] on h3 "À qui s’adresse le kit iStick X80 d’Eleaf ?" at bounding box center [621, 644] width 1009 height 14
click at [365, 650] on h3 "À qui s’adresse le kit iStick X80 Eleaf ?" at bounding box center [621, 644] width 1009 height 14
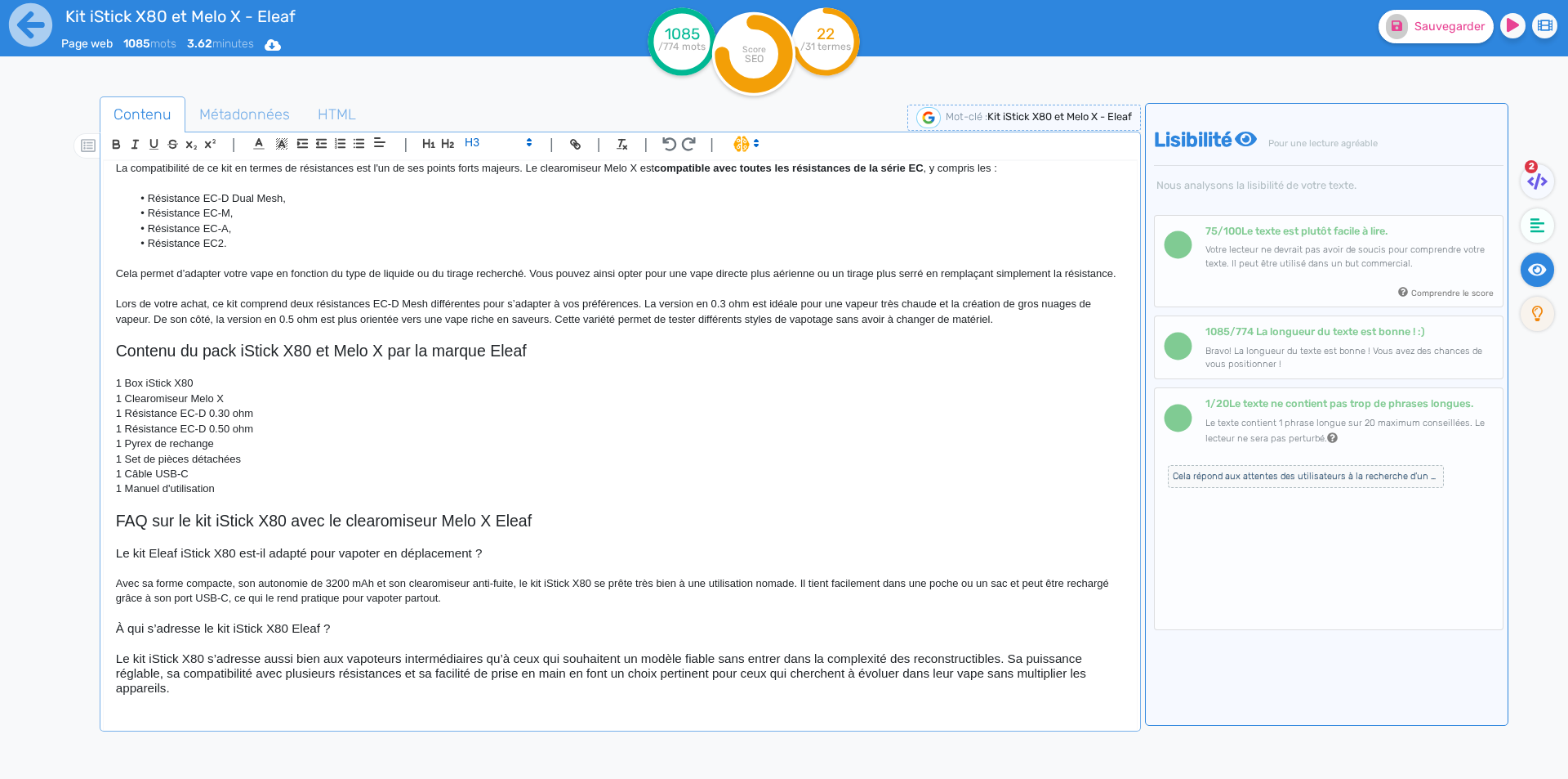
scroll to position [970, 0]
click at [346, 675] on h3 "Le kit iStick X80 s’adresse aussi bien aux vapoteurs intermédiaires qu’à ceux q…" at bounding box center [621, 673] width 1009 height 45
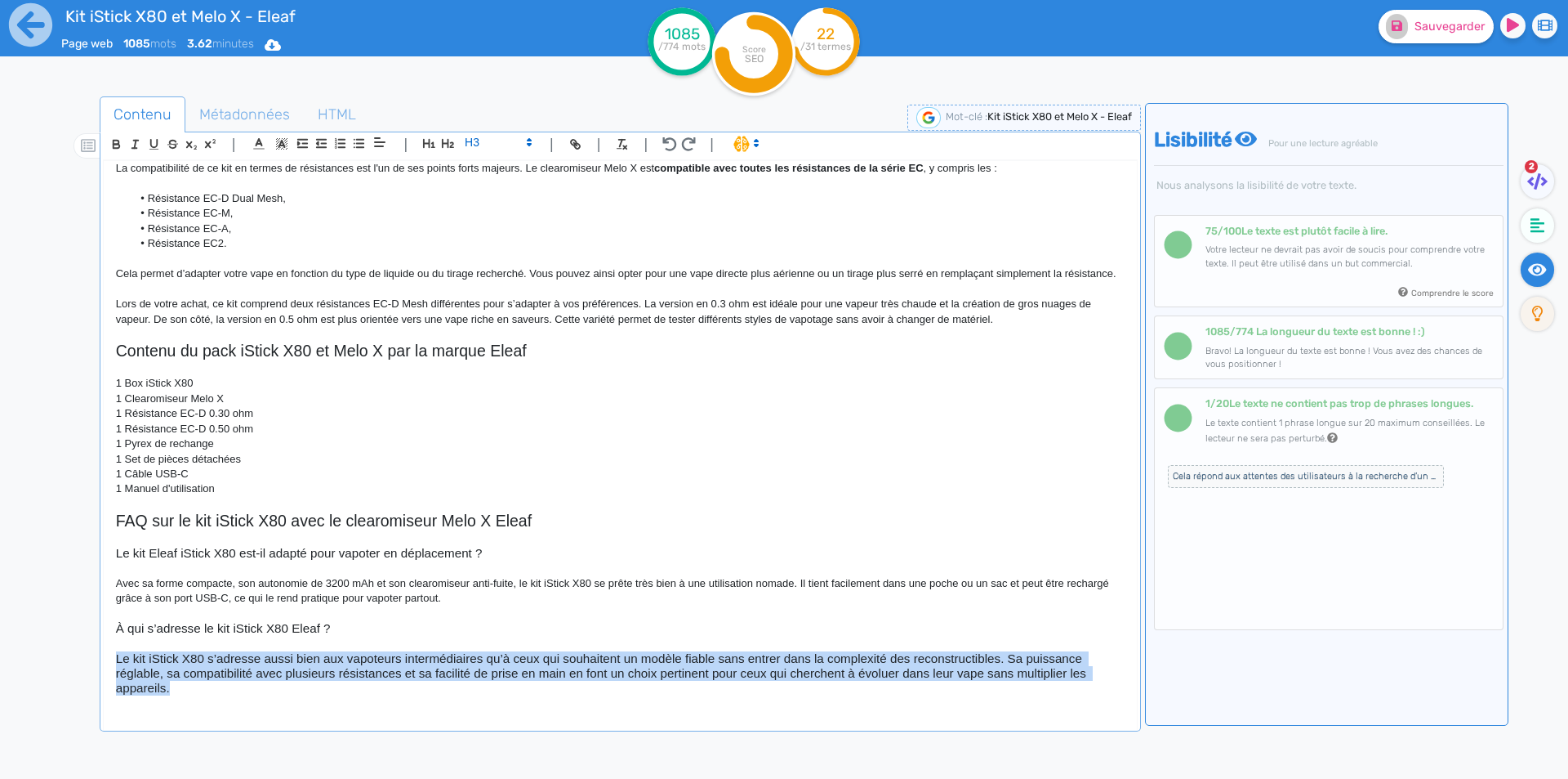
drag, startPoint x: 346, startPoint y: 675, endPoint x: 410, endPoint y: 504, distance: 182.6
click at [346, 669] on h3 "Le kit iStick X80 s’adresse aussi bien aux vapoteurs intermédiaires qu’à ceux q…" at bounding box center [621, 673] width 1009 height 45
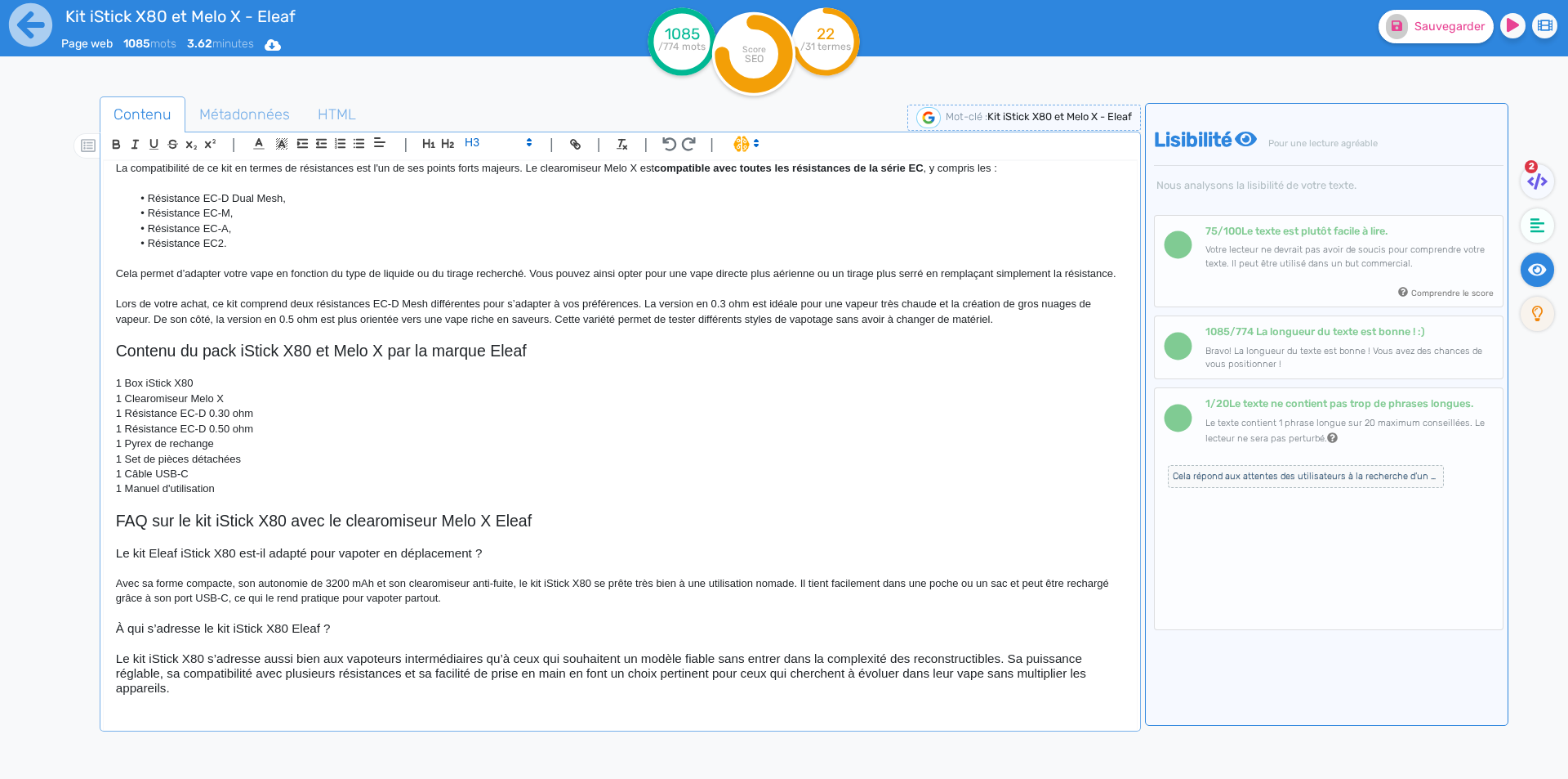
click at [515, 141] on span at bounding box center [497, 143] width 80 height 20
click at [479, 271] on span at bounding box center [497, 274] width 65 height 25
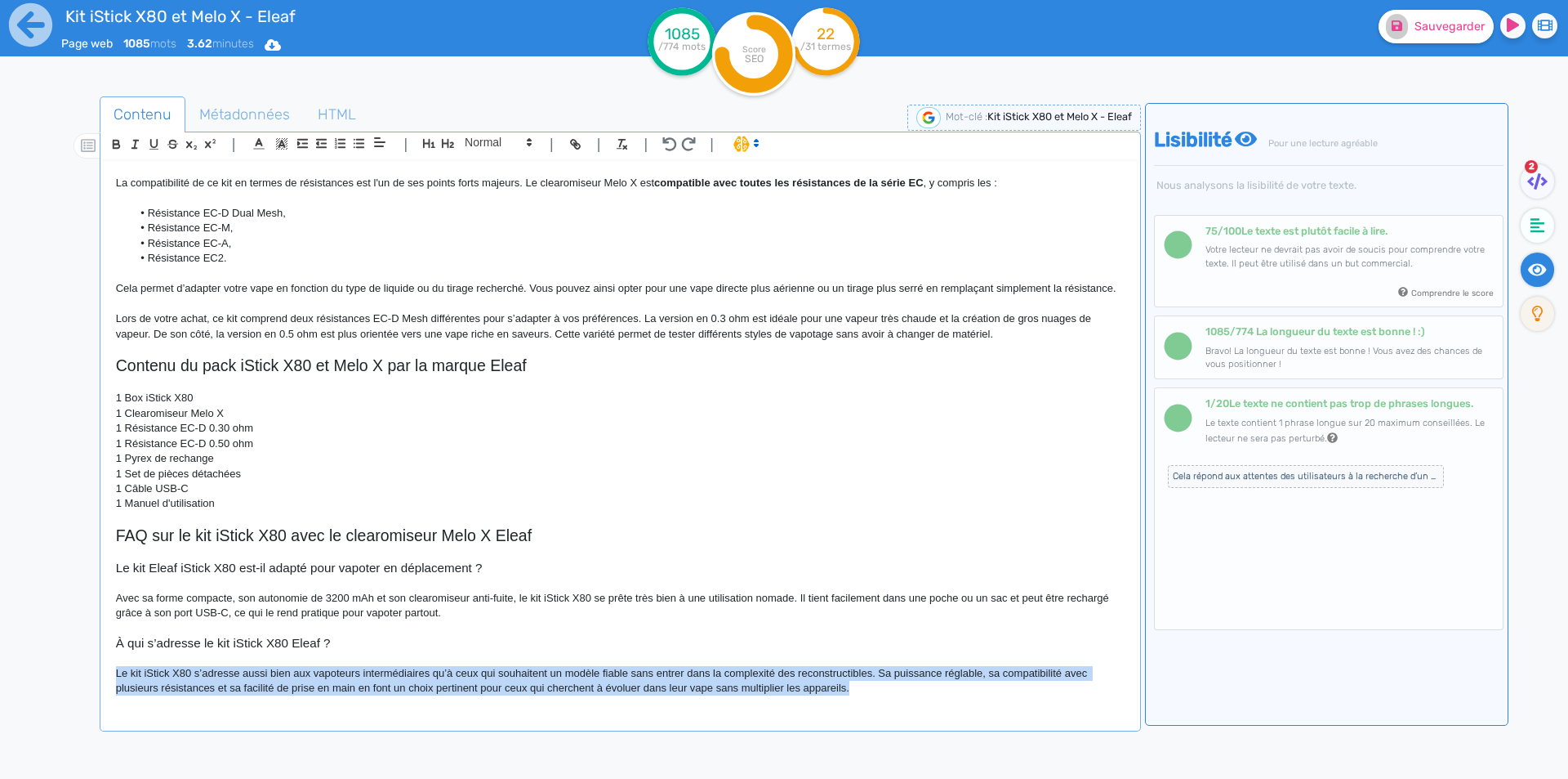
scroll to position [956, 0]
click at [208, 673] on p "Le kit iStick X80 s’adresse aussi bien aux vapoteurs intermédiaires qu’à ceux q…" at bounding box center [621, 681] width 1009 height 30
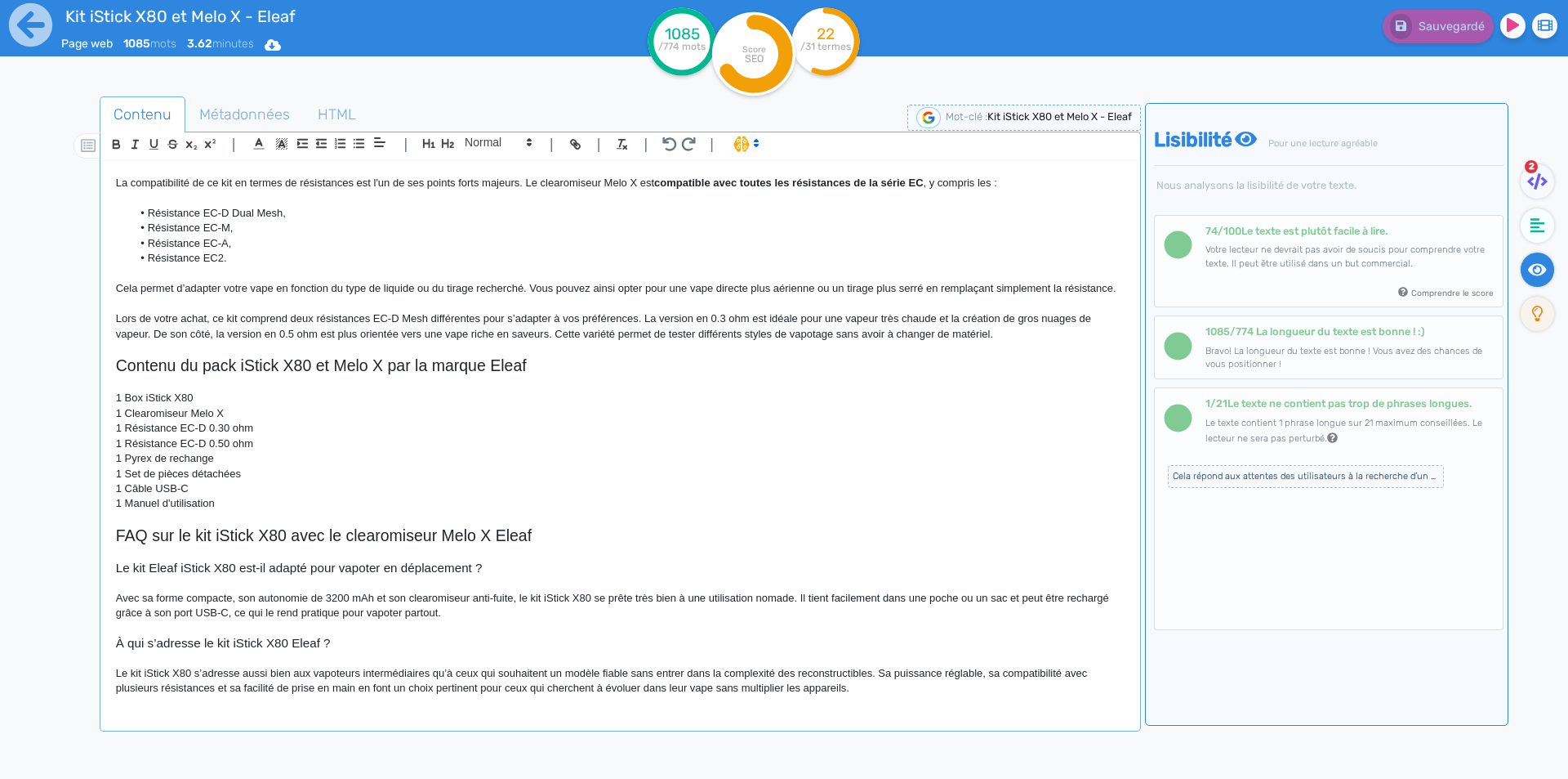
click at [636, 672] on p "Le kit iStick X80 s’adresse aussi bien aux vapoteurs intermédiaires qu’à ceux q…" at bounding box center [621, 681] width 1009 height 30
drag, startPoint x: 636, startPoint y: 672, endPoint x: 841, endPoint y: 674, distance: 205.0
click at [841, 674] on p "Le kit iStick X80 s’adresse aussi bien aux vapoteurs intermédiaires qu’à ceux q…" at bounding box center [621, 681] width 1009 height 30
click at [295, 686] on p "Le kit iStick X80 s’adresse aussi bien aux vapoteurs intermédiaires qu’à ceux q…" at bounding box center [621, 681] width 1009 height 30
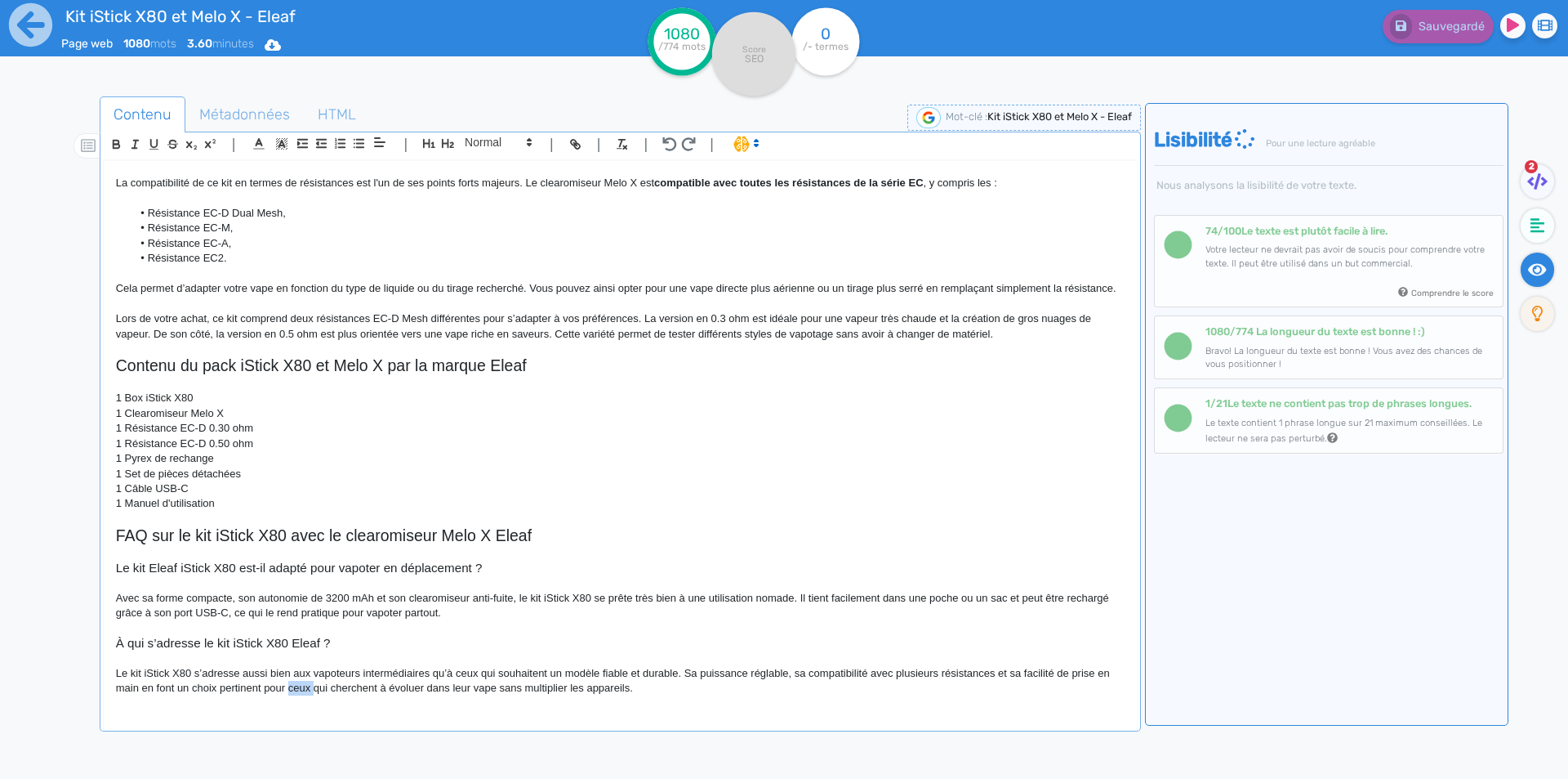
click at [295, 686] on p "Le kit iStick X80 s’adresse aussi bien aux vapoteurs intermédiaires qu’à ceux q…" at bounding box center [621, 681] width 1009 height 30
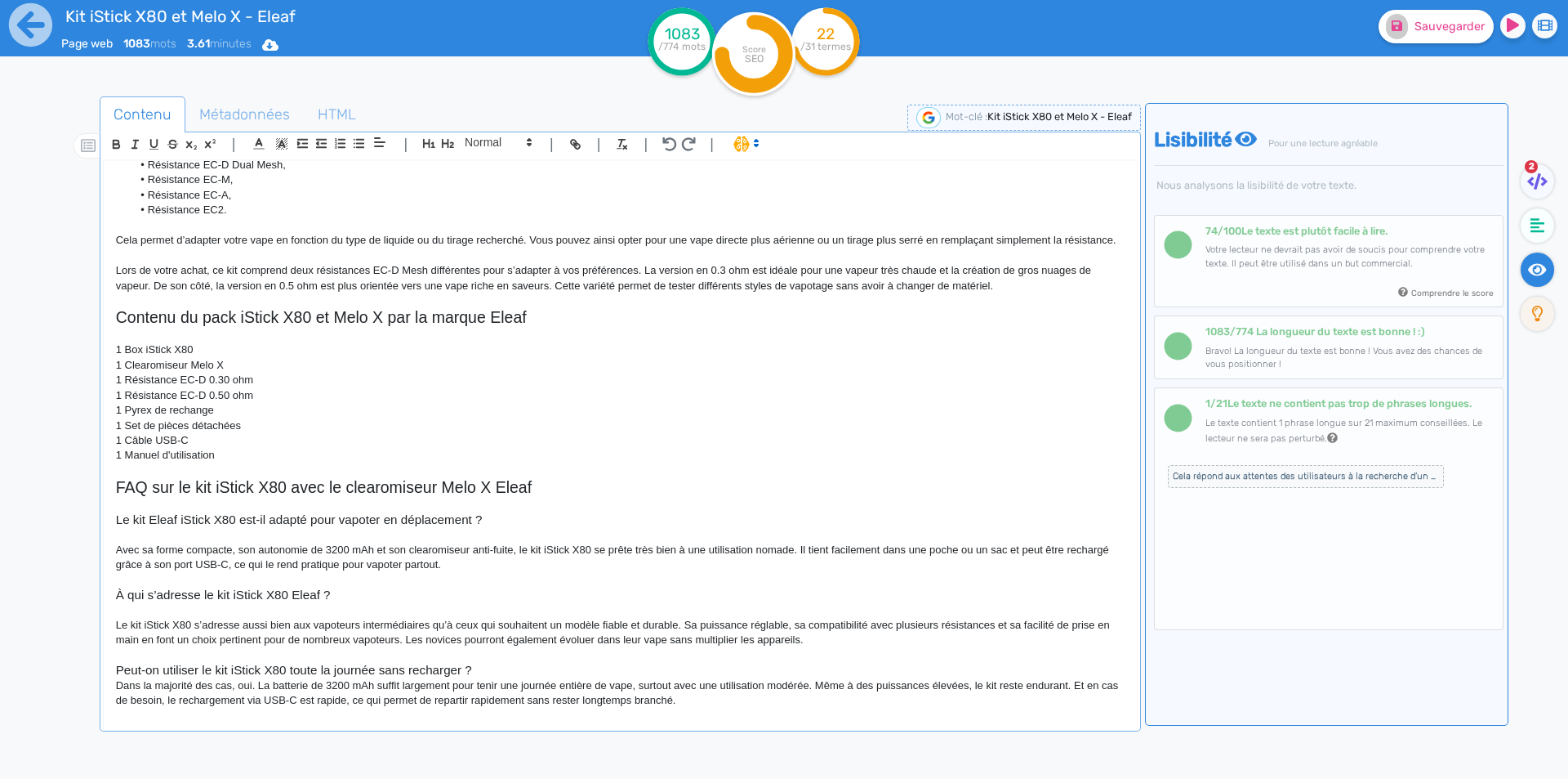
scroll to position [1004, 0]
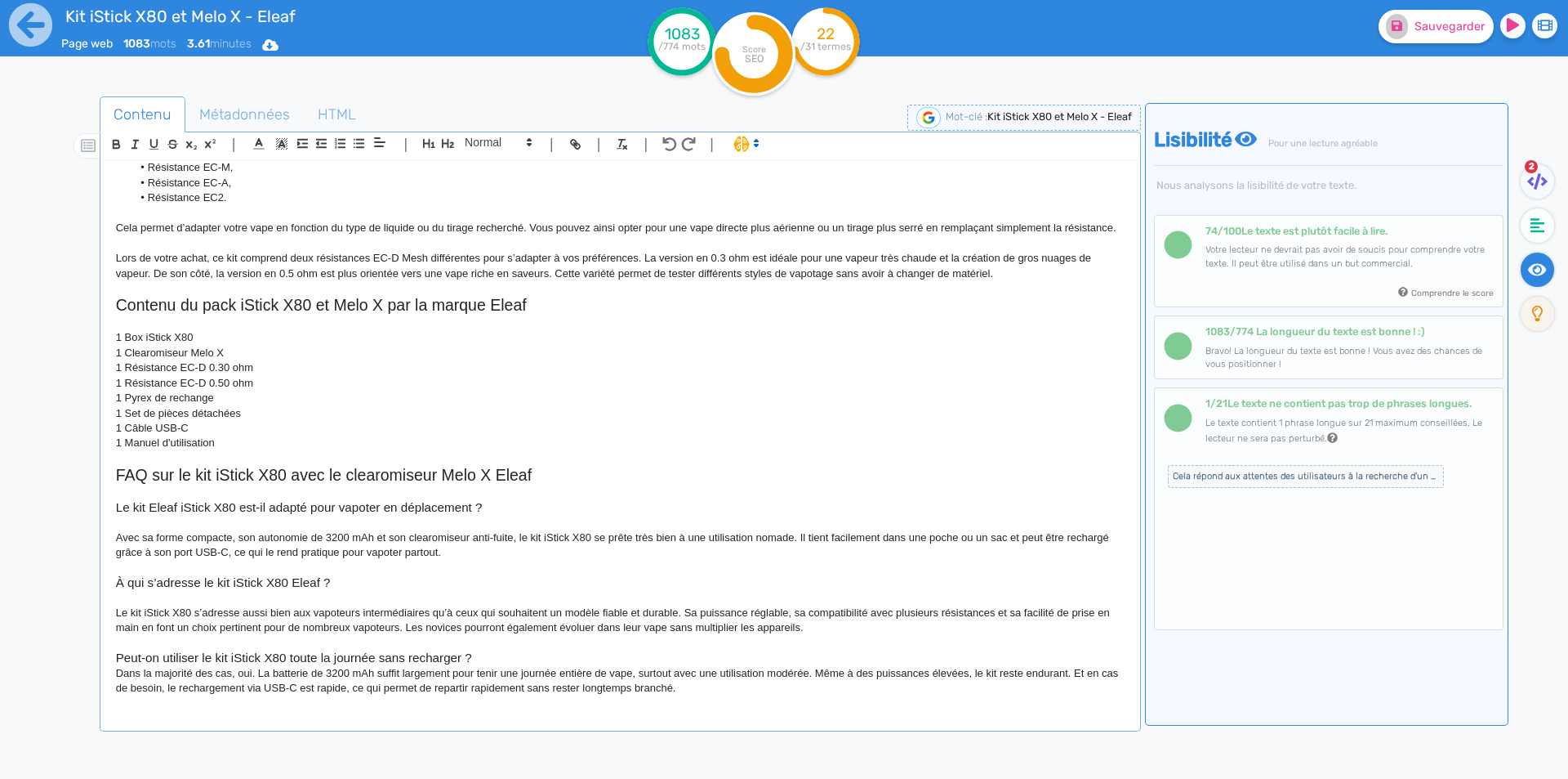
click at [519, 665] on h3 "Peut-on utiliser le kit iStick X80 toute la journée sans recharger ?" at bounding box center [621, 657] width 1009 height 14
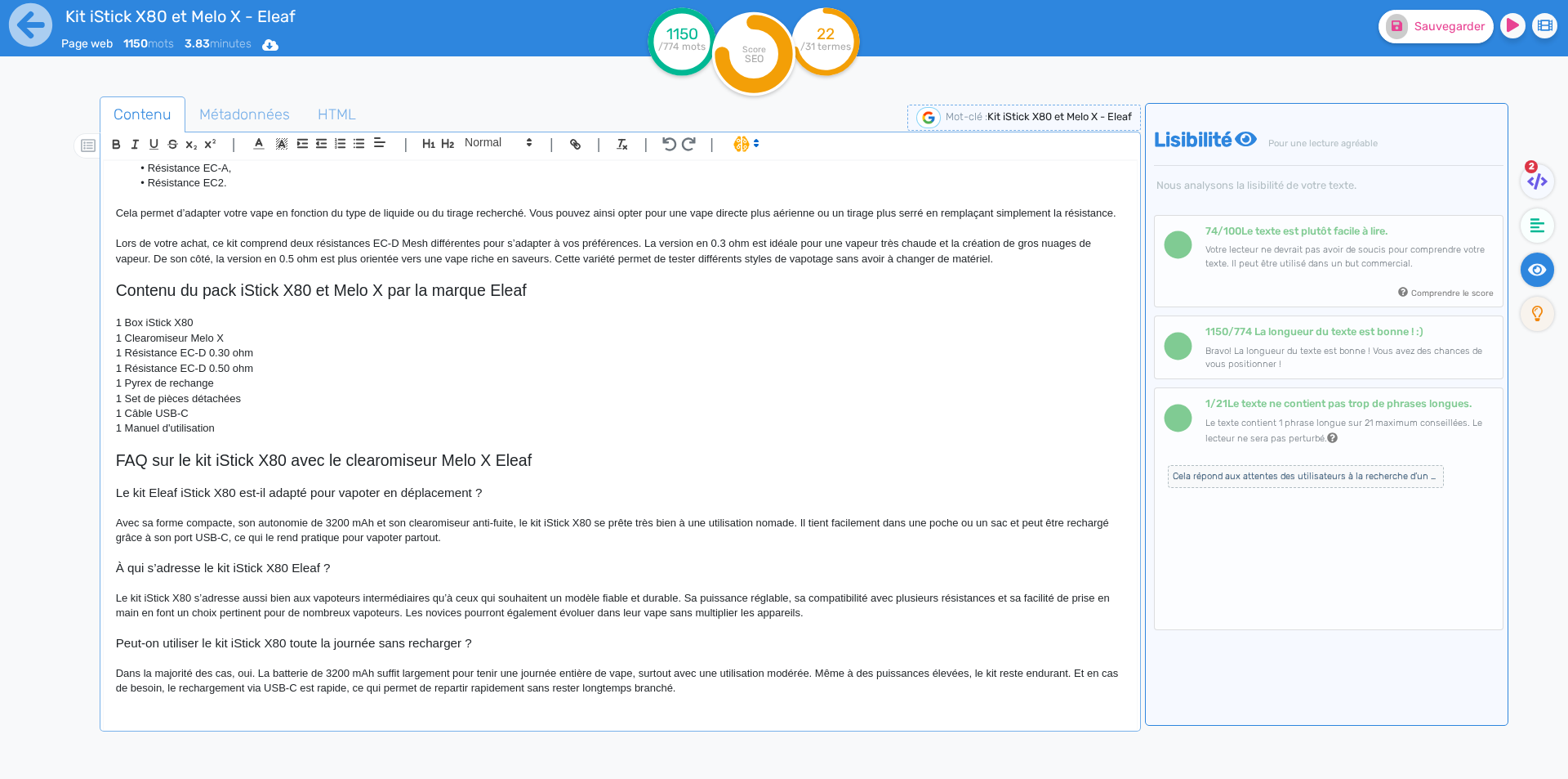
scroll to position [1031, 0]
click at [410, 644] on h3 "Peut-on utiliser le kit iStick X80 toute la journée sans recharger ?" at bounding box center [621, 643] width 1009 height 14
click at [408, 642] on h3 "Peut-on utiliser le kit iStick X80 toute la journée sans recharger ?" at bounding box center [621, 643] width 1009 height 14
click at [263, 676] on p "Dans la majorité des cas, oui. La batterie de 3200 mAh suffit largement pour te…" at bounding box center [621, 681] width 1009 height 30
click at [658, 668] on p "Dans la majorité des cas, oui. Sa batterie de 3200 mAh suffit largement pour te…" at bounding box center [621, 681] width 1009 height 30
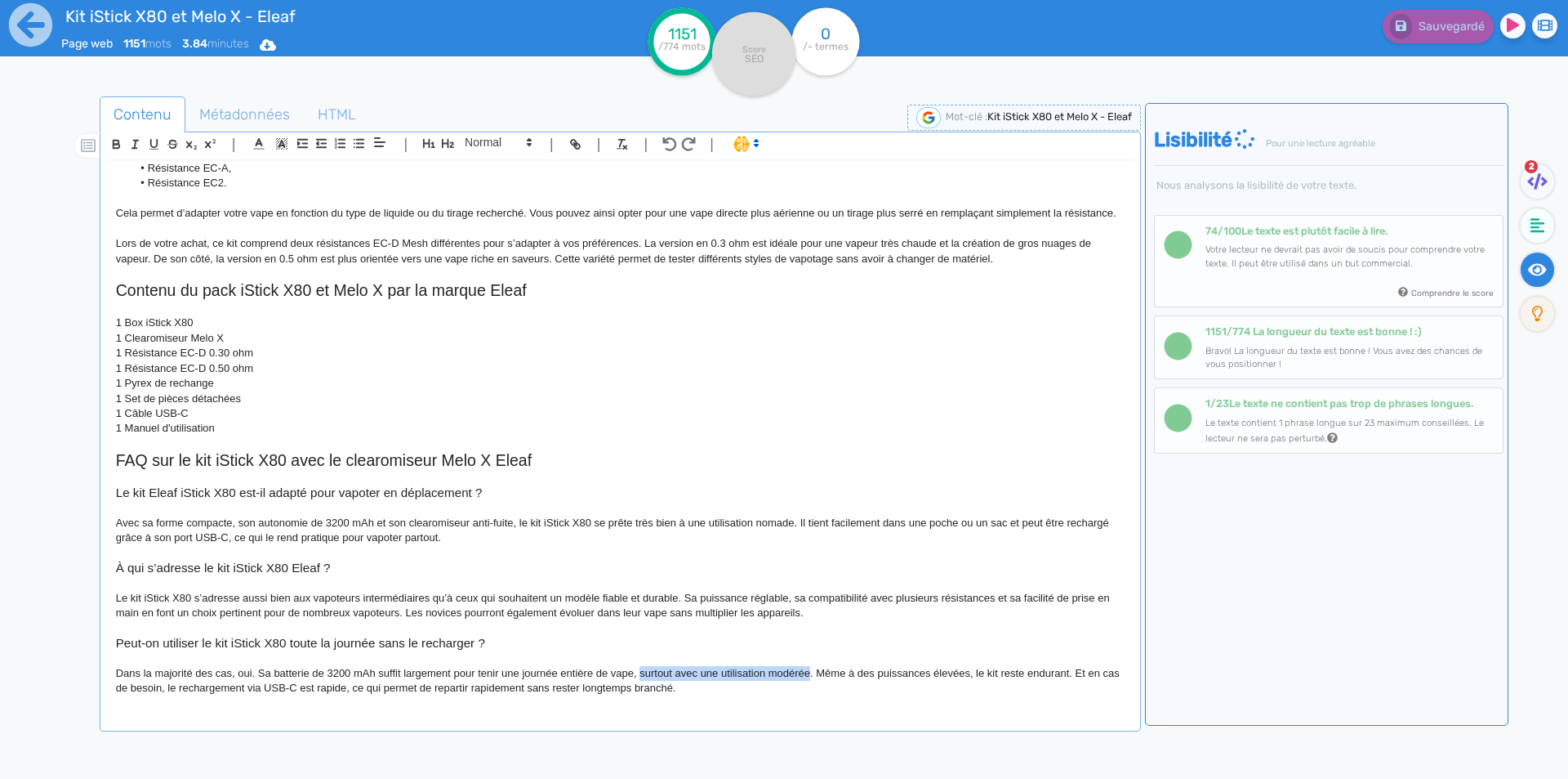
drag, startPoint x: 658, startPoint y: 668, endPoint x: 794, endPoint y: 669, distance: 136.0
click at [794, 669] on p "Dans la majorité des cas, oui. Sa batterie de 3200 mAh suffit largement pour te…" at bounding box center [621, 681] width 1009 height 30
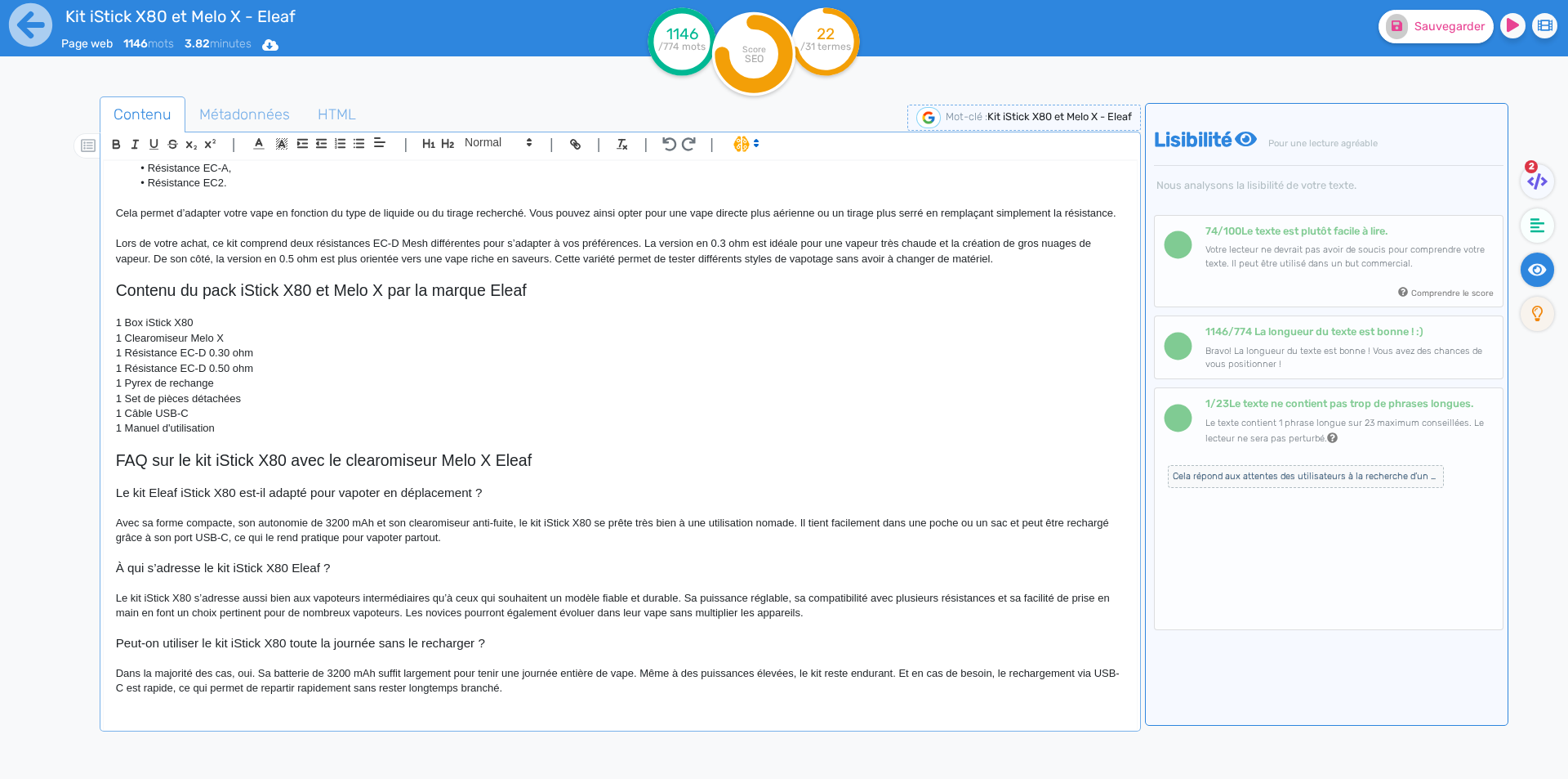
click at [771, 690] on p "Dans la majorité des cas, oui. Sa batterie de 3200 mAh suffit largement pour te…" at bounding box center [621, 681] width 1009 height 30
click at [1251, 475] on span "Cela répond aux attentes des utilisateurs à la recherche d’un kit de cigarette …" at bounding box center [1305, 476] width 276 height 23
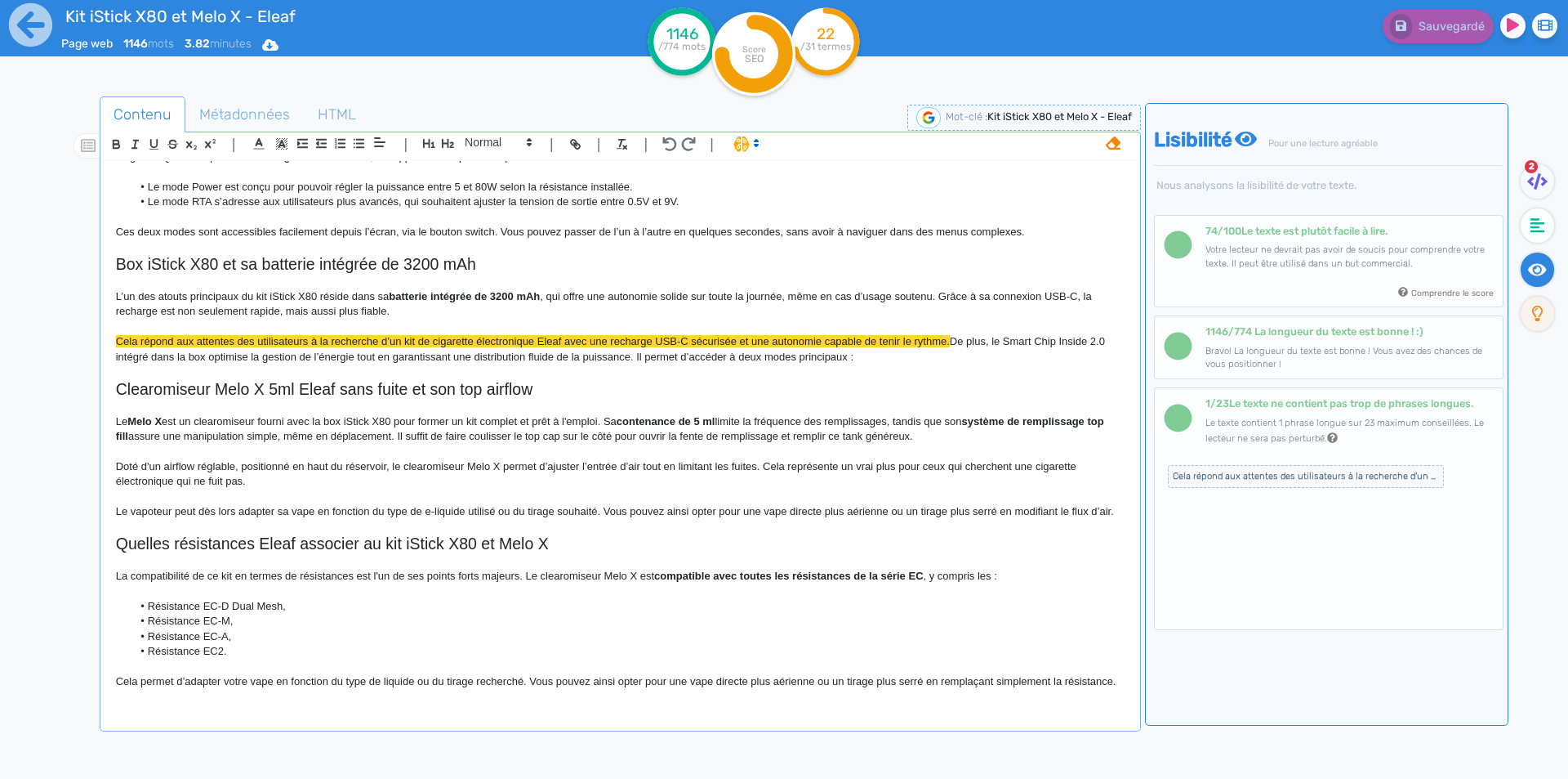
scroll to position [582, 0]
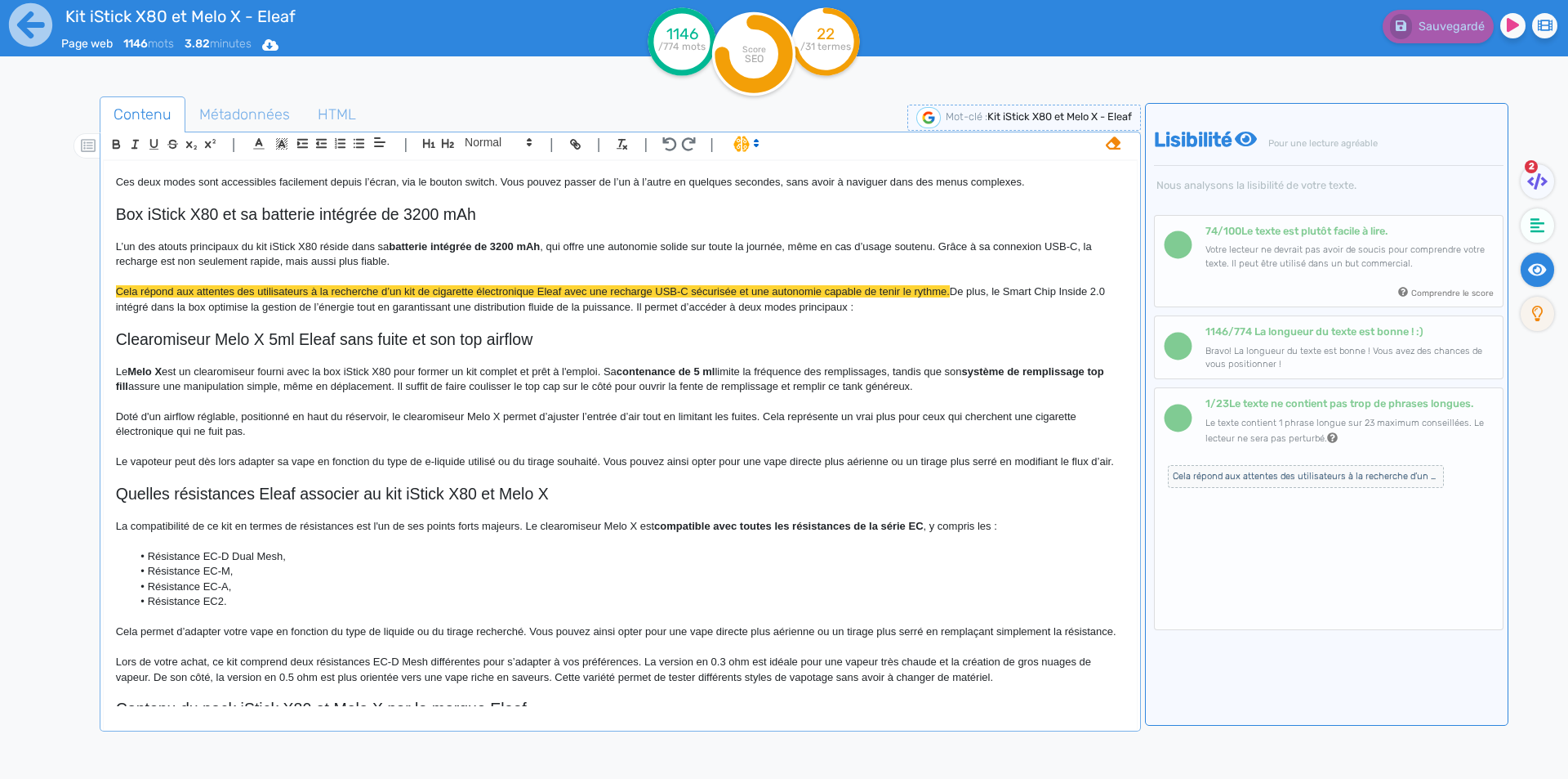
click at [572, 293] on span "Cela répond aux attentes des utilisateurs à la recherche d’un kit de cigarette …" at bounding box center [533, 292] width 834 height 13
drag, startPoint x: 572, startPoint y: 293, endPoint x: 794, endPoint y: 288, distance: 222.1
click at [794, 288] on span "Cela répond aux attentes des utilisateurs à la recherche d’un kit de cigarette …" at bounding box center [533, 292] width 834 height 13
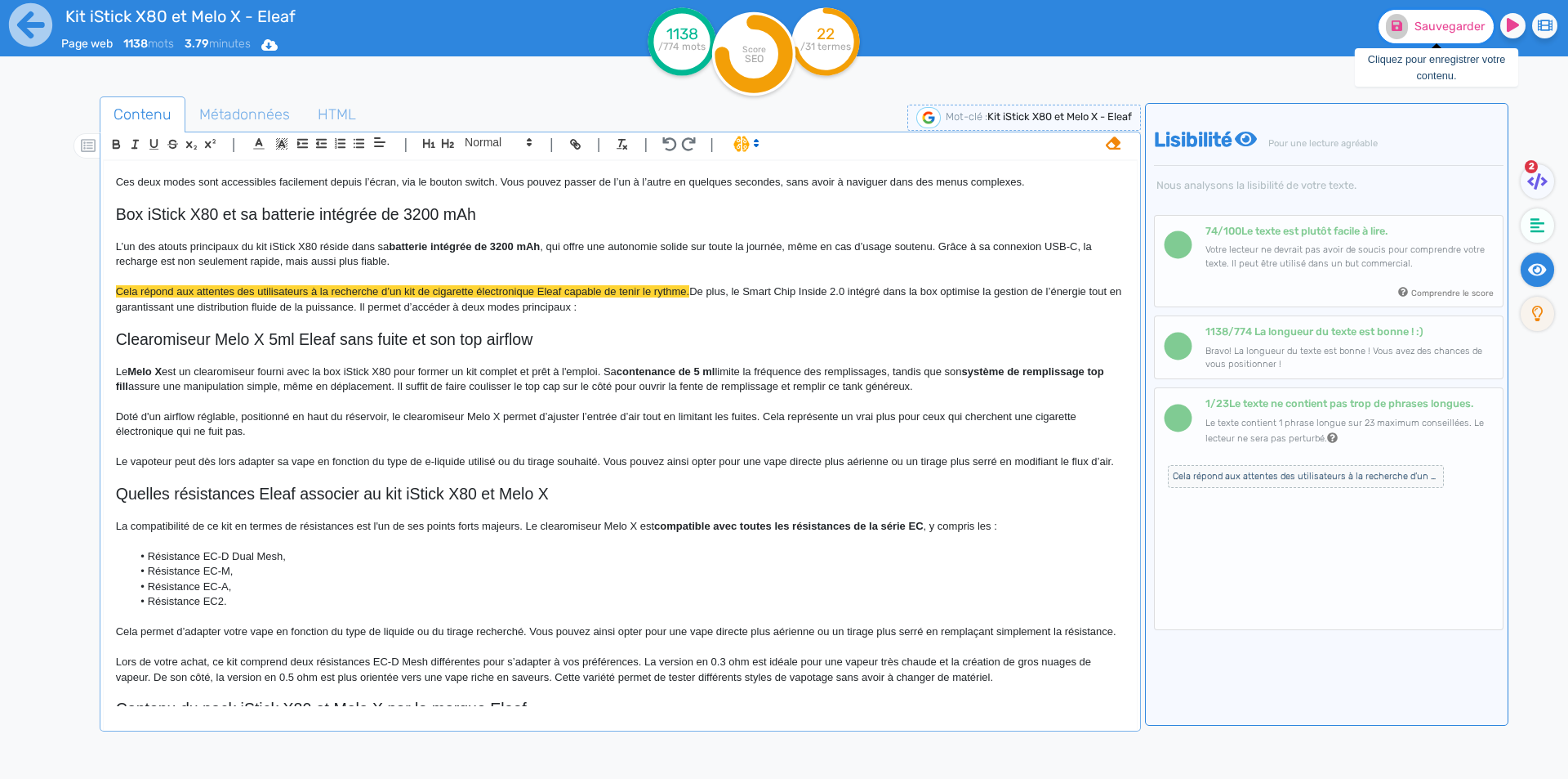
click at [1457, 38] on button "Sauvegarder" at bounding box center [1436, 26] width 115 height 33
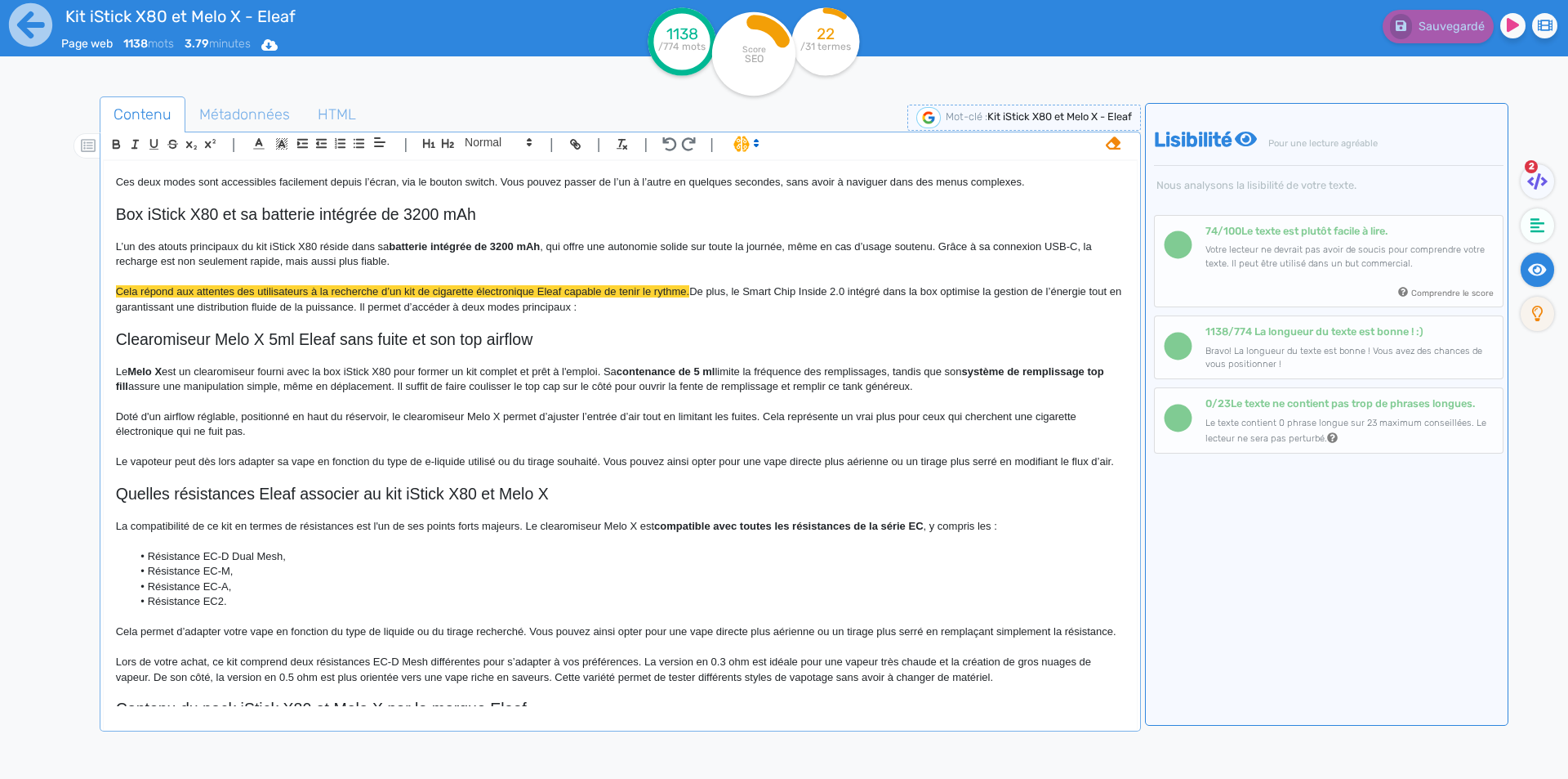
click at [1111, 142] on icon at bounding box center [1112, 143] width 14 height 13
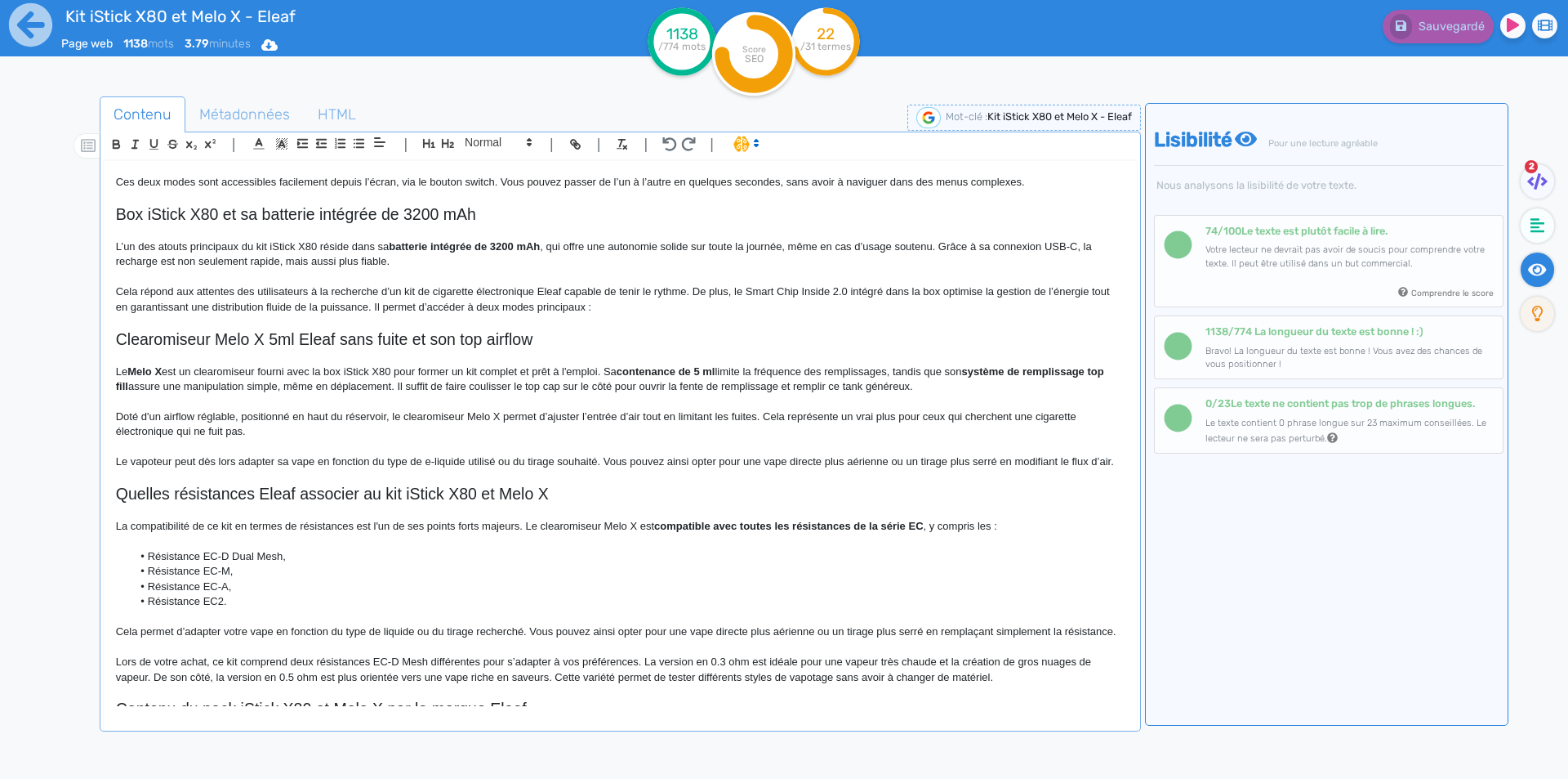
drag, startPoint x: 647, startPoint y: 376, endPoint x: 731, endPoint y: 246, distance: 154.8
click at [646, 376] on strong "contenance de 5 ml" at bounding box center [666, 372] width 99 height 13
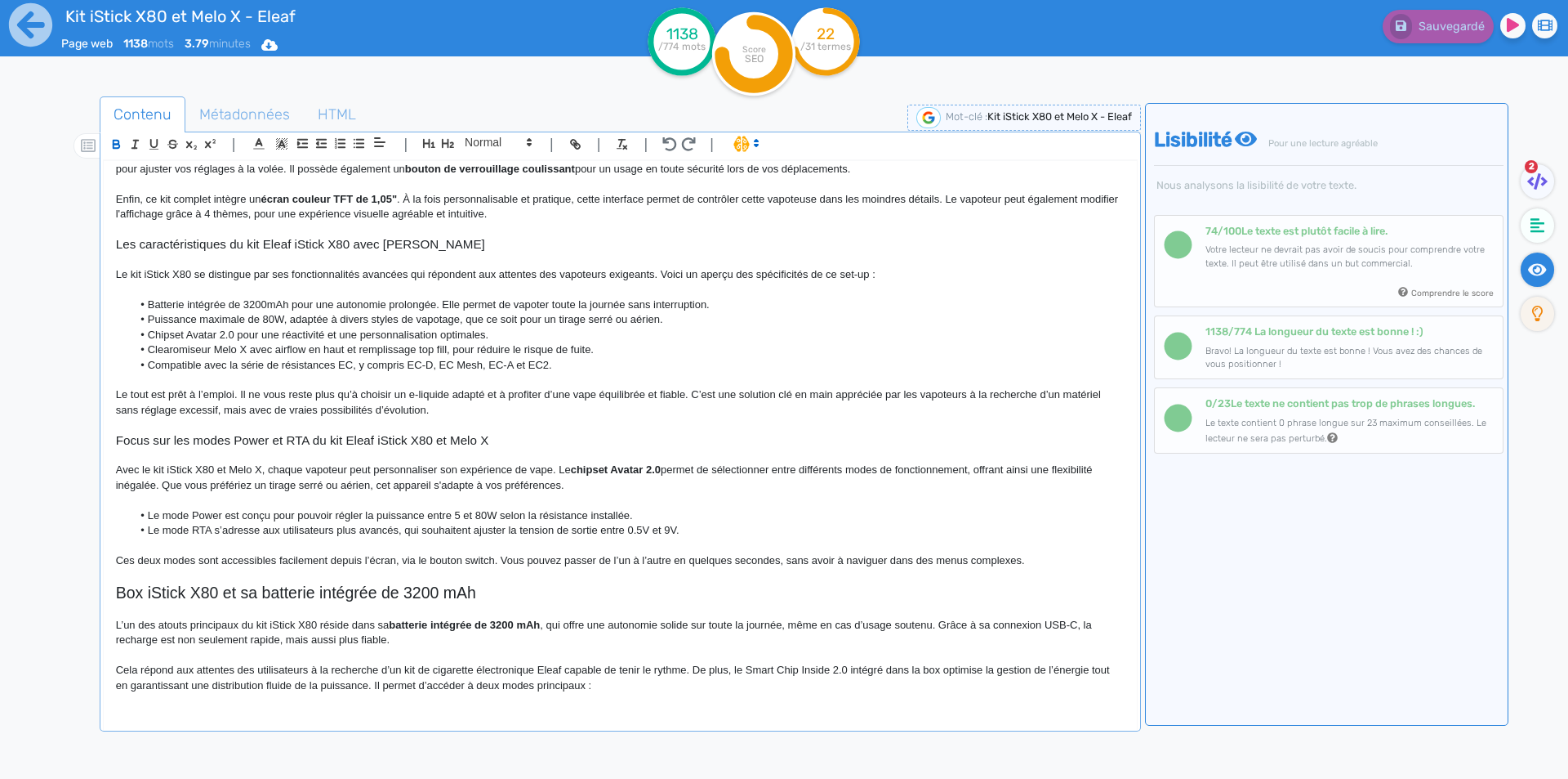
scroll to position [0, 0]
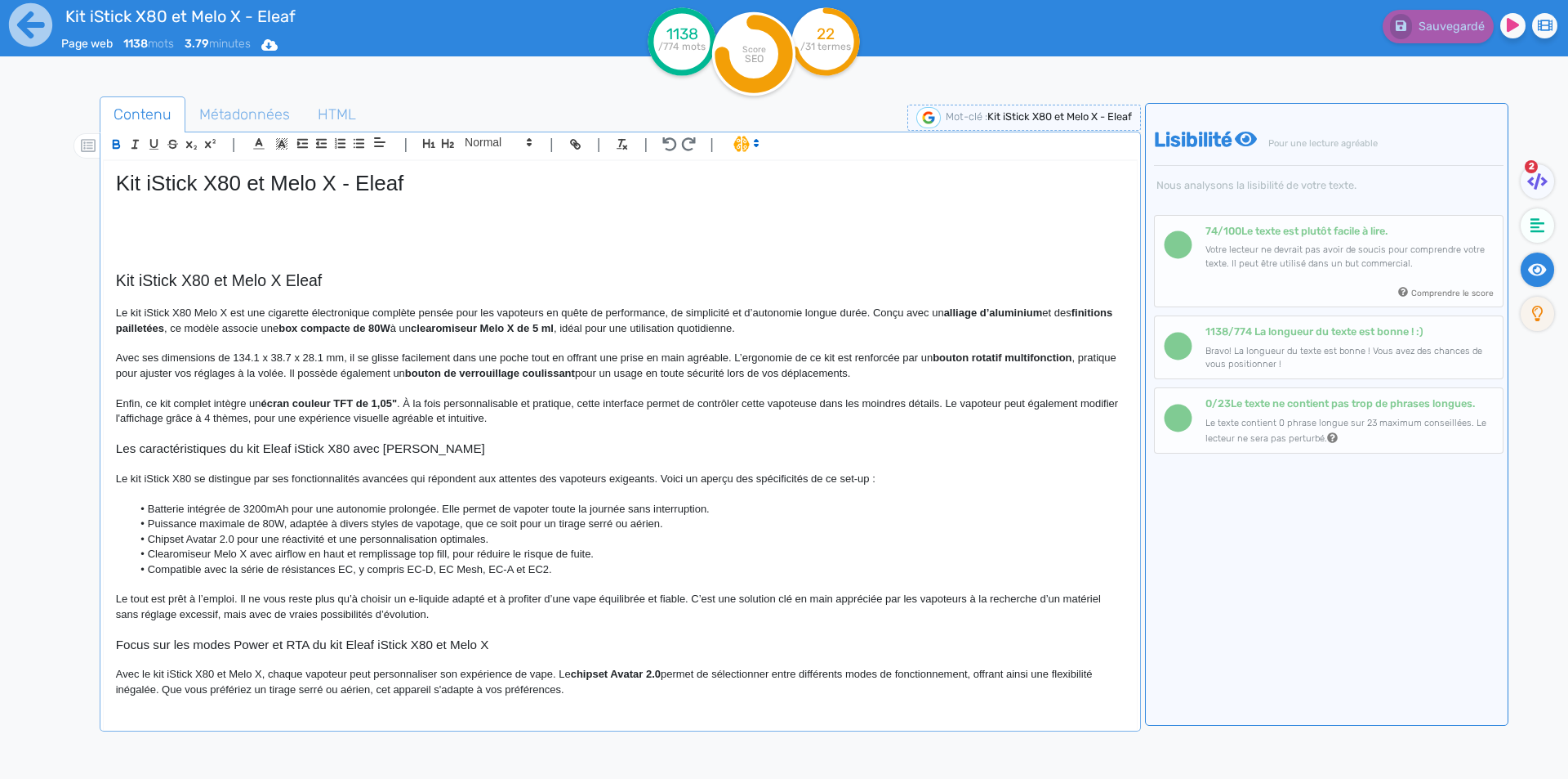
drag, startPoint x: 271, startPoint y: 230, endPoint x: 271, endPoint y: 214, distance: 16.0
click at [271, 229] on p at bounding box center [621, 234] width 1009 height 14
click at [271, 207] on p at bounding box center [621, 203] width 1009 height 14
click at [263, 218] on p at bounding box center [621, 218] width 1009 height 14
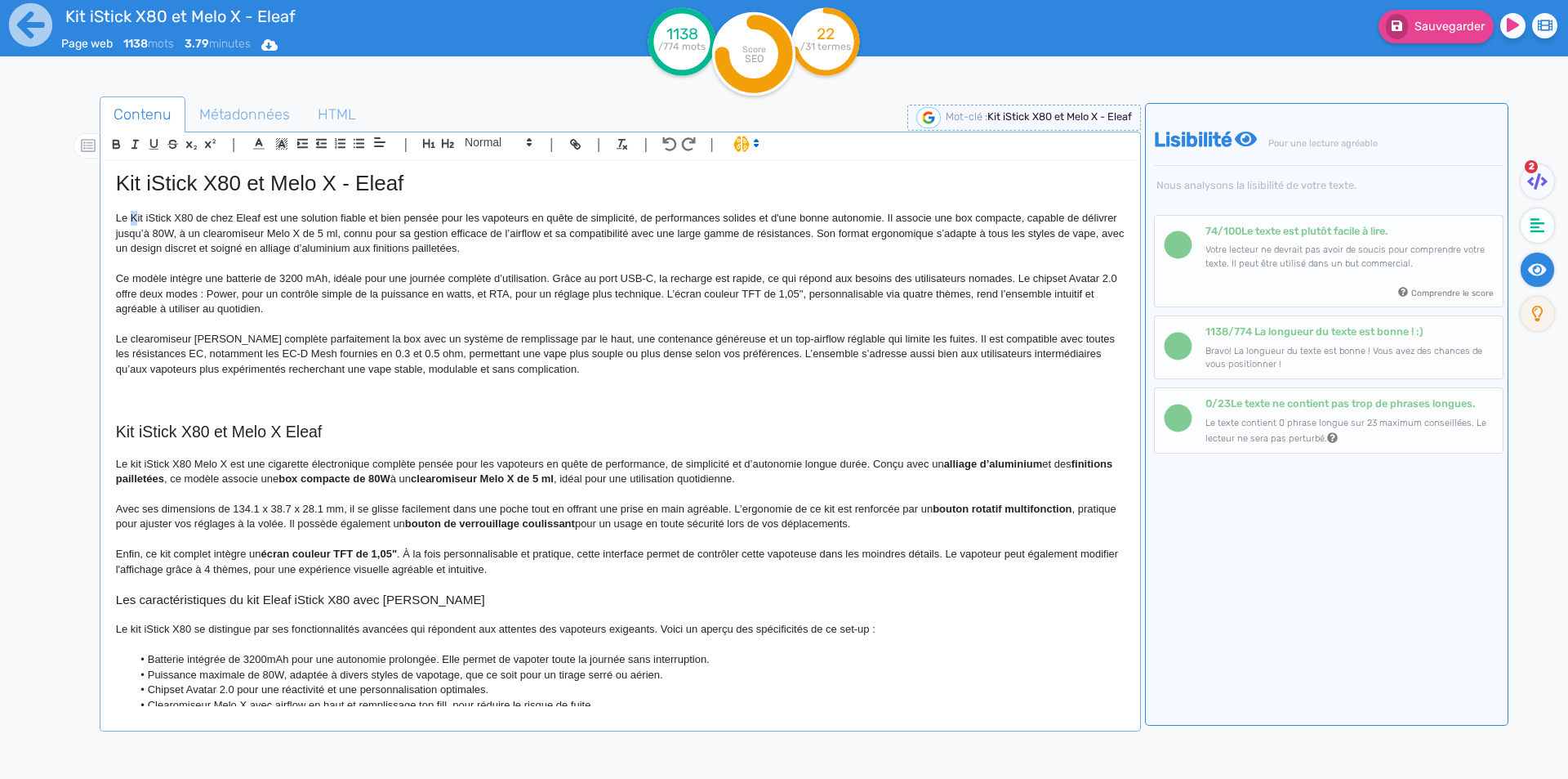
click at [139, 216] on p "Le Kit iStick X80 de chez Eleaf est une solution fiable et bien pensée pour les…" at bounding box center [621, 234] width 1009 height 45
click at [131, 218] on p "Le kt iStick X80 de chez Eleaf est une solution fiable et bien pensée pour les …" at bounding box center [621, 234] width 1009 height 45
click at [134, 218] on p "Le kt iStick X80 de chez Eleaf est une solution fiable et bien pensée pour les …" at bounding box center [621, 234] width 1009 height 45
drag, startPoint x: 134, startPoint y: 218, endPoint x: 236, endPoint y: 211, distance: 102.2
click at [236, 211] on p "Le kt iStick X80 de chez Eleaf est une solution fiable et bien pensée pour les …" at bounding box center [621, 234] width 1009 height 45
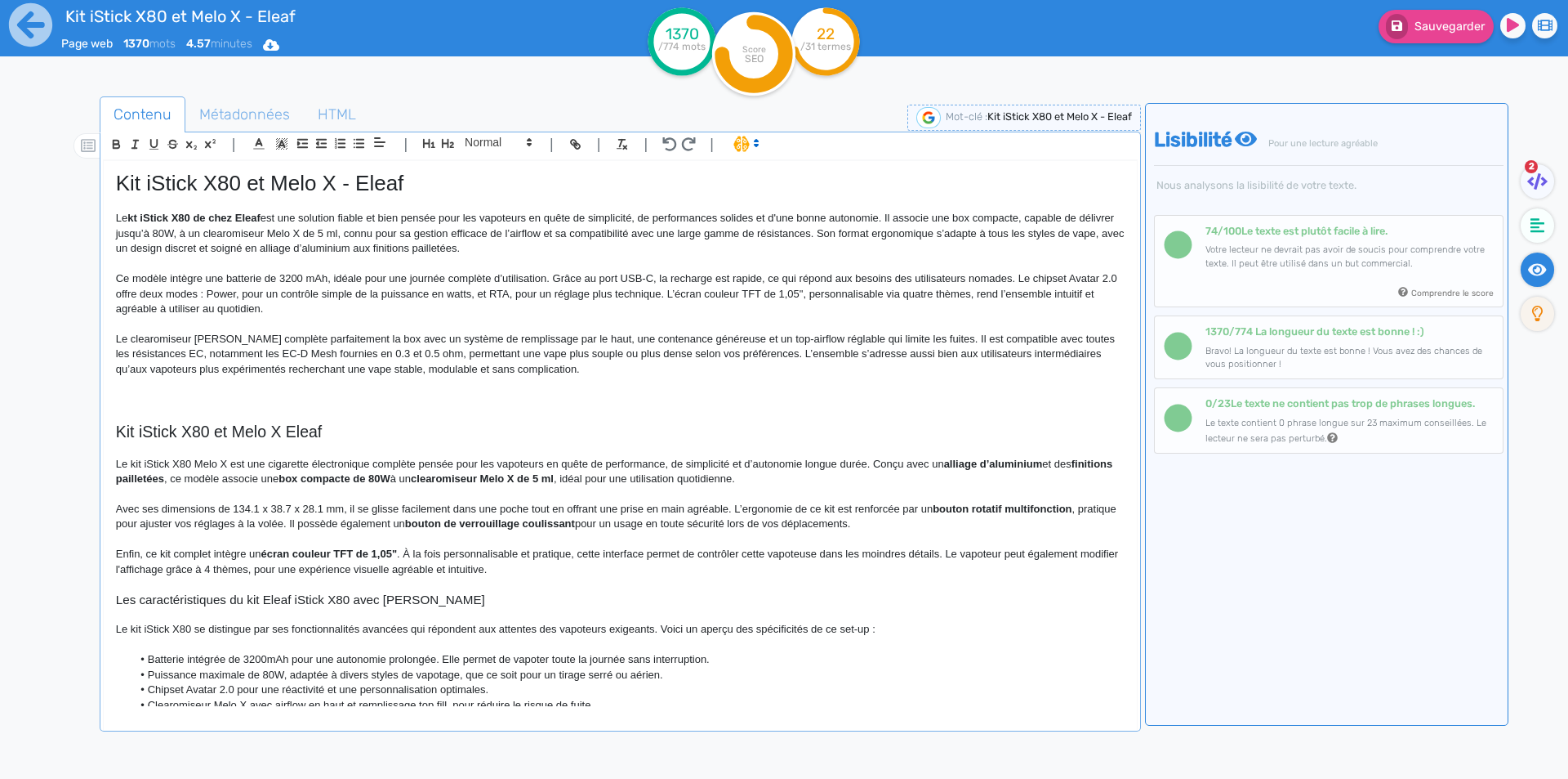
click at [201, 217] on strong "kt iStick X80 de chez Eleaf" at bounding box center [194, 218] width 134 height 13
click at [198, 216] on strong "kt iStick X80 de chez Eleaf" at bounding box center [194, 218] width 134 height 13
click at [815, 223] on p "Le kt iStick X80 et Melo X de chez Eleaf est une solution fiable et bien pensée…" at bounding box center [621, 234] width 1009 height 45
click at [779, 218] on p "Le kt iStick X80 et Melo X de chez Eleaf est une solution fiable et bien pensée…" at bounding box center [621, 234] width 1009 height 45
click at [778, 218] on p "Le kt iStick X80 et Melo X de chez Eleaf est une solution fiable et bien pensée…" at bounding box center [621, 234] width 1009 height 45
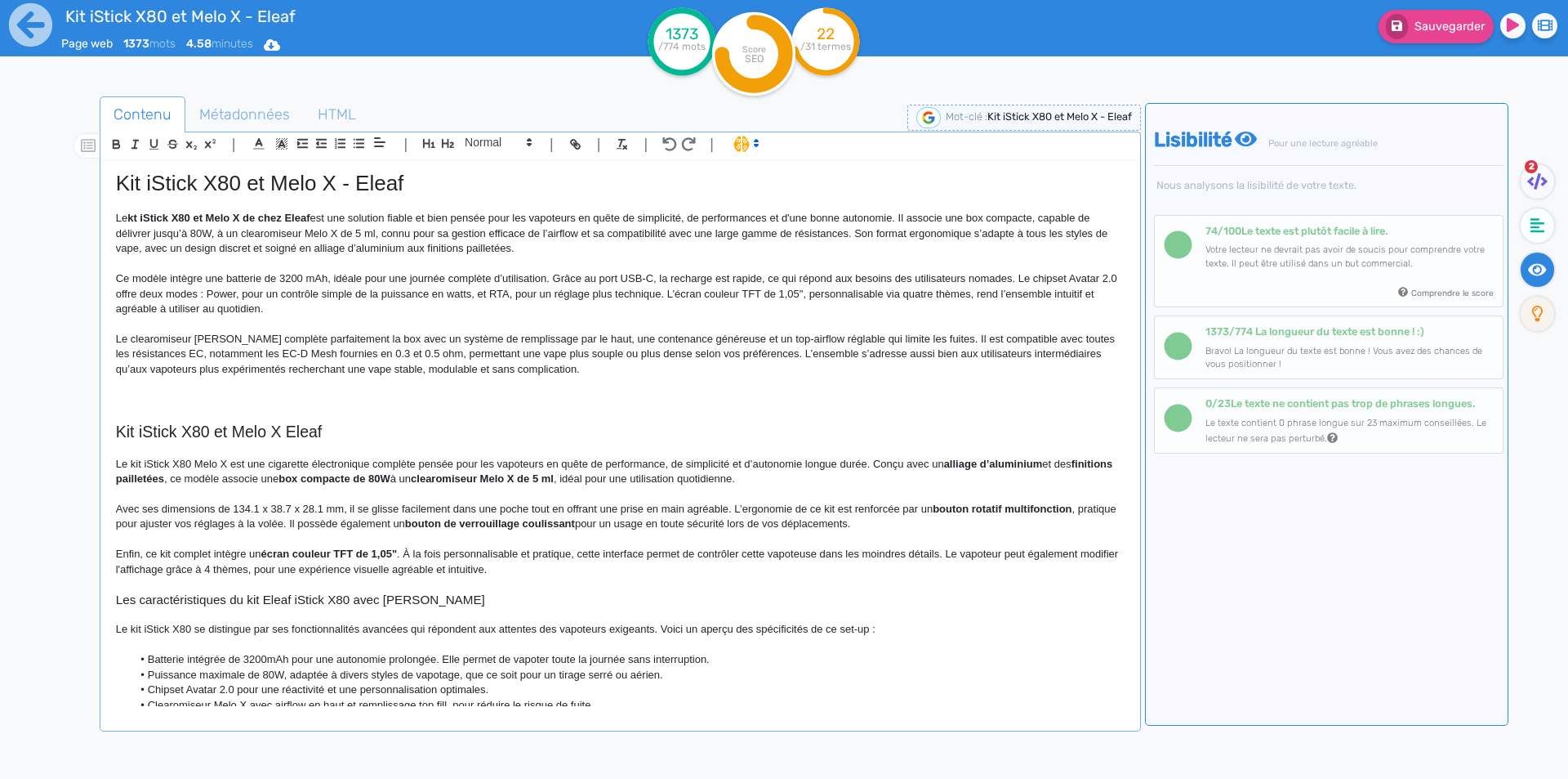
click at [837, 211] on p "Le kt iStick X80 et Melo X de chez Eleaf est une solution fiable et bien pensée…" at bounding box center [621, 234] width 1009 height 45
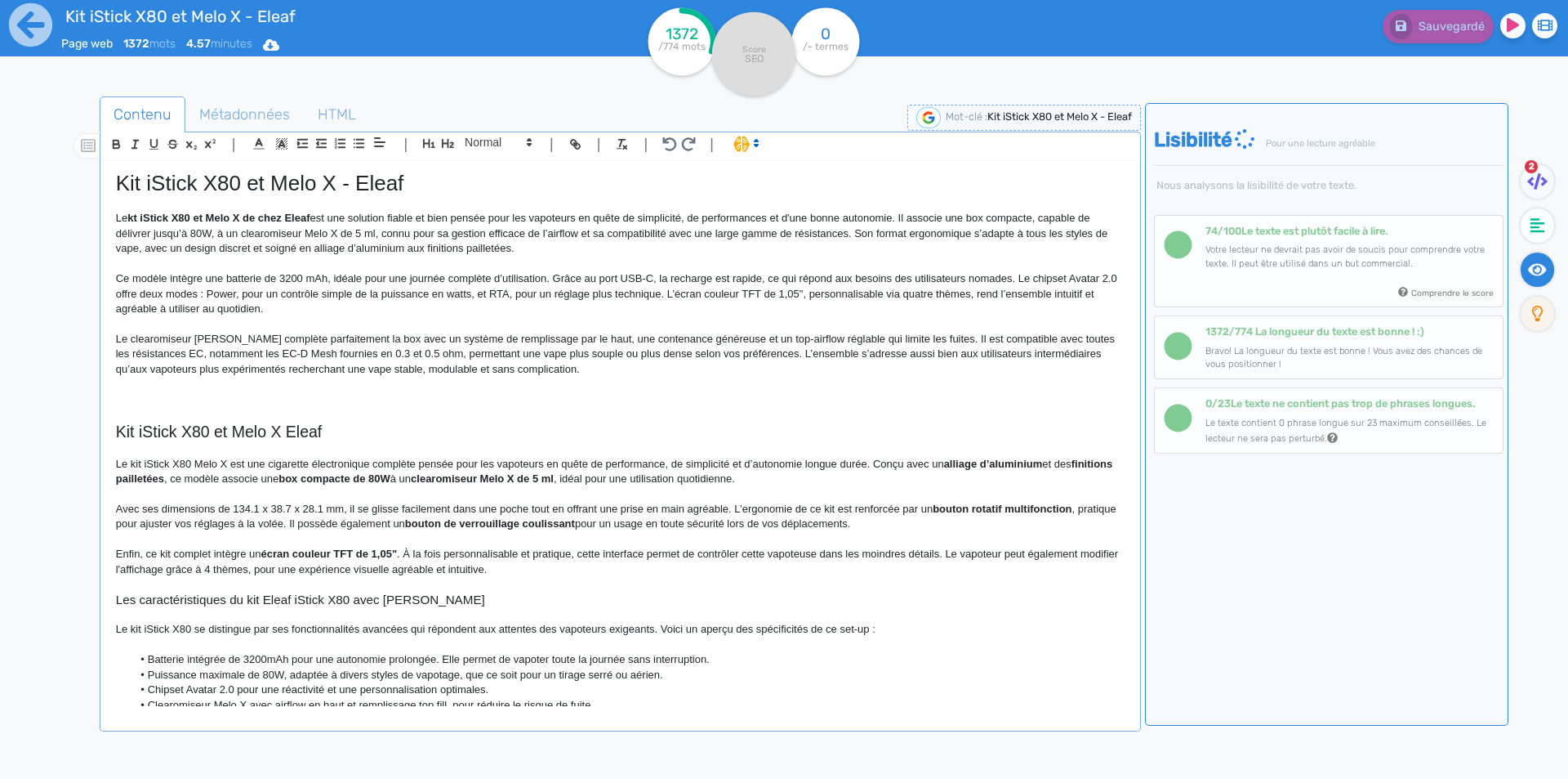
click at [835, 221] on p "Le kt iStick X80 et Melo X de chez Eleaf est une solution fiable et bien pensée…" at bounding box center [621, 234] width 1009 height 45
click at [313, 235] on p "Le kt iStick X80 et Melo X de chez Eleaf est une solution fiable et bien pensée…" at bounding box center [621, 234] width 1009 height 45
drag, startPoint x: 313, startPoint y: 235, endPoint x: 322, endPoint y: 236, distance: 9.1
click at [322, 236] on p "Le kt iStick X80 et Melo X de chez Eleaf est une solution fiable et bien pensée…" at bounding box center [621, 234] width 1009 height 45
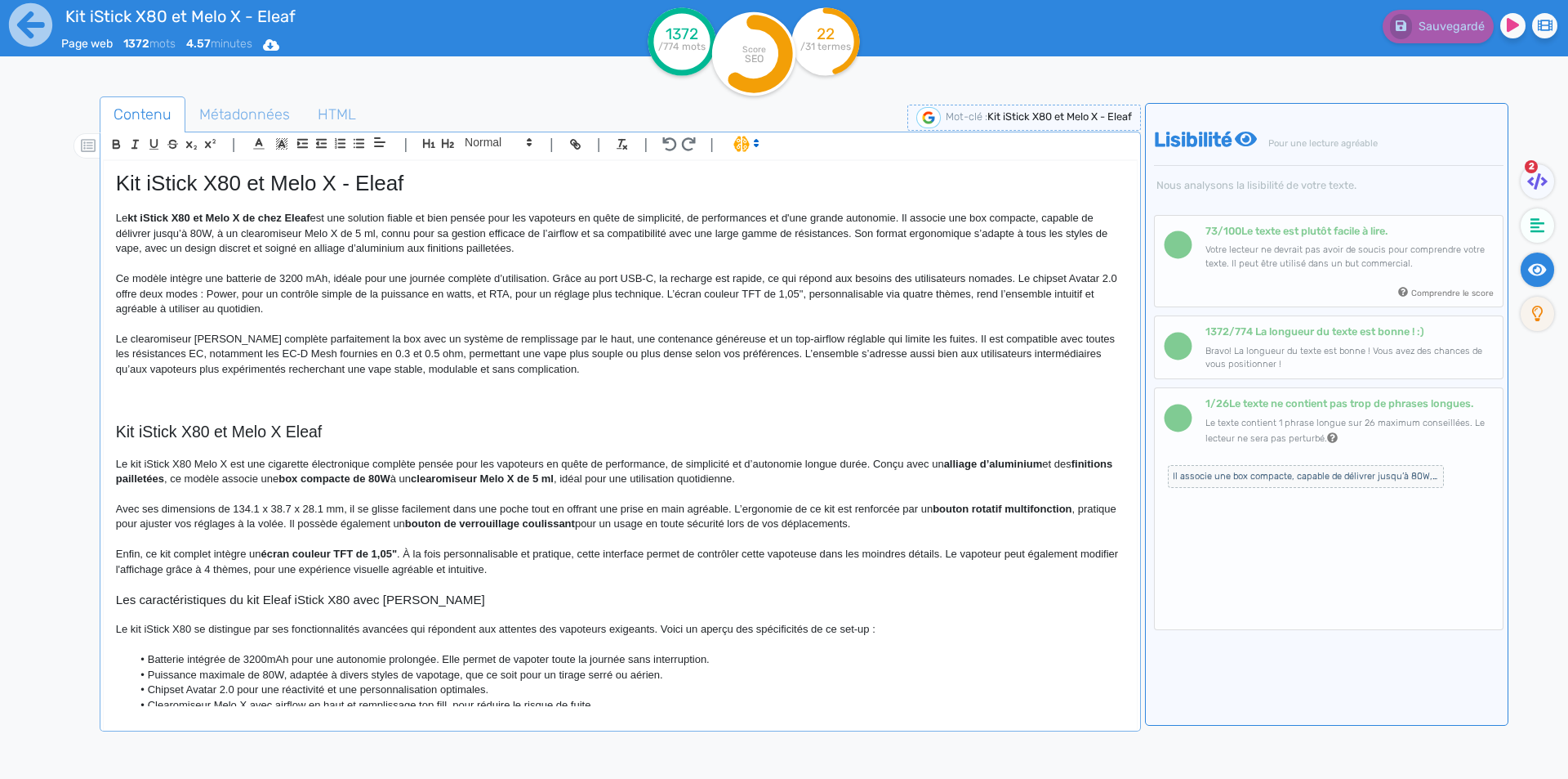
click at [313, 254] on p "Le kt iStick X80 et Melo X de chez Eleaf est une solution fiable et bien pensée…" at bounding box center [621, 234] width 1009 height 45
click at [313, 236] on p "Le kt iStick X80 et Melo X de chez Eleaf est une solution fiable et bien pensée…" at bounding box center [621, 234] width 1009 height 45
drag, startPoint x: 313, startPoint y: 236, endPoint x: 328, endPoint y: 236, distance: 15.0
click at [328, 236] on p "Le kt iStick X80 et Melo X de chez Eleaf est une solution fiable et bien pensée…" at bounding box center [621, 234] width 1009 height 45
click at [339, 239] on p "Le kt iStick X80 et Melo X de chez Eleaf est une solution fiable et bien pensée…" at bounding box center [621, 234] width 1009 height 45
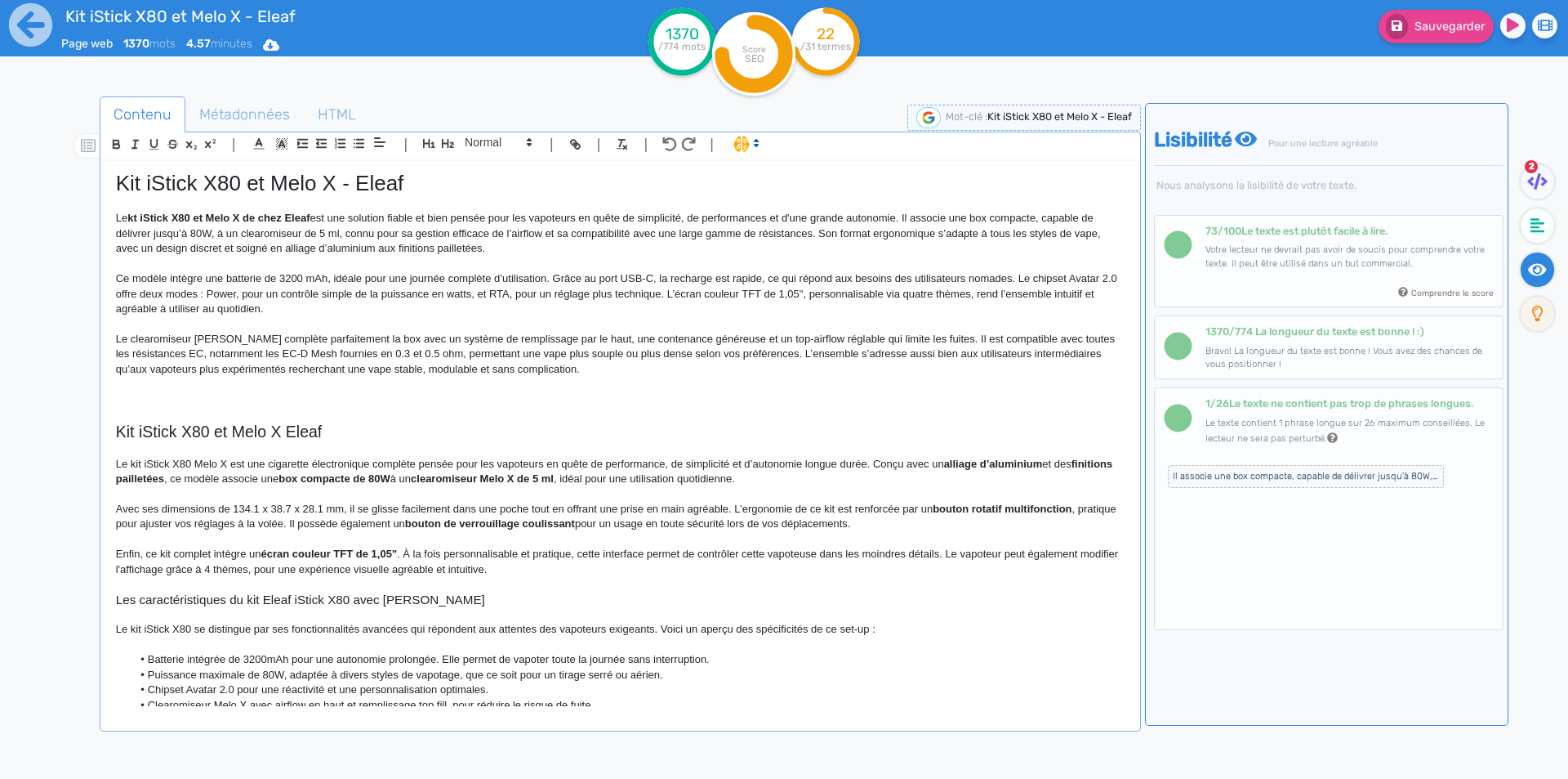
click at [339, 239] on p "Le kt iStick X80 et Melo X de chez Eleaf est une solution fiable et bien pensée…" at bounding box center [621, 234] width 1009 height 45
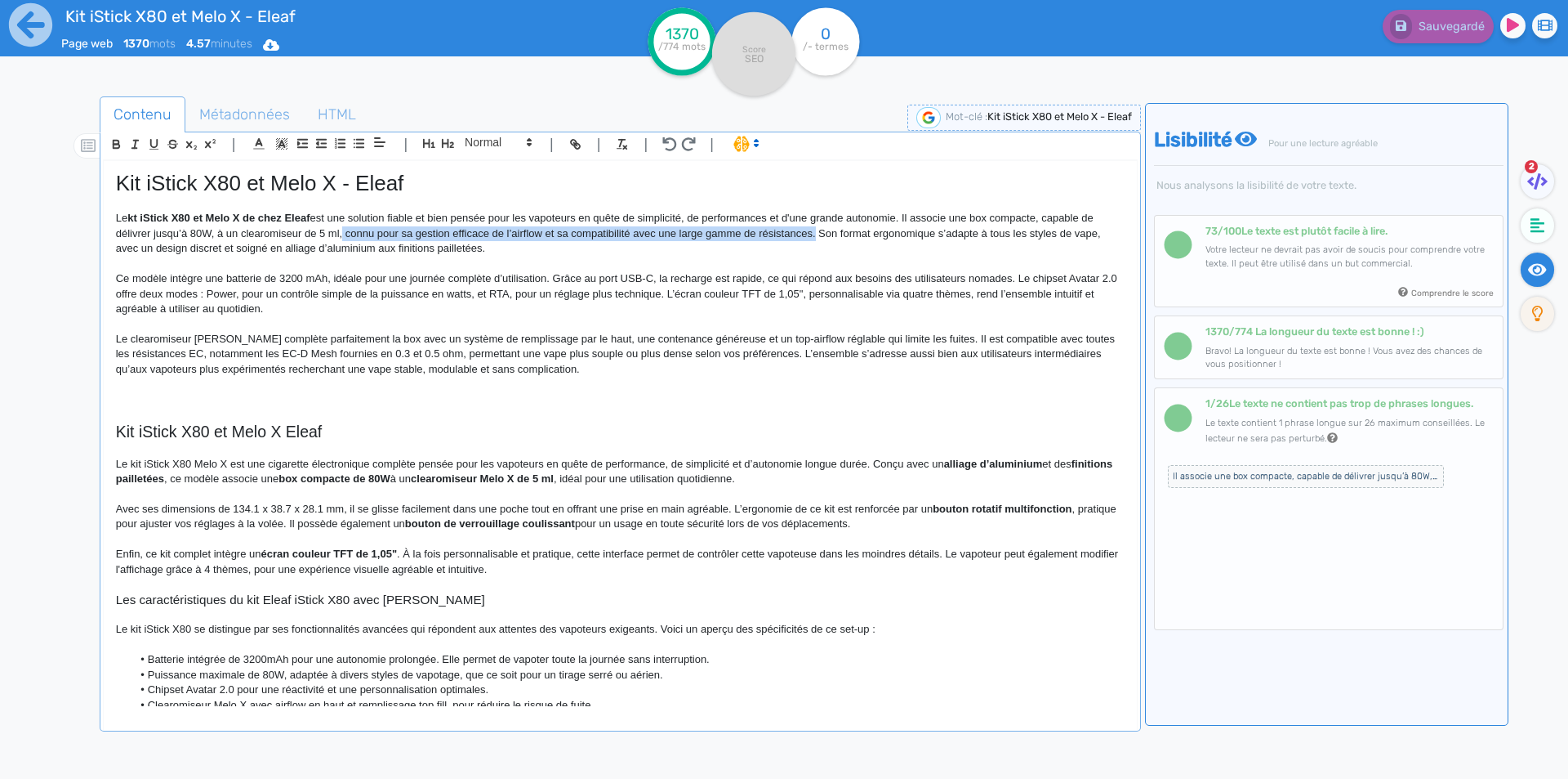
drag, startPoint x: 339, startPoint y: 239, endPoint x: 765, endPoint y: 237, distance: 426.0
click at [765, 237] on p "Le kt iStick X80 et Melo X de chez Eleaf est une solution fiable et bien pensée…" at bounding box center [621, 234] width 1009 height 45
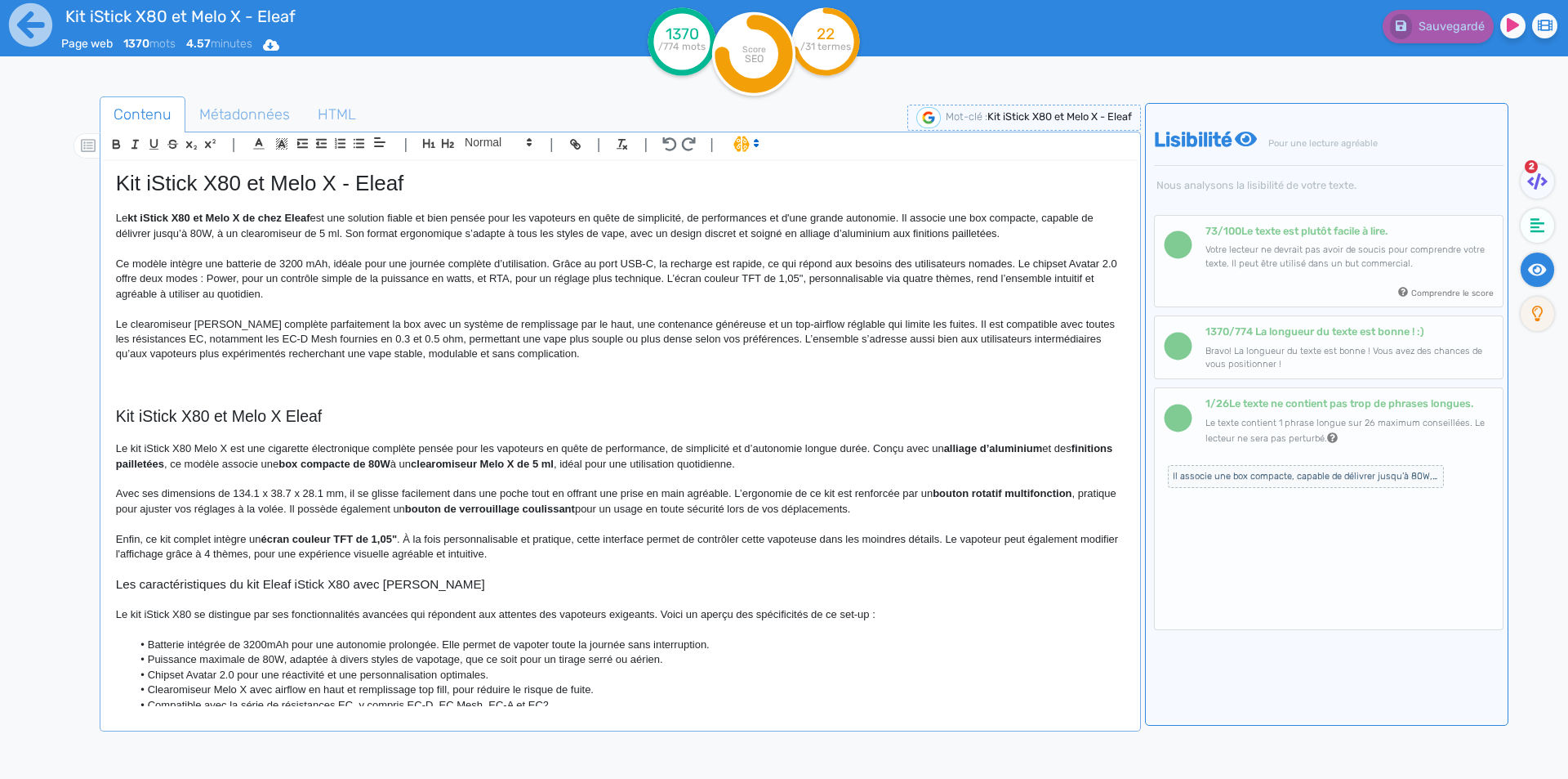
click at [617, 229] on p "Le kt iStick X80 et Melo X de chez Eleaf est une solution fiable et bien pensée…" at bounding box center [621, 226] width 1009 height 30
click at [741, 230] on p "Le kt iStick X80 et Melo X de chez Eleaf est une solution fiable et bien pensée…" at bounding box center [621, 226] width 1009 height 30
click at [159, 260] on p "Ce modèle intègre une batterie de 3200 mAh, idéale pour une journée complète d’…" at bounding box center [621, 279] width 1009 height 45
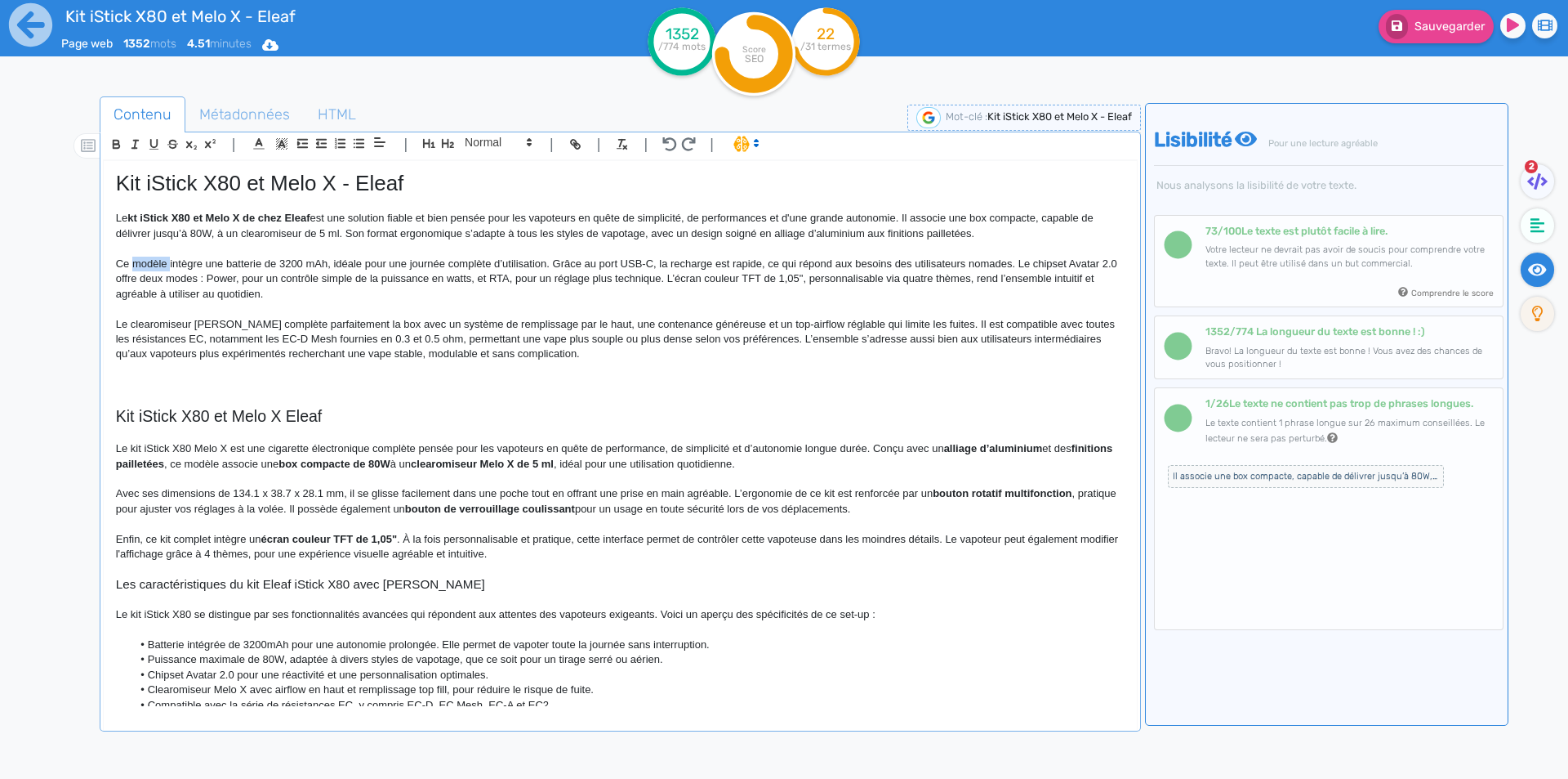
click at [159, 260] on p "Ce modèle intègre une batterie de 3200 mAh, idéale pour une journée complète d’…" at bounding box center [621, 279] width 1009 height 45
click at [668, 264] on p "Cette cigarette électronique intègre une batterie de 3200 mAh, idéale pour une …" at bounding box center [621, 279] width 1009 height 45
click at [862, 264] on p "Cette cigarette électronique intègre une batterie de 3200 mAh, idéale pour une …" at bounding box center [621, 279] width 1009 height 45
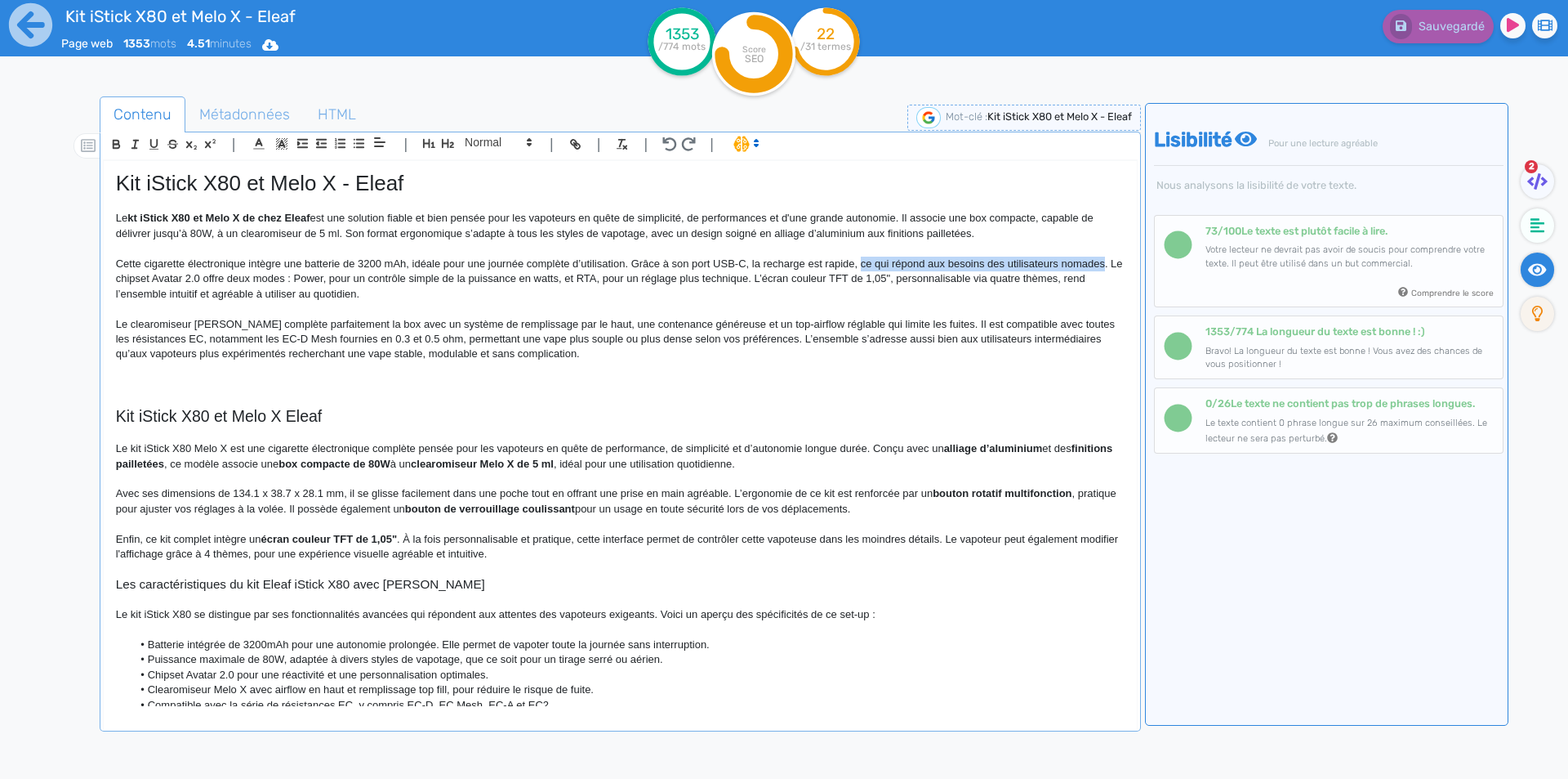
drag, startPoint x: 862, startPoint y: 264, endPoint x: 1074, endPoint y: 256, distance: 212.2
click at [1074, 256] on p "Cette cigarette électronique intègre une batterie de 3200 mAh, idéale pour une …" at bounding box center [621, 279] width 1009 height 45
click at [961, 303] on p at bounding box center [621, 309] width 1009 height 14
click at [1022, 254] on p at bounding box center [621, 248] width 1009 height 14
click at [1019, 264] on p "Cette cigarette électronique intègre une batterie de 3200 mAh, idéale pour une …" at bounding box center [621, 279] width 1009 height 45
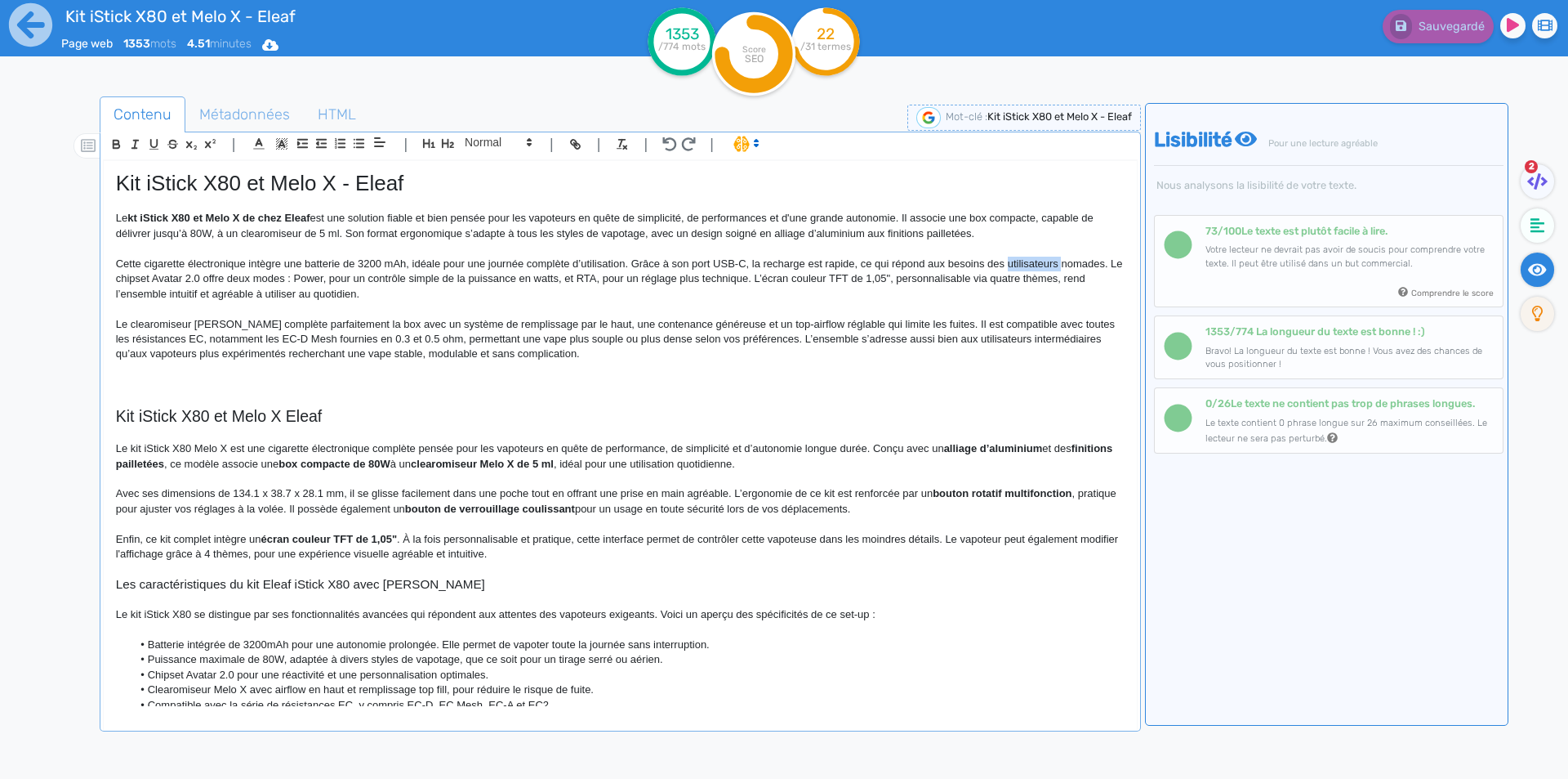
click at [1019, 264] on p "Cette cigarette électronique intègre une batterie de 3200 mAh, idéale pour une …" at bounding box center [621, 279] width 1009 height 45
click at [118, 280] on p "Cette cigarette électronique intègre une batterie de 3200 mAh, idéale pour une …" at bounding box center [621, 279] width 1009 height 45
click at [467, 276] on p "Cette cigarette électronique intègre une batterie de 3200 mAh, idéale pour une …" at bounding box center [621, 279] width 1009 height 45
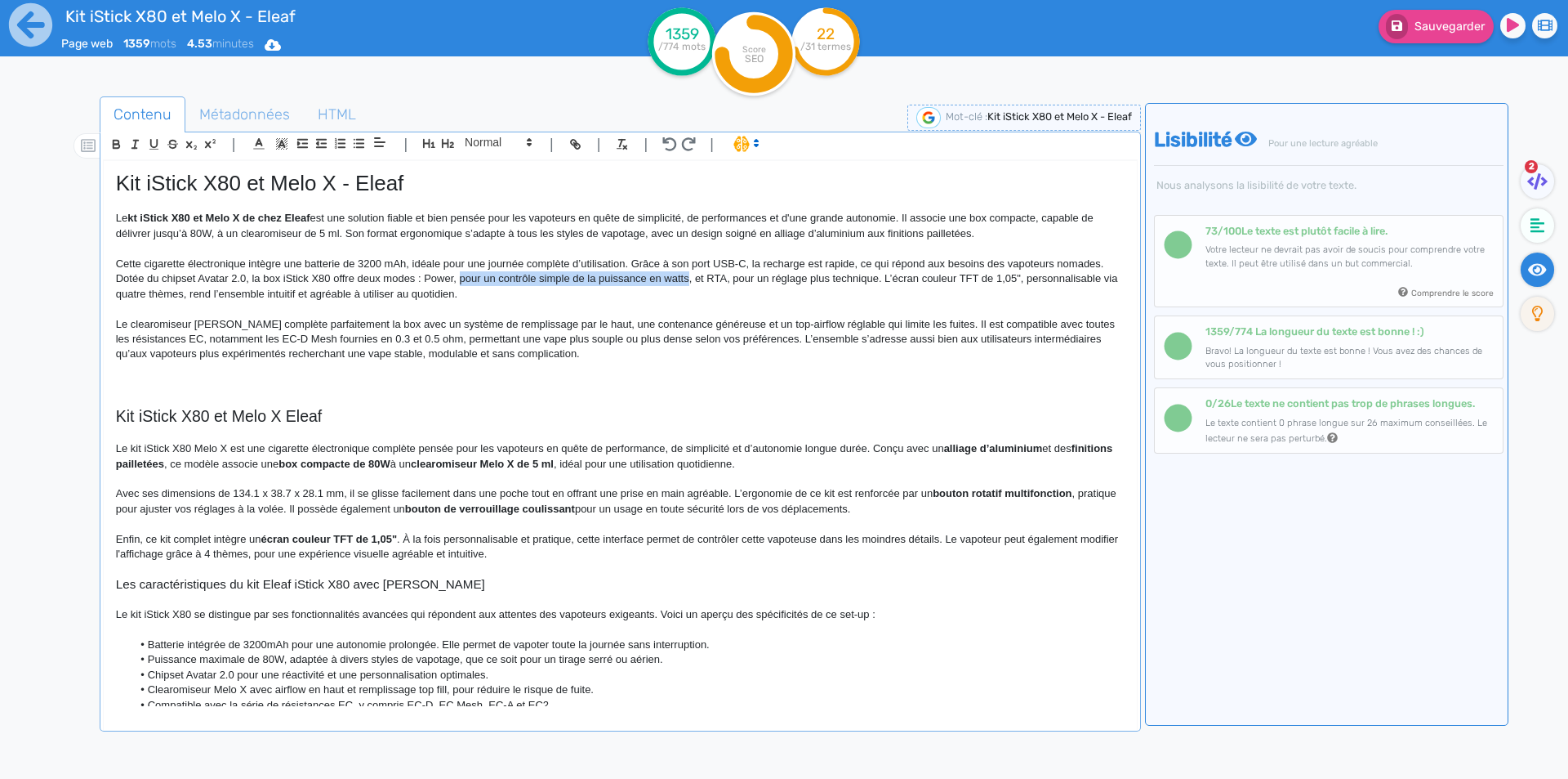
drag, startPoint x: 467, startPoint y: 276, endPoint x: 675, endPoint y: 283, distance: 208.1
click at [675, 283] on p "Cette cigarette électronique intègre une batterie de 3200 mAh, idéale pour une …" at bounding box center [621, 279] width 1009 height 45
click at [500, 278] on p "Cette cigarette électronique intègre une batterie de 3200 mAh, idéale pour une …" at bounding box center [621, 279] width 1009 height 45
drag, startPoint x: 502, startPoint y: 278, endPoint x: 599, endPoint y: 280, distance: 97.0
click at [599, 280] on p "Cette cigarette électronique intègre une batterie de 3200 mAh, idéale pour une …" at bounding box center [621, 279] width 1009 height 45
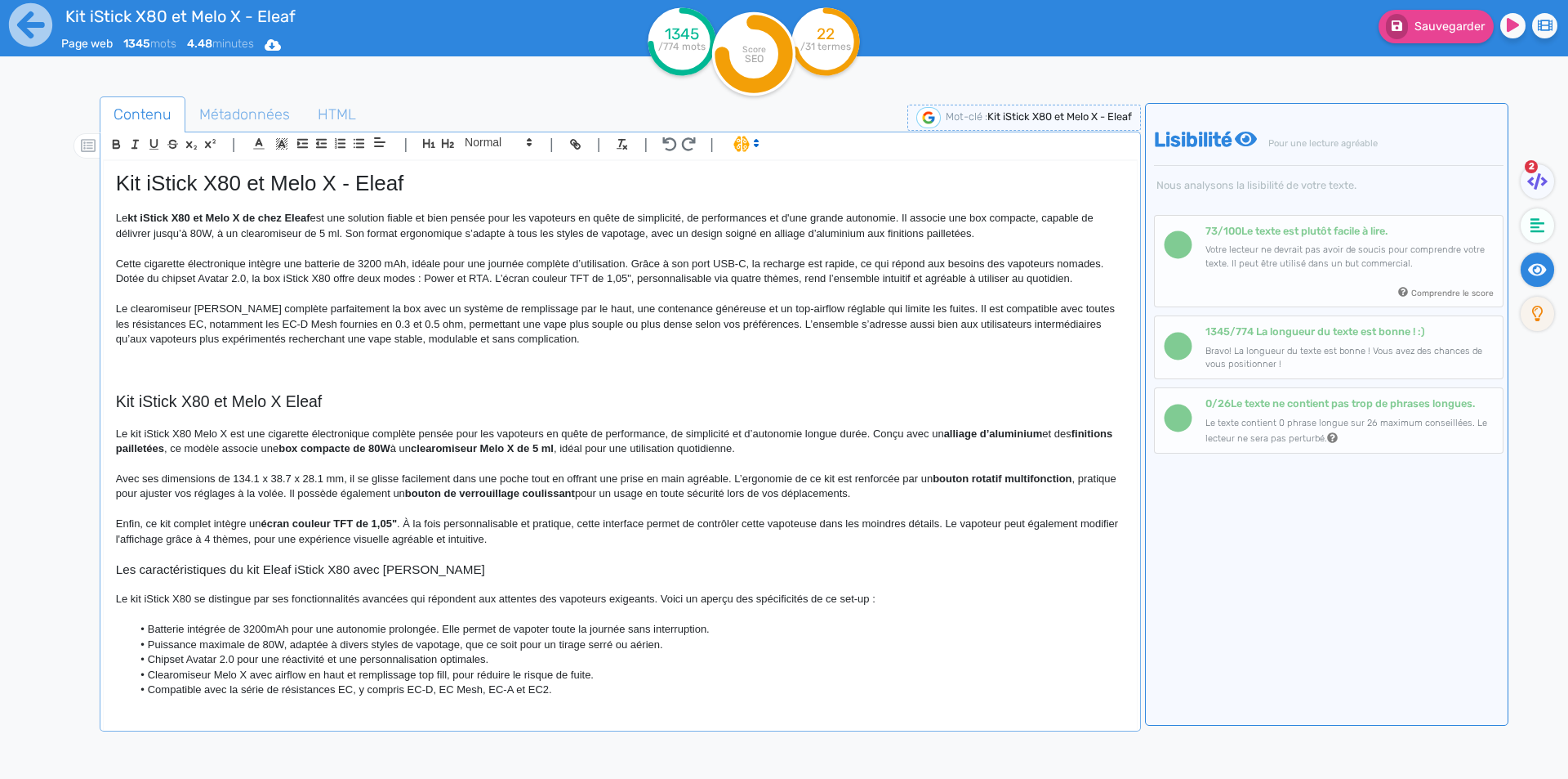
click at [495, 272] on p "Cette cigarette électronique intègre une batterie de 3200 mAh, idéale pour une …" at bounding box center [621, 271] width 1009 height 30
click at [655, 280] on p "Cette cigarette électronique intègre une batterie de 3200 mAh, idéale pour une …" at bounding box center [621, 271] width 1009 height 30
drag, startPoint x: 655, startPoint y: 280, endPoint x: 798, endPoint y: 271, distance: 143.3
click at [798, 273] on p "Cette cigarette électronique intègre une batterie de 3200 mAh, idéale pour une …" at bounding box center [621, 271] width 1009 height 30
click at [579, 308] on p "Le clearomiseur [PERSON_NAME] complète parfaitement la box avec un système de r…" at bounding box center [621, 324] width 1009 height 45
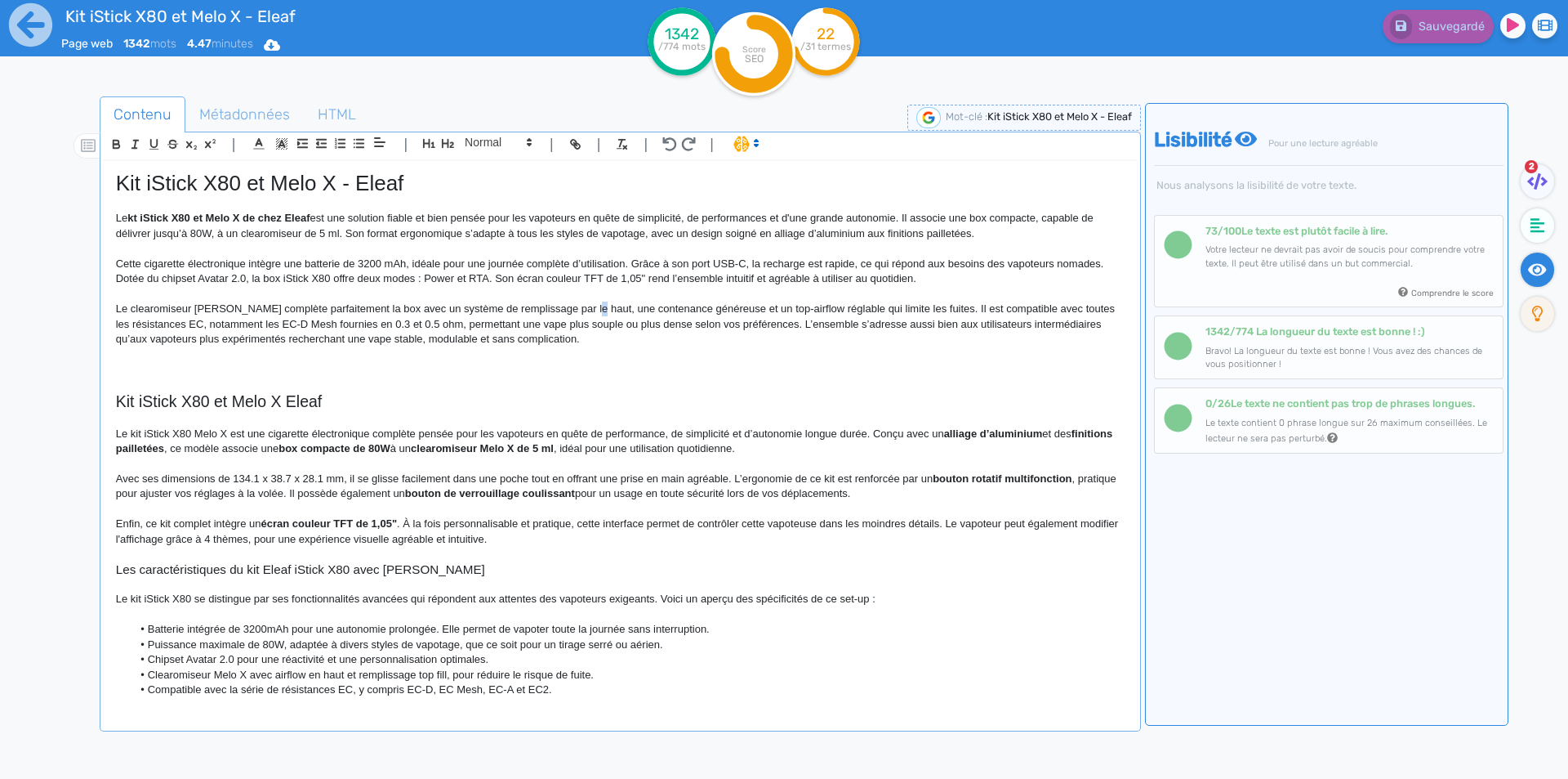
click at [579, 308] on p "Le clearomiseur [PERSON_NAME] complète parfaitement la box avec un système de r…" at bounding box center [621, 324] width 1009 height 45
drag, startPoint x: 579, startPoint y: 308, endPoint x: 681, endPoint y: 305, distance: 102.0
click at [681, 305] on p "Le clearomiseur [PERSON_NAME] complète parfaitement la box avec un système de r…" at bounding box center [621, 324] width 1009 height 45
click at [623, 306] on p "Le clearomiseur [PERSON_NAME] complète parfaitement la box avec un système de r…" at bounding box center [621, 324] width 1009 height 45
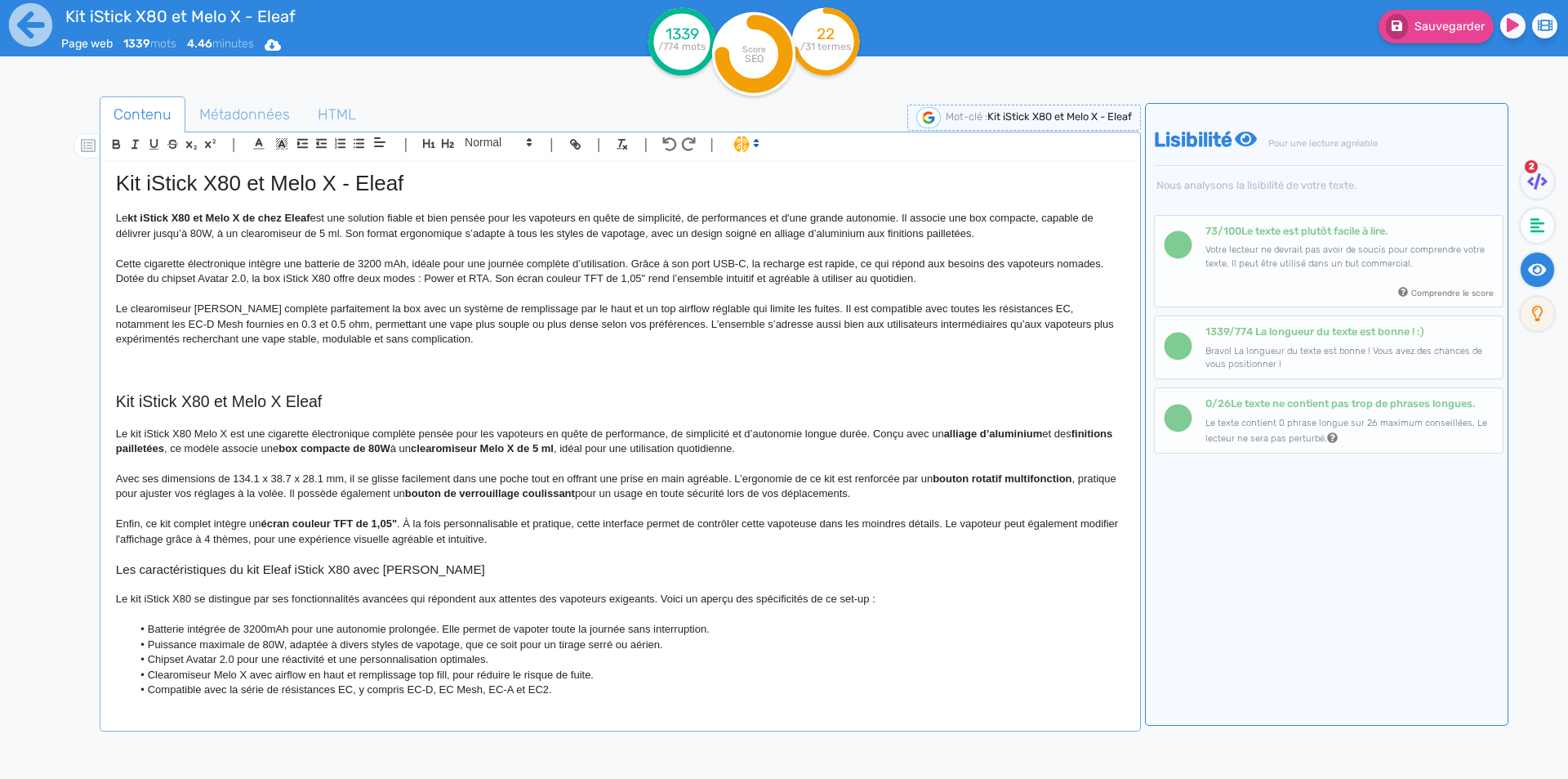
click at [705, 309] on p "Le clearomiseur [PERSON_NAME] complète parfaitement la box avec un système de r…" at bounding box center [621, 324] width 1009 height 45
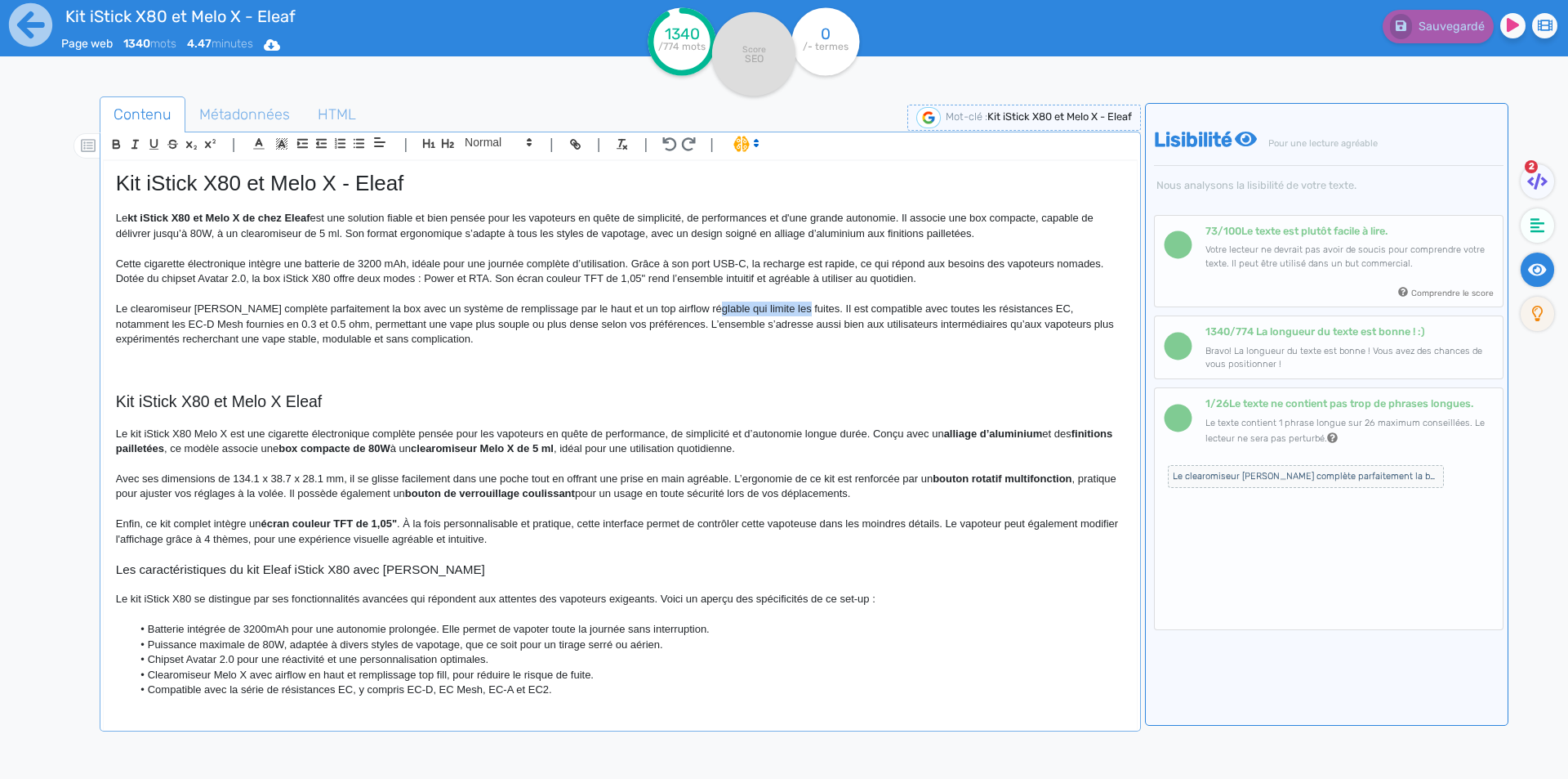
drag, startPoint x: 705, startPoint y: 309, endPoint x: 769, endPoint y: 306, distance: 64.1
click at [769, 306] on p "Le clearomiseur [PERSON_NAME] complète parfaitement la box avec un système de r…" at bounding box center [621, 324] width 1009 height 45
click at [768, 306] on p "Le clearomiseur [PERSON_NAME] complète parfaitement la box avec un système de r…" at bounding box center [621, 324] width 1009 height 45
drag, startPoint x: 767, startPoint y: 306, endPoint x: 726, endPoint y: 307, distance: 41.0
click at [726, 307] on p "Le clearomiseur [PERSON_NAME] complète parfaitement la box avec un système de r…" at bounding box center [621, 324] width 1009 height 45
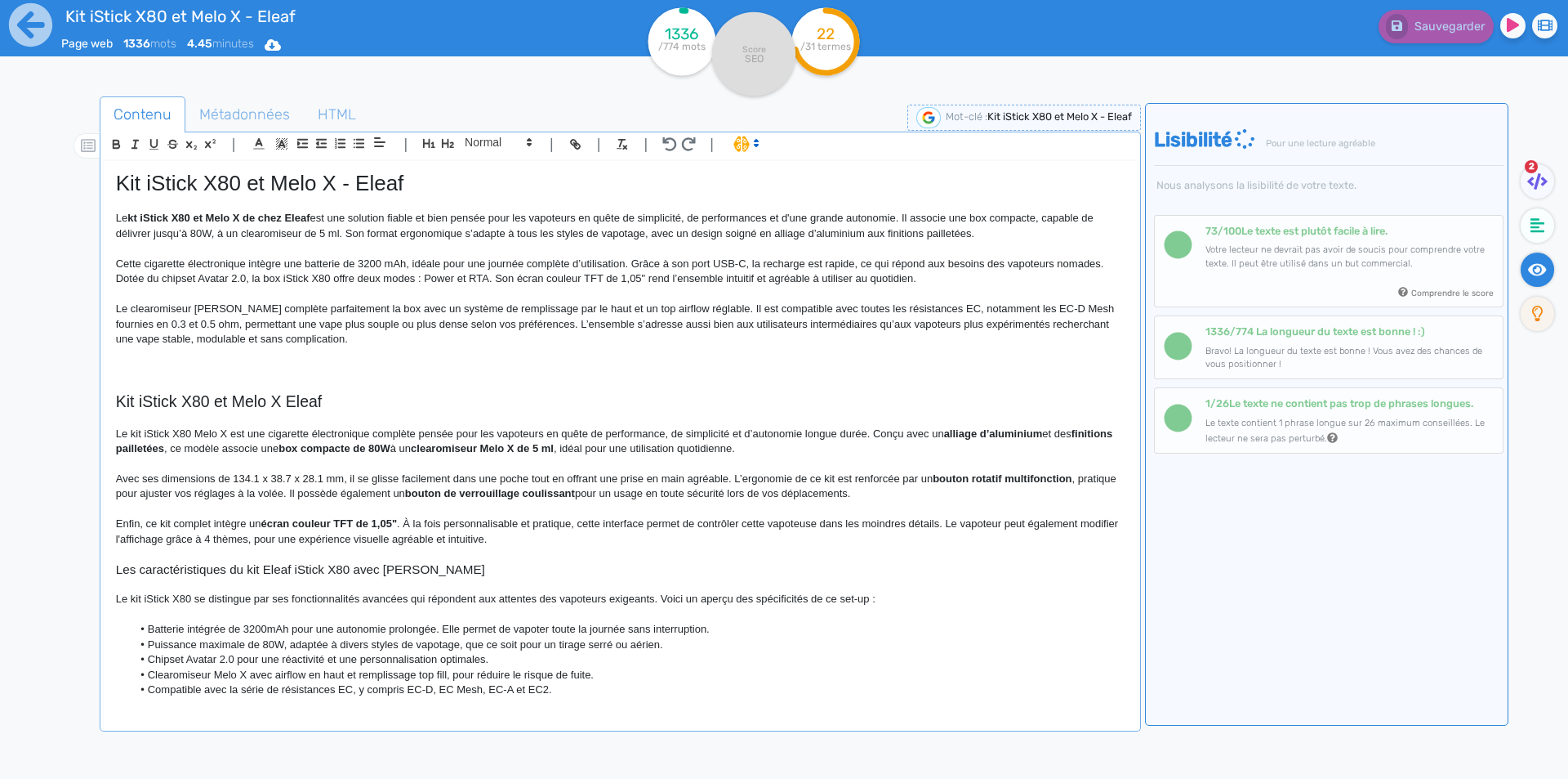
click at [205, 322] on p "Le clearomiseur [PERSON_NAME] complète parfaitement la box avec un système de r…" at bounding box center [621, 324] width 1009 height 45
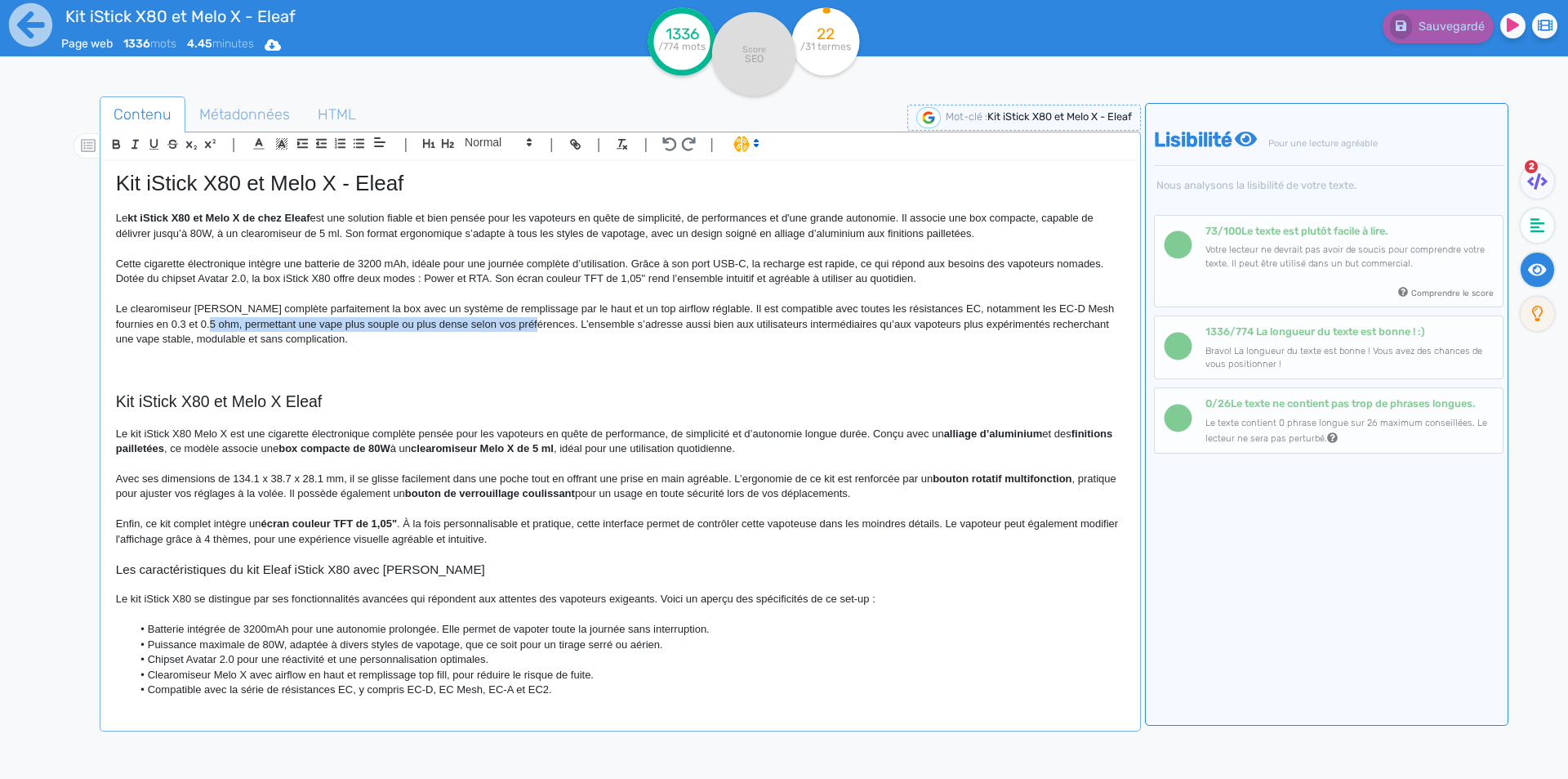
drag, startPoint x: 205, startPoint y: 322, endPoint x: 511, endPoint y: 324, distance: 306.0
click at [511, 324] on p "Le clearomiseur [PERSON_NAME] complète parfaitement la box avec un système de r…" at bounding box center [621, 324] width 1009 height 45
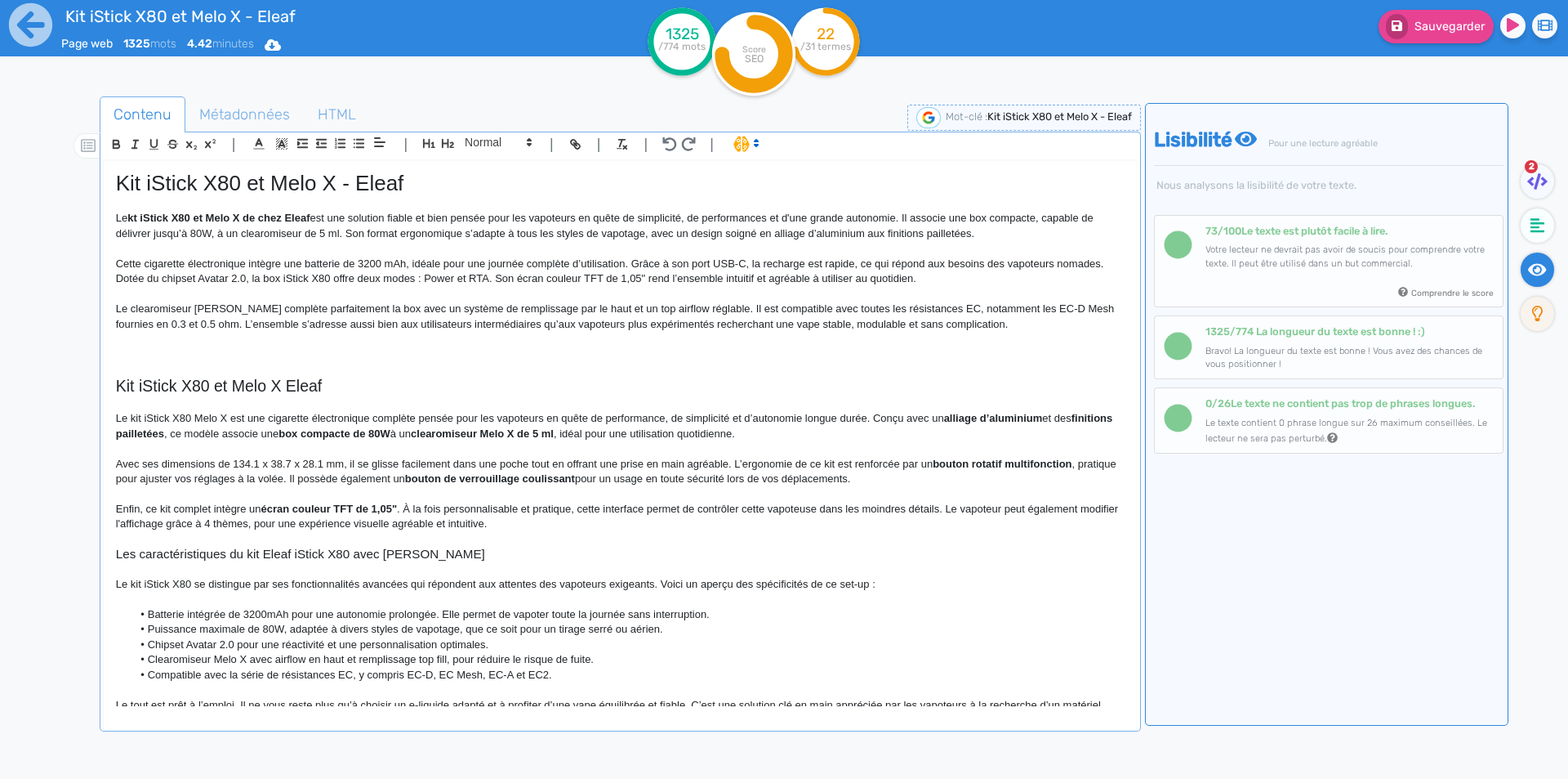
click at [220, 321] on p "Le clearomiseur [PERSON_NAME] complète parfaitement la box avec un système de r…" at bounding box center [621, 316] width 1009 height 30
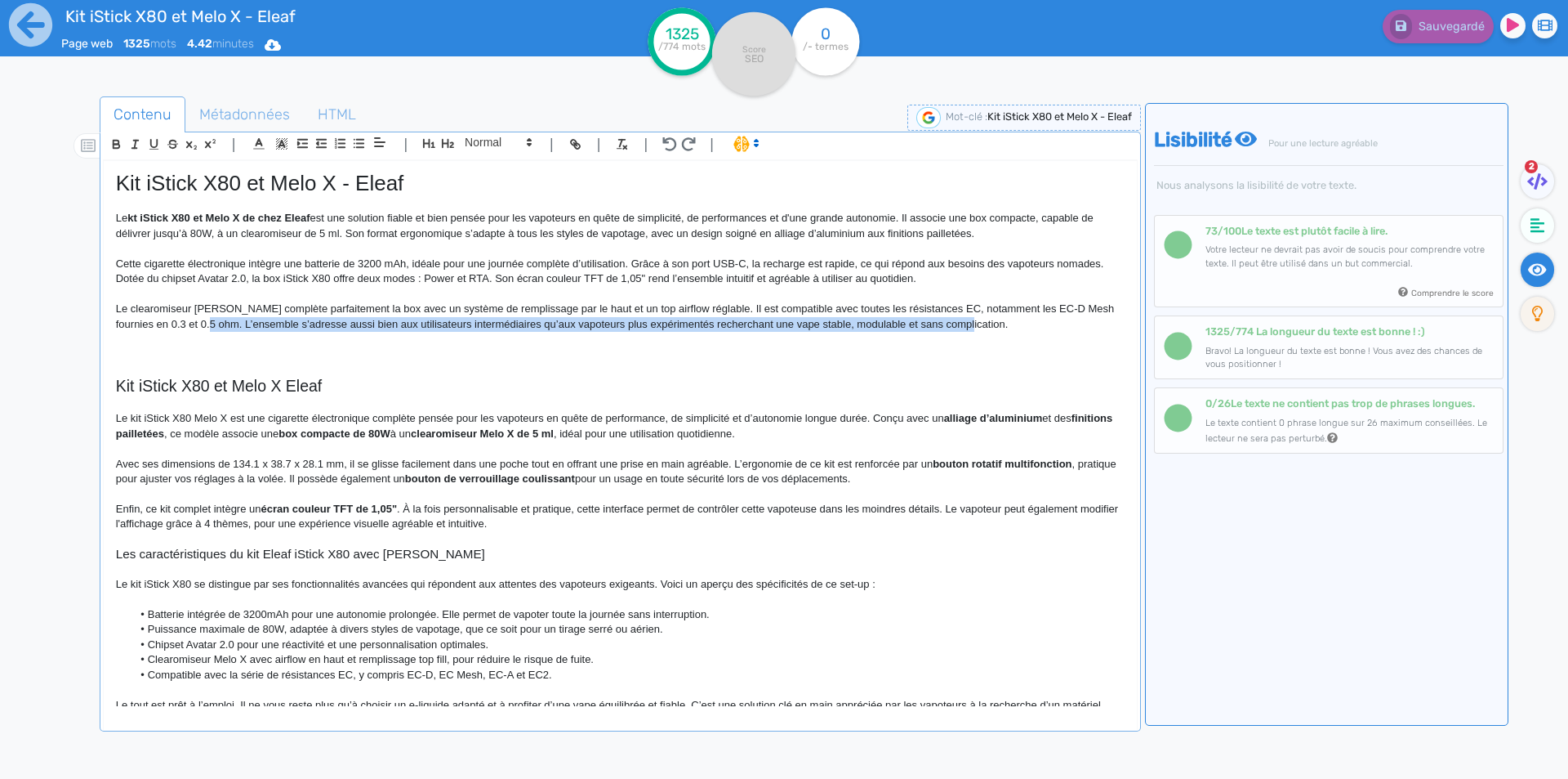
drag, startPoint x: 220, startPoint y: 321, endPoint x: 926, endPoint y: 321, distance: 706.0
click at [926, 321] on p "Le clearomiseur [PERSON_NAME] complète parfaitement la box avec un système de r…" at bounding box center [621, 316] width 1009 height 30
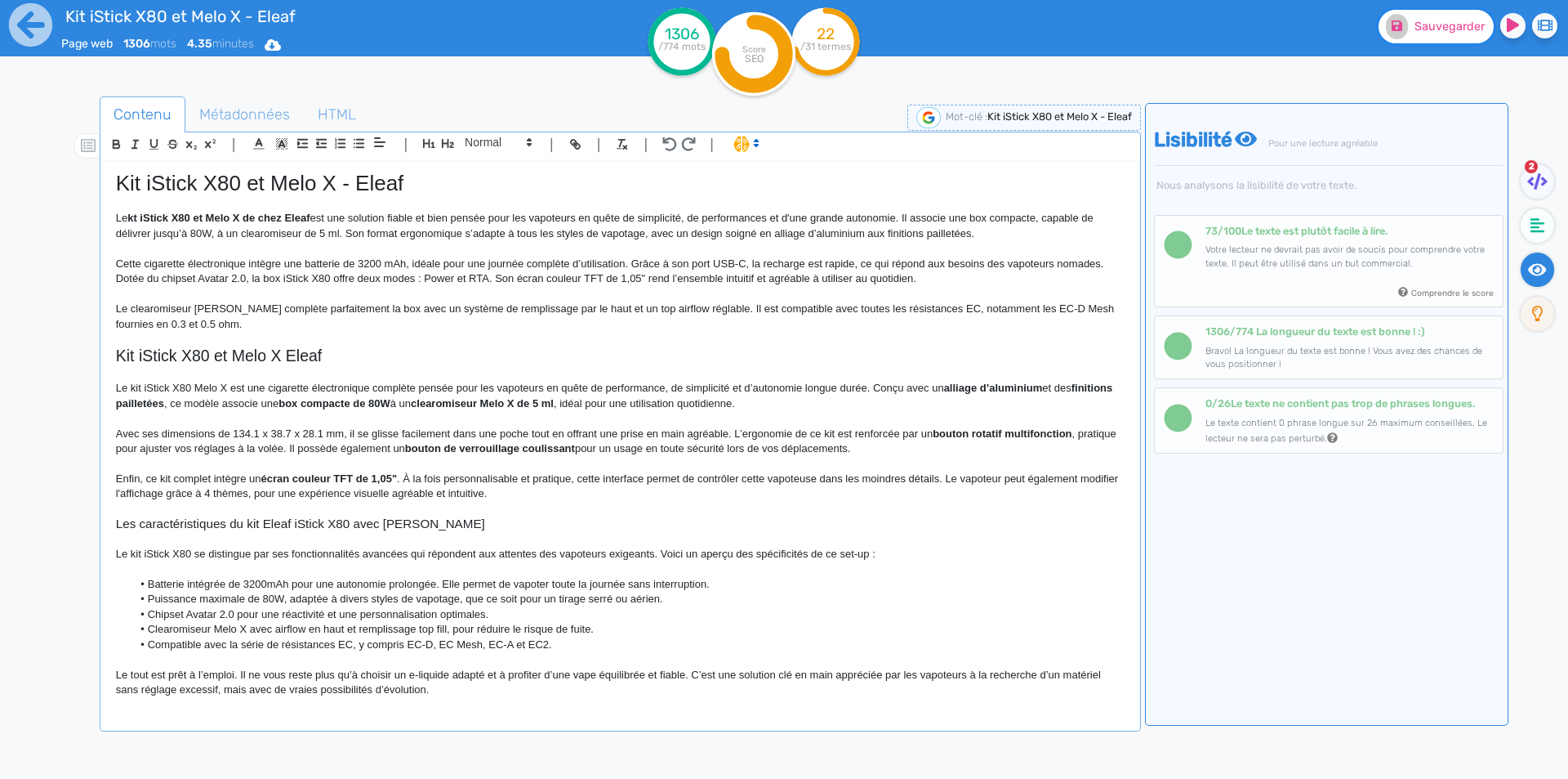
click at [1427, 30] on span "Sauvegarder" at bounding box center [1450, 26] width 70 height 14
click at [509, 257] on p "Cette cigarette électronique intègre une batterie de 3200 mAh, idéale pour une …" at bounding box center [621, 271] width 1009 height 30
click at [611, 257] on p "Cette cigarette électronique intègre une batterie de 3200 mAh, idéale pour une …" at bounding box center [621, 271] width 1009 height 30
click at [1457, 26] on span "Sauvegarder" at bounding box center [1450, 26] width 70 height 14
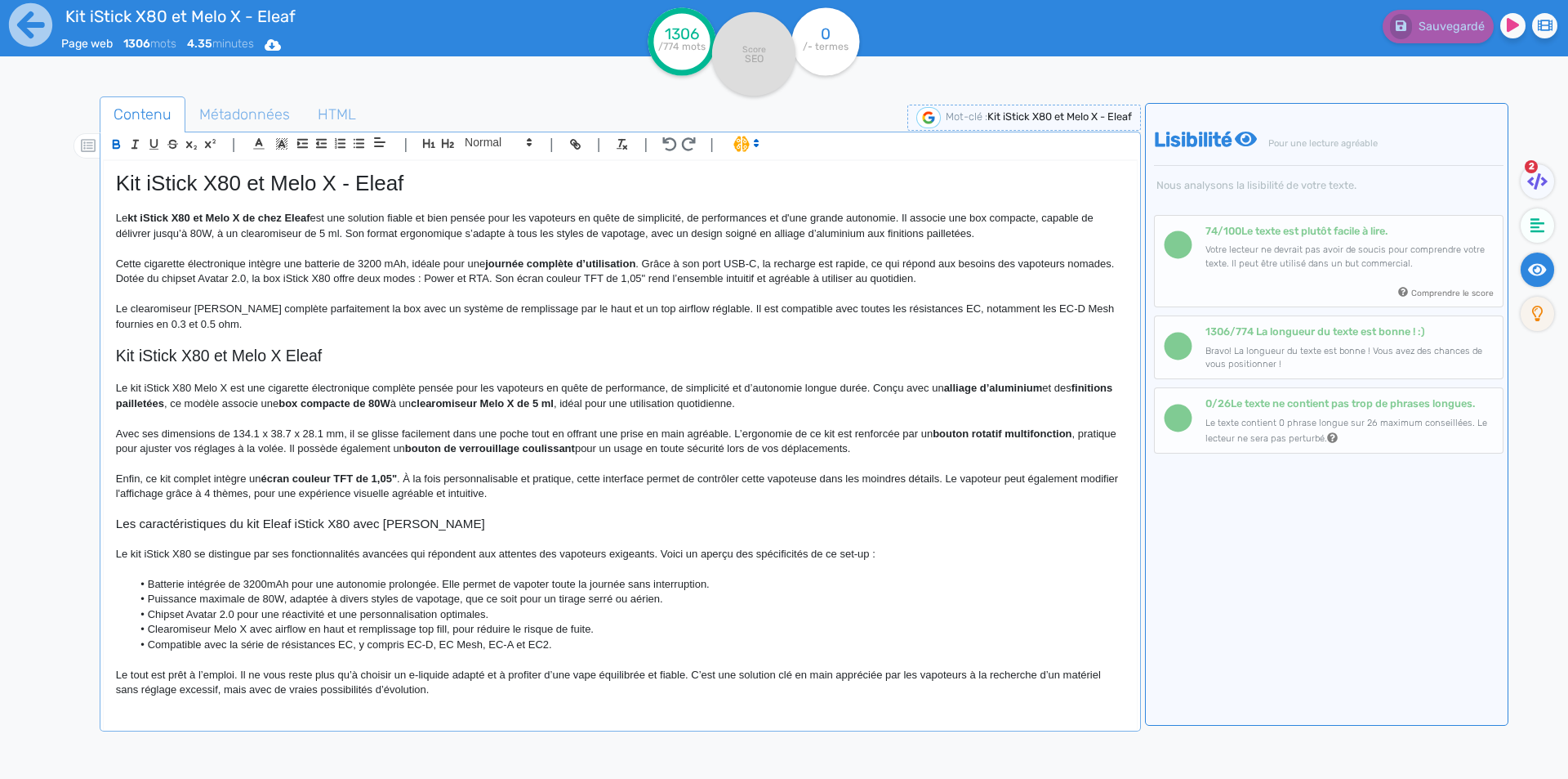
click at [605, 394] on p "Le kit iStick X80 Melo X est une cigarette électronique complète pensée pour le…" at bounding box center [621, 395] width 1009 height 30
click at [249, 186] on span "Kit iStick X80 et Melo X - Eleaf" at bounding box center [260, 182] width 288 height 24
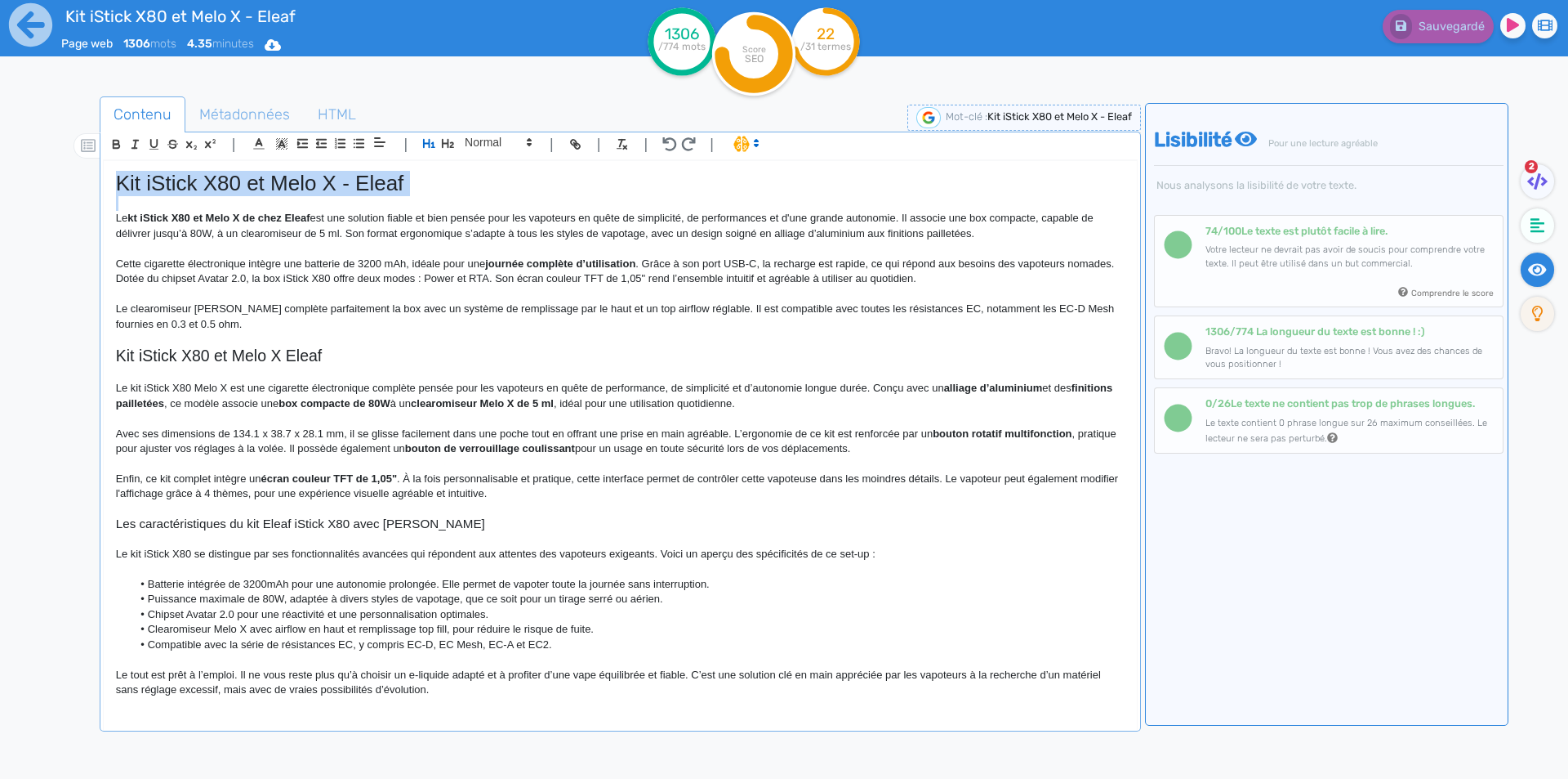
click at [249, 186] on span "Kit iStick X80 et Melo X - Eleaf" at bounding box center [260, 182] width 288 height 24
copy span "Kit iStick X80 et Melo X - Eleaf"
click at [251, 110] on span "Métadonnées" at bounding box center [244, 114] width 116 height 44
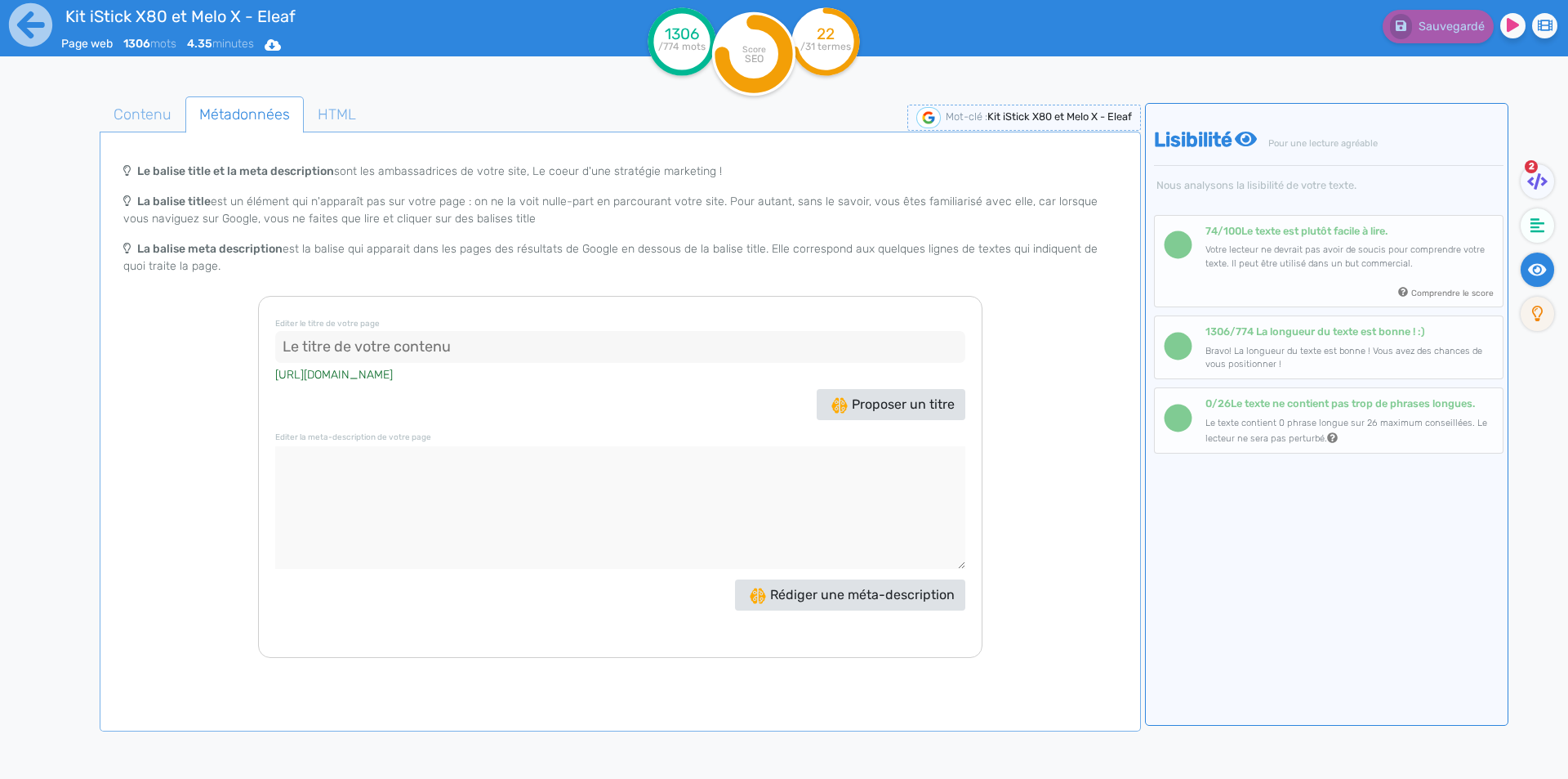
click at [437, 349] on input at bounding box center [620, 348] width 690 height 32
paste input "Kit iStick X80 et Melo X - Eleaf"
click at [453, 346] on input "Kit iStick X80 et Melo X - Eleaf" at bounding box center [620, 348] width 690 height 32
click at [505, 346] on input "Kit iStick X80 et Melo X Eleaf" at bounding box center [620, 348] width 690 height 32
paste input "Box 80W avec Melo X 5ml"
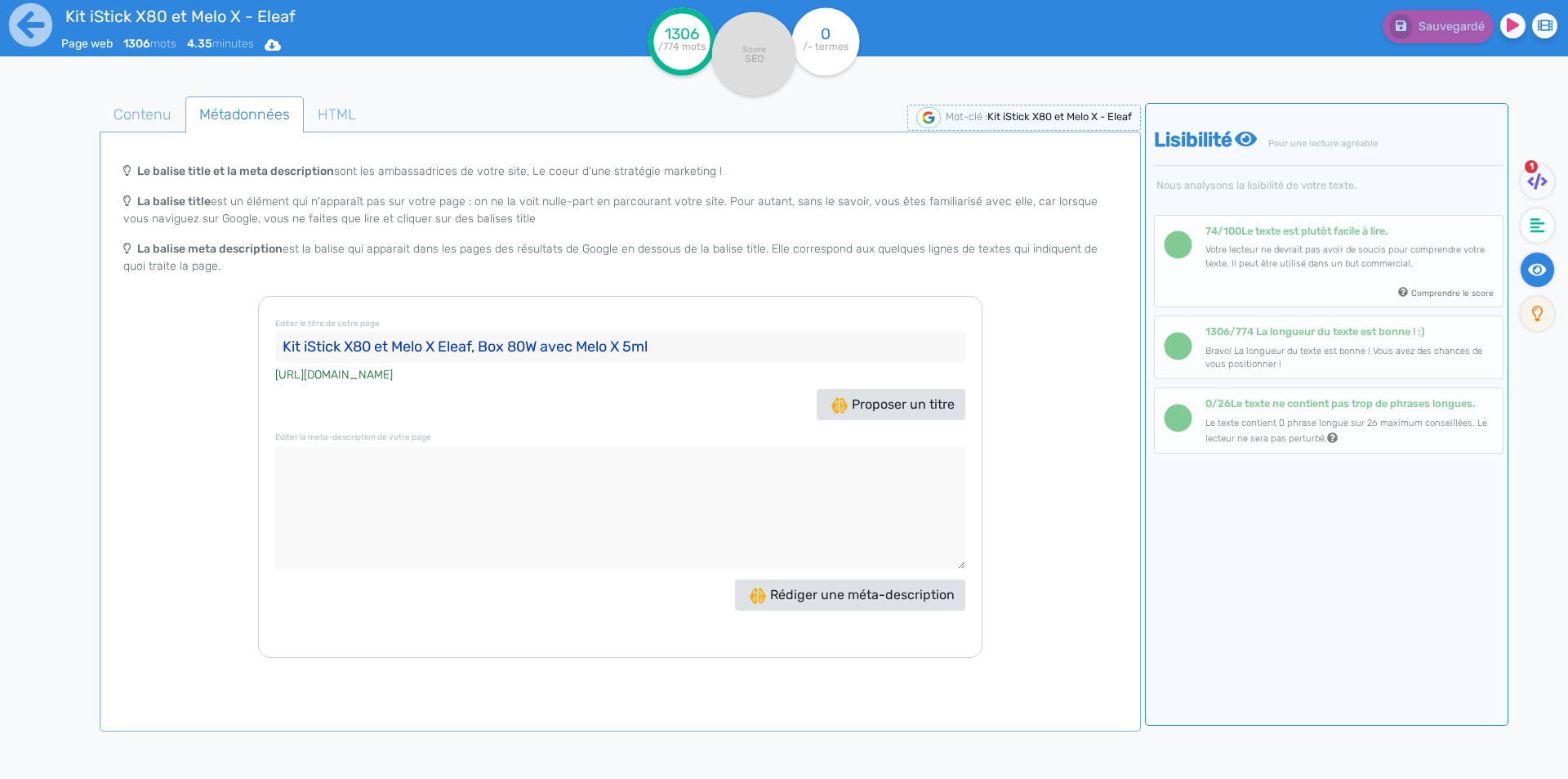
click at [491, 348] on input "Kit iStick X80 et Melo X Eleaf, Box 80W avec Melo X 5ml" at bounding box center [620, 348] width 690 height 32
click at [589, 343] on input "Kit iStick X80 et Melo X Eleaf, box 80W avec Melo X 5ml" at bounding box center [620, 348] width 690 height 32
type input "Kit iStick X80 et Melo X Eleaf, box 80W avec tank de 5ml"
drag, startPoint x: 385, startPoint y: 406, endPoint x: 385, endPoint y: 438, distance: 32.0
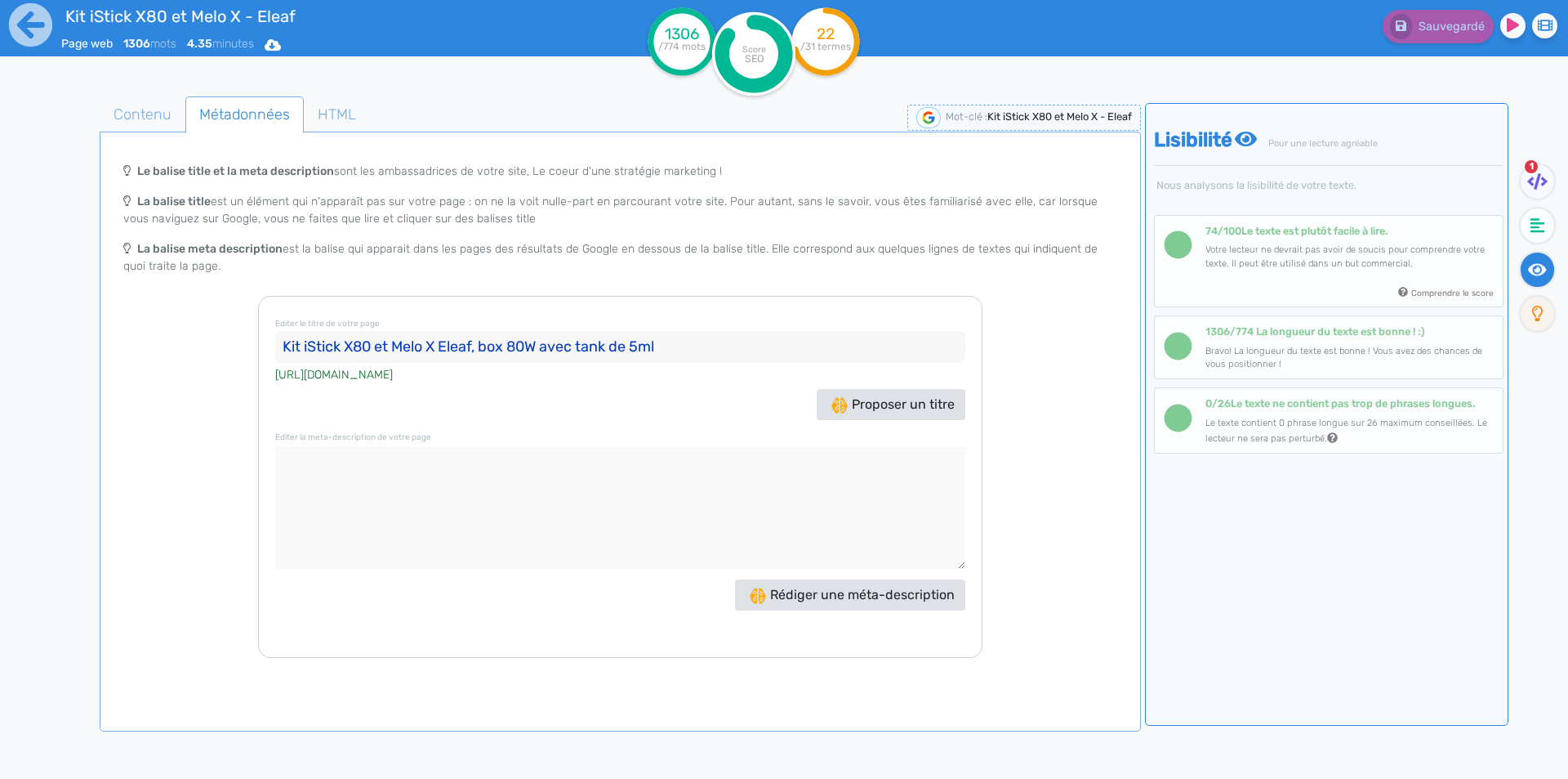
click at [385, 423] on div "Editer le titre de votre page Kit iStick X80 et Melo X Eleaf, box 80W avec tank…" at bounding box center [620, 477] width 724 height 362
click at [385, 457] on textarea at bounding box center [620, 507] width 690 height 123
paste textarea "Le kit iStick X80 et Melo X Eleaf comprend une box 80W avec une batterie intégr…"
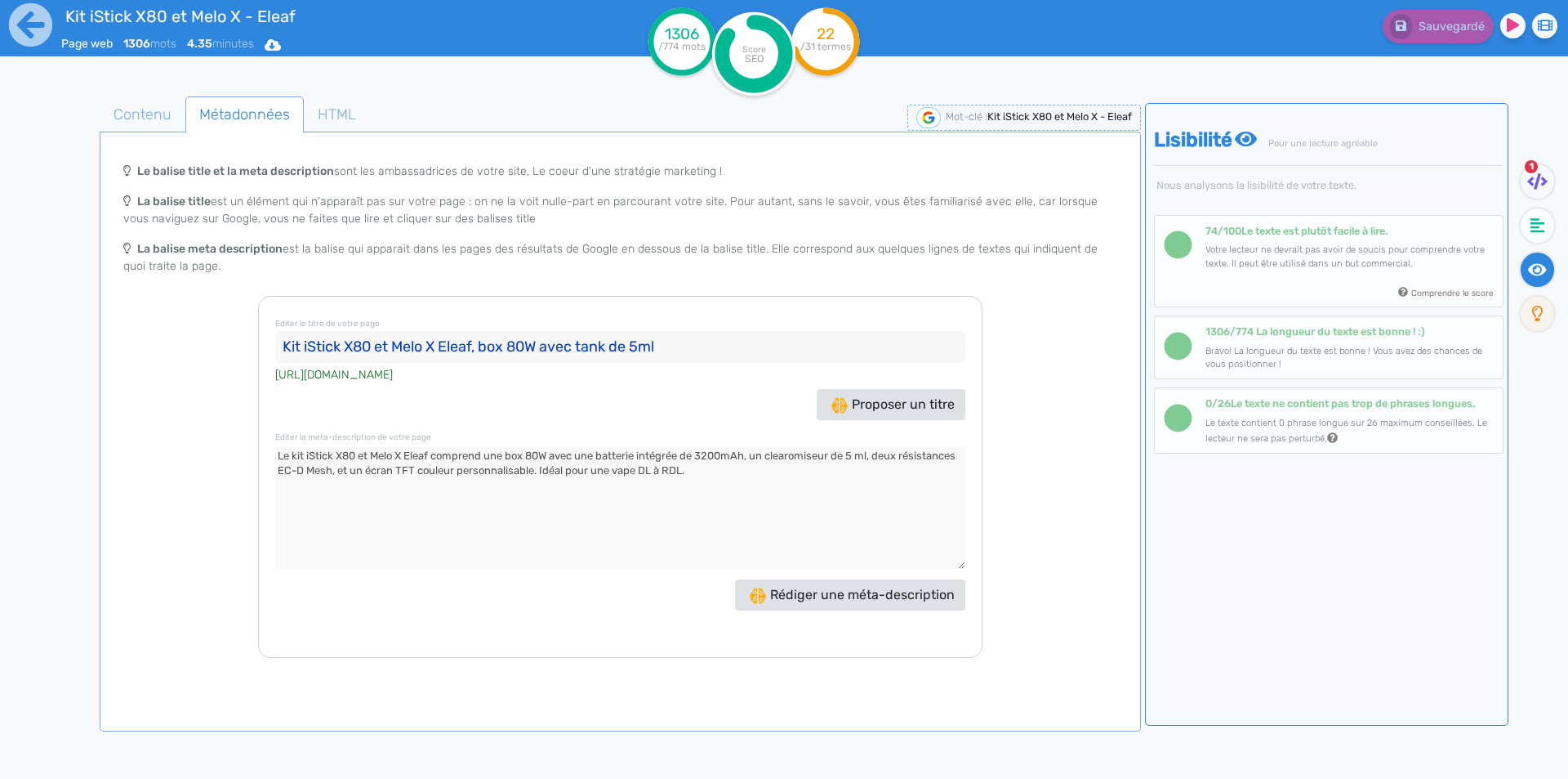
click at [856, 470] on textarea at bounding box center [620, 507] width 690 height 123
click at [858, 462] on textarea at bounding box center [620, 507] width 690 height 123
click at [858, 460] on textarea at bounding box center [620, 507] width 690 height 123
click at [434, 473] on textarea at bounding box center [620, 507] width 690 height 123
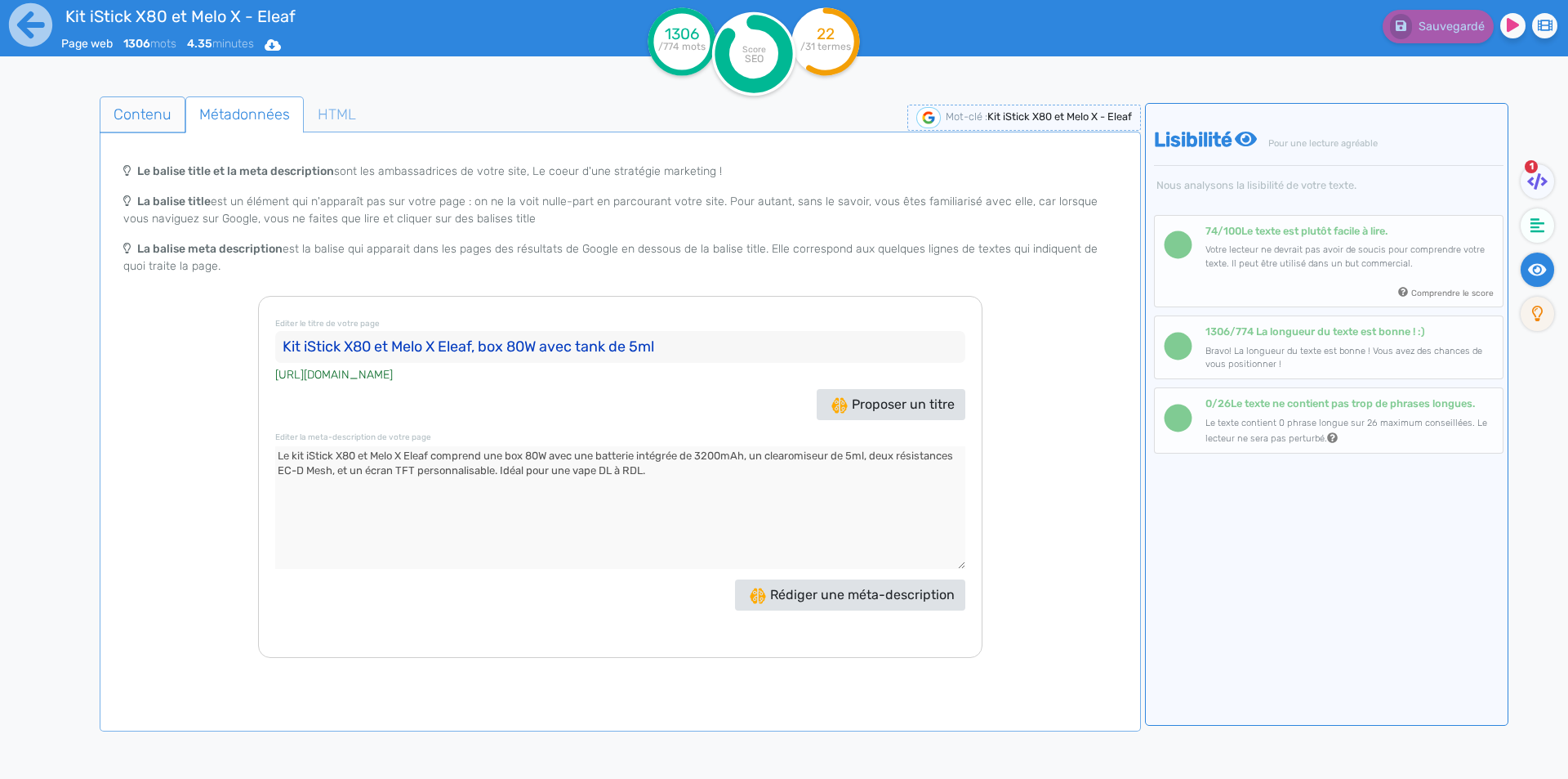
type textarea "Le kit iStick X80 et Melo X Eleaf comprend une box 80W avec une batterie intégr…"
click at [124, 113] on span "Contenu" at bounding box center [142, 114] width 84 height 44
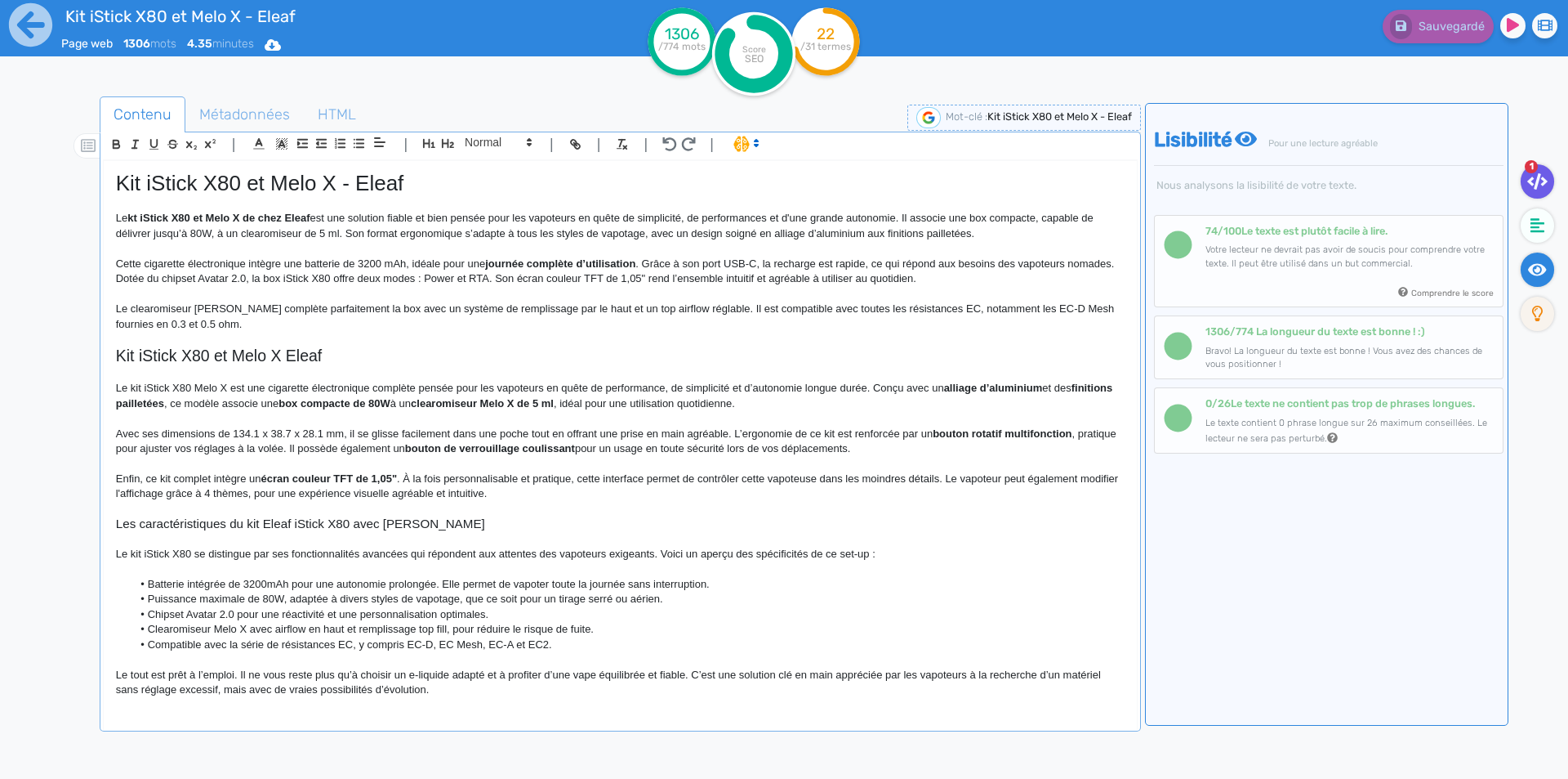
click at [1537, 177] on icon at bounding box center [1536, 181] width 21 height 16
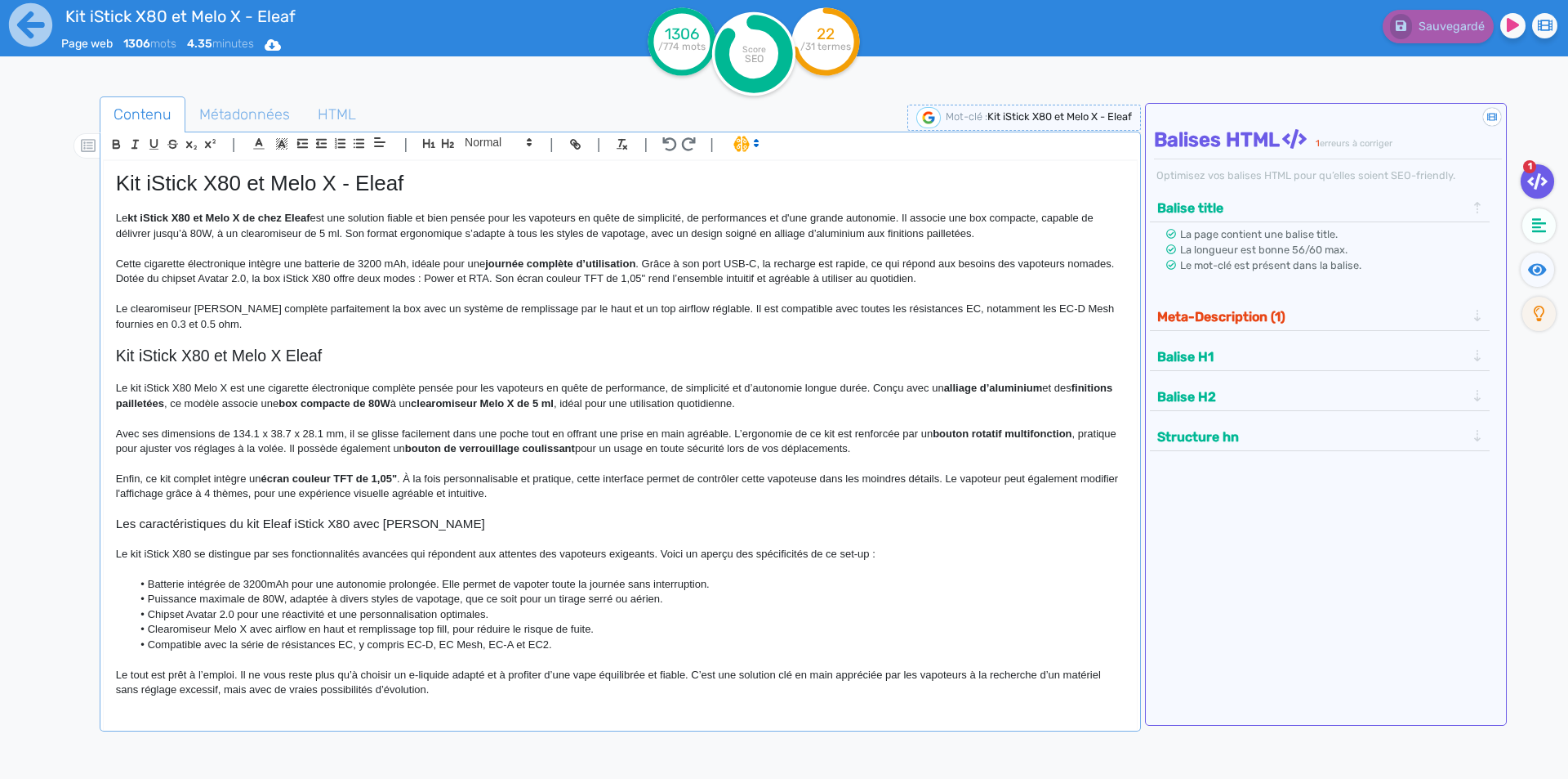
click at [1280, 311] on button "Meta-Description (1)" at bounding box center [1311, 317] width 318 height 27
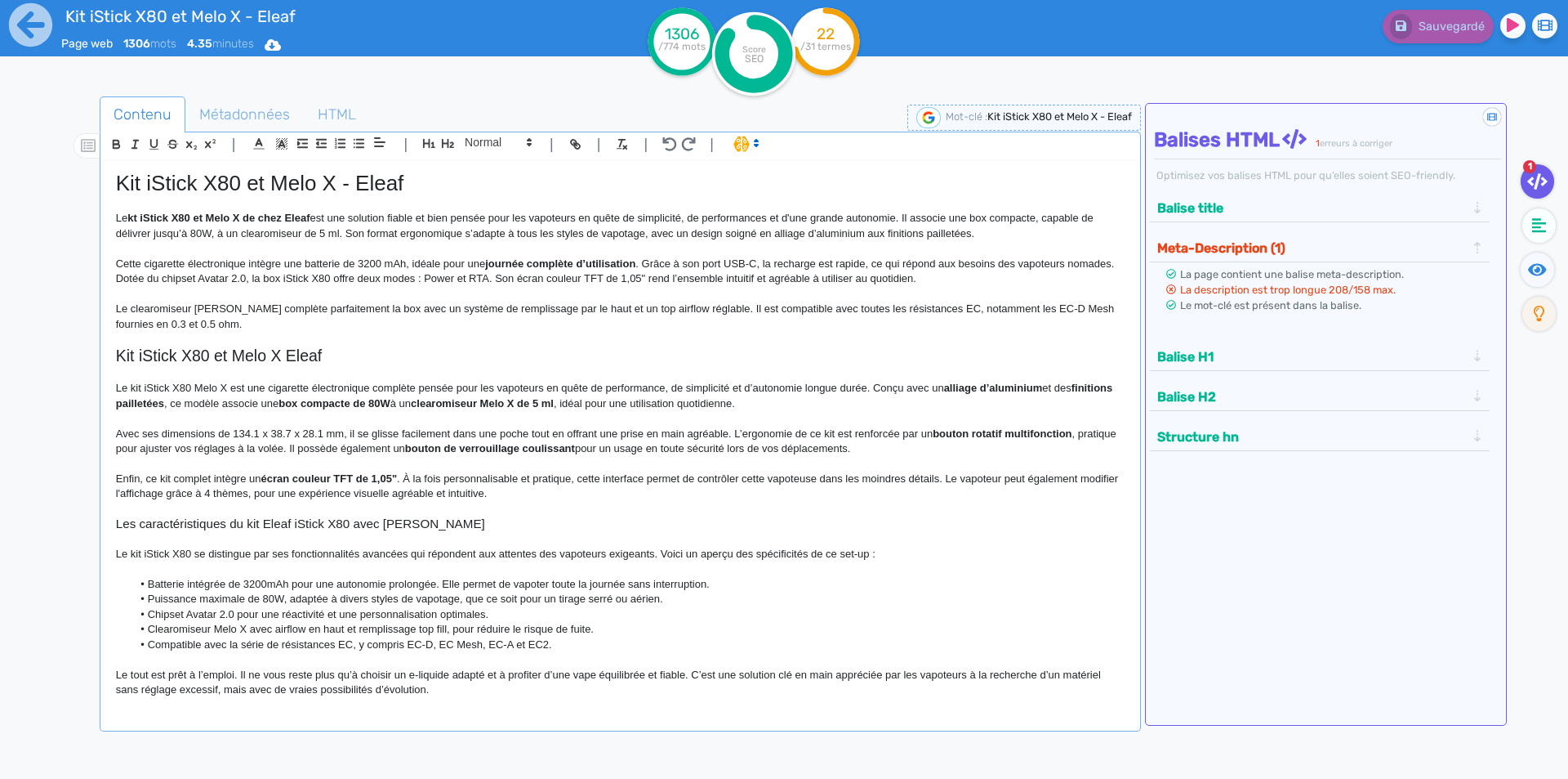
click at [1545, 287] on div at bounding box center [1541, 273] width 45 height 40
click at [1543, 226] on icon at bounding box center [1539, 226] width 14 height 16
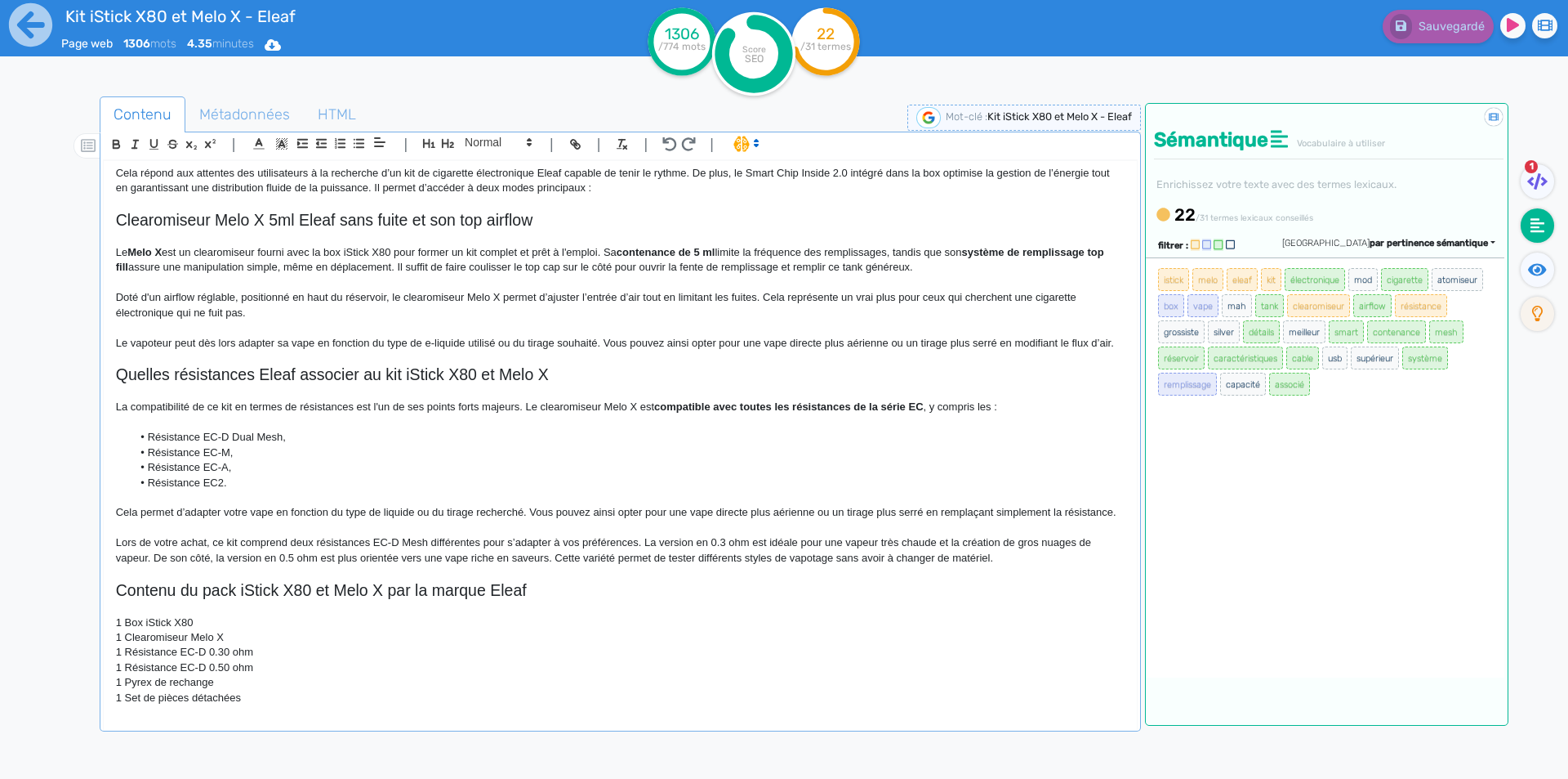
scroll to position [1106, 0]
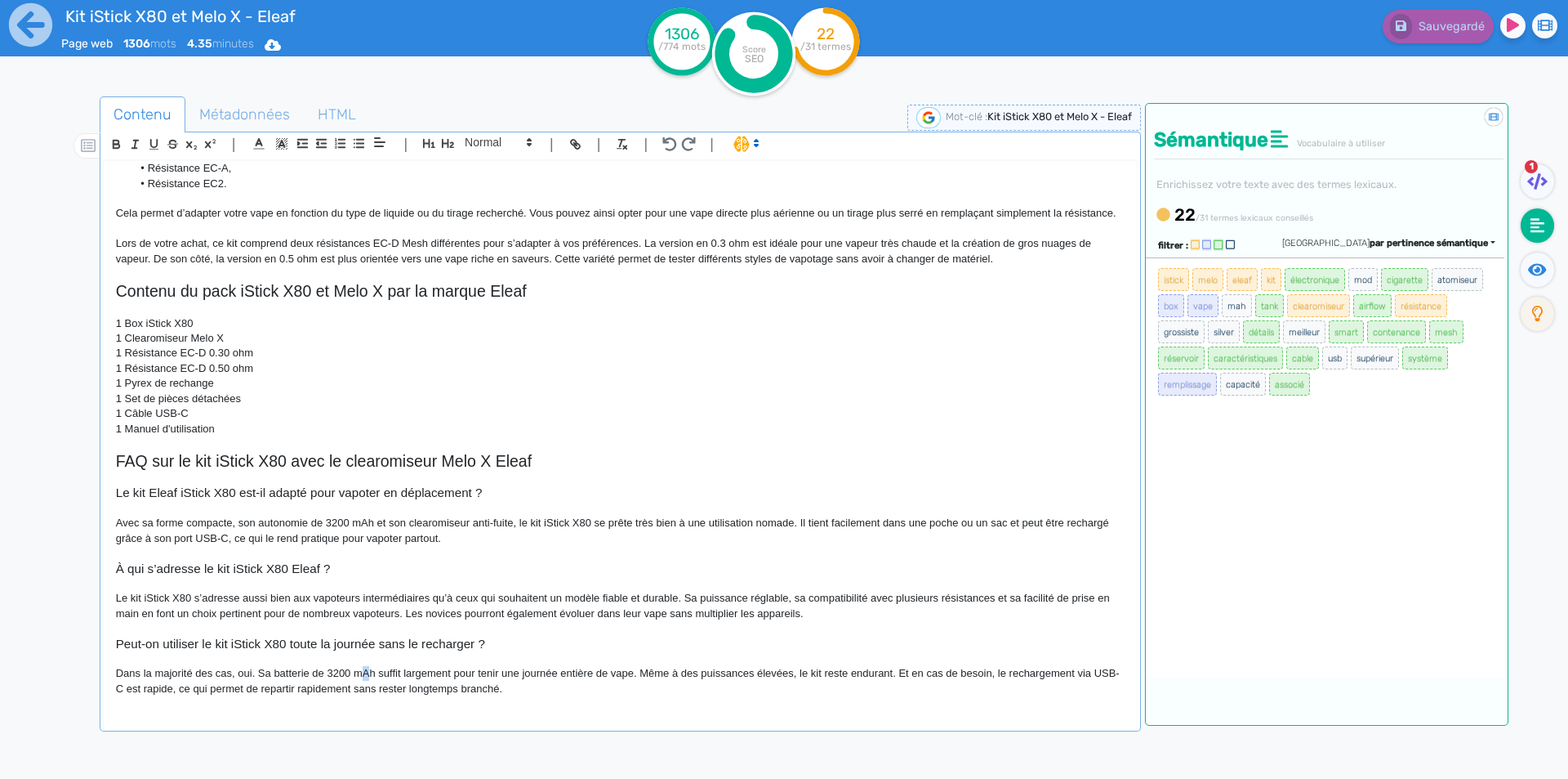
click at [367, 675] on span "Dans la majorité des cas, oui. Sa batterie de 3200 mAh suffit largement pour te…" at bounding box center [618, 681] width 1003 height 27
click at [1447, 31] on span "Sauvegarder" at bounding box center [1450, 26] width 70 height 14
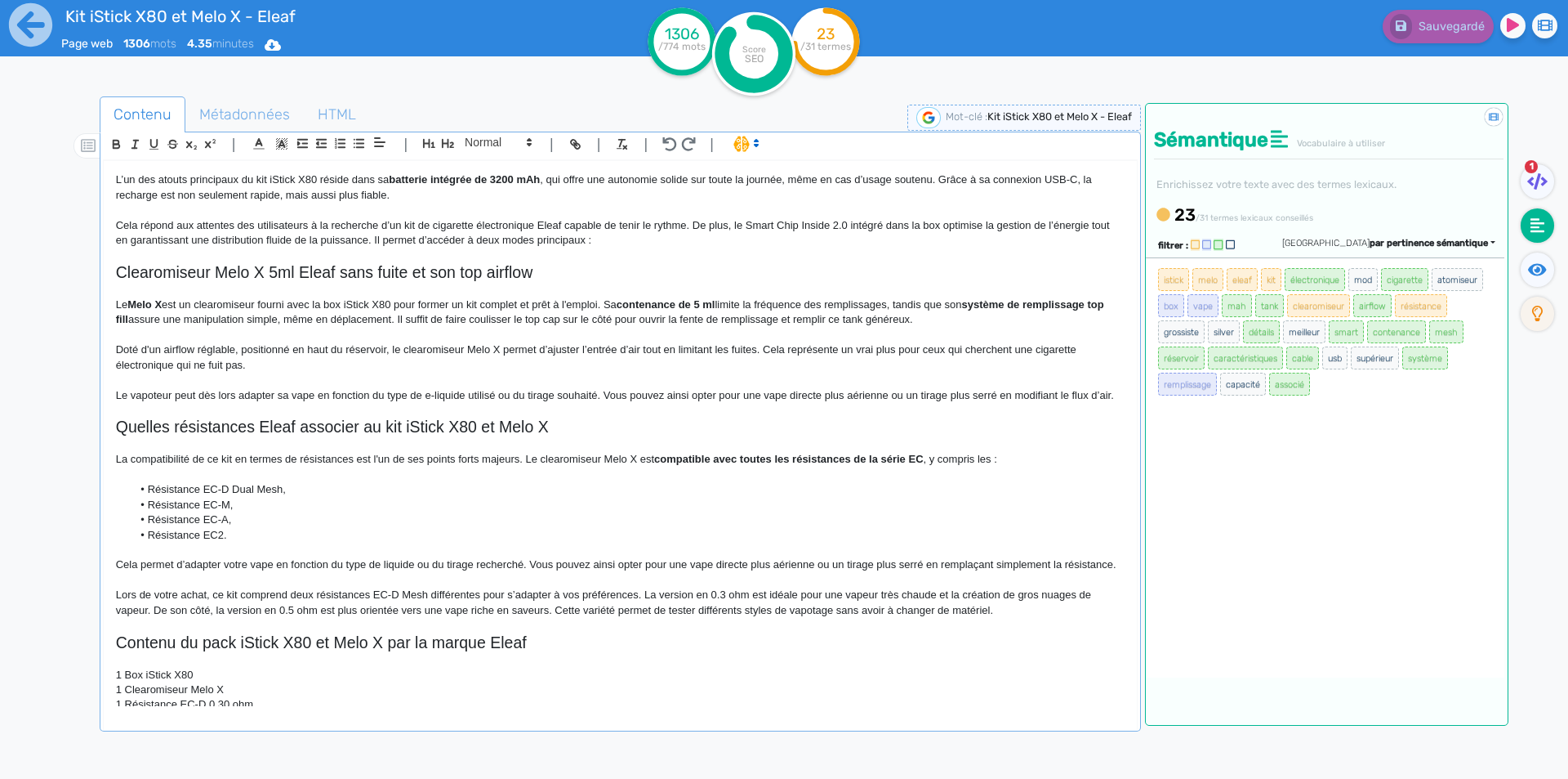
scroll to position [698, 0]
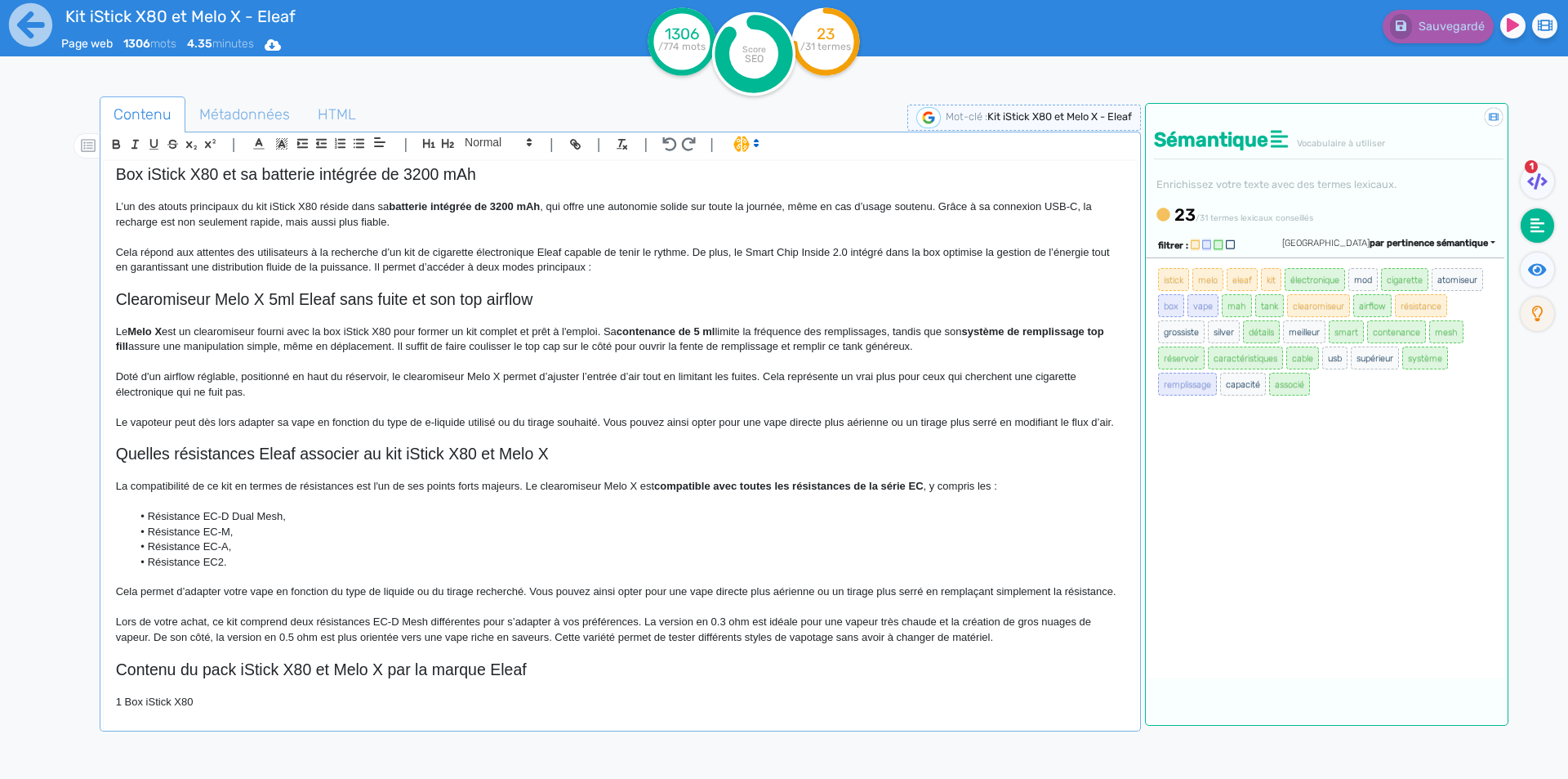
click at [344, 329] on span "est un clearomiseur fourni avec la box iStick X80 pour former un kit complet et…" at bounding box center [389, 331] width 455 height 13
click at [1450, 23] on span "Sauvegarder" at bounding box center [1450, 26] width 70 height 14
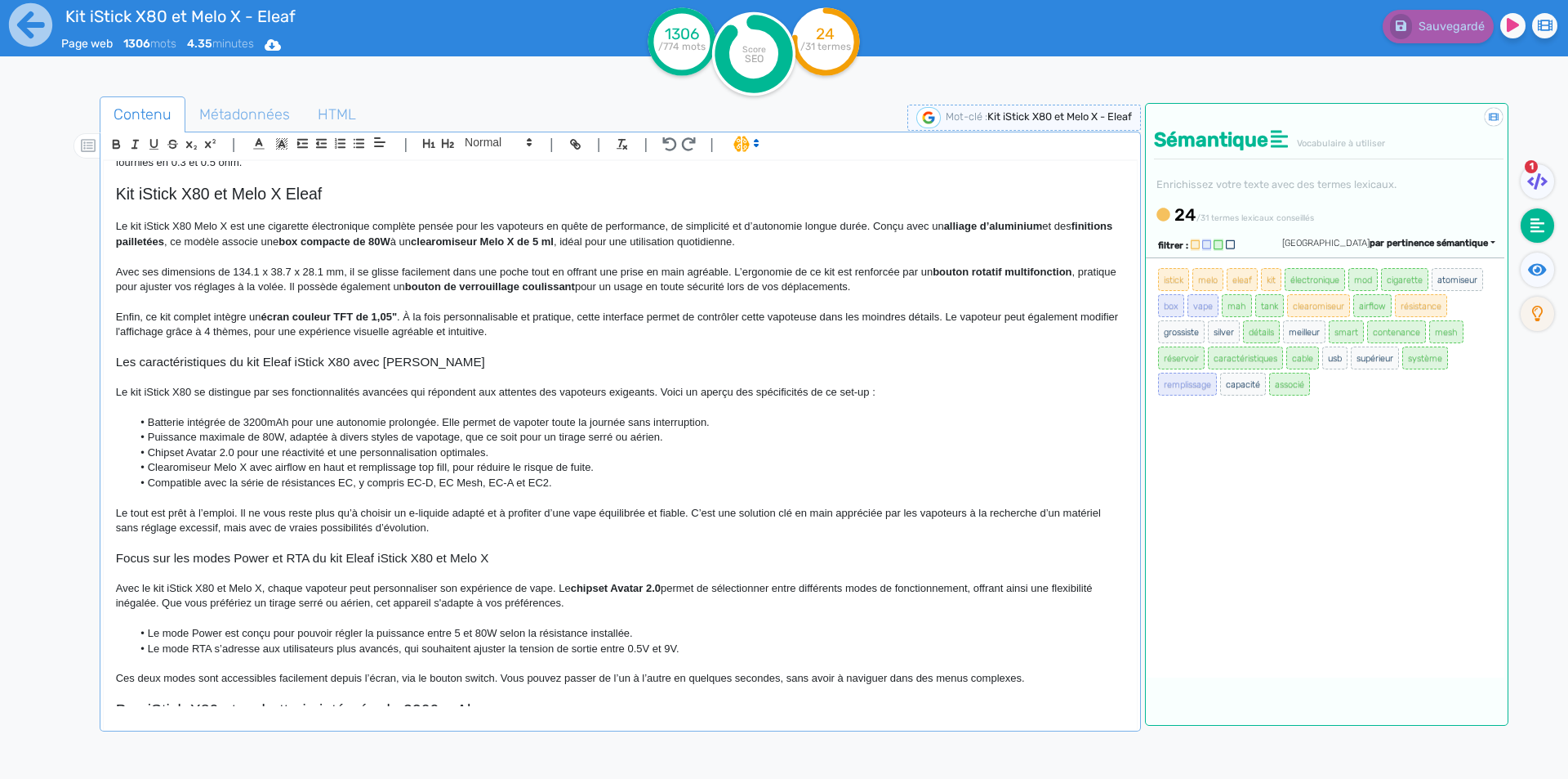
scroll to position [0, 0]
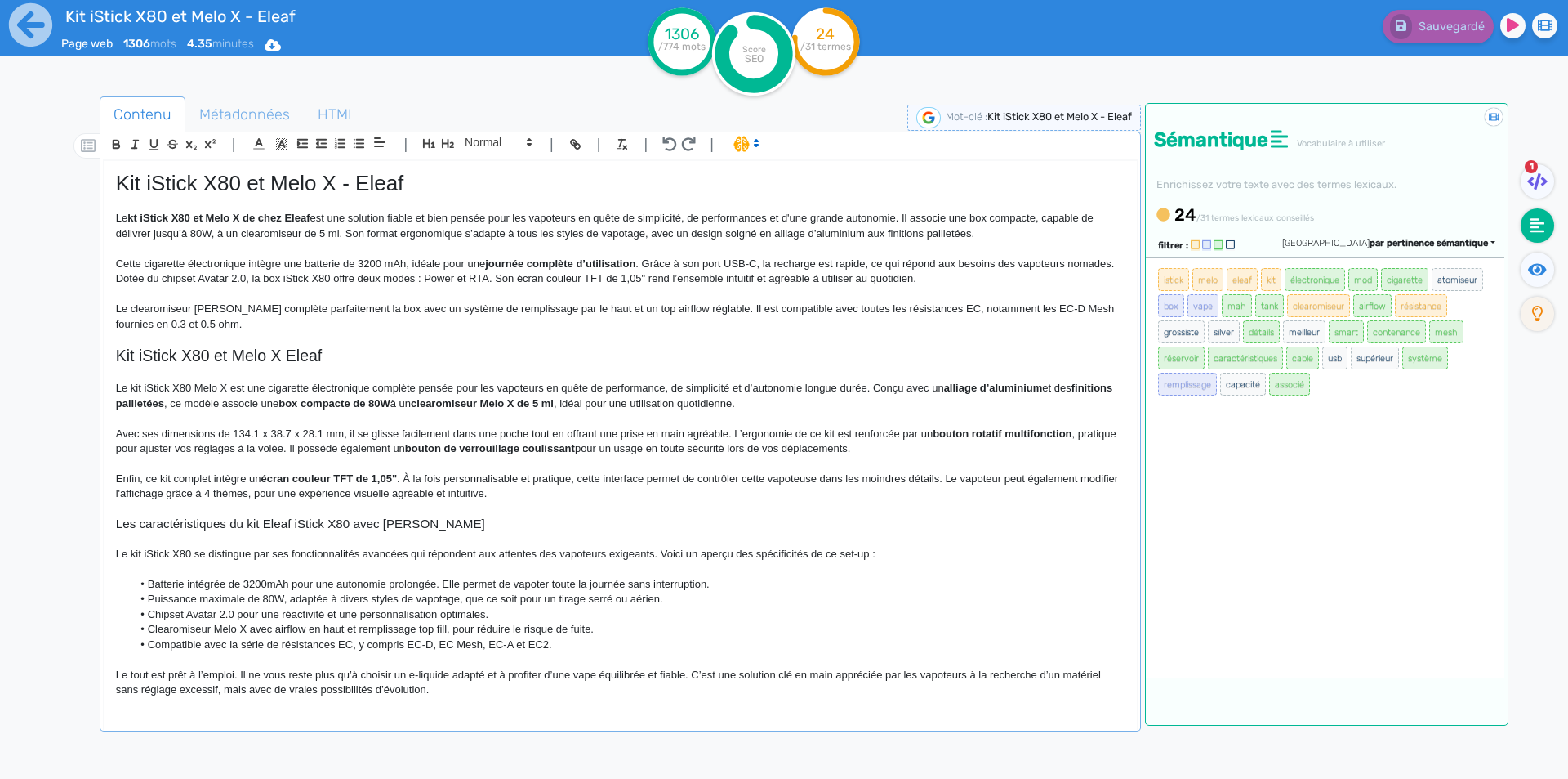
click at [261, 233] on p "Le kt iStick X80 et Melo X de chez Eleaf est une solution fiable et bien pensée…" at bounding box center [621, 226] width 1009 height 30
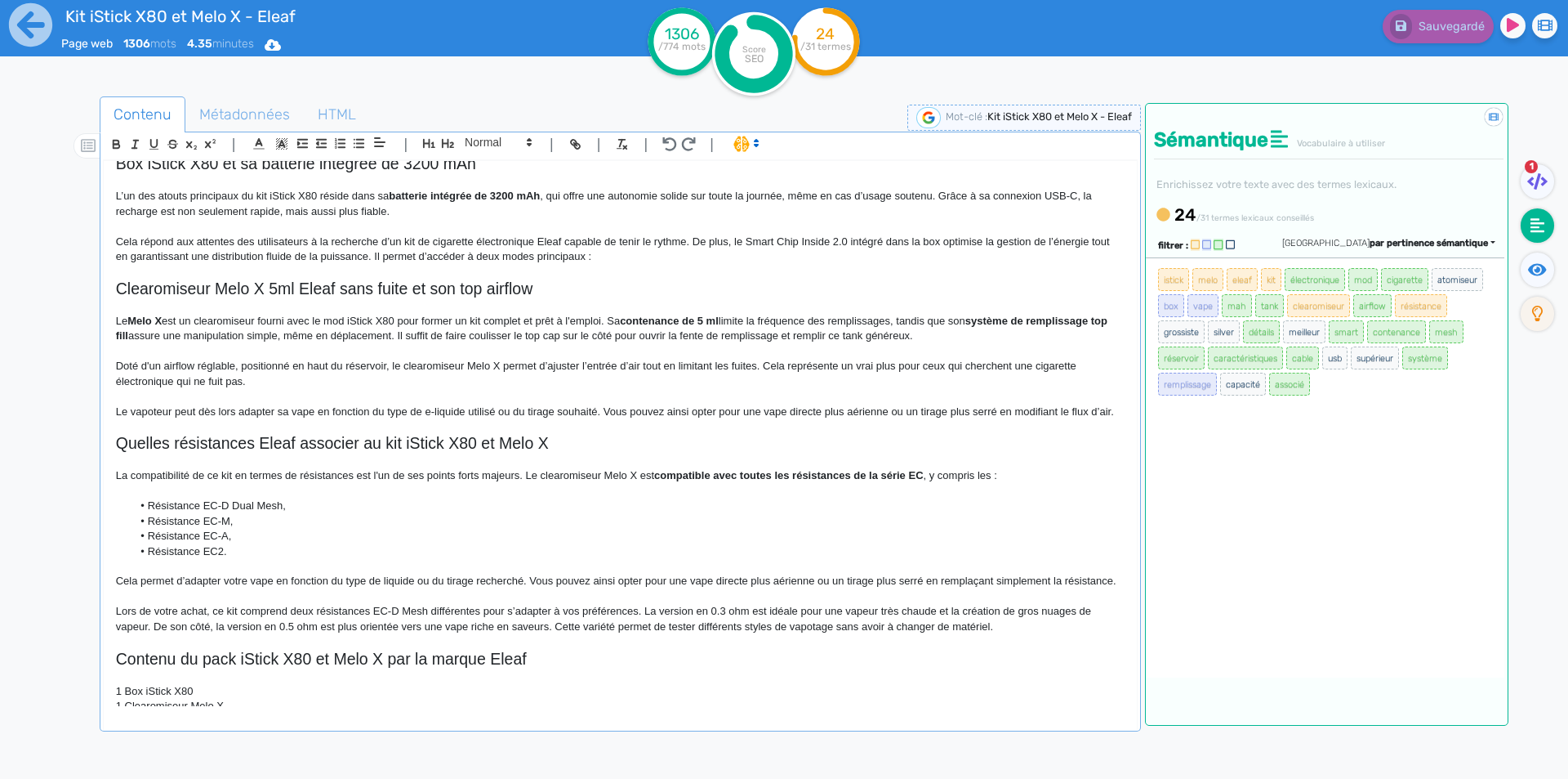
scroll to position [736, 0]
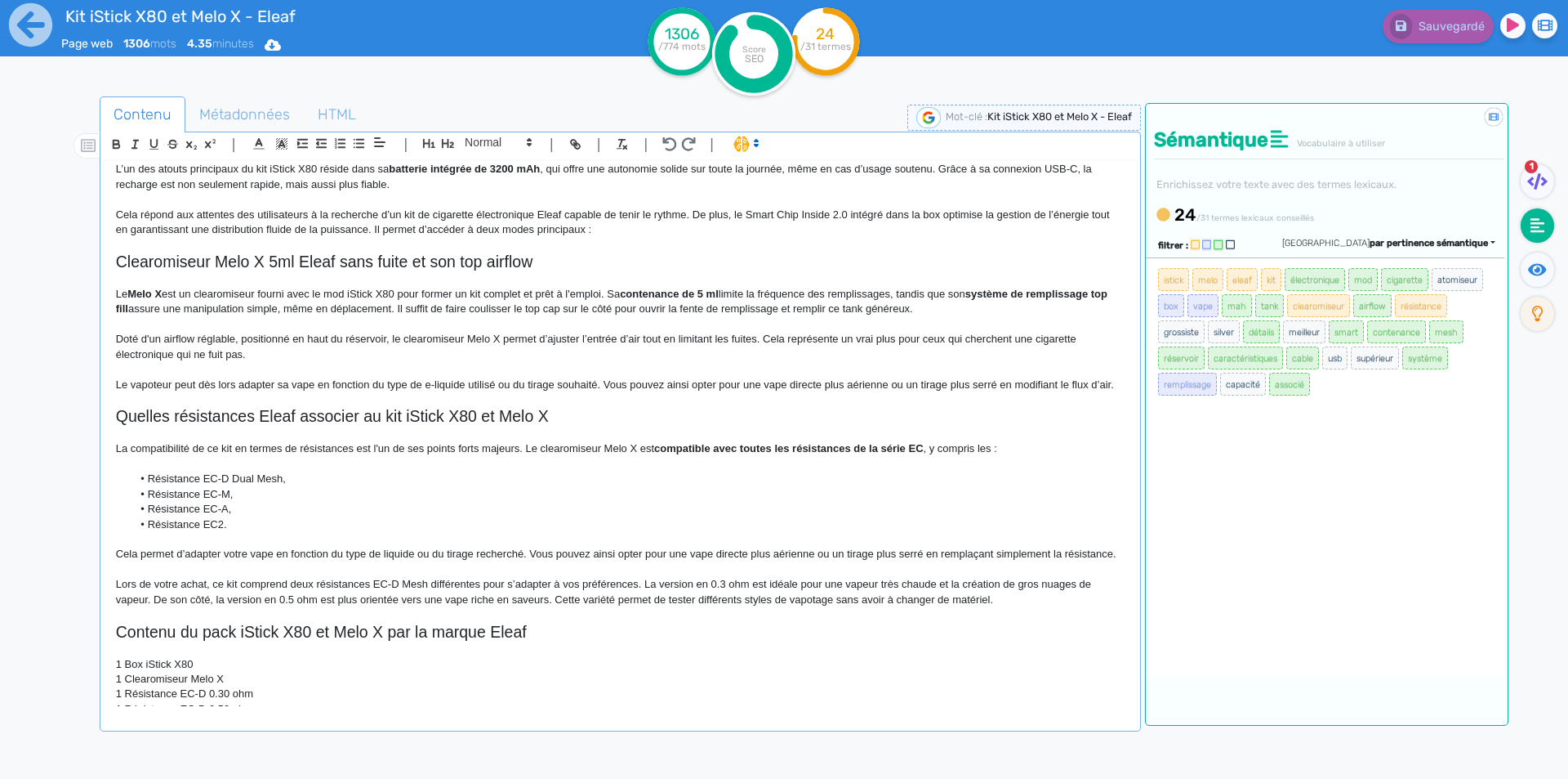
click at [233, 299] on span "est un clearomiseur fourni avec le mod iStick X80 pour former un kit complet et…" at bounding box center [391, 294] width 458 height 13
click at [1434, 39] on button "Sauvegarder" at bounding box center [1436, 26] width 115 height 33
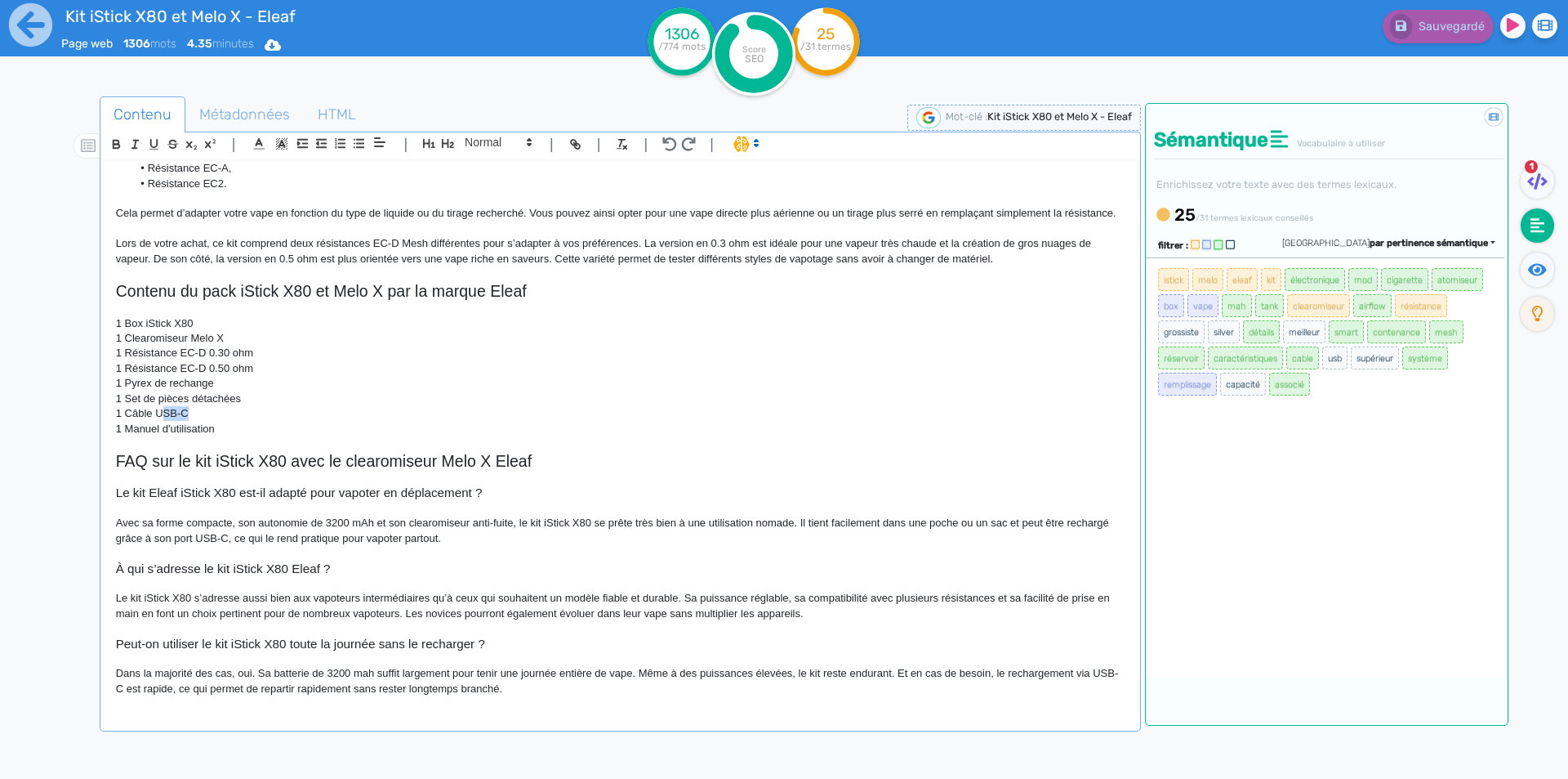
drag, startPoint x: 163, startPoint y: 410, endPoint x: 189, endPoint y: 413, distance: 26.2
click at [189, 413] on p "1 Câble USB-C" at bounding box center [621, 413] width 1009 height 14
drag, startPoint x: 166, startPoint y: 410, endPoint x: 157, endPoint y: 409, distance: 9.1
click at [157, 409] on span "1 Câble Usb-c" at bounding box center [150, 413] width 67 height 13
click at [1443, 24] on span "Sauvegarder" at bounding box center [1450, 26] width 70 height 14
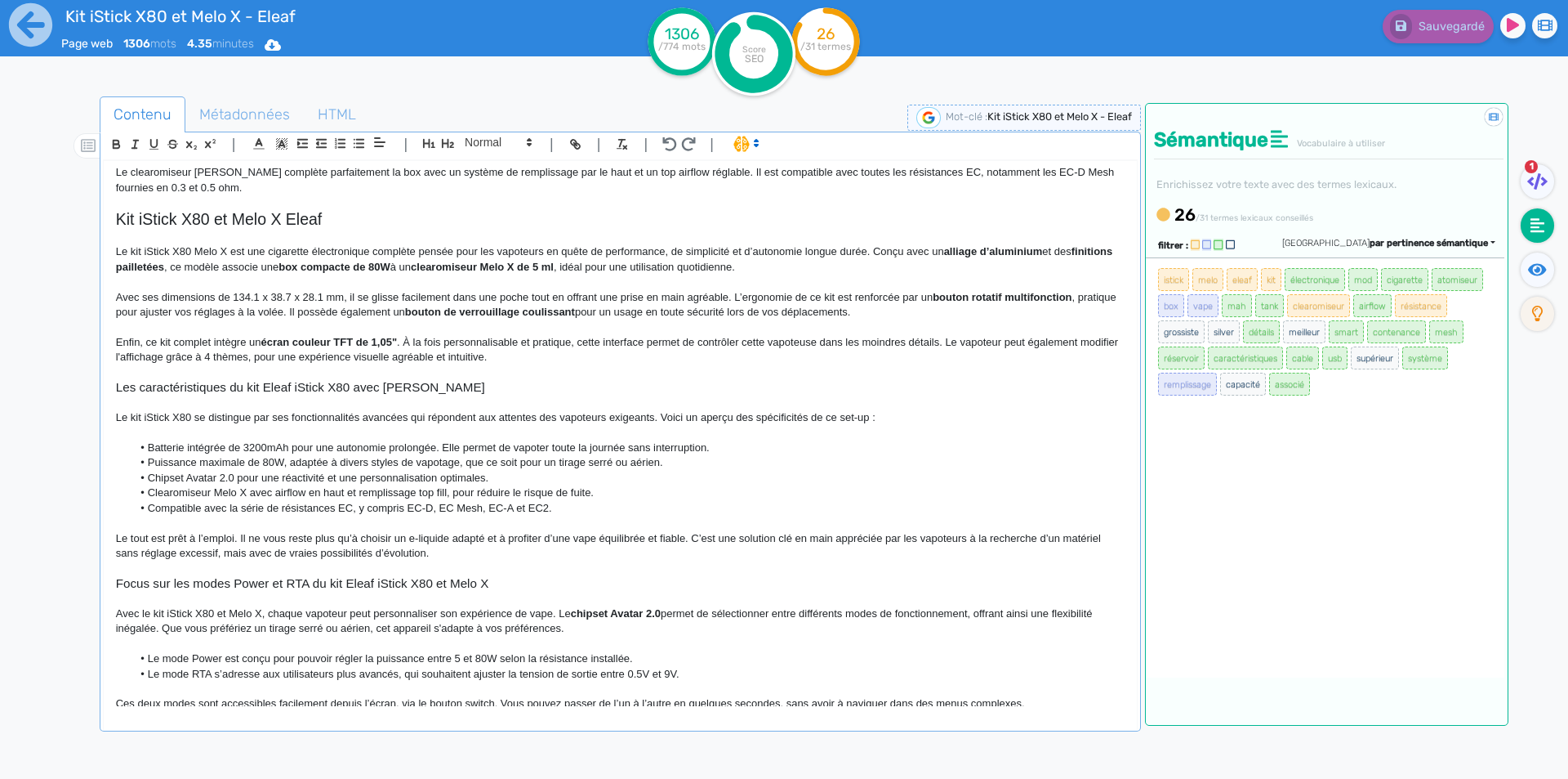
scroll to position [0, 0]
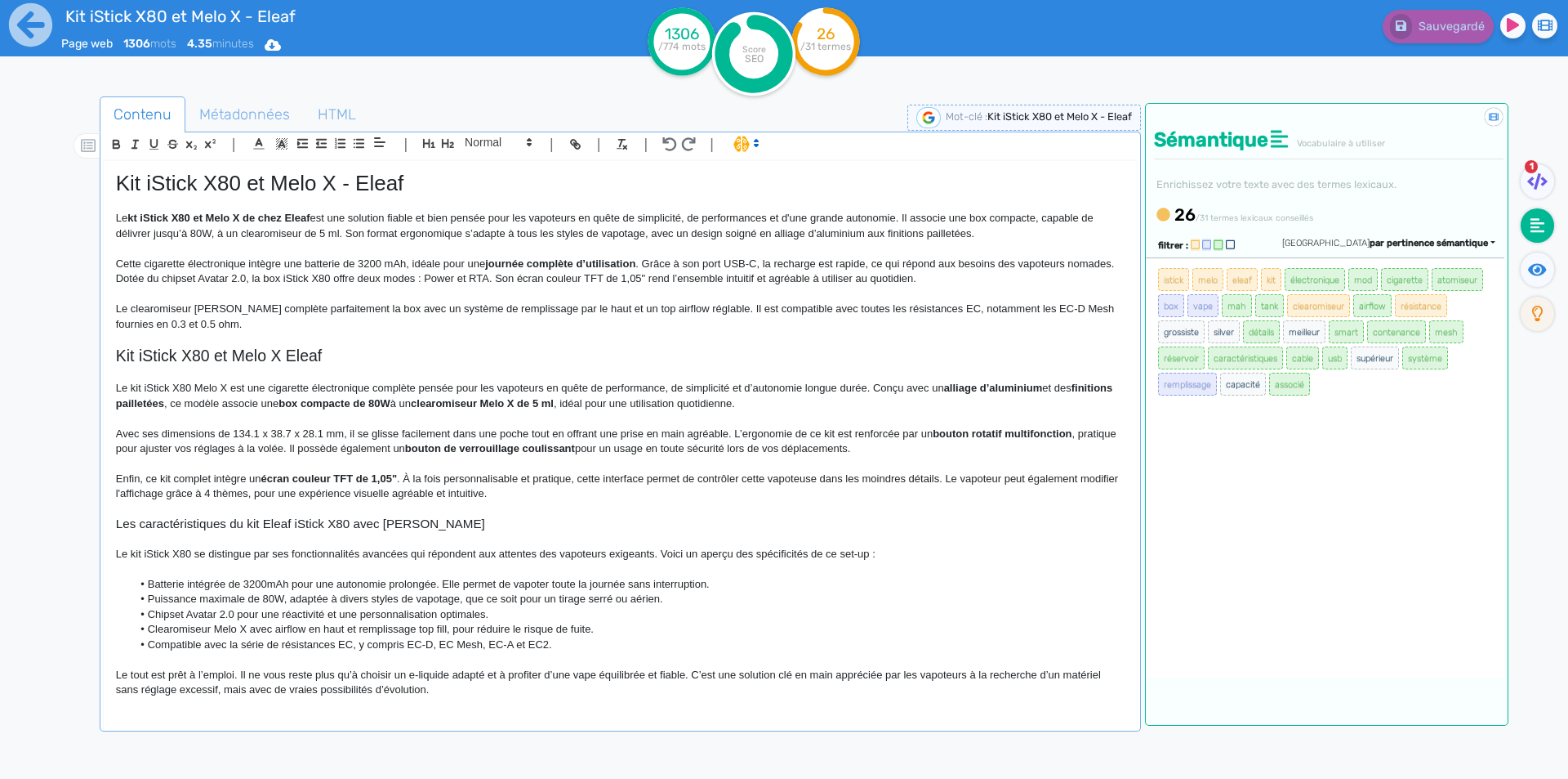
click at [613, 308] on p "Le clearomiseur [PERSON_NAME] complète parfaitement la box avec un système de r…" at bounding box center [621, 316] width 1009 height 30
click at [645, 307] on p "Le clearomiseur [PERSON_NAME] complète parfaitement la box avec un système de r…" at bounding box center [621, 316] width 1009 height 30
click at [1448, 17] on button "Sauvegarder" at bounding box center [1436, 26] width 115 height 33
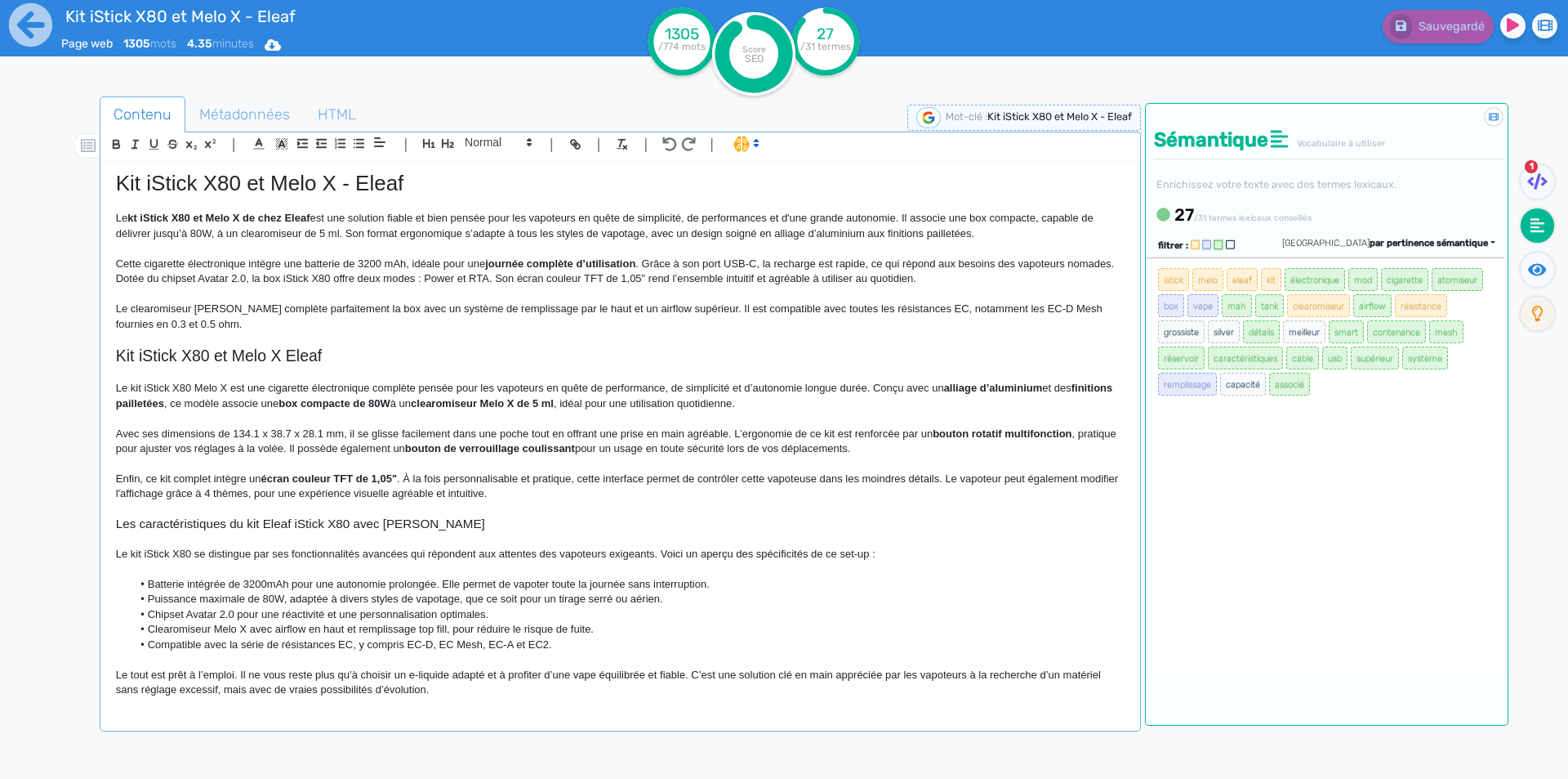
click at [219, 233] on p "Le kt iStick X80 et Melo X de chez Eleaf est une solution fiable et bien pensée…" at bounding box center [621, 226] width 1009 height 30
click at [355, 236] on p "Le kt iStick X80 et Melo X de chez Eleaf est une solution fiable et bien pensée…" at bounding box center [621, 226] width 1009 height 30
click at [223, 228] on p "Le kt iStick X80 et Melo X de chez Eleaf est une solution fiable et bien pensée…" at bounding box center [621, 226] width 1009 height 30
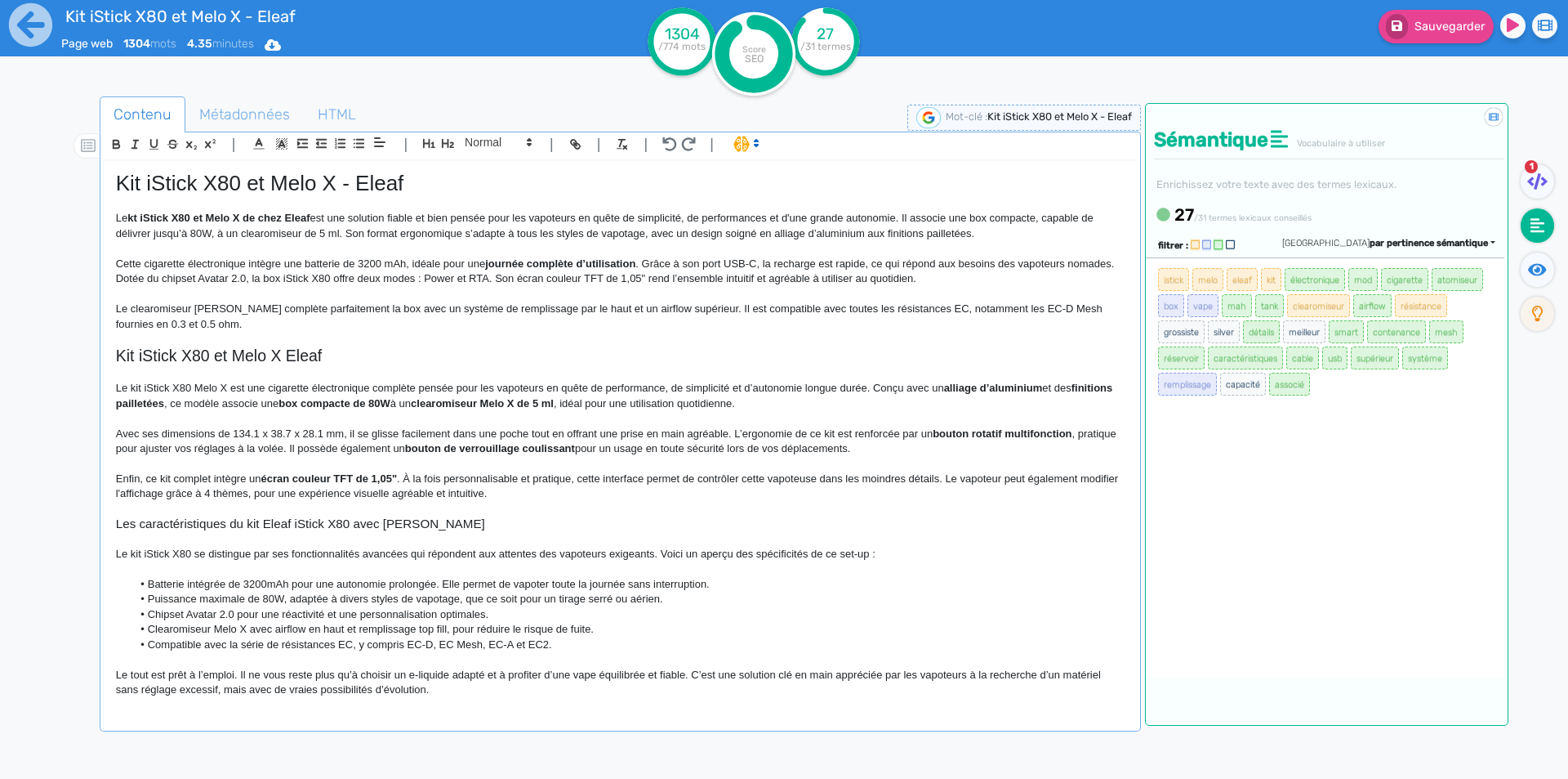
click at [301, 232] on p "Le kt iStick X80 et Melo X de chez Eleaf est une solution fiable et bien pensée…" at bounding box center [621, 226] width 1009 height 30
click at [1448, 20] on span "Sauvegarder" at bounding box center [1450, 26] width 70 height 14
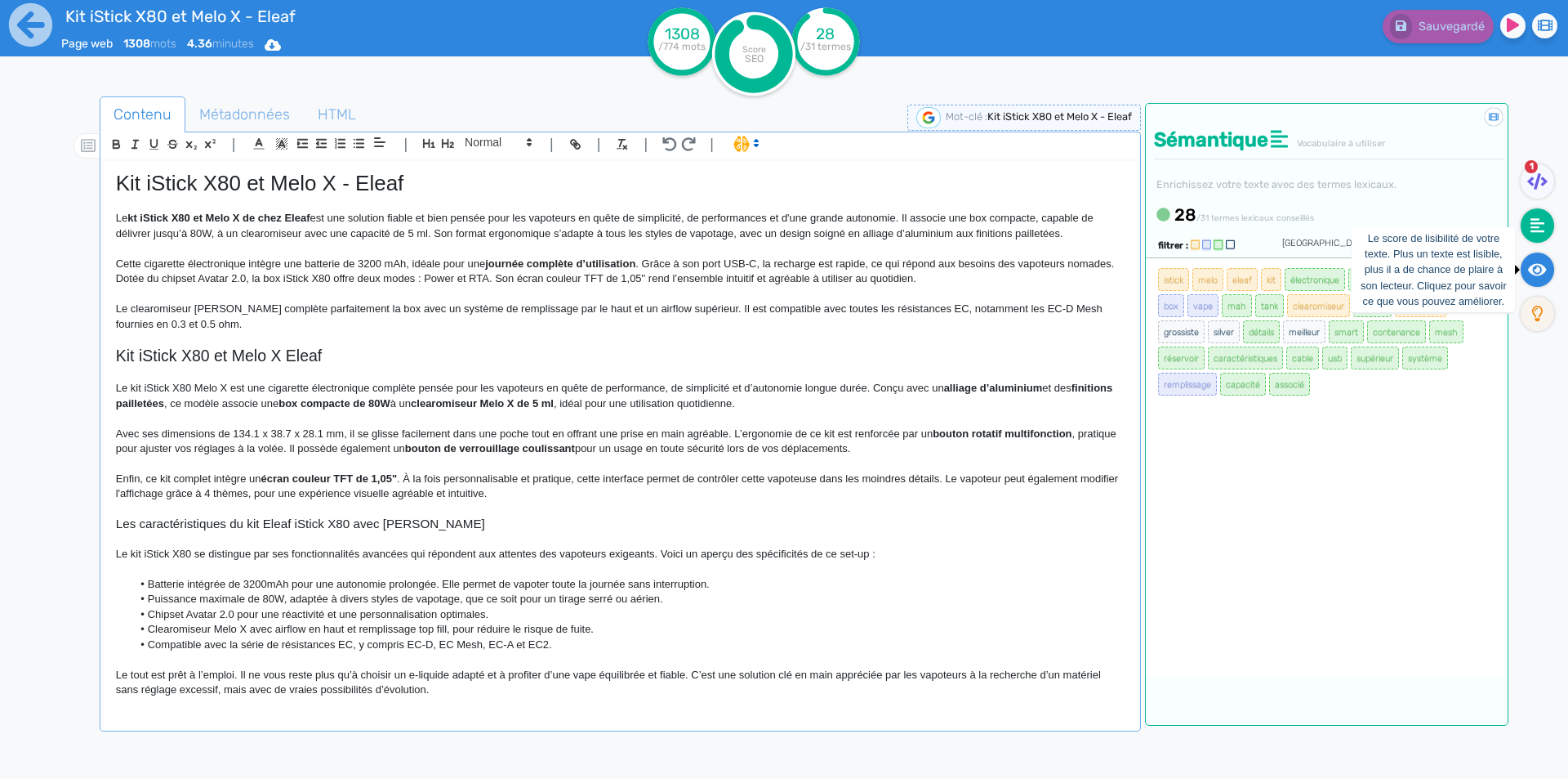
click at [1540, 277] on icon at bounding box center [1536, 270] width 19 height 16
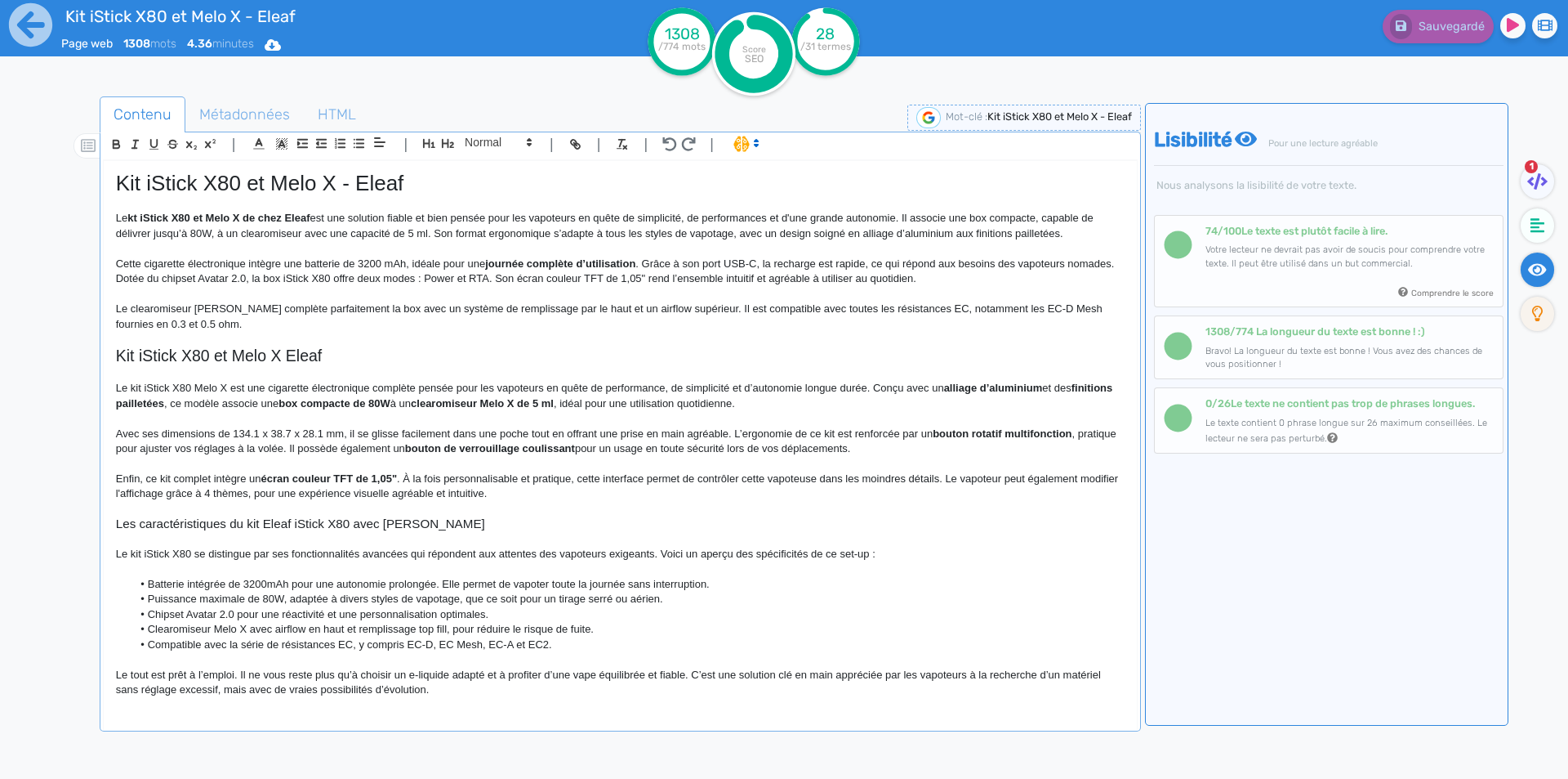
click at [617, 425] on p at bounding box center [621, 418] width 1009 height 14
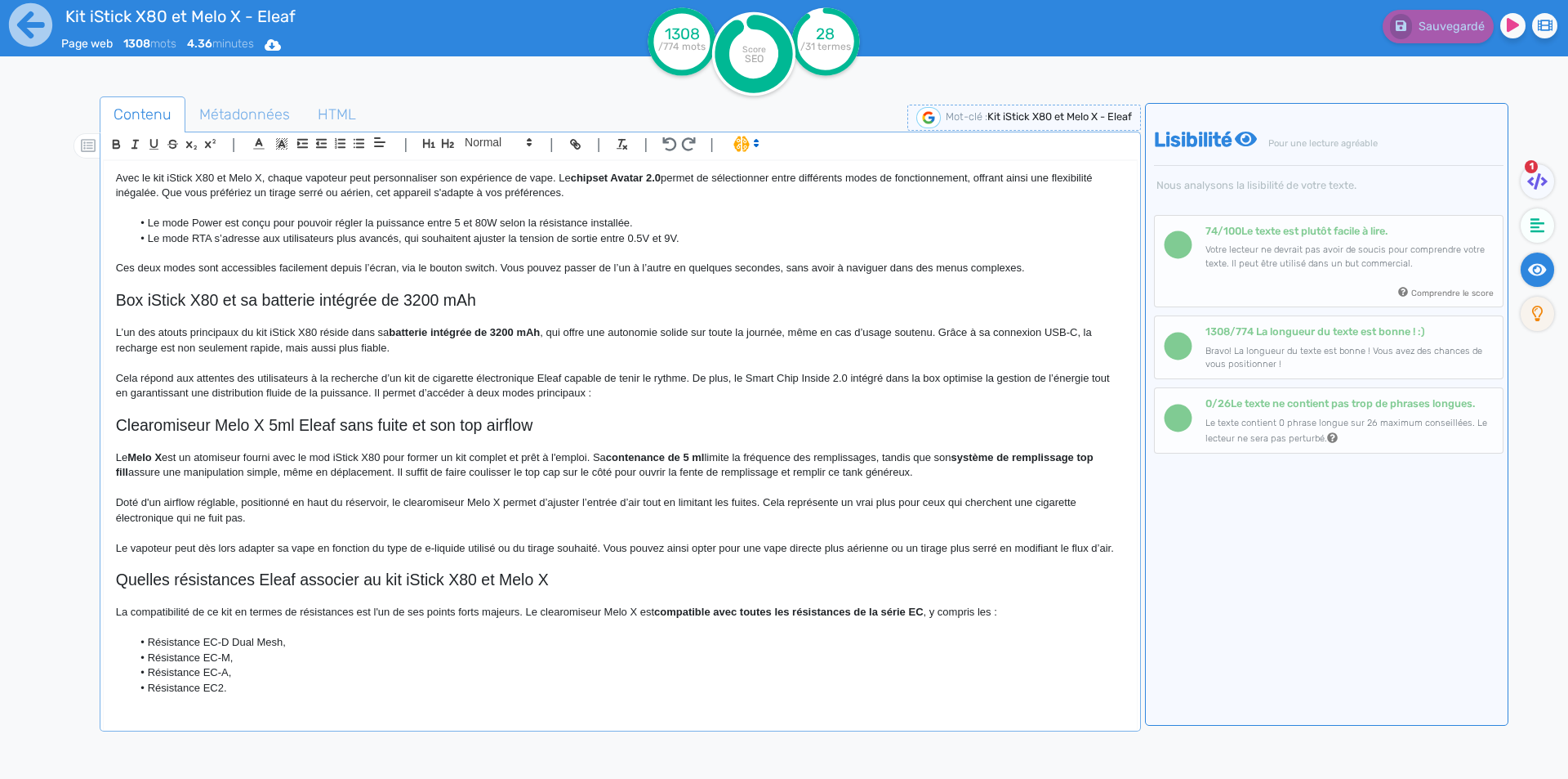
scroll to position [654, 0]
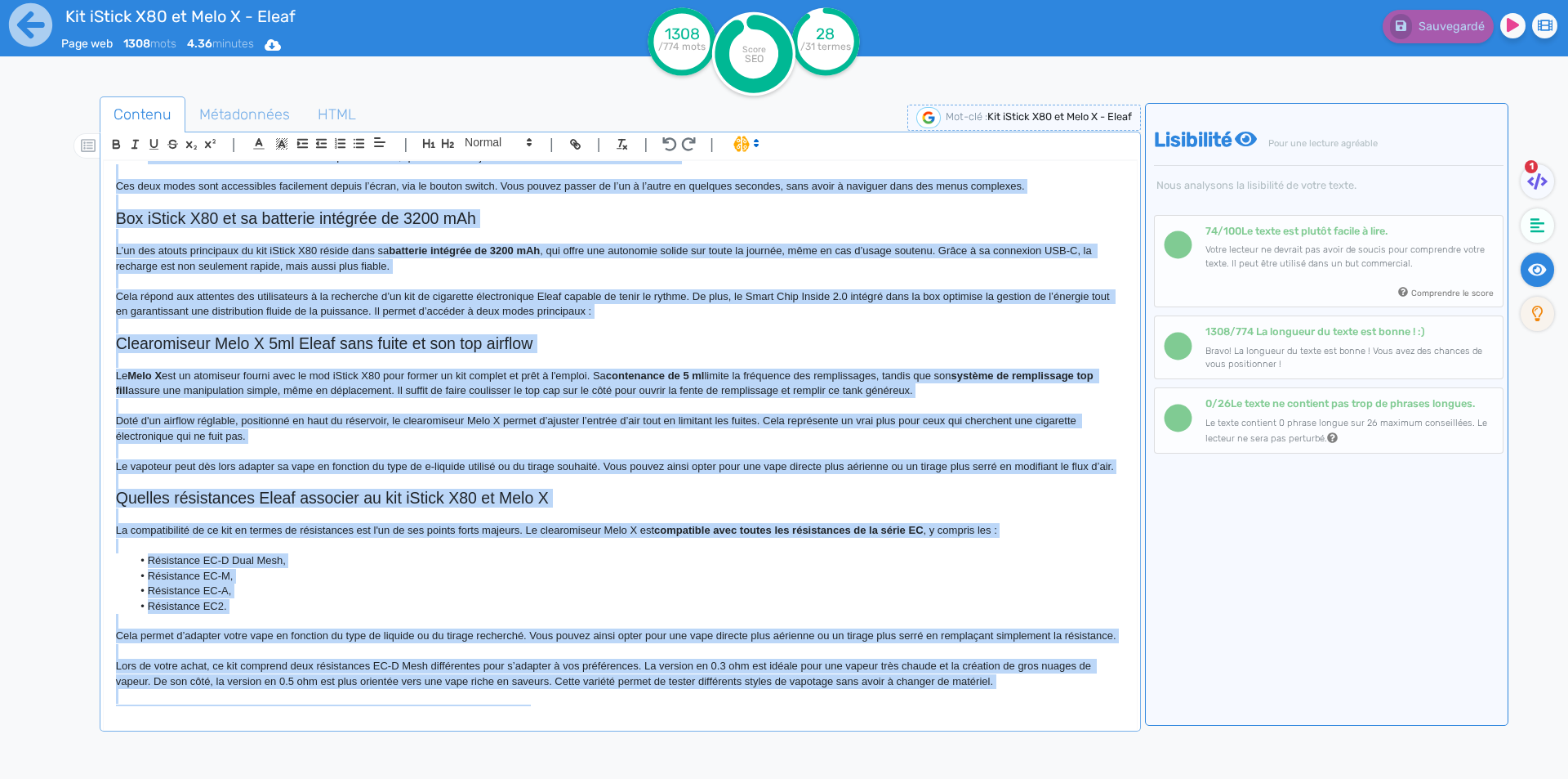
copy div "Lor iPsumd S22 am Cons A - Elits Do ei tEmpor I14 ut Labo E do magn Aliqu eni a…"
click at [515, 328] on p at bounding box center [621, 326] width 1009 height 14
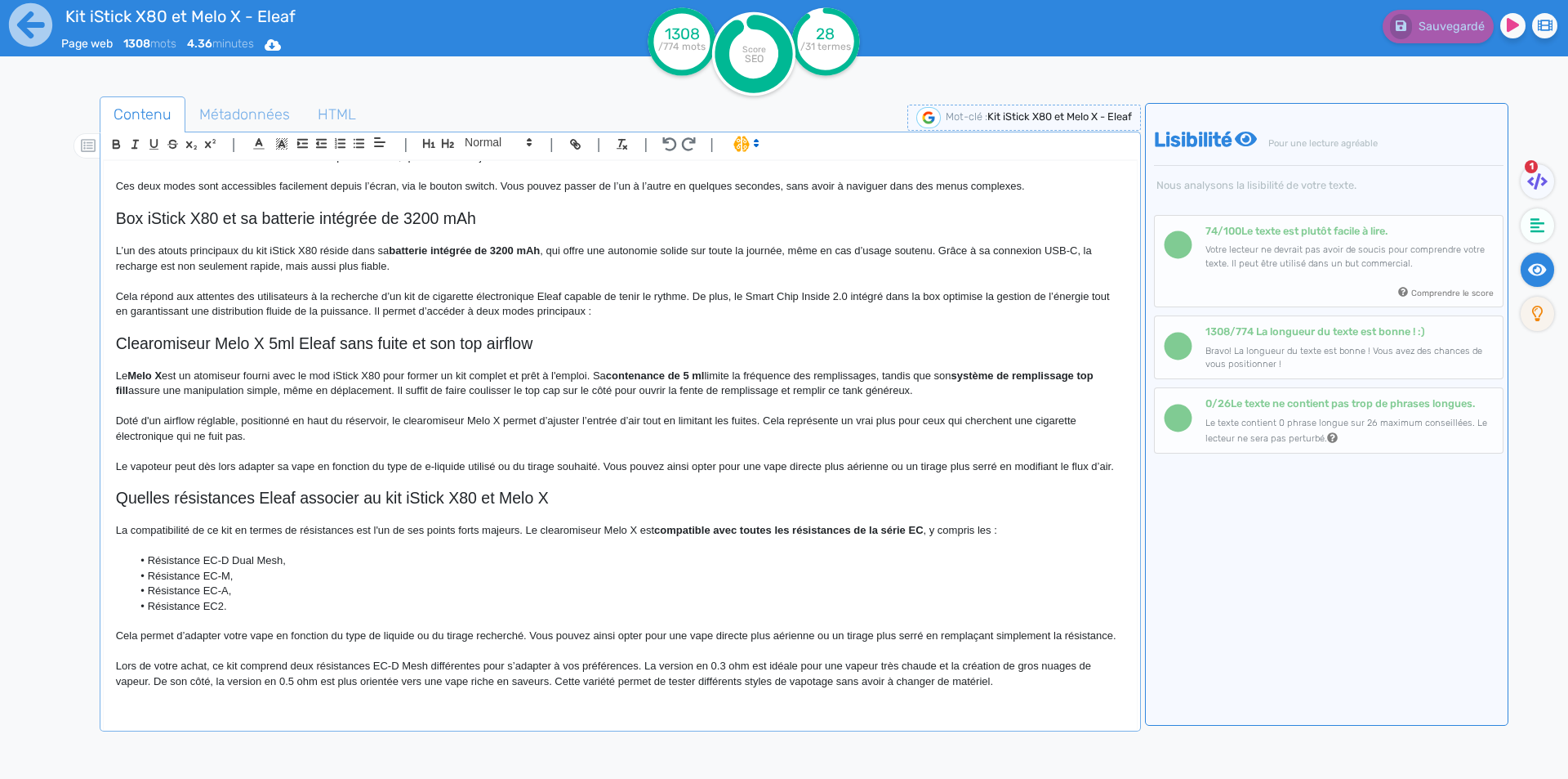
click at [759, 536] on strong "compatible avec toutes les résistances de la série EC" at bounding box center [789, 530] width 270 height 13
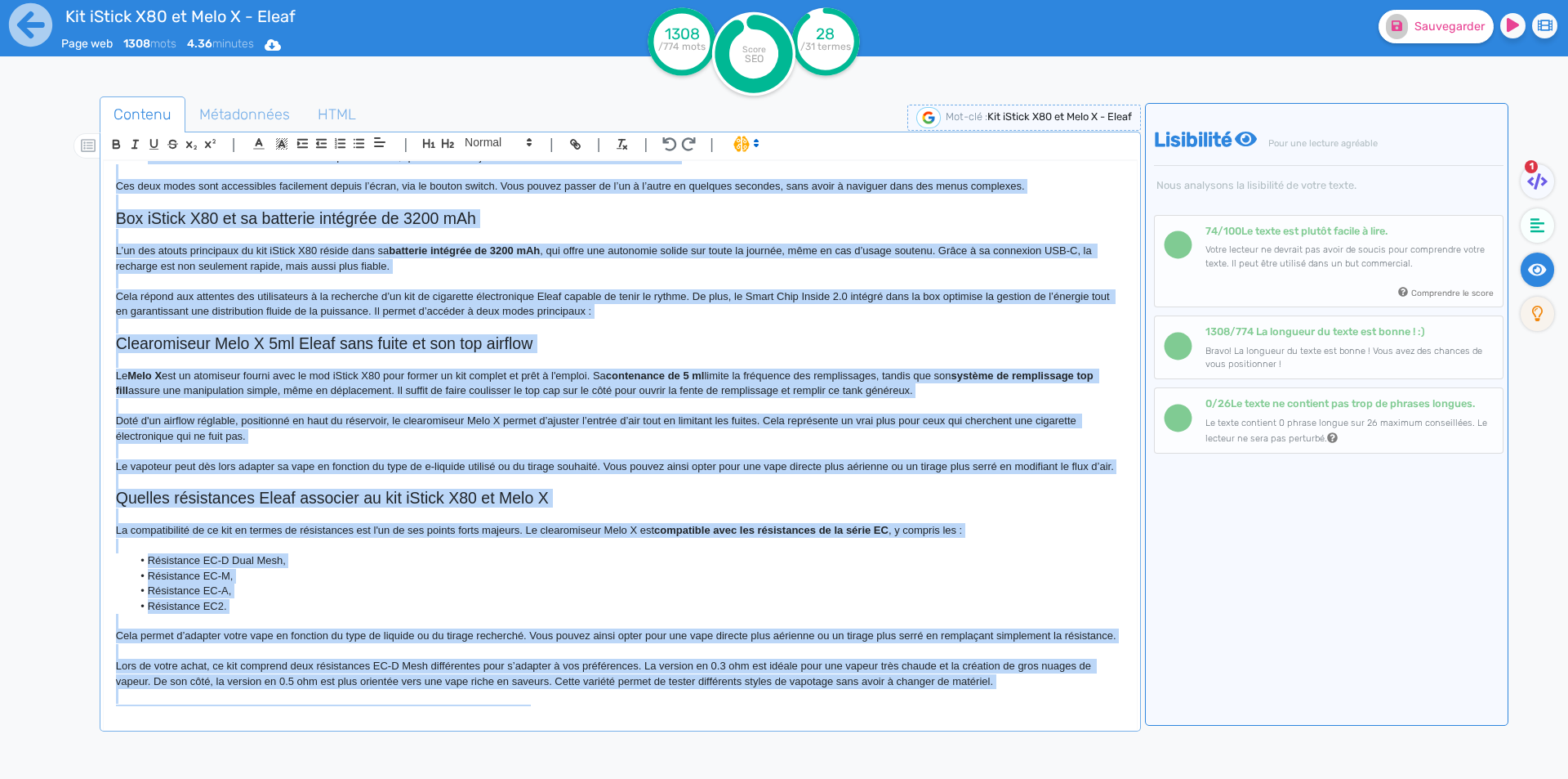
copy div "Lor iPsumd S22 am Cons A - Elits Do ei tEmpor I14 ut Labo E do magn Aliqu eni a…"
click at [698, 426] on p "Doté d'un airflow réglable, positionné en haut du réservoir, le clearomiseur Me…" at bounding box center [621, 428] width 1009 height 30
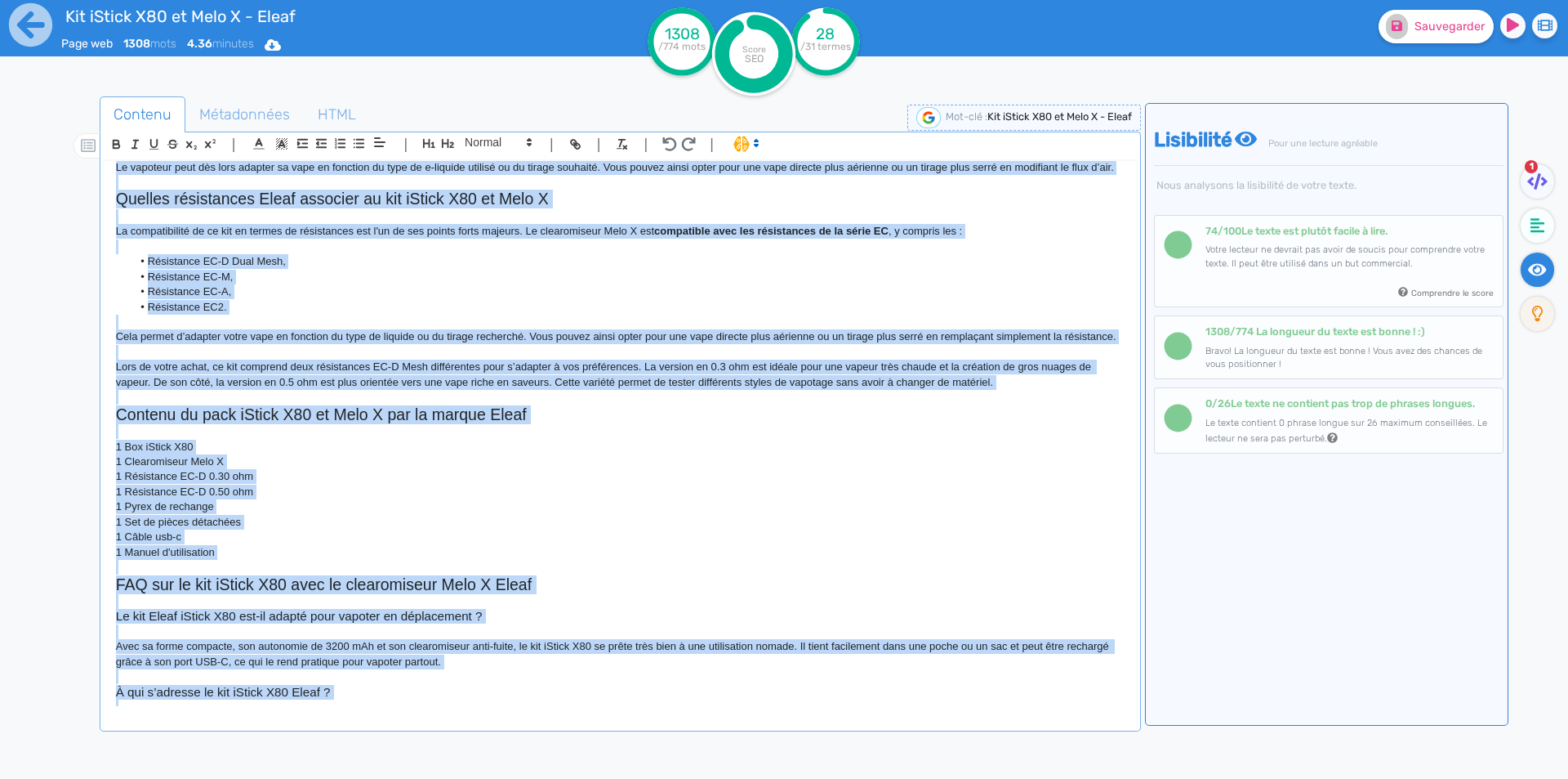
scroll to position [980, 0]
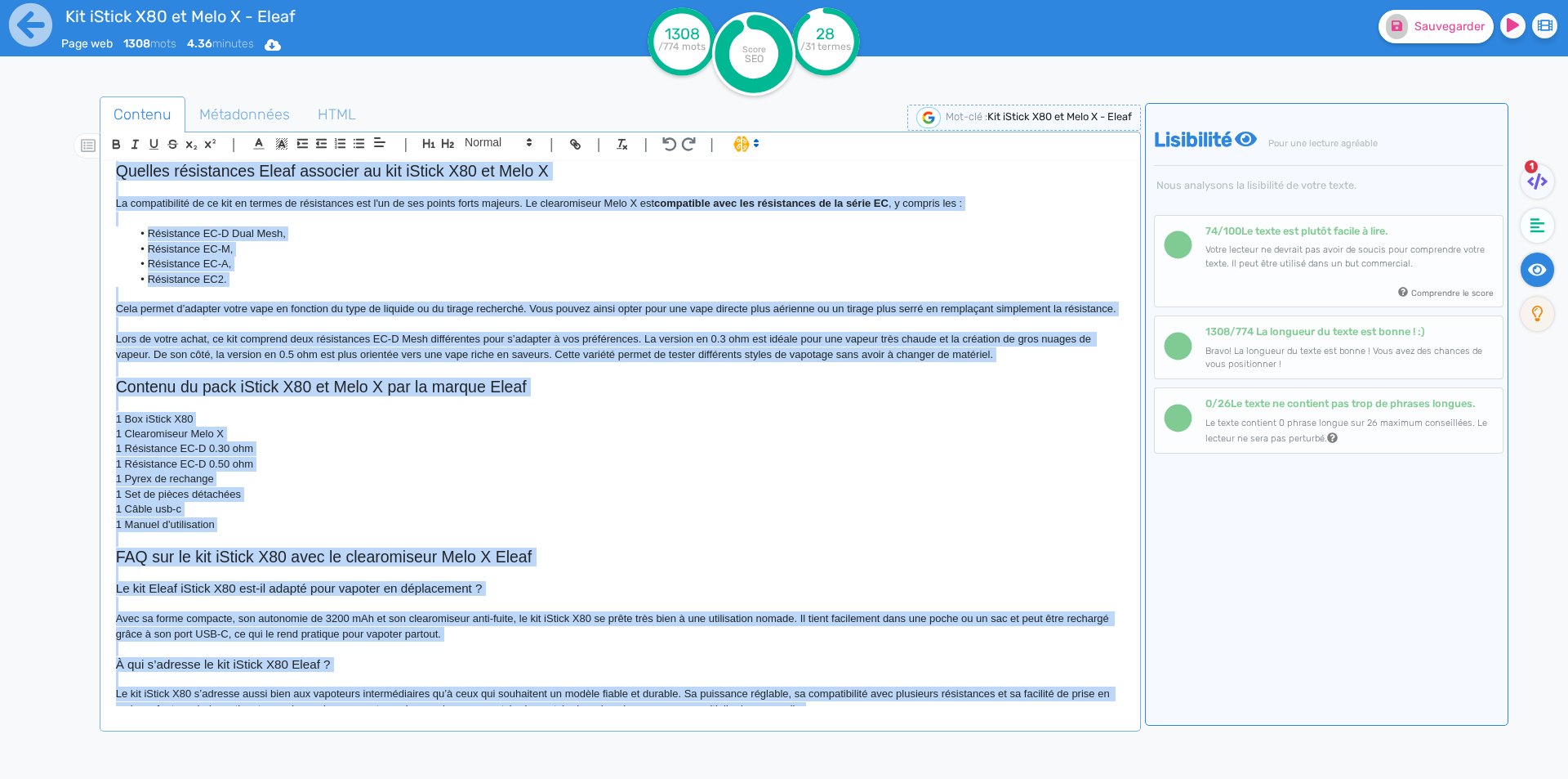
click at [696, 396] on h2 "Contenu du pack iStick X80 et Melo X par la marque Eleaf" at bounding box center [621, 386] width 1009 height 19
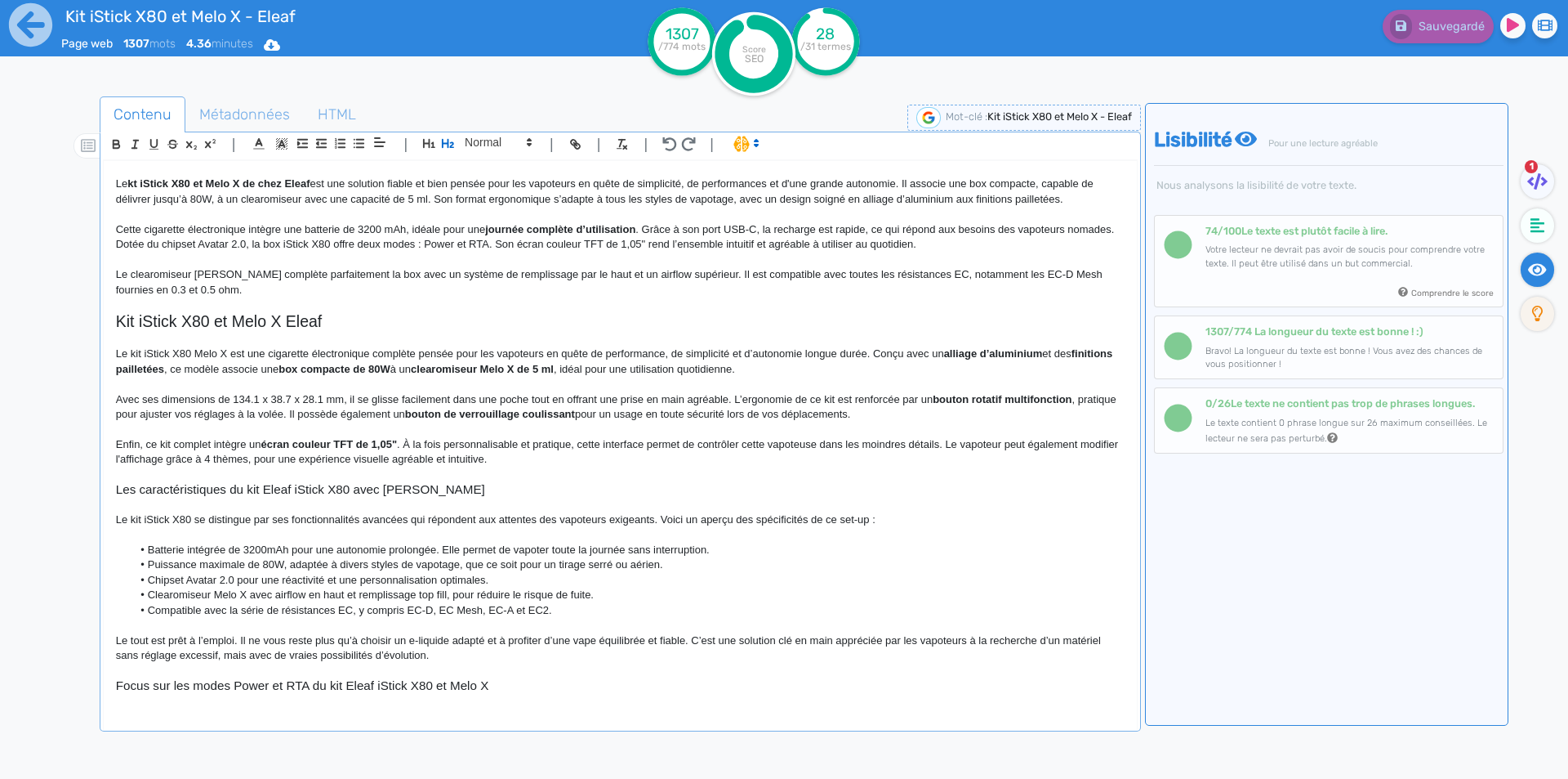
scroll to position [0, 0]
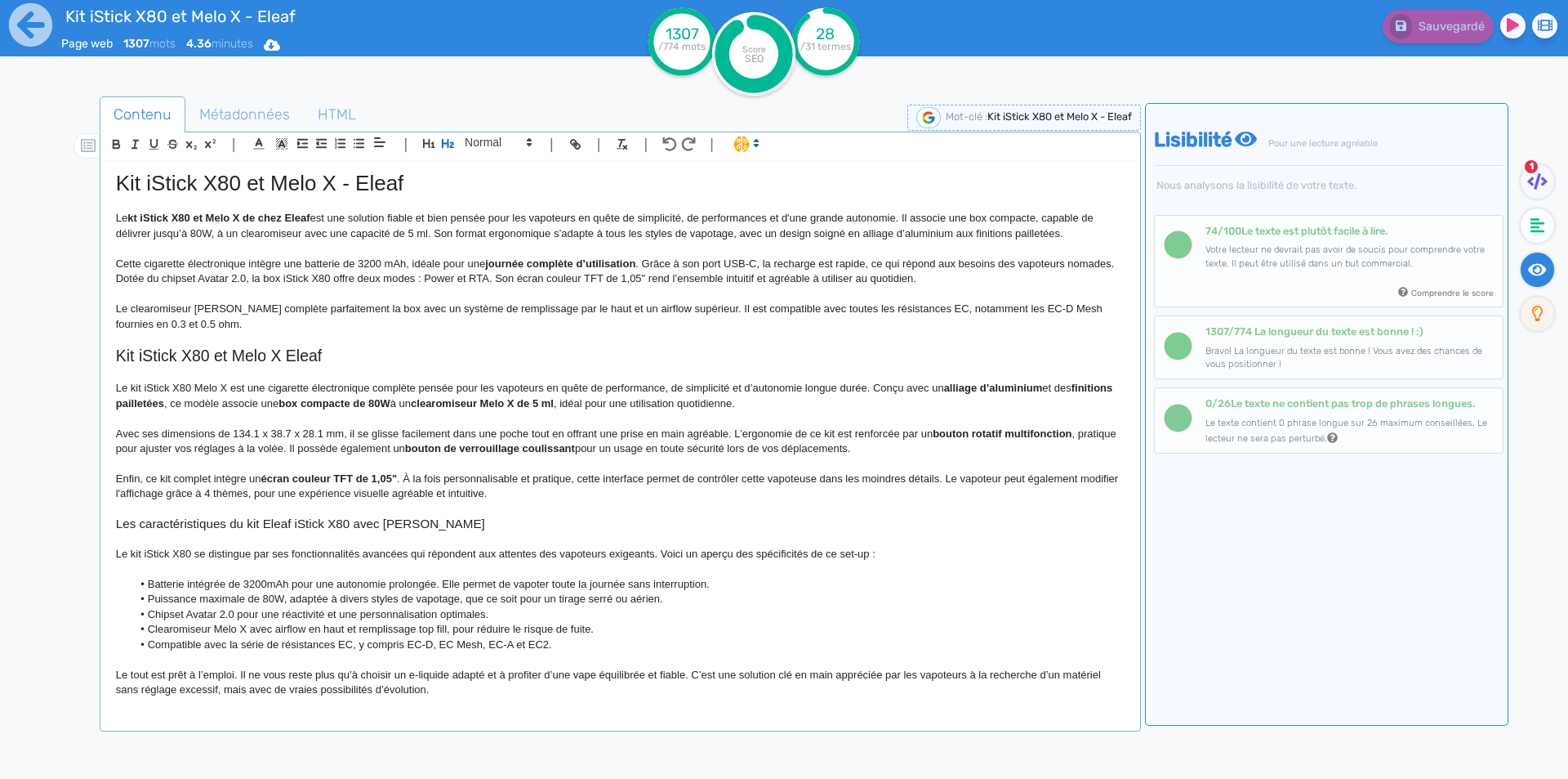
click at [191, 171] on span "Kit iStick X80 et Melo X - Eleaf" at bounding box center [260, 182] width 288 height 24
drag, startPoint x: 191, startPoint y: 171, endPoint x: 59, endPoint y: 173, distance: 132.0
click at [59, 173] on div "Contenu Métadonnées HTML | | H3 H4 H5 H6 Normal | | | | Kit iStick X80 et Melo …" at bounding box center [807, 487] width 1520 height 789
click at [189, 189] on span "Kit iStick X80 et Melo X - Eleaf" at bounding box center [260, 182] width 288 height 24
drag, startPoint x: 189, startPoint y: 189, endPoint x: 218, endPoint y: 185, distance: 29.3
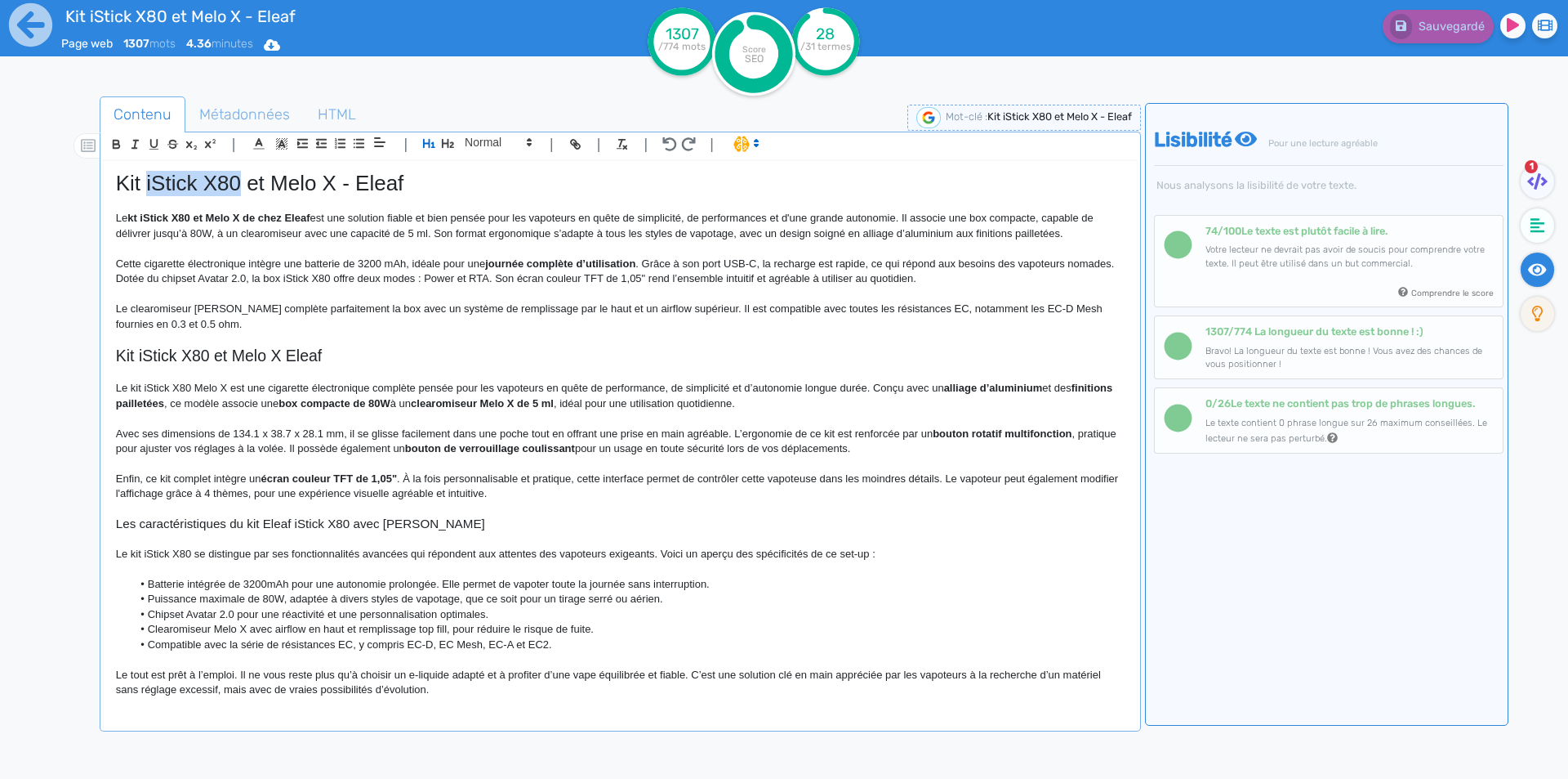
click at [218, 185] on span "Kit iStick X80 et Melo X - Eleaf" at bounding box center [260, 182] width 288 height 24
click at [314, 172] on span "Kit iStick X80 et Melo X - Eleaf" at bounding box center [260, 182] width 288 height 24
copy span "Kit iStick X80 et Melo X - Eleaf"
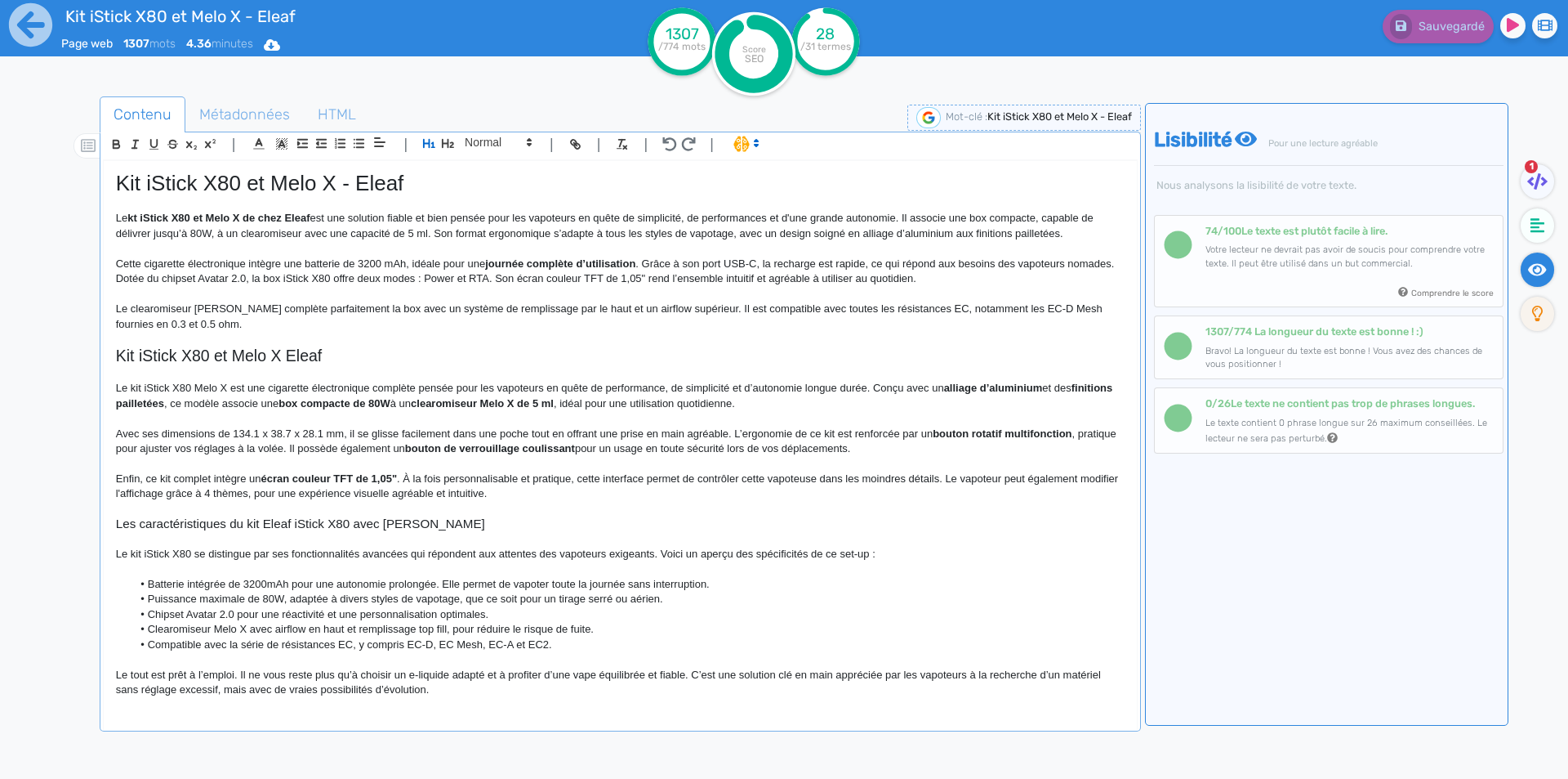
click at [139, 358] on span "Kit iStick X80 et Melo X Eleaf" at bounding box center [219, 356] width 207 height 18
drag, startPoint x: 139, startPoint y: 358, endPoint x: 191, endPoint y: 358, distance: 52.0
click at [191, 358] on span "Kit iStick X80 et Melo X Eleaf" at bounding box center [219, 356] width 207 height 18
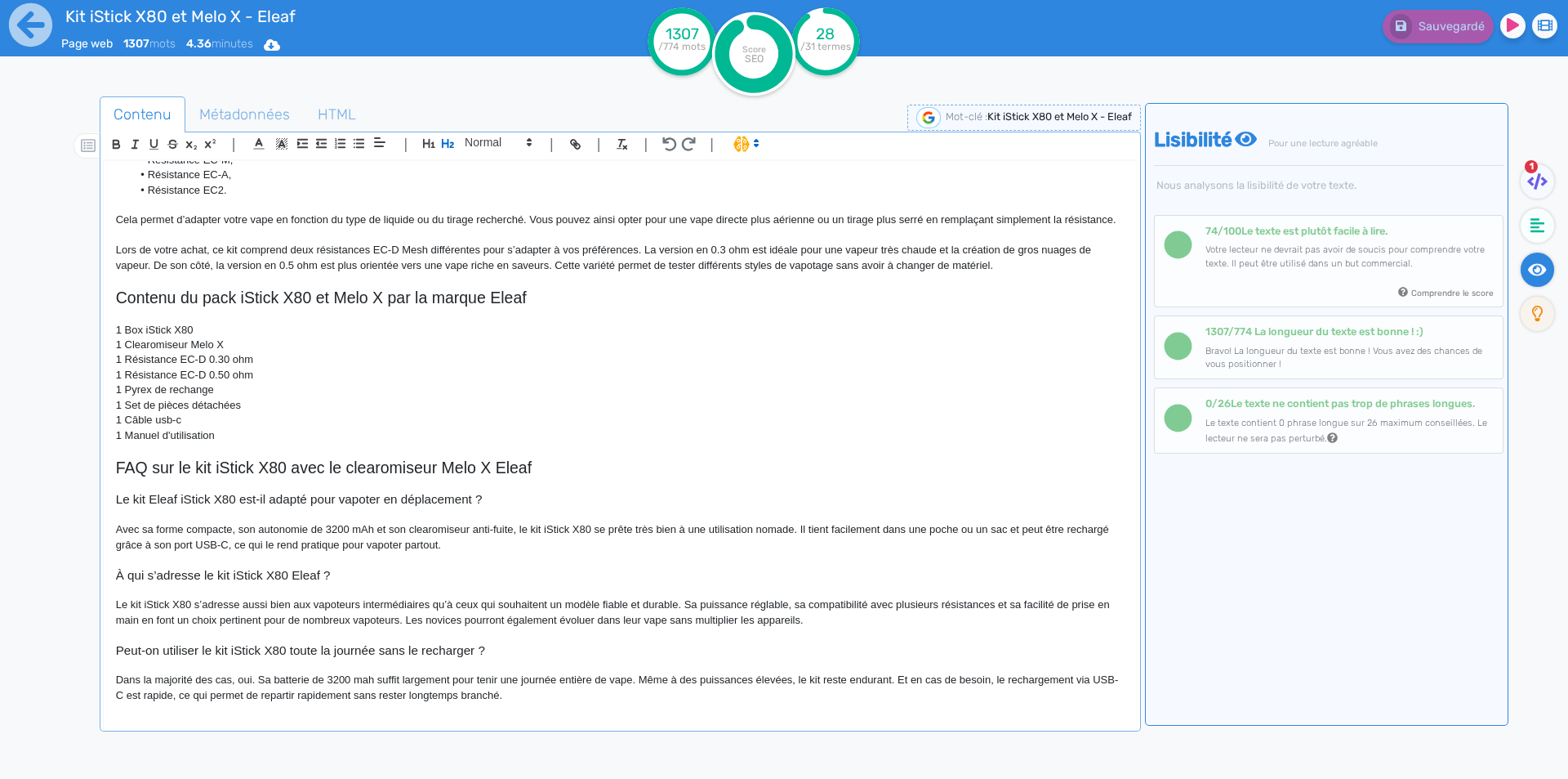
scroll to position [1106, 0]
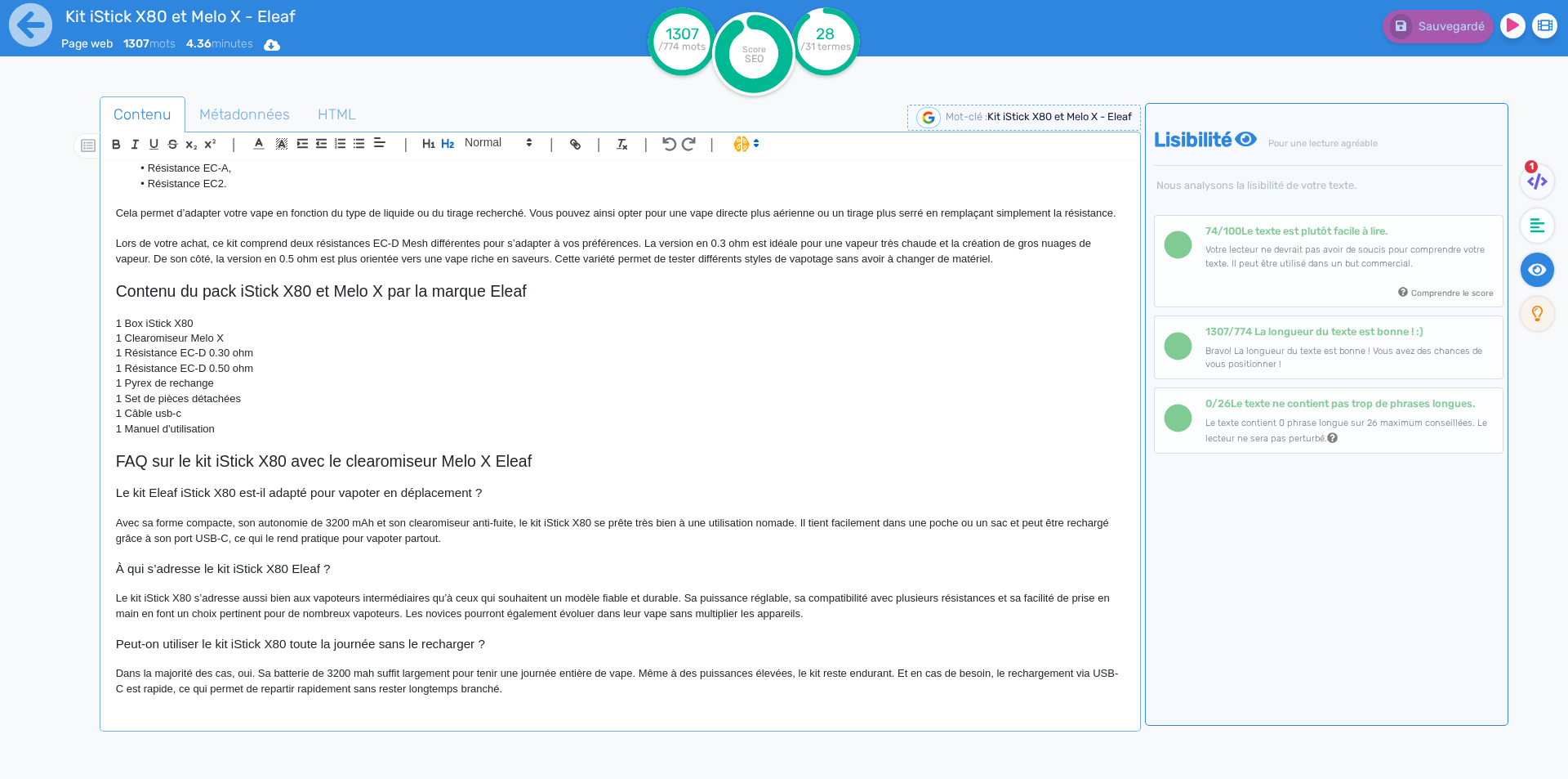
click at [522, 520] on span "Avec sa forme compacte, son autonomie de 3200 mAh et son clearomiseur anti-fuit…" at bounding box center [614, 530] width 996 height 27
drag, startPoint x: 522, startPoint y: 520, endPoint x: 574, endPoint y: 521, distance: 52.0
click at [574, 521] on span "Avec sa forme compacte, son autonomie de 3200 mAh et son clearomiseur anti-fuit…" at bounding box center [614, 530] width 996 height 27
click at [118, 598] on span "Le kit iStick X80 s’adresse aussi bien aux vapoteurs intermédiaires qu’à ceux q…" at bounding box center [614, 605] width 997 height 27
drag, startPoint x: 118, startPoint y: 598, endPoint x: 177, endPoint y: 598, distance: 59.0
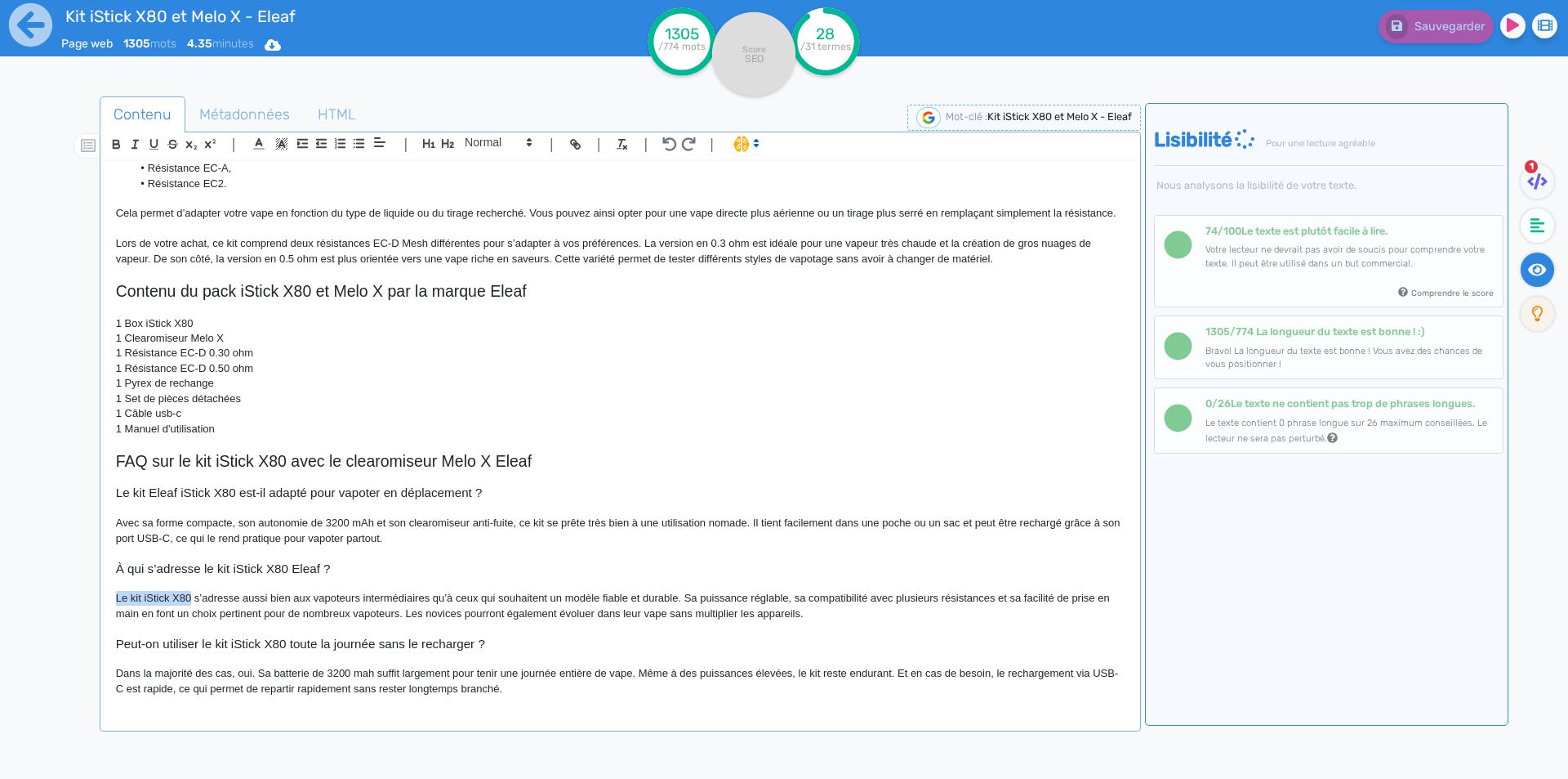
click at [177, 598] on span "Le kit iStick X80 s’adresse aussi bien aux vapoteurs intermédiaires qu’à ceux q…" at bounding box center [614, 605] width 997 height 27
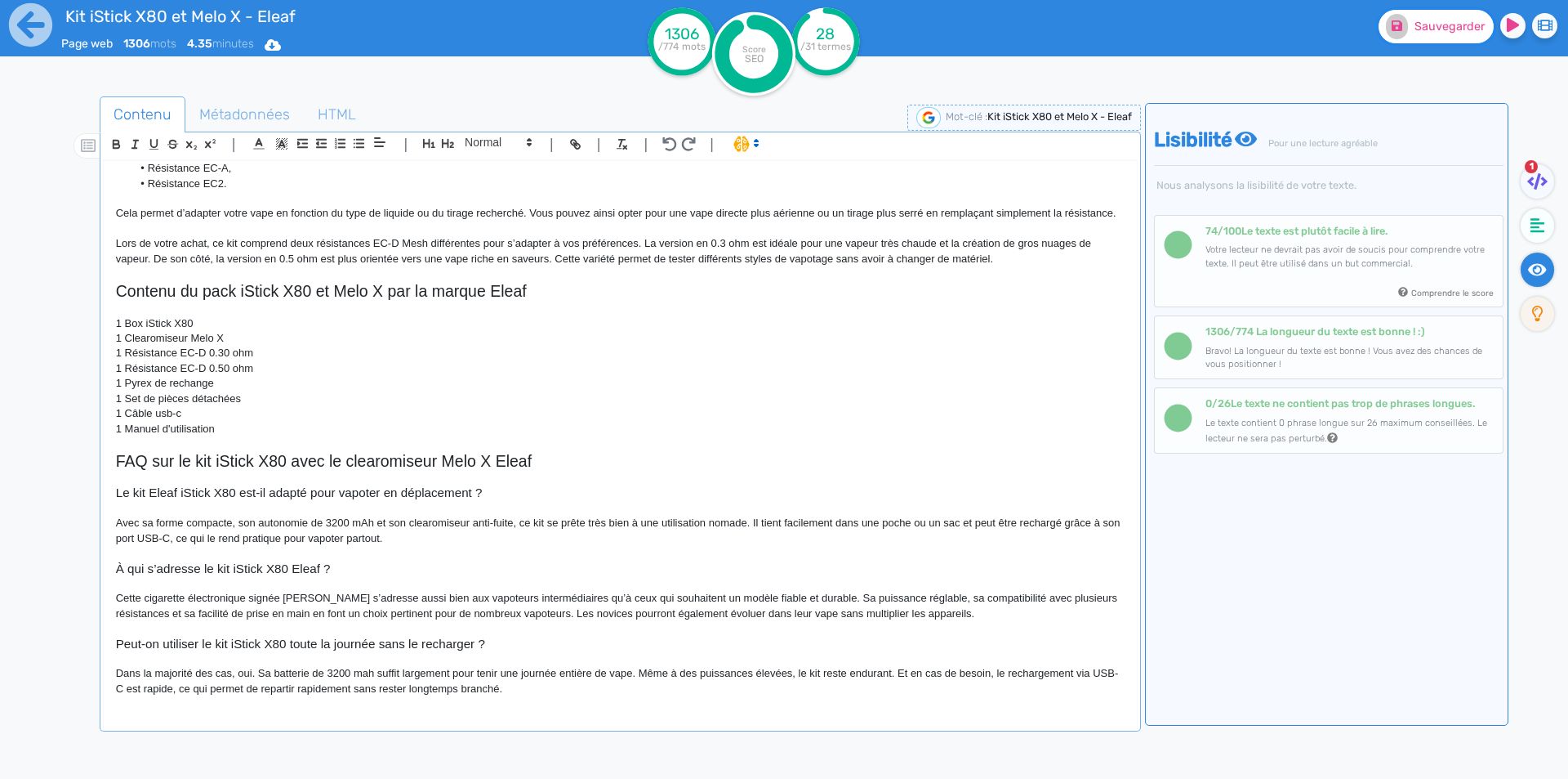
click at [1441, 29] on span "Sauvegarder" at bounding box center [1450, 26] width 70 height 14
click at [365, 597] on span "Cette cigarette électronique signée [PERSON_NAME] s’adresse aussi bien aux vapo…" at bounding box center [618, 605] width 1004 height 27
drag, startPoint x: 365, startPoint y: 597, endPoint x: 396, endPoint y: 597, distance: 31.0
click at [396, 597] on span "Cette cigarette électronique signée [PERSON_NAME] s’adresse aussi bien aux vapo…" at bounding box center [618, 605] width 1004 height 27
click at [497, 600] on span "Cette cigarette électronique signée [PERSON_NAME] s’adresse aux vapoteurs inter…" at bounding box center [622, 605] width 1010 height 27
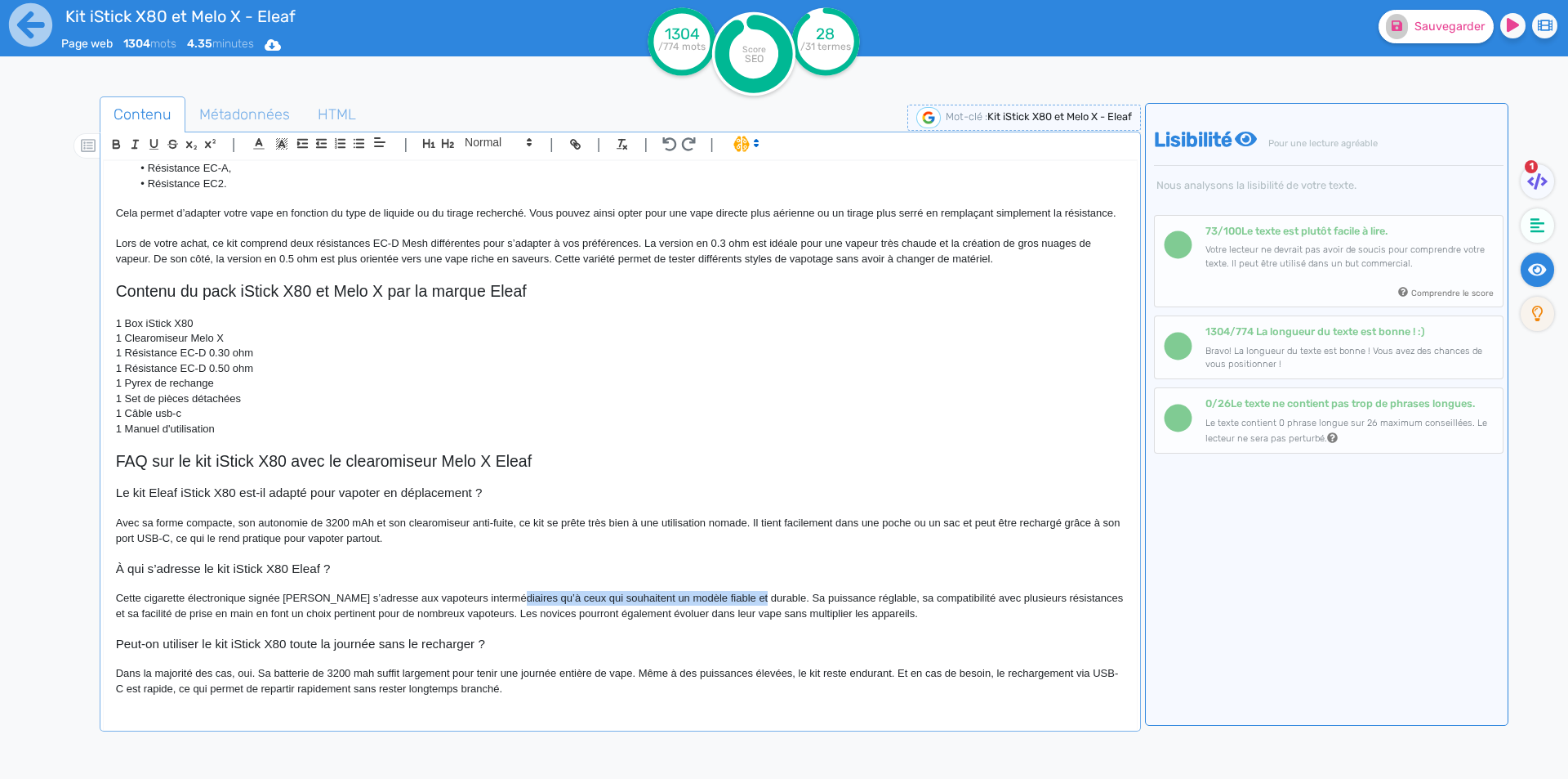
drag, startPoint x: 497, startPoint y: 600, endPoint x: 716, endPoint y: 594, distance: 219.1
click at [716, 594] on span "Cette cigarette électronique signée [PERSON_NAME] s’adresse aux vapoteurs inter…" at bounding box center [622, 605] width 1010 height 27
click at [473, 597] on span "Cette cigarette électronique signée [PERSON_NAME] s’adresse aux vapoteurs inter…" at bounding box center [622, 605] width 1010 height 27
drag, startPoint x: 473, startPoint y: 597, endPoint x: 725, endPoint y: 595, distance: 252.0
click at [725, 595] on span "Cette cigarette électronique signée [PERSON_NAME] s’adresse aux vapoteurs inter…" at bounding box center [622, 605] width 1010 height 27
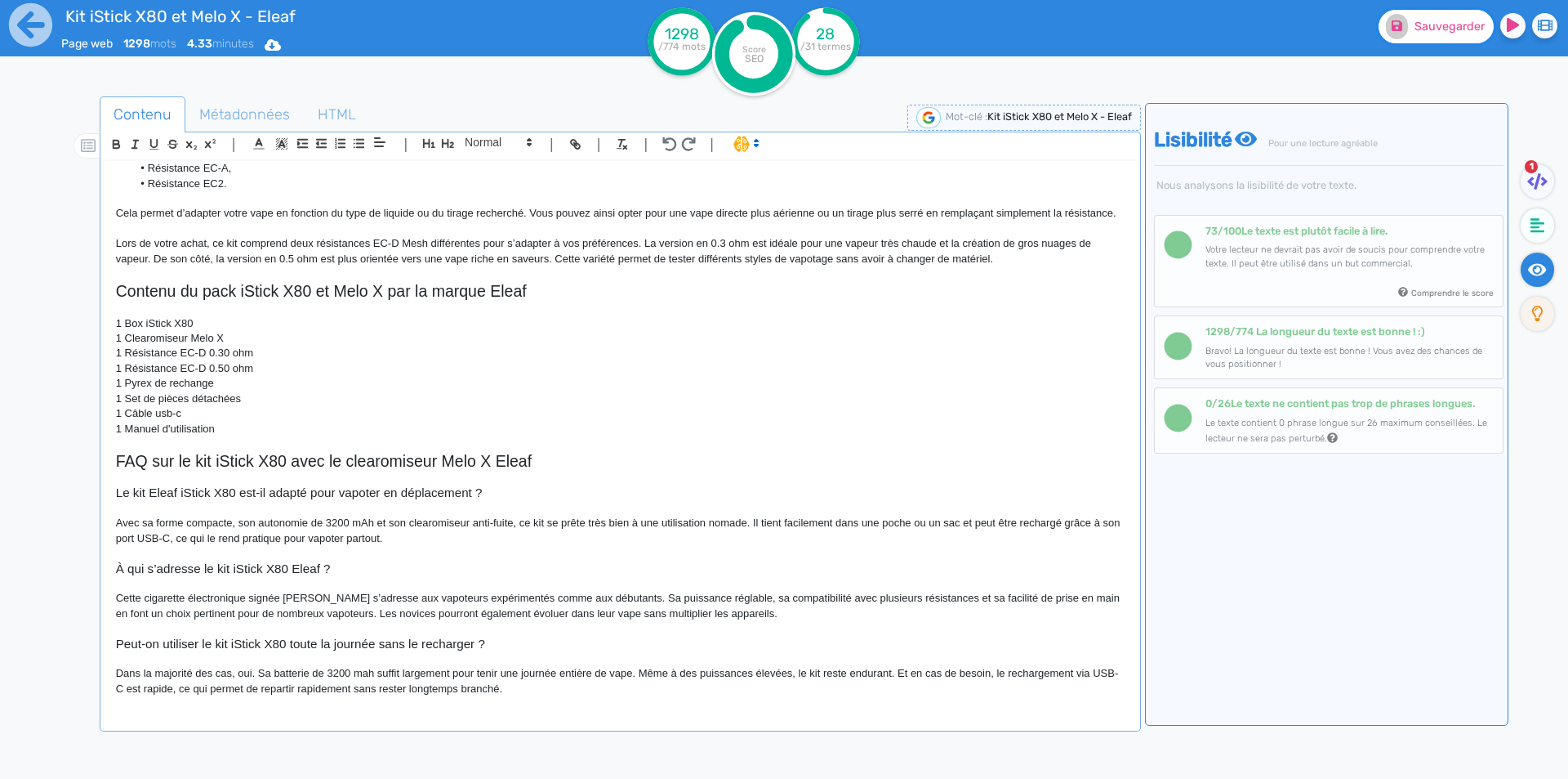
click at [1424, 23] on span "Sauvegarder" at bounding box center [1450, 26] width 70 height 14
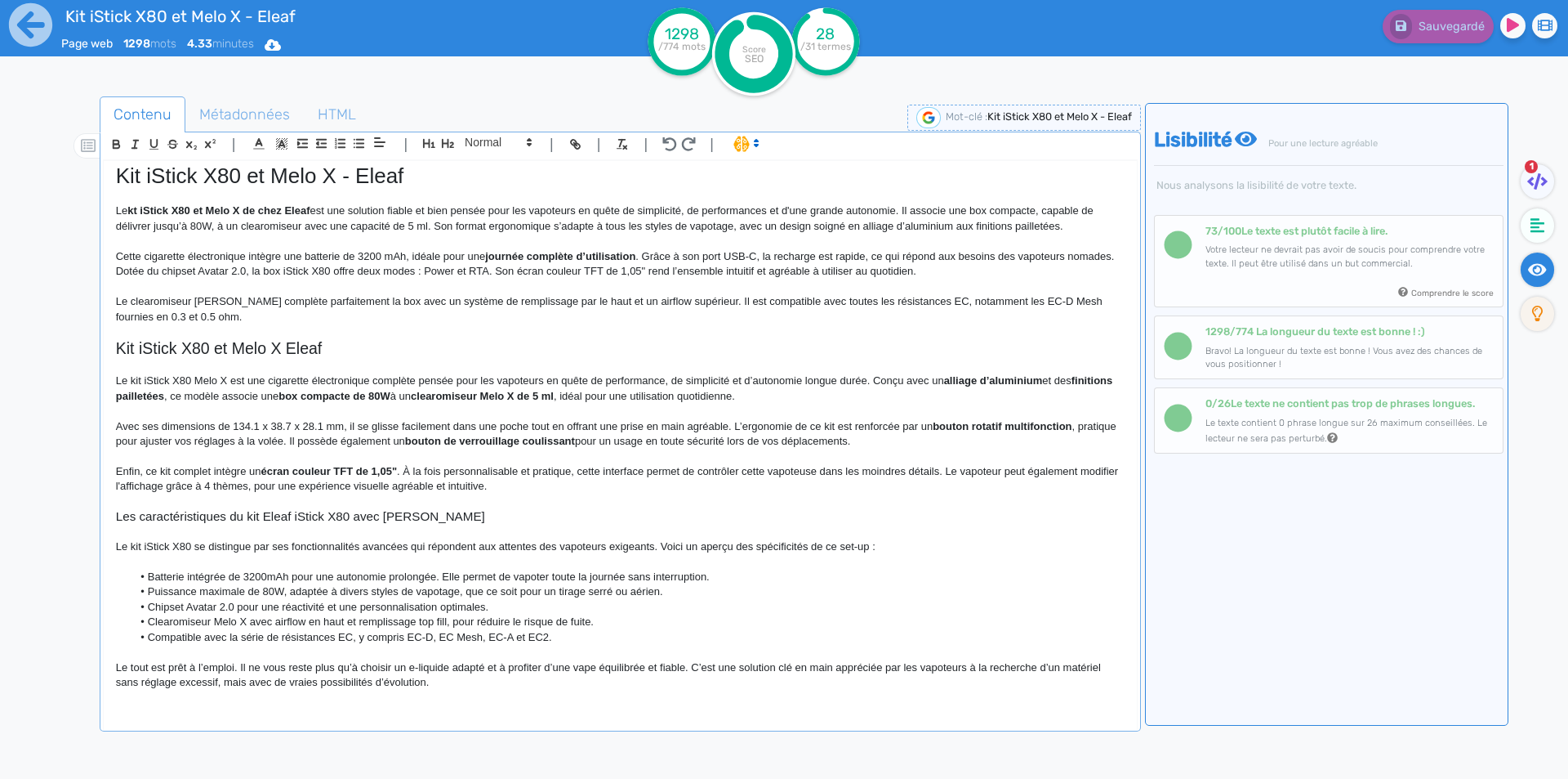
scroll to position [0, 0]
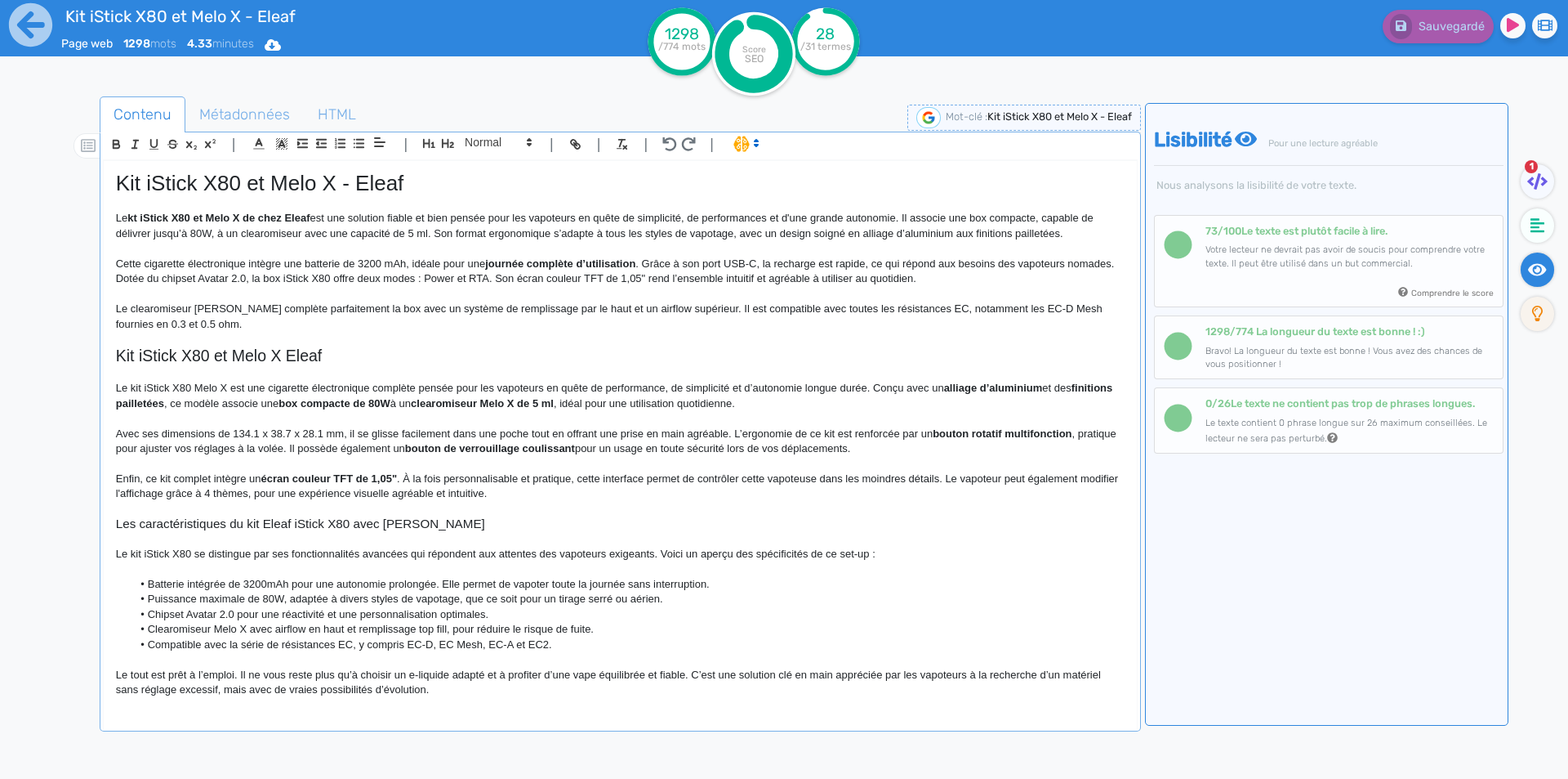
click at [338, 190] on span "Kit iStick X80 et Melo X - Eleaf" at bounding box center [260, 182] width 288 height 24
click at [288, 342] on p at bounding box center [621, 338] width 1009 height 14
click at [286, 359] on span "Kit iStick X80 et Melo X Eleaf" at bounding box center [219, 356] width 207 height 18
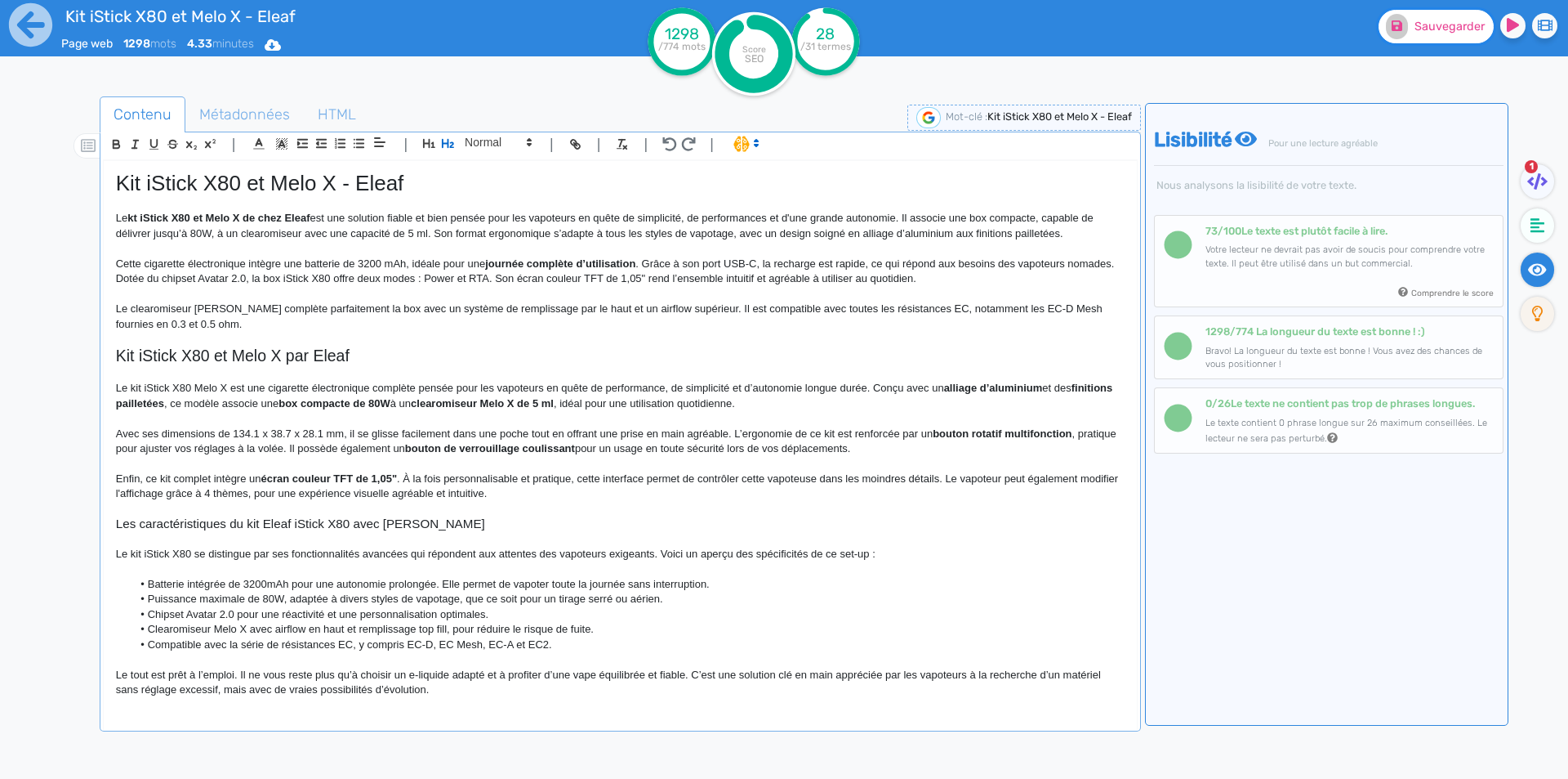
click at [1393, 26] on icon at bounding box center [1397, 25] width 11 height 12
click at [19, 23] on icon at bounding box center [31, 25] width 45 height 45
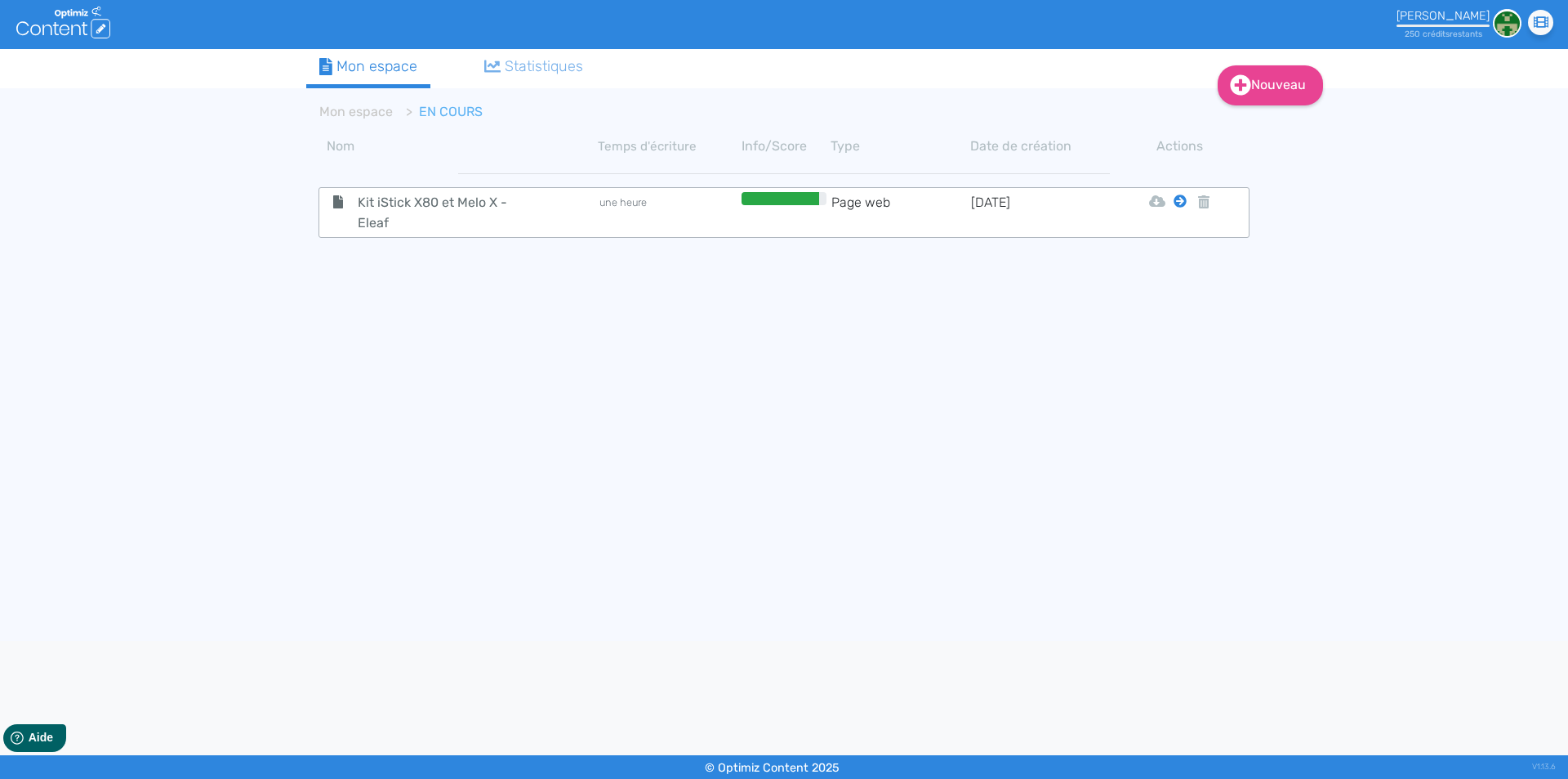
click at [1183, 206] on icon at bounding box center [1180, 200] width 13 height 13
click at [1175, 243] on button "Mon Espace" at bounding box center [1173, 241] width 141 height 26
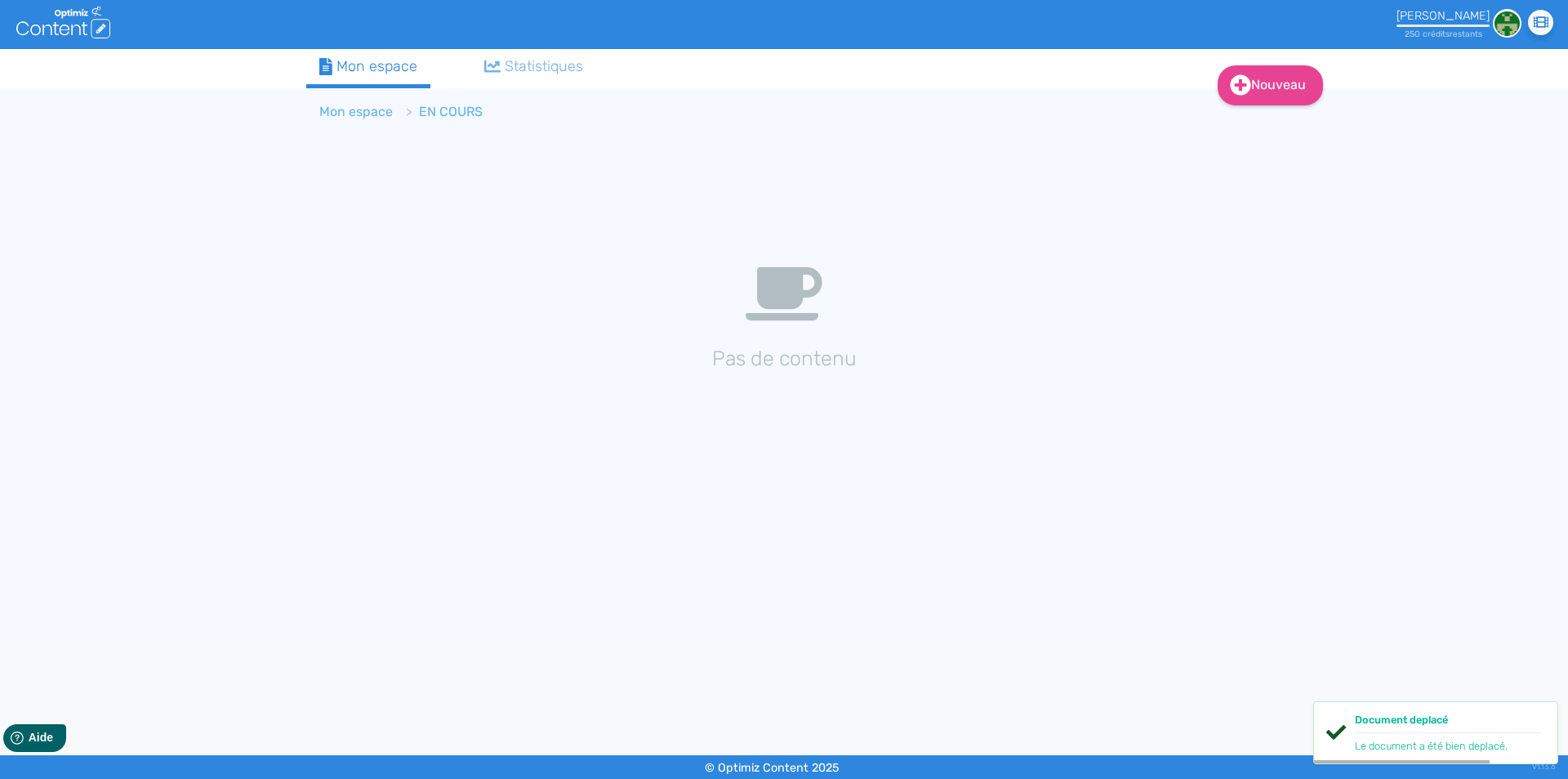
click at [337, 110] on link "Mon espace" at bounding box center [355, 111] width 73 height 15
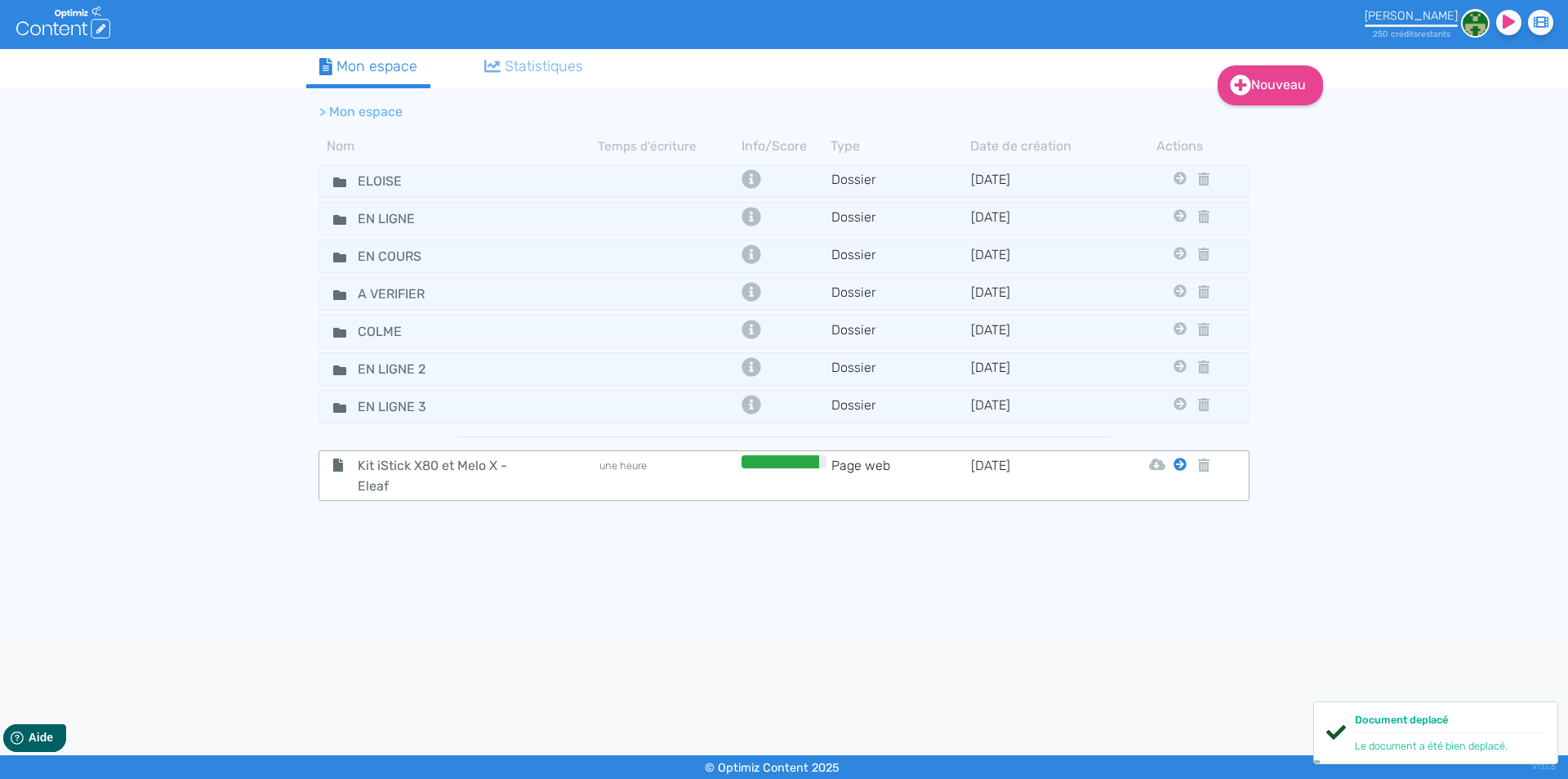
click at [1183, 460] on icon at bounding box center [1180, 464] width 13 height 13
click at [1184, 464] on icon at bounding box center [1180, 464] width 13 height 13
click at [1183, 466] on icon at bounding box center [1180, 464] width 13 height 13
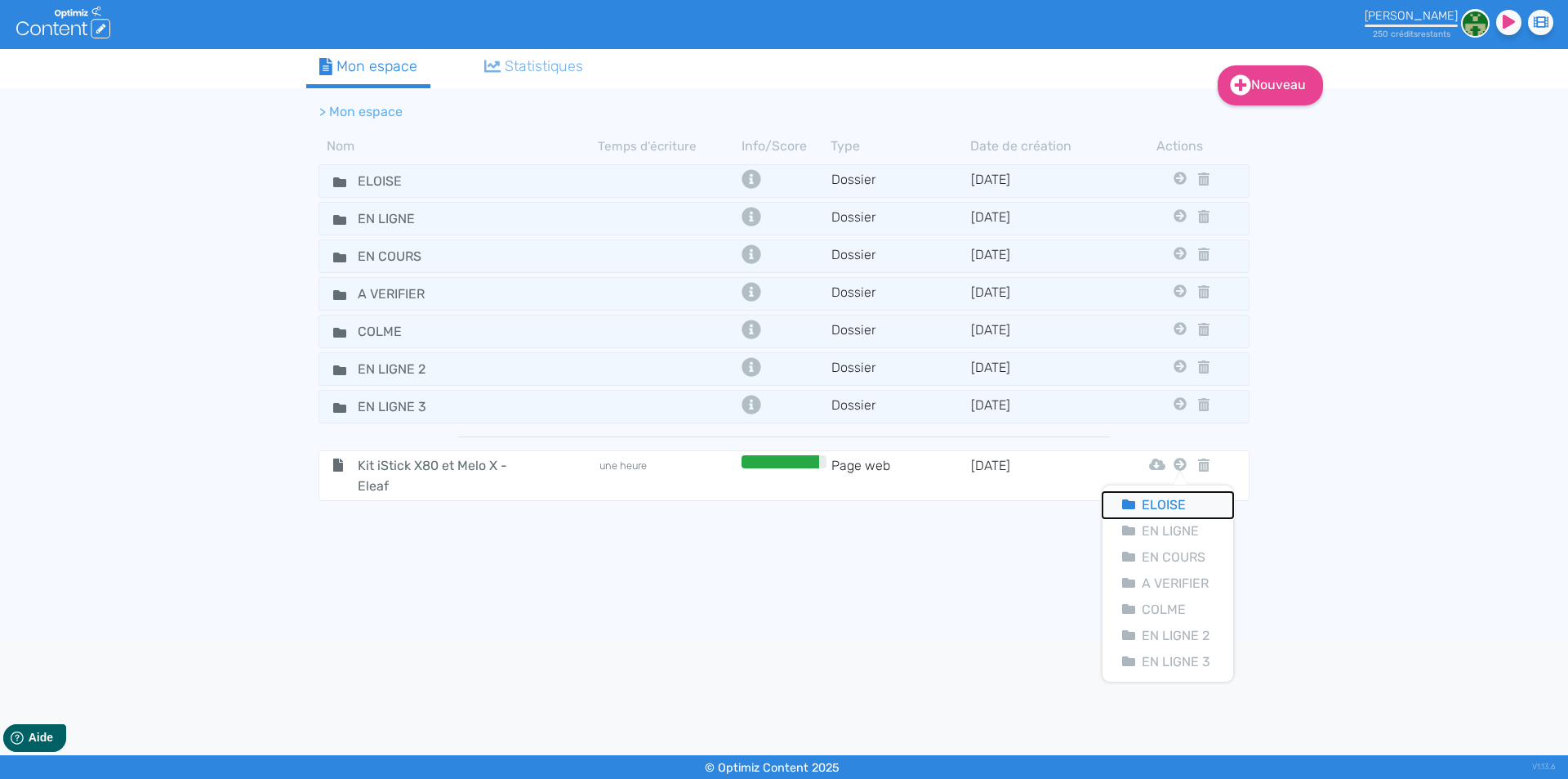
click at [1176, 499] on button "Eloise" at bounding box center [1167, 505] width 131 height 26
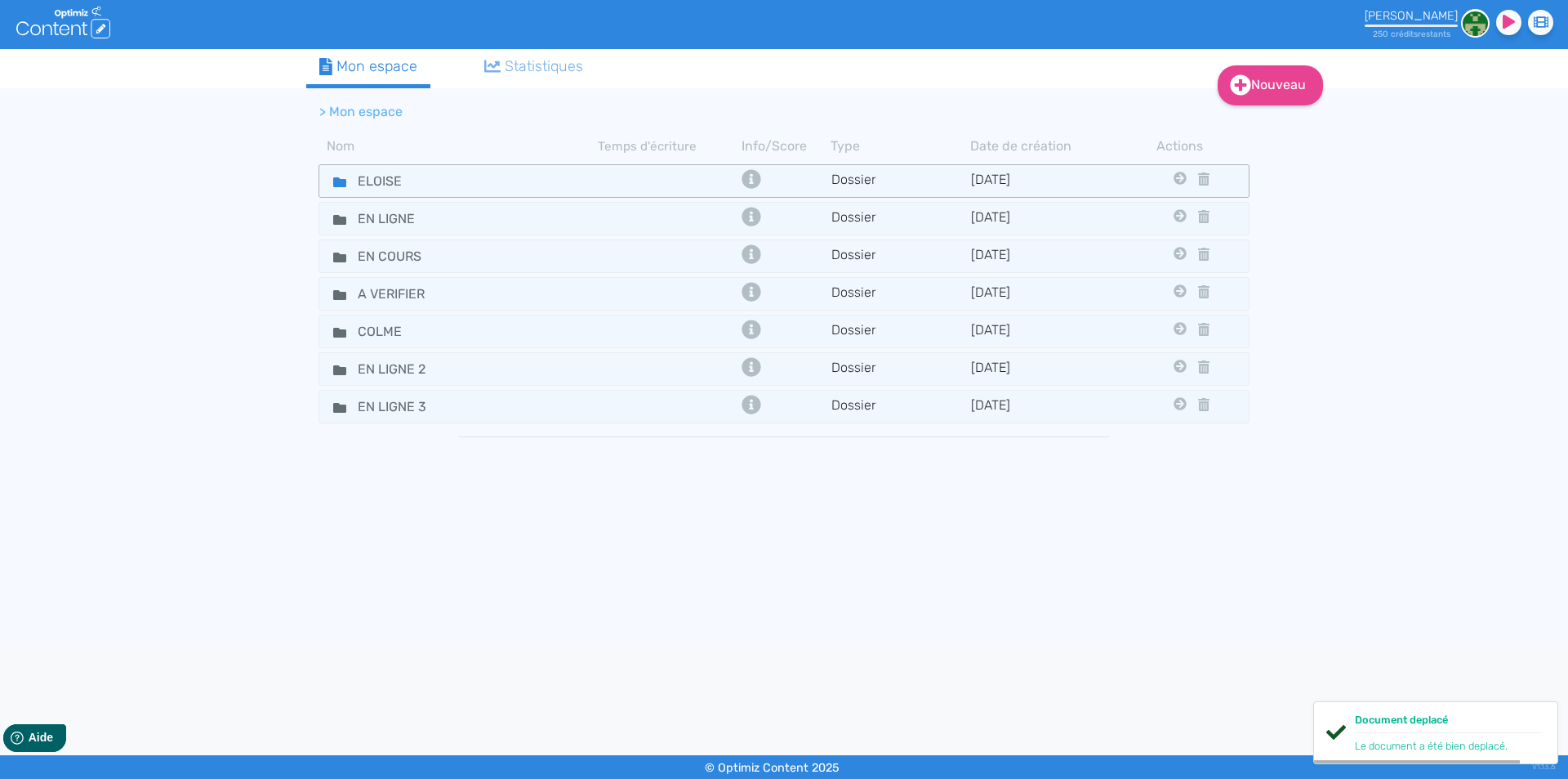
click at [322, 181] on fa-icon at bounding box center [333, 181] width 24 height 23
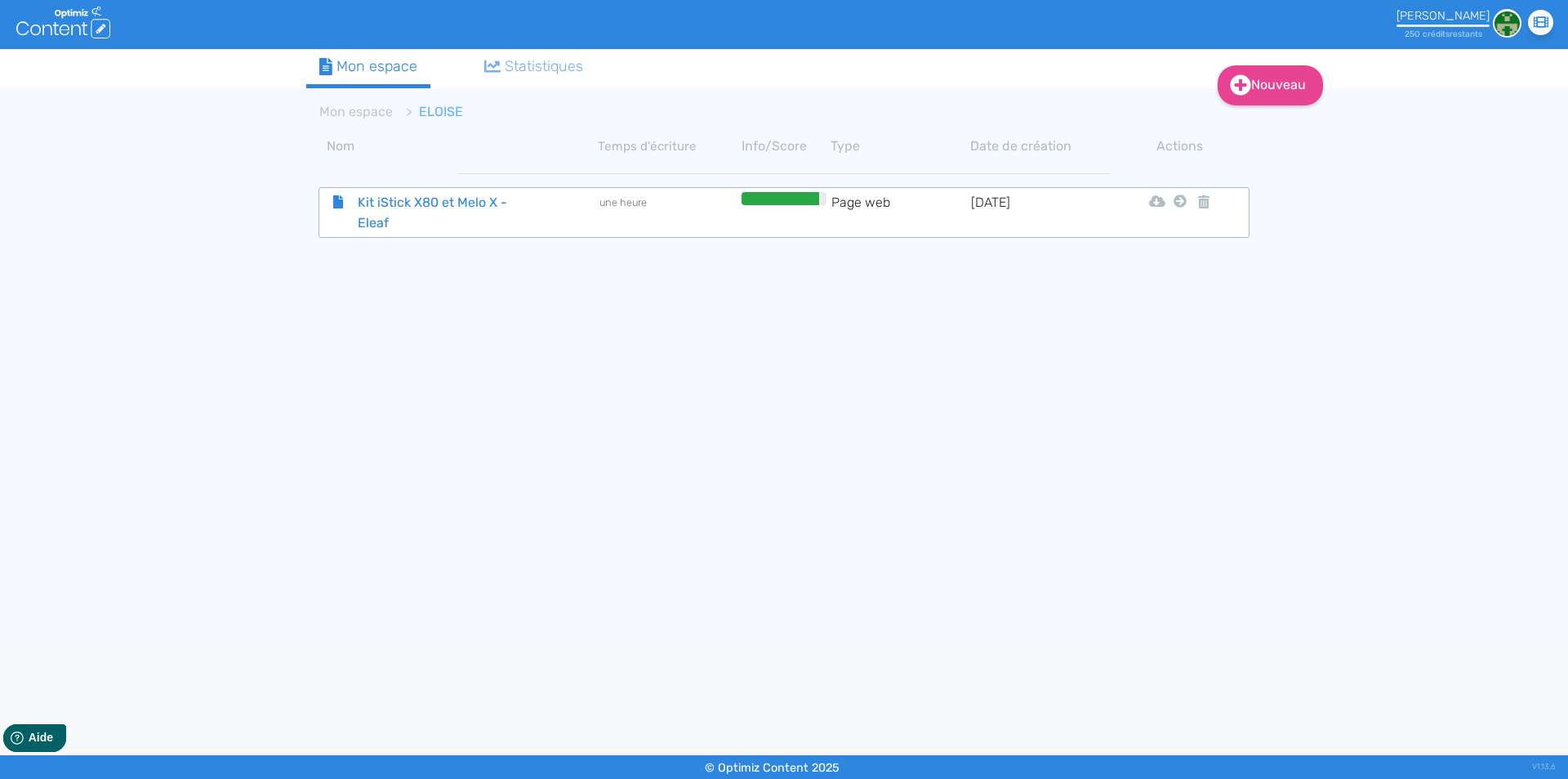
click at [386, 209] on span "Kit iStick X80 et Melo X - Eleaf" at bounding box center [438, 212] width 184 height 41
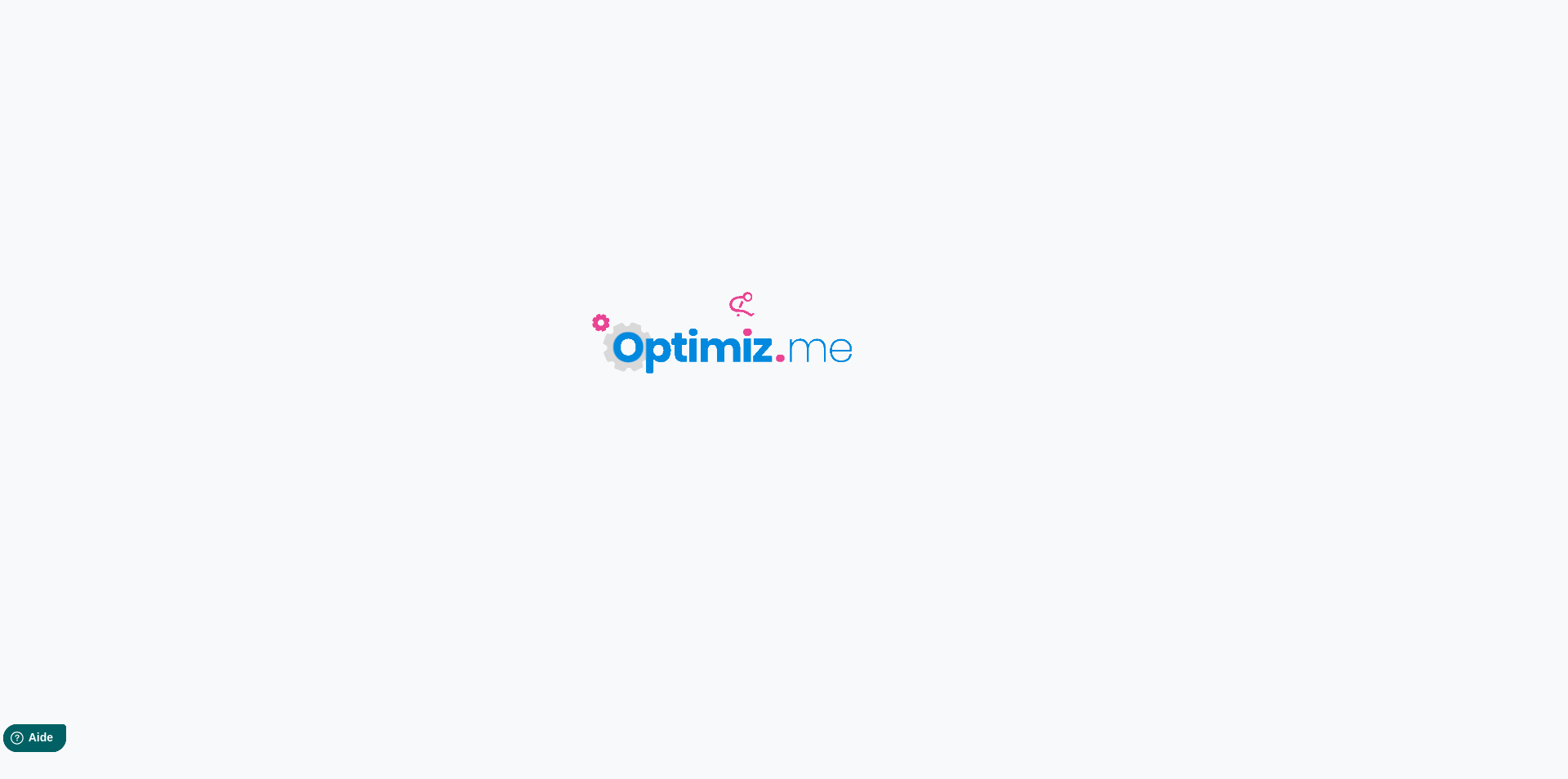
type input "Kit iStick X80 et Melo X - Eleaf"
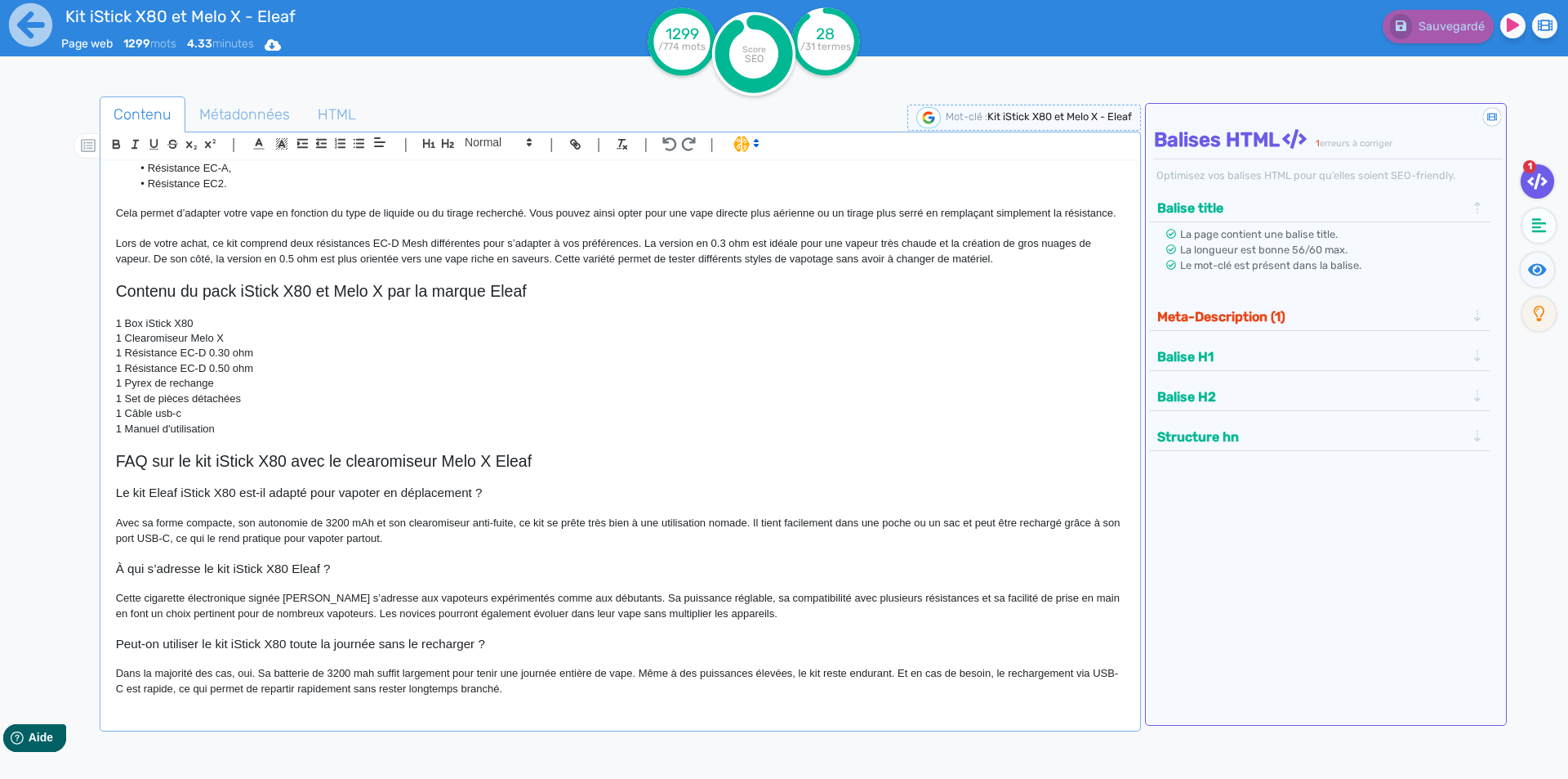
scroll to position [1106, 0]
click at [29, 44] on icon at bounding box center [31, 25] width 43 height 43
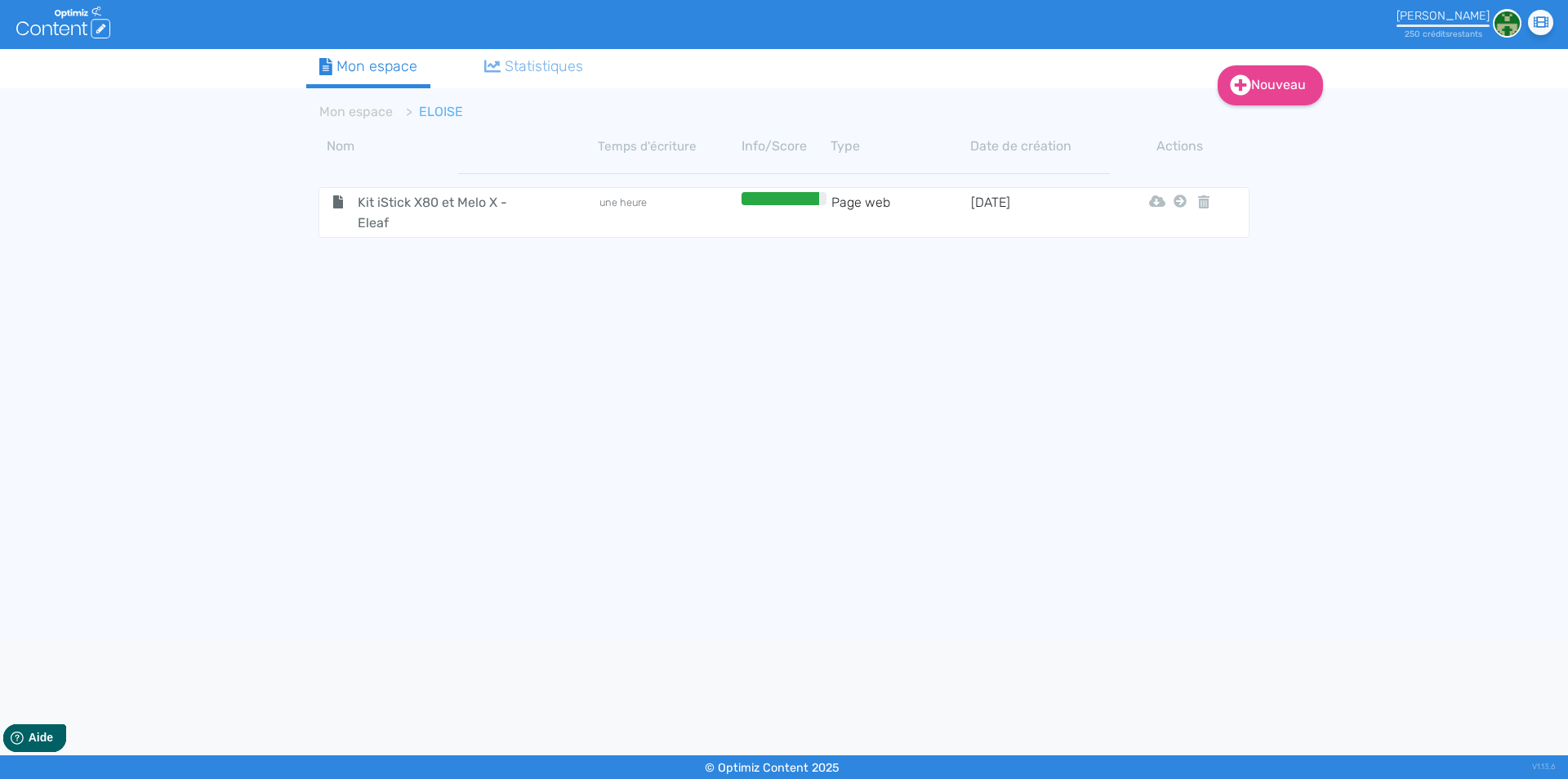
drag, startPoint x: 201, startPoint y: 369, endPoint x: 215, endPoint y: 372, distance: 14.3
click at [202, 370] on div "Nouveau Contenu Dossier Mon espace Statistiques Mon espace ELOISE Nom Temps d'é…" at bounding box center [784, 344] width 1568 height 591
